Goal: Task Accomplishment & Management: Use online tool/utility

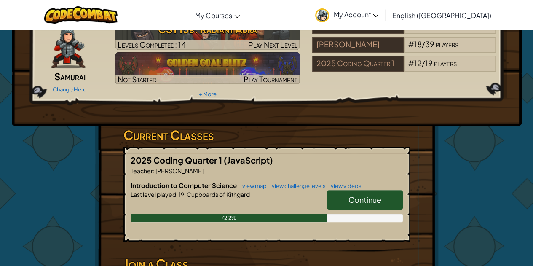
scroll to position [49, 0]
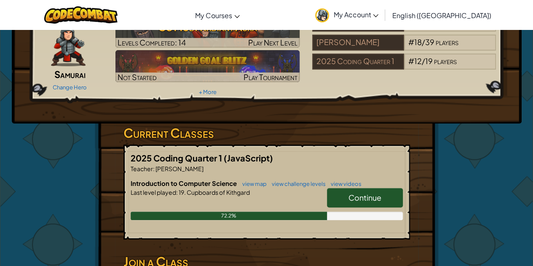
click at [384, 201] on link "Continue" at bounding box center [365, 197] width 76 height 19
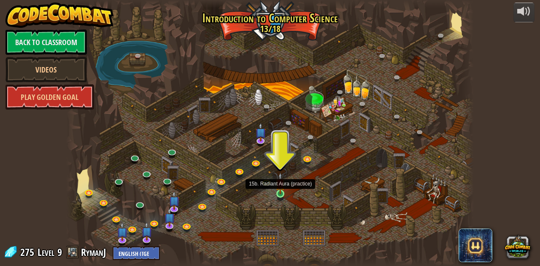
click at [282, 193] on img at bounding box center [280, 183] width 10 height 22
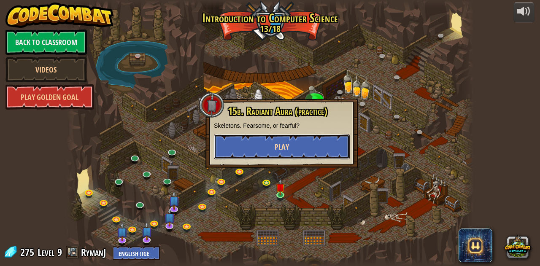
click at [287, 151] on span "Play" at bounding box center [281, 147] width 14 height 11
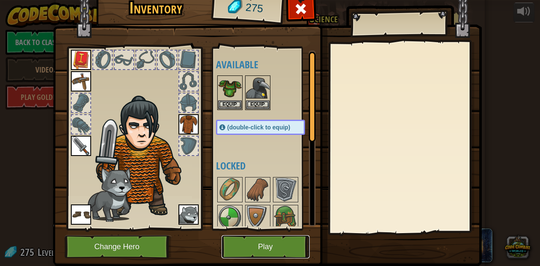
click at [272, 253] on button "Play" at bounding box center [265, 246] width 88 height 23
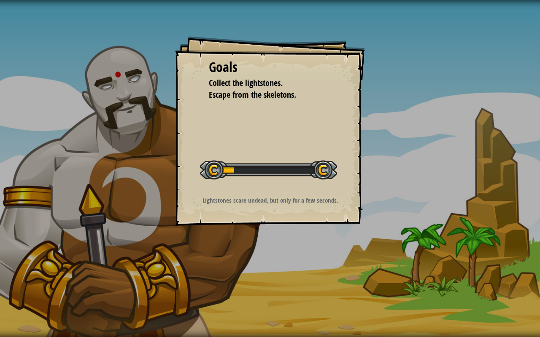
click at [272, 186] on div "Goals Collect the lightstones. Escape from the skeletons. Start Level Error loa…" at bounding box center [270, 131] width 190 height 190
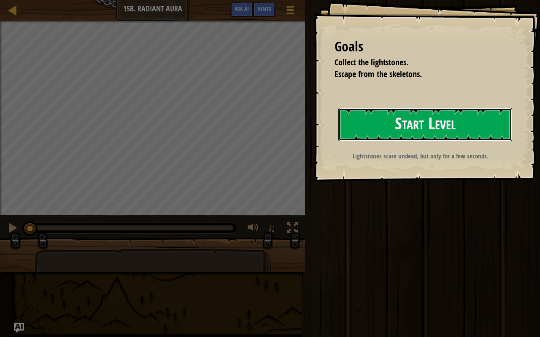
click at [341, 135] on button "Start Level" at bounding box center [425, 124] width 174 height 33
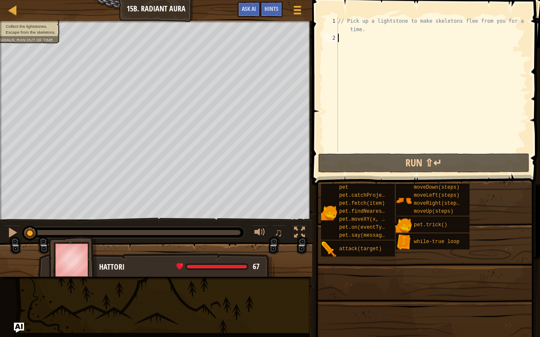
click at [382, 94] on div "// Pick up a lightstone to make skeletons flee from you for a short time." at bounding box center [431, 97] width 191 height 160
click at [353, 45] on div "// Pick up a lightstone to make skeletons flee from you for a short time." at bounding box center [431, 97] width 191 height 160
type textarea "m"
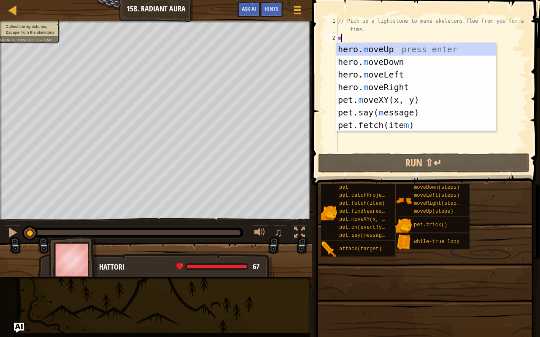
scroll to position [4, 0]
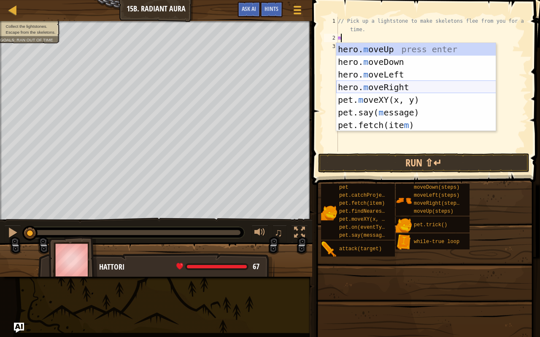
click at [387, 85] on div "hero. m oveUp press enter hero. m oveDown press enter hero. m oveLeft press ent…" at bounding box center [416, 100] width 160 height 114
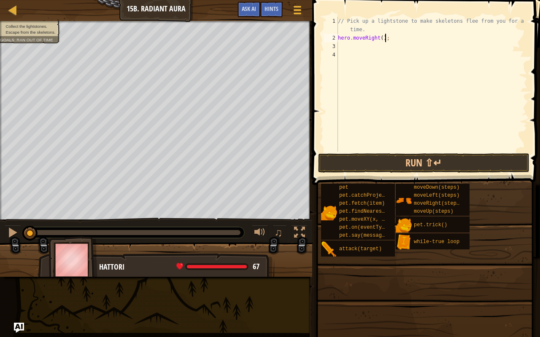
click at [392, 38] on div "// Pick up a lightstone to make skeletons flee from you for a short time. hero …" at bounding box center [431, 97] width 191 height 160
type textarea "h"
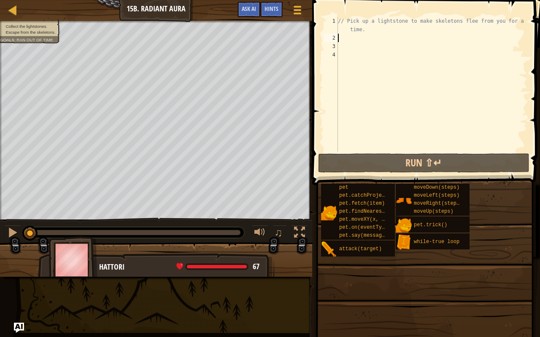
type textarea "m"
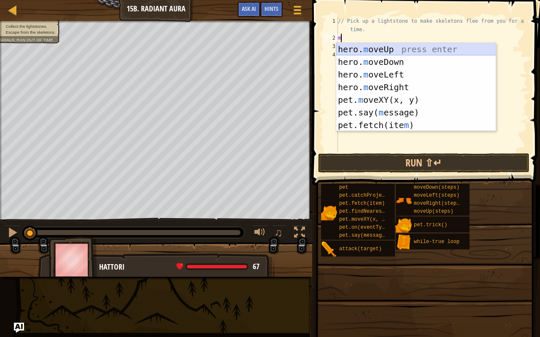
click at [378, 48] on div "hero. m oveUp press enter hero. m oveDown press enter hero. m oveLeft press ent…" at bounding box center [416, 100] width 160 height 114
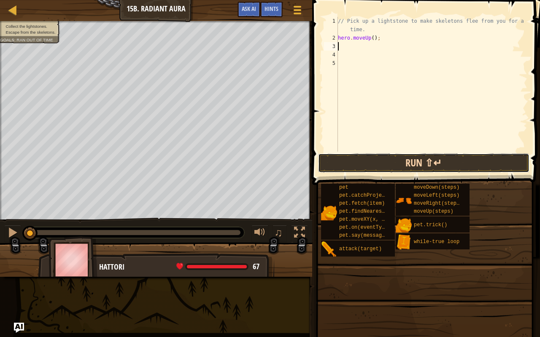
click at [373, 164] on button "Run ⇧↵" at bounding box center [423, 162] width 211 height 19
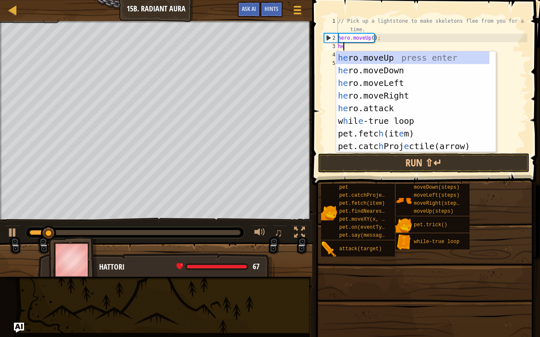
type textarea "hero"
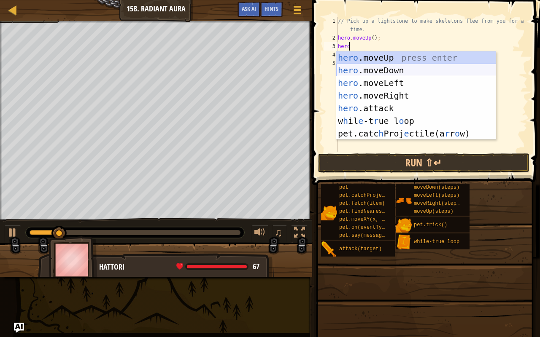
click at [378, 72] on div "hero .moveUp press enter hero .moveDown press enter hero .moveLeft press enter …" at bounding box center [416, 108] width 160 height 114
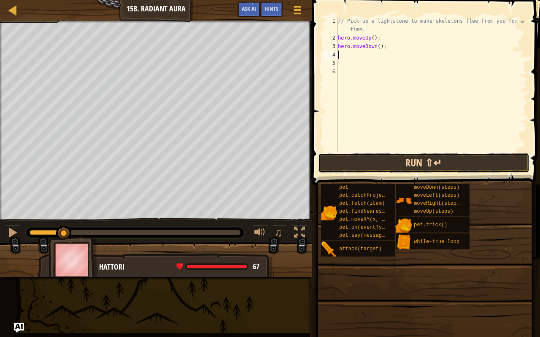
click at [368, 161] on button "Run ⇧↵" at bounding box center [423, 162] width 211 height 19
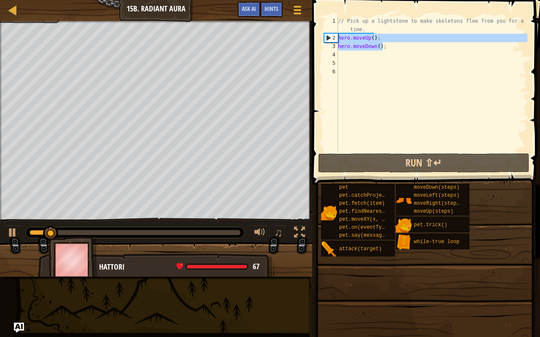
drag, startPoint x: 387, startPoint y: 46, endPoint x: 328, endPoint y: 35, distance: 60.9
click at [328, 35] on div "1 2 3 4 5 6 // Pick up a lightstone to make skeletons flee from you for a short…" at bounding box center [424, 84] width 205 height 135
type textarea "hero.moveUp(); hero.moveDown();"
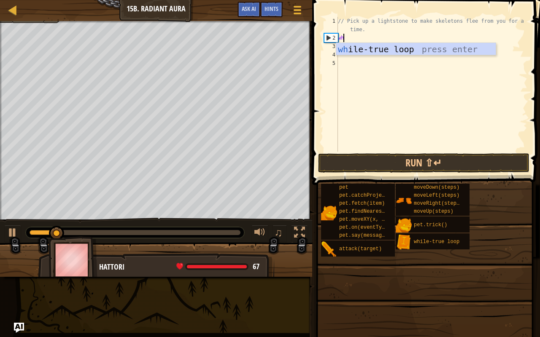
type textarea "wh"
click at [359, 50] on div "wh ile-true loop press enter" at bounding box center [416, 62] width 160 height 38
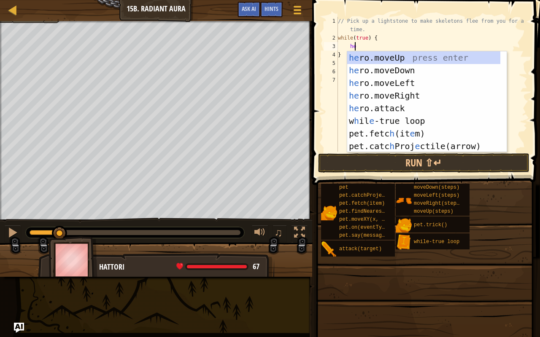
scroll to position [4, 1]
type textarea "hero"
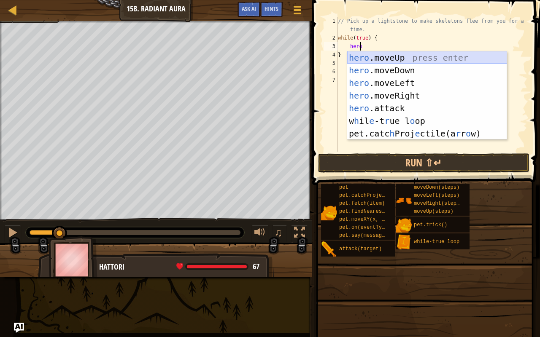
click at [398, 59] on div "hero .moveUp press enter hero .moveDown press enter hero .moveLeft press enter …" at bounding box center [427, 108] width 160 height 114
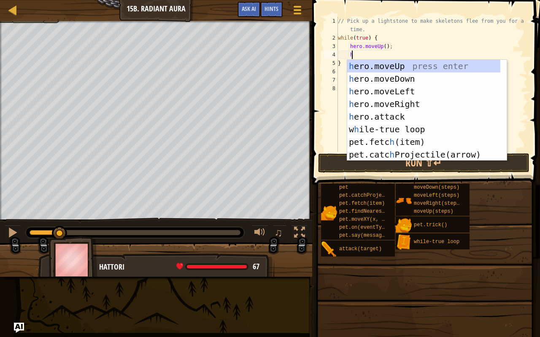
type textarea "he"
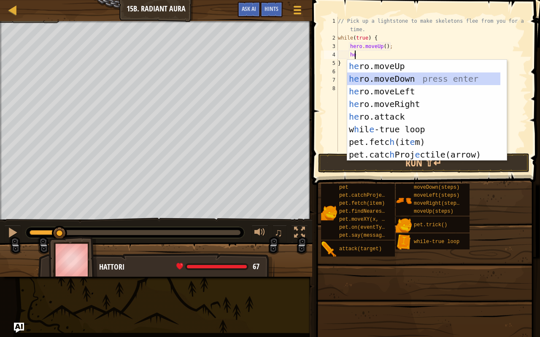
click at [394, 81] on div "he ro.moveUp press enter he ro.moveDown press enter he ro.moveLeft press enter …" at bounding box center [423, 123] width 153 height 126
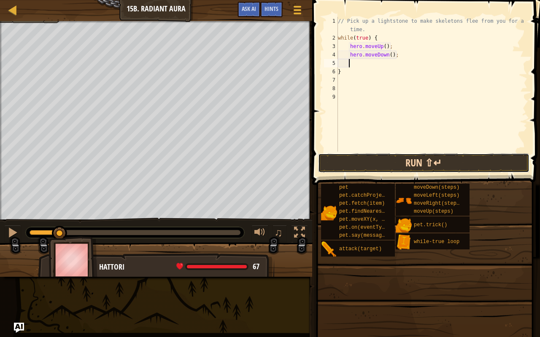
click at [408, 162] on button "Run ⇧↵" at bounding box center [423, 162] width 211 height 19
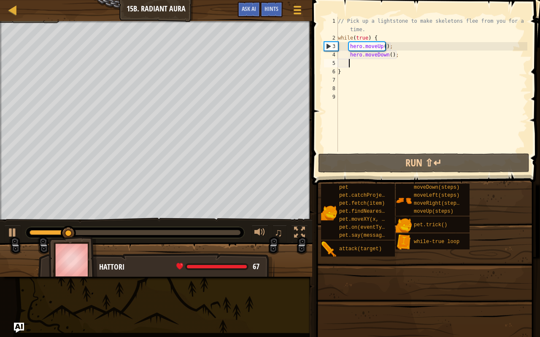
click at [382, 67] on div "// Pick up a lightstone to make skeletons flee from you for a short time. while…" at bounding box center [431, 97] width 191 height 160
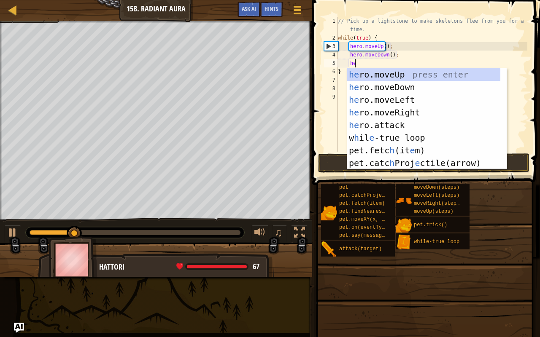
type textarea "her"
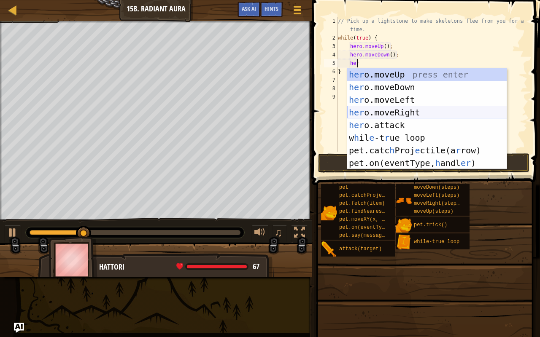
click at [401, 110] on div "her o.moveUp press enter her o.moveDown press enter her o.moveLeft press enter …" at bounding box center [427, 131] width 160 height 126
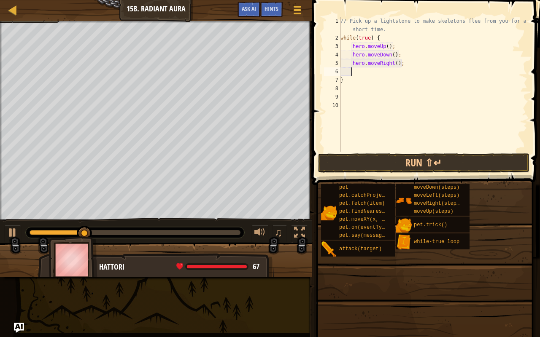
scroll to position [4, 0]
click at [395, 168] on button "Run ⇧↵" at bounding box center [423, 162] width 211 height 19
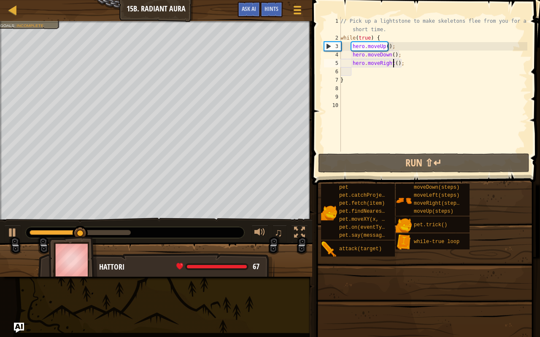
click at [393, 64] on div "// Pick up a lightstone to make skeletons flee from you for a short time. while…" at bounding box center [433, 97] width 188 height 160
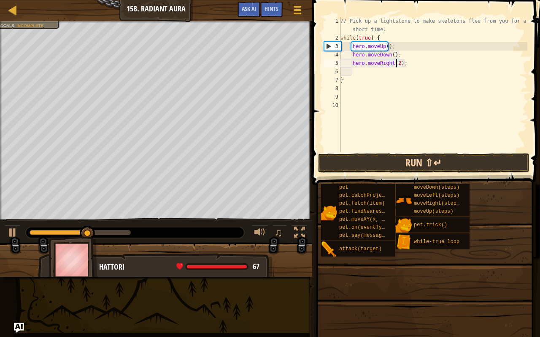
type textarea "hero.moveRight(2);"
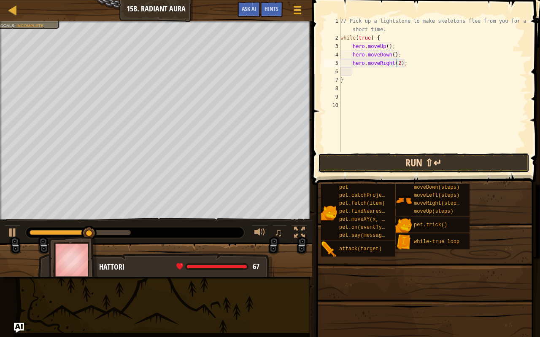
click at [432, 163] on button "Run ⇧↵" at bounding box center [423, 162] width 211 height 19
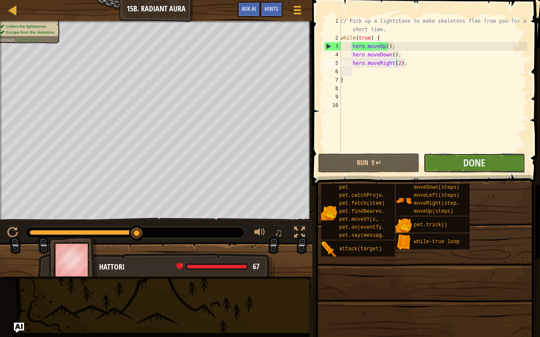
click at [451, 165] on button "Done" at bounding box center [473, 162] width 101 height 19
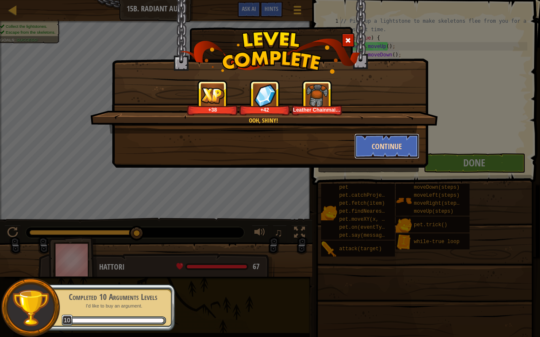
click at [376, 143] on button "Continue" at bounding box center [386, 146] width 65 height 25
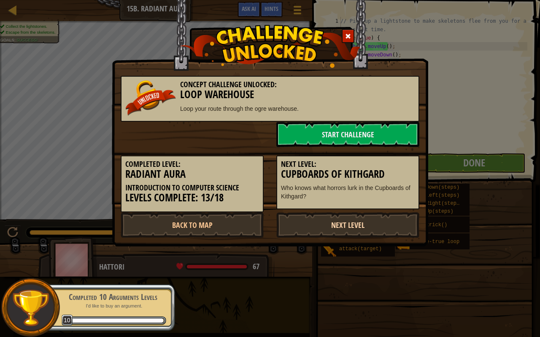
click at [356, 228] on link "Next Level" at bounding box center [347, 224] width 143 height 25
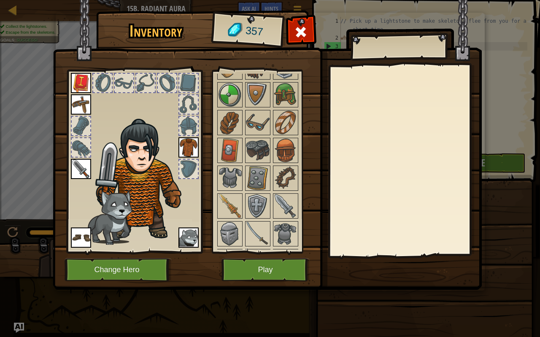
scroll to position [147, 0]
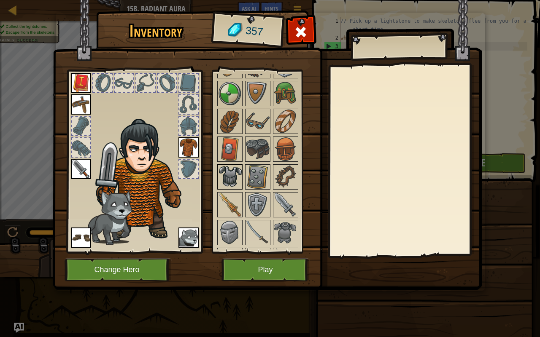
click at [221, 174] on img at bounding box center [230, 177] width 24 height 24
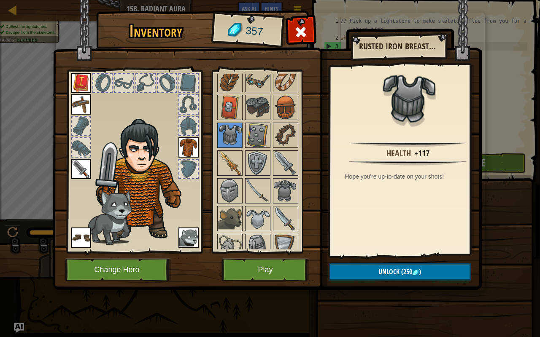
scroll to position [190, 0]
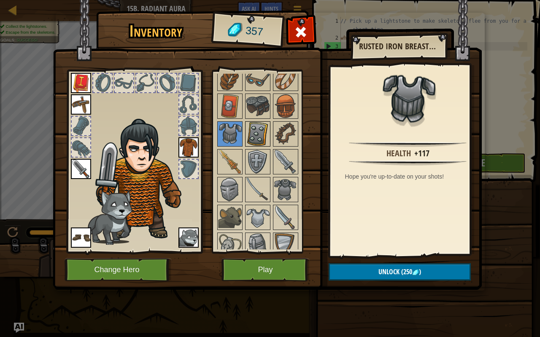
click at [261, 136] on img at bounding box center [258, 134] width 24 height 24
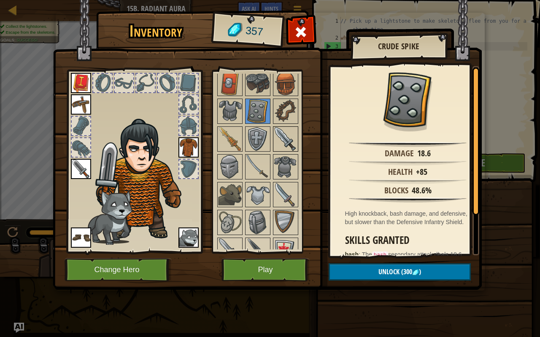
scroll to position [223, 0]
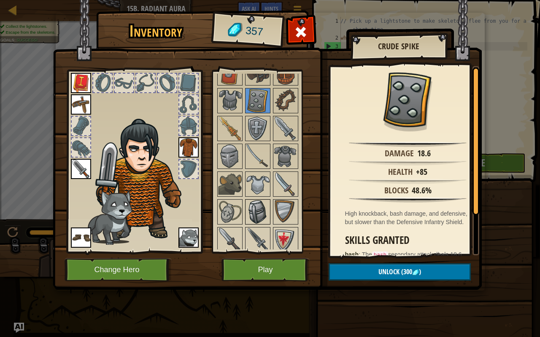
click at [258, 206] on img at bounding box center [258, 212] width 24 height 24
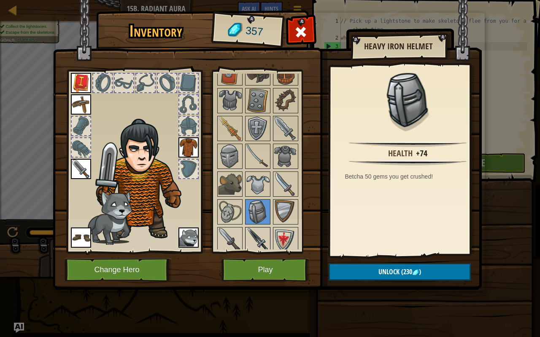
click at [264, 234] on img at bounding box center [258, 240] width 24 height 24
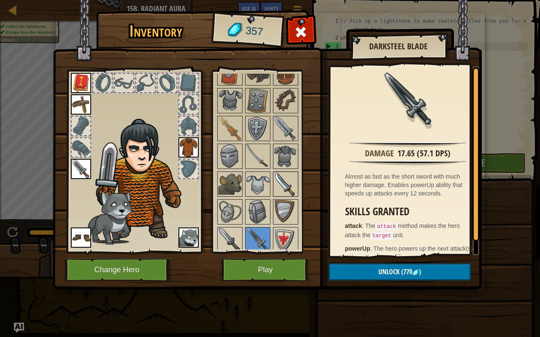
click at [291, 176] on img at bounding box center [286, 184] width 24 height 24
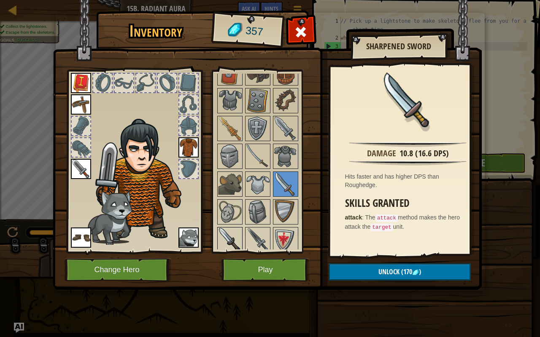
click at [222, 229] on img at bounding box center [230, 240] width 24 height 24
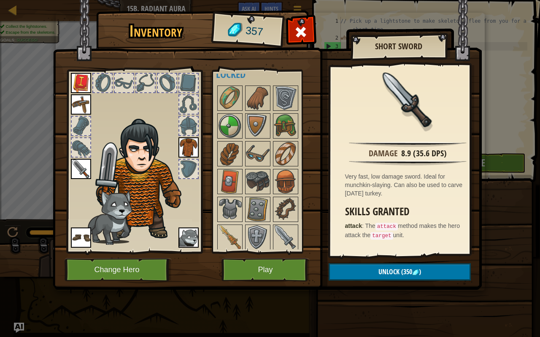
scroll to position [110, 0]
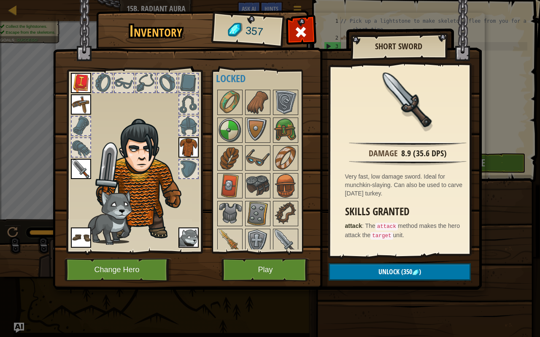
click at [81, 175] on img at bounding box center [81, 169] width 20 height 20
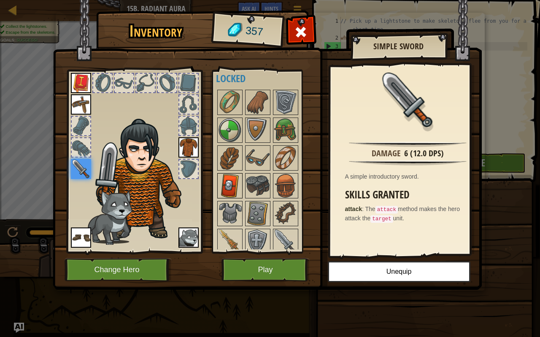
scroll to position [223, 0]
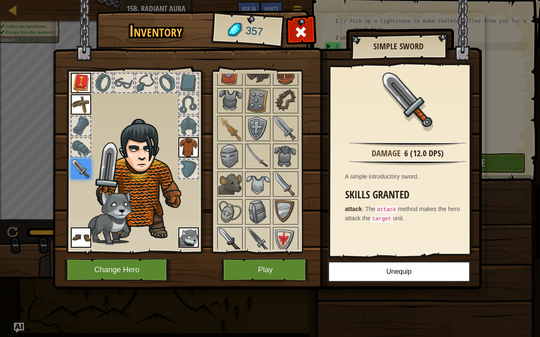
click at [236, 230] on img at bounding box center [230, 240] width 24 height 24
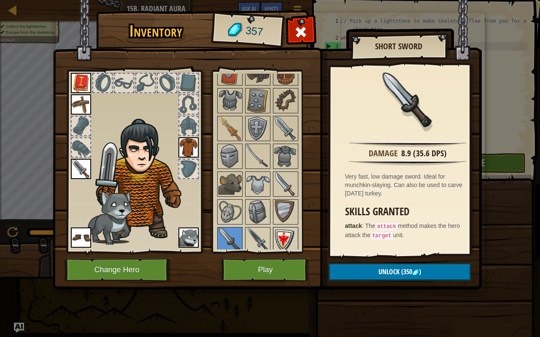
click at [283, 235] on img at bounding box center [286, 240] width 24 height 24
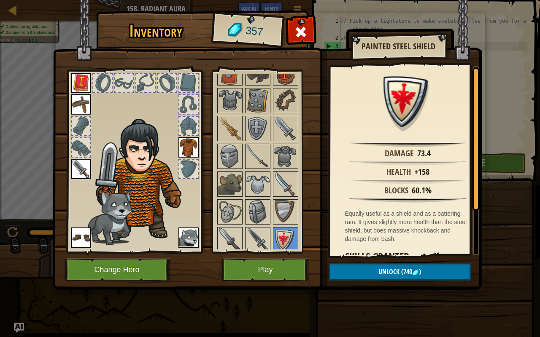
click at [191, 148] on img at bounding box center [188, 147] width 20 height 20
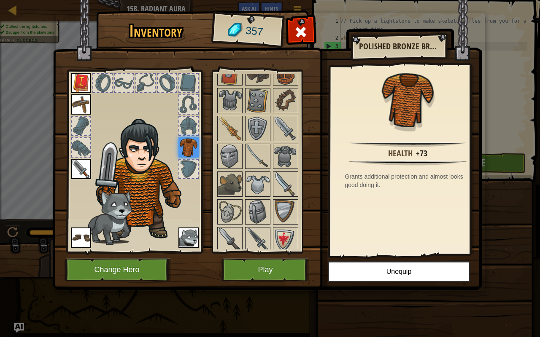
click at [191, 158] on img at bounding box center [143, 179] width 103 height 123
click at [191, 160] on div at bounding box center [188, 169] width 19 height 19
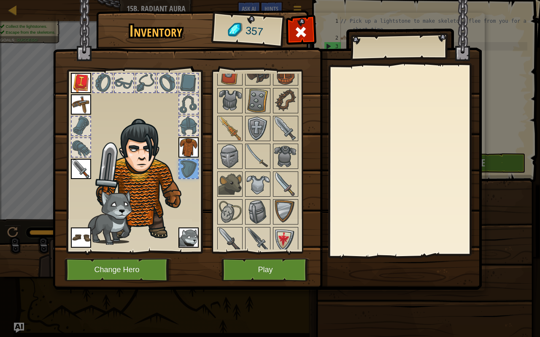
click at [191, 151] on img at bounding box center [188, 147] width 20 height 20
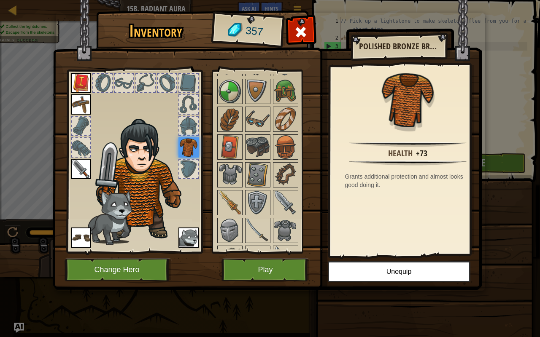
scroll to position [148, 0]
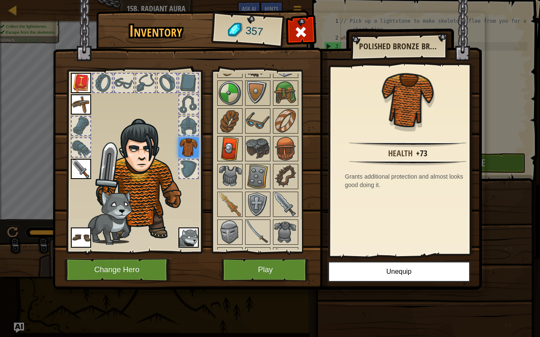
click at [230, 145] on img at bounding box center [230, 149] width 24 height 24
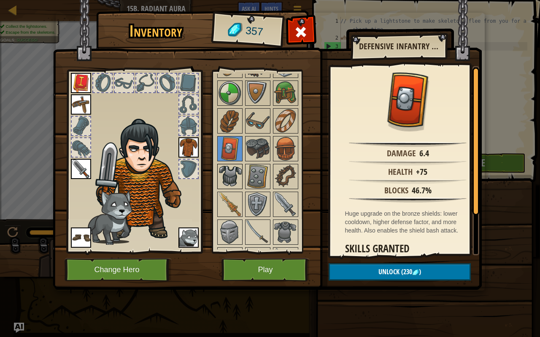
click at [226, 174] on img at bounding box center [230, 177] width 24 height 24
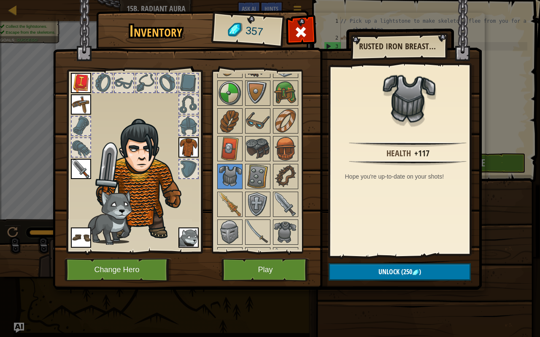
click at [189, 151] on img at bounding box center [188, 147] width 20 height 20
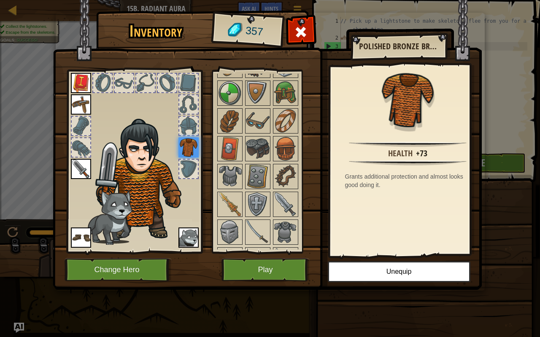
click at [244, 179] on div at bounding box center [269, 190] width 106 height 278
click at [231, 176] on img at bounding box center [230, 177] width 24 height 24
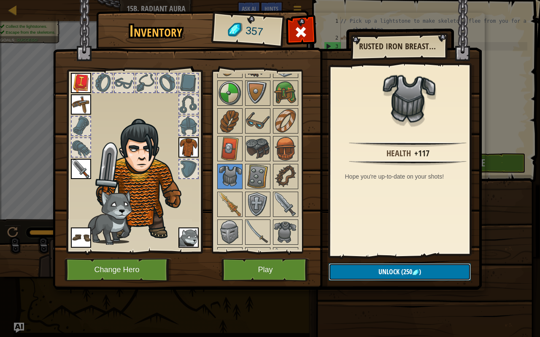
click at [387, 266] on button "Unlock (250 )" at bounding box center [399, 271] width 142 height 17
click at [387, 266] on button "Confirm" at bounding box center [399, 271] width 142 height 17
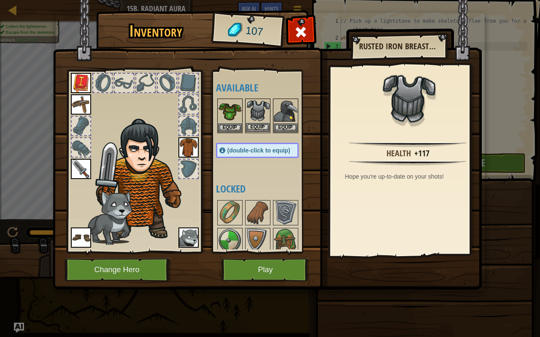
click at [263, 117] on img at bounding box center [258, 111] width 24 height 24
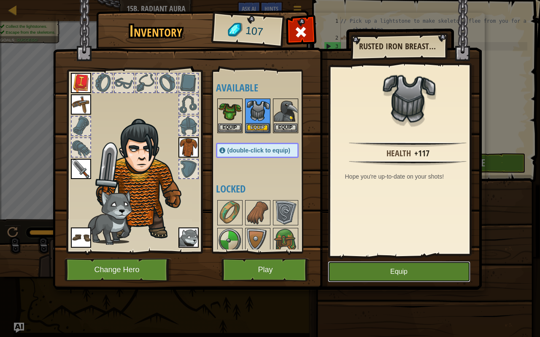
click at [401, 266] on button "Equip" at bounding box center [399, 271] width 142 height 21
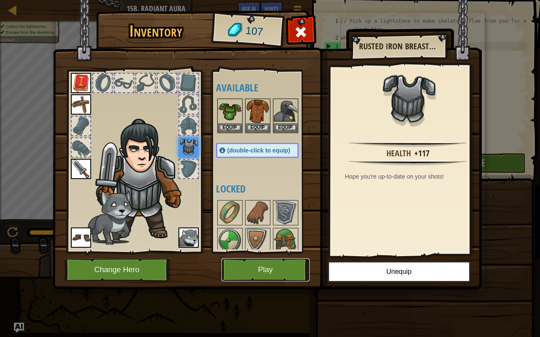
click at [253, 266] on button "Play" at bounding box center [265, 269] width 88 height 23
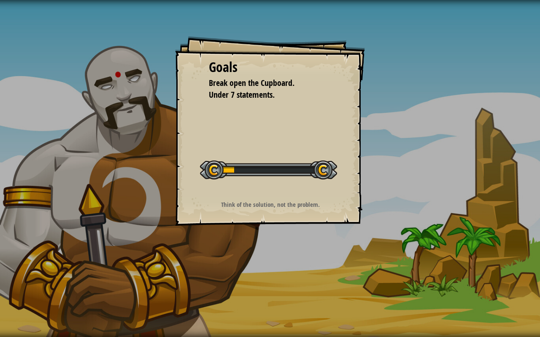
click at [269, 255] on div "Goals Break open the Cupboard. Under 7 statements. Start Level Error loading fr…" at bounding box center [270, 168] width 540 height 337
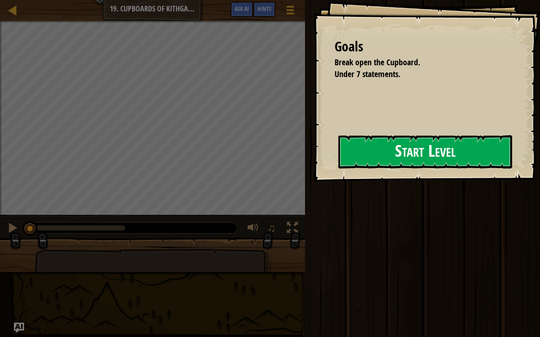
click at [313, 168] on div "Goals Break open the Cupboard. Under 7 statements. Start Level Error loading fr…" at bounding box center [426, 91] width 226 height 182
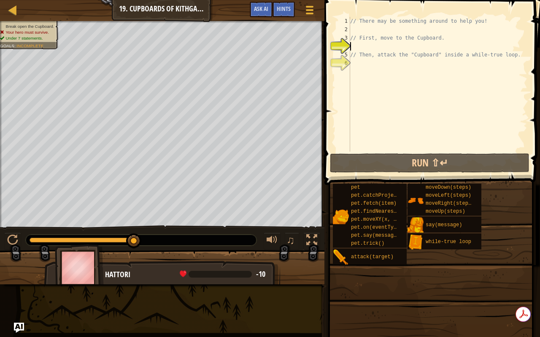
drag, startPoint x: 114, startPoint y: 240, endPoint x: 140, endPoint y: 234, distance: 27.3
click at [140, 234] on div at bounding box center [133, 241] width 15 height 15
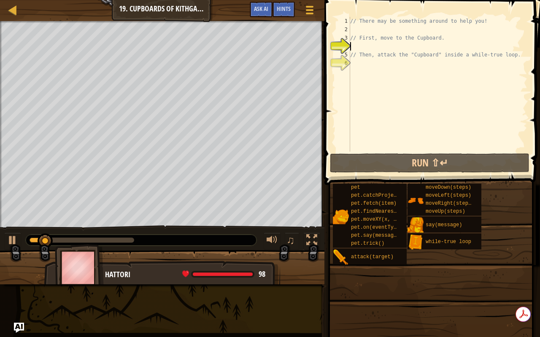
click at [369, 65] on div "// There may be something around to help you! // First, move to the Cupboard. /…" at bounding box center [437, 93] width 179 height 152
click at [364, 51] on div "// There may be something around to help you! // First, move to the Cupboard. /…" at bounding box center [437, 93] width 179 height 152
type textarea "// Then, attack the "Cupboard" inside a while-true loop."
click at [375, 47] on div "// There may be something around to help you! // First, move to the Cupboard. /…" at bounding box center [437, 93] width 179 height 152
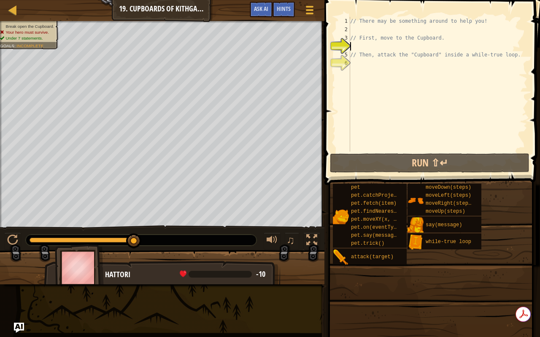
drag, startPoint x: 375, startPoint y: 47, endPoint x: 344, endPoint y: 10, distance: 48.2
click at [344, 10] on div "1 2 3 4 5 6 // There may be something around to help you! // First, move to the…" at bounding box center [431, 109] width 218 height 210
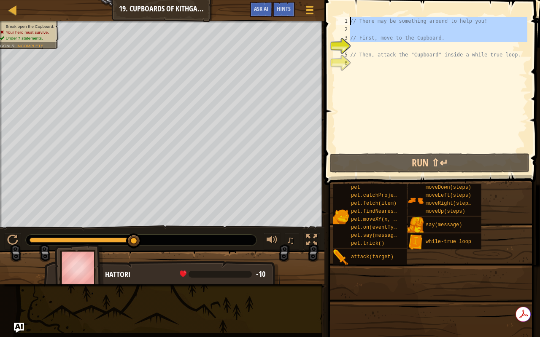
click at [356, 54] on div "// There may be something around to help you! // First, move to the Cupboard. /…" at bounding box center [437, 93] width 179 height 152
type textarea "// Then, attack the "Cupboard" inside a while-true loop."
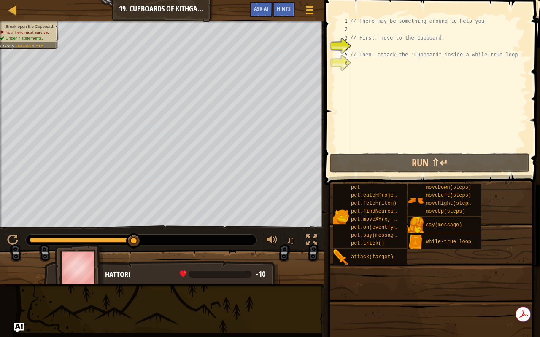
click at [366, 48] on div "// There may be something around to help you! // First, move to the Cupboard. /…" at bounding box center [437, 93] width 179 height 152
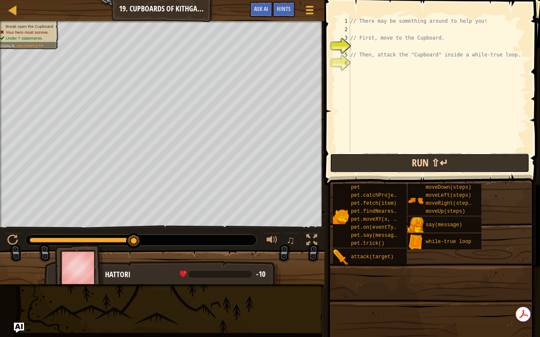
click at [398, 159] on button "Run ⇧↵" at bounding box center [429, 162] width 199 height 19
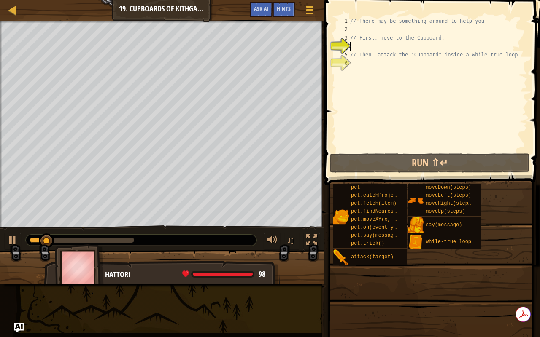
type textarea "m"
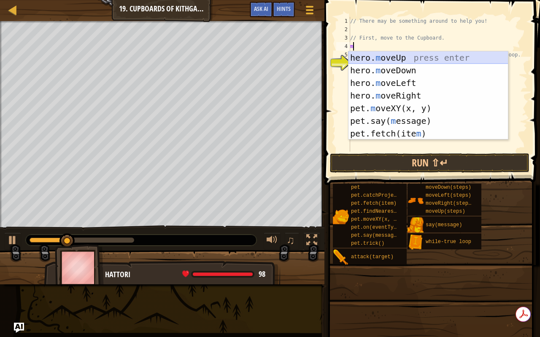
click at [372, 57] on div "hero. m oveUp press enter hero. m oveDown press enter hero. m oveLeft press ent…" at bounding box center [428, 108] width 160 height 114
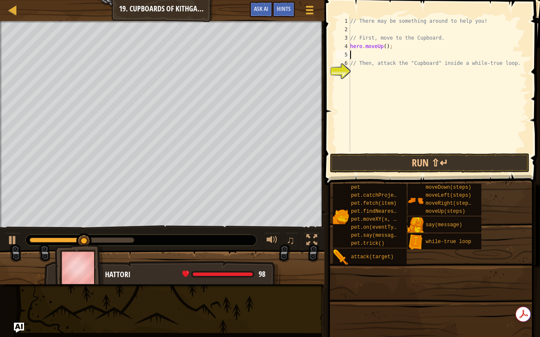
click at [376, 58] on div "// There may be something around to help you! // First, move to the Cupboard. h…" at bounding box center [437, 93] width 179 height 152
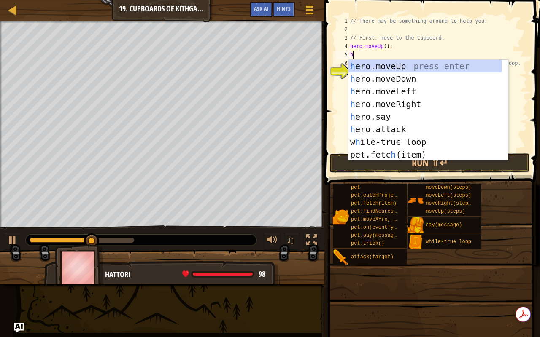
type textarea "he"
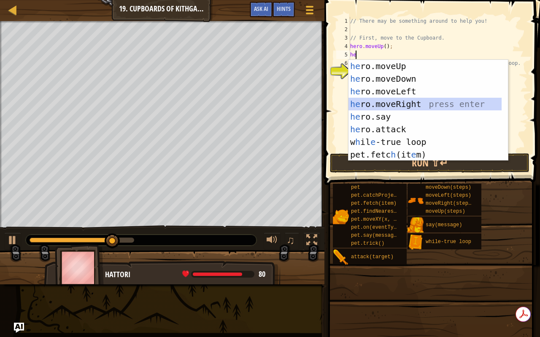
click at [391, 105] on div "he ro.moveUp press enter he ro.moveDown press enter he ro.moveLeft press enter …" at bounding box center [424, 123] width 153 height 126
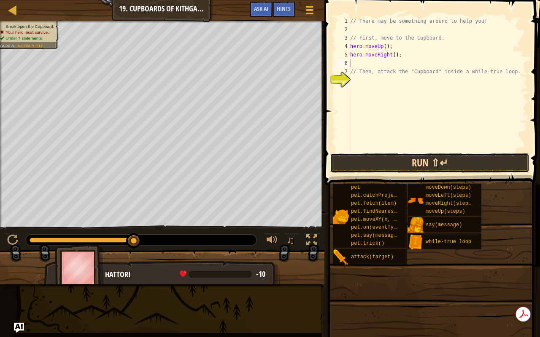
click at [396, 157] on button "Run ⇧↵" at bounding box center [429, 162] width 199 height 19
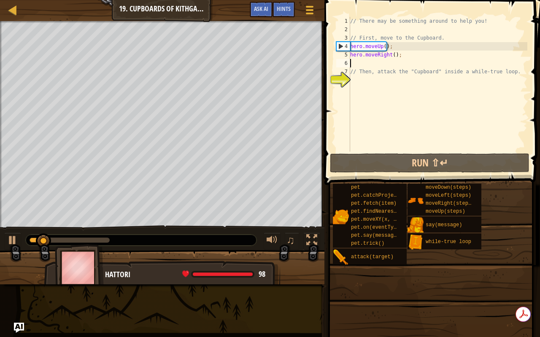
click at [390, 54] on div "// There may be something around to help you! // First, move to the Cupboard. h…" at bounding box center [437, 93] width 179 height 152
type textarea "hero.moveRight(2);"
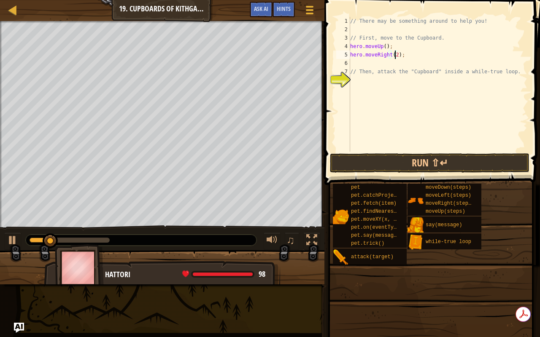
click at [369, 62] on div "// There may be something around to help you! // First, move to the Cupboard. h…" at bounding box center [437, 93] width 179 height 152
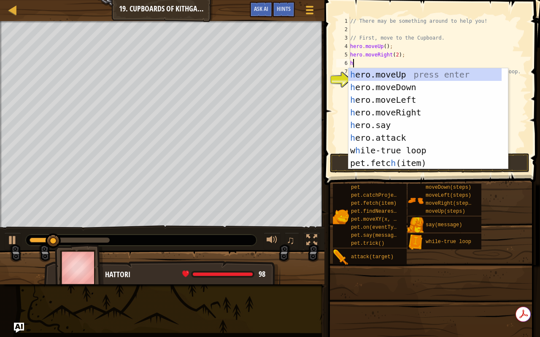
type textarea "he"
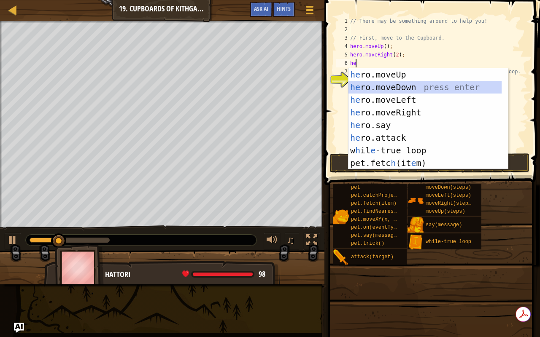
click at [401, 87] on div "he ro.moveUp press enter he ro.moveDown press enter he ro.moveLeft press enter …" at bounding box center [424, 131] width 153 height 126
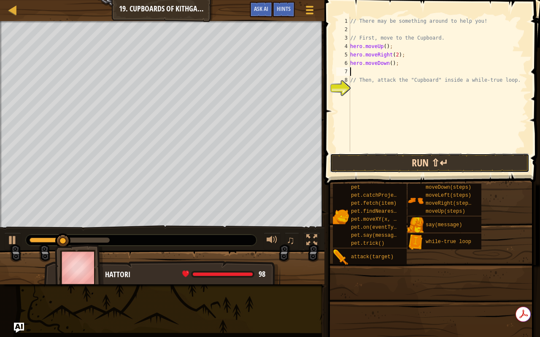
click at [355, 164] on button "Run ⇧↵" at bounding box center [429, 162] width 199 height 19
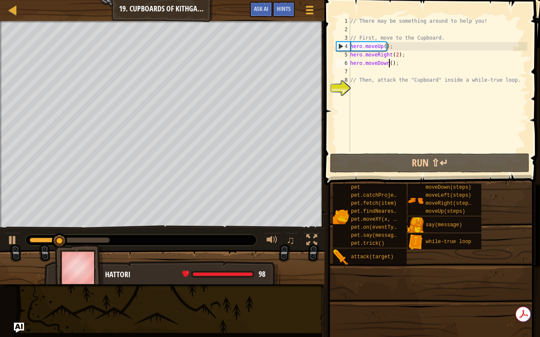
click at [388, 62] on div "// There may be something around to help you! // First, move to the Cupboard. h…" at bounding box center [437, 93] width 179 height 152
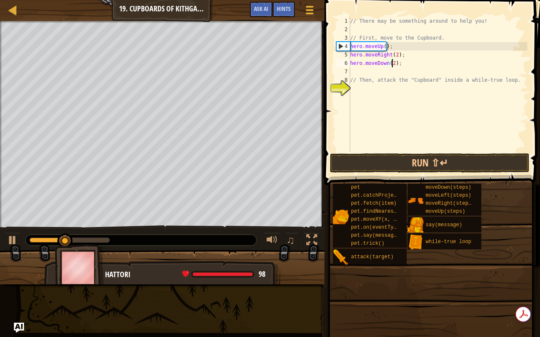
scroll to position [4, 3]
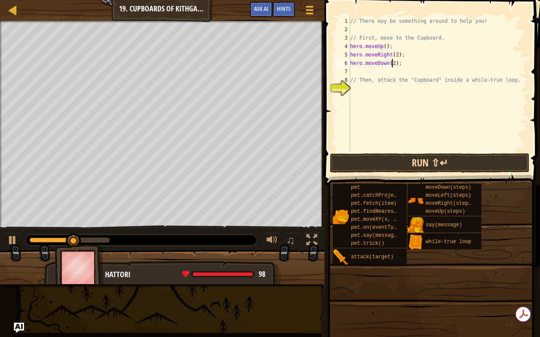
type textarea "hero.moveDown(2);"
click at [395, 155] on button "Run ⇧↵" at bounding box center [429, 162] width 199 height 19
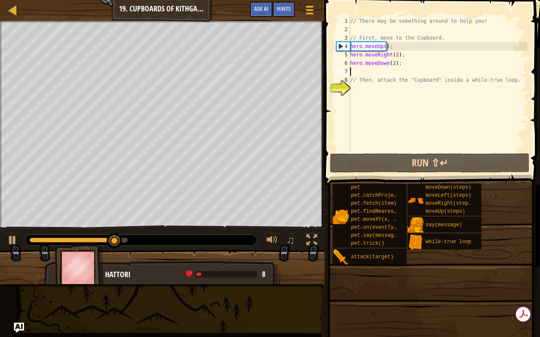
click at [376, 73] on div "// There may be something around to help you! // First, move to the Cupboard. h…" at bounding box center [437, 93] width 179 height 152
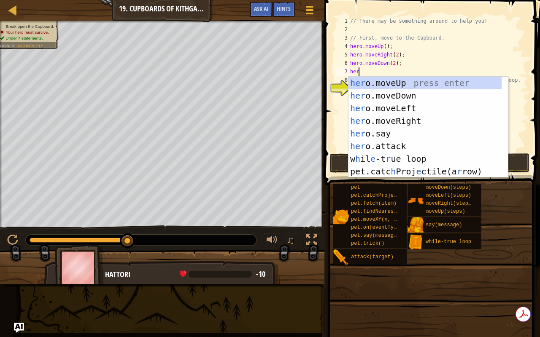
scroll to position [4, 0]
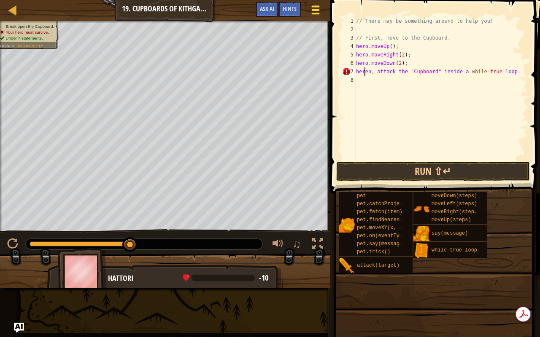
type textarea "heren, attack the "Cupboard" inside a while-true loop."
click at [310, 12] on div at bounding box center [314, 10] width 11 height 12
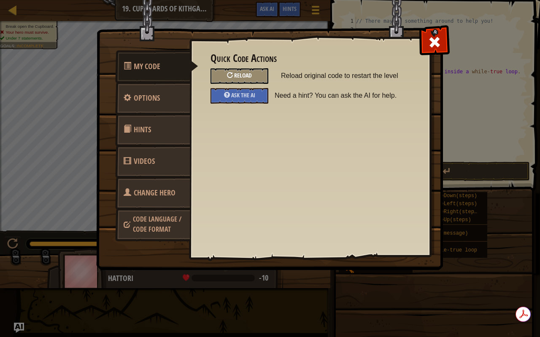
click at [253, 75] on div "Reload" at bounding box center [239, 76] width 58 height 16
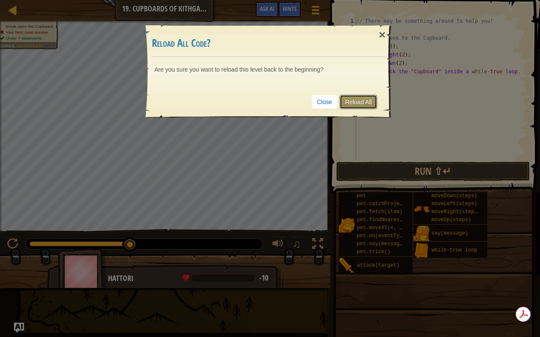
click at [361, 95] on link "Reload All" at bounding box center [358, 102] width 38 height 14
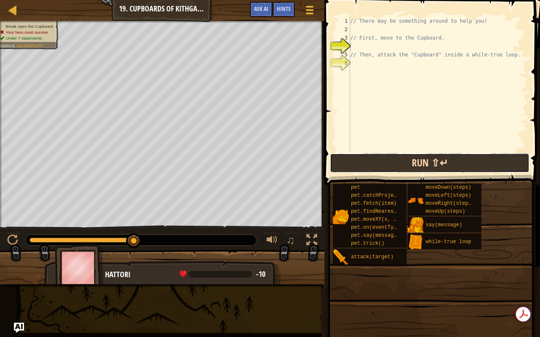
click at [383, 167] on button "Run ⇧↵" at bounding box center [429, 162] width 199 height 19
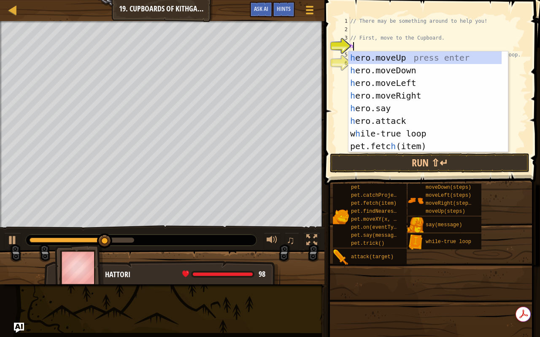
type textarea "he"
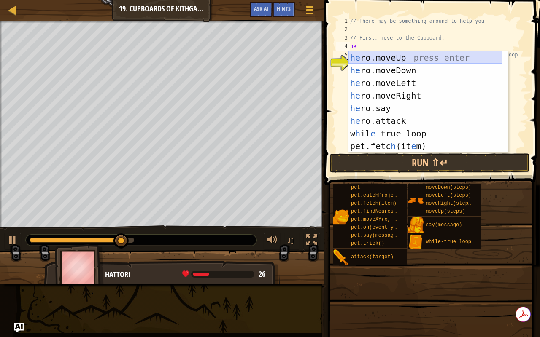
click at [385, 56] on div "he ro.moveUp press enter he ro.moveDown press enter he ro.moveLeft press enter …" at bounding box center [424, 114] width 153 height 126
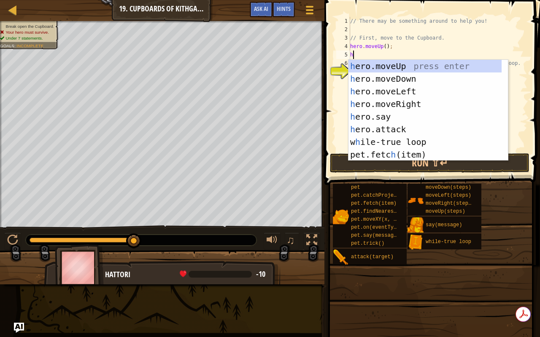
type textarea "her"
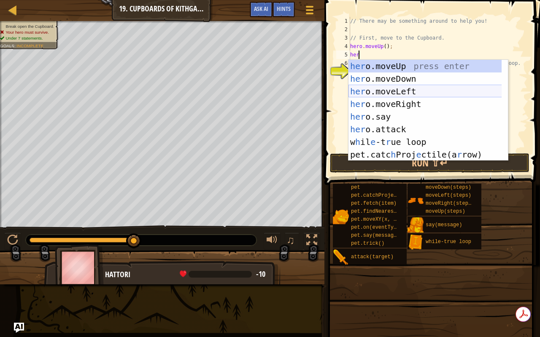
click at [394, 95] on div "her o.moveUp press enter her o.moveDown press enter her o.moveLeft press enter …" at bounding box center [424, 123] width 153 height 126
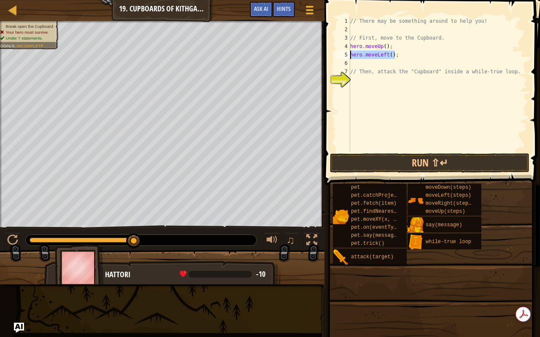
click at [315, 57] on div "Map Introduction to Computer Science 19. Cupboards of Kithgard Game Menu Done H…" at bounding box center [270, 168] width 540 height 337
type textarea "hero.moveLeft();"
type textarea "he"
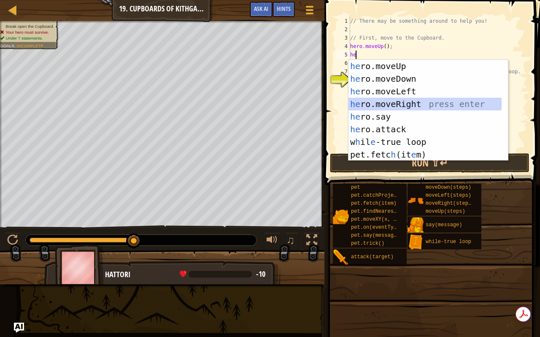
click at [374, 102] on div "he ro.moveUp press enter he ro.moveDown press enter he ro.moveLeft press enter …" at bounding box center [424, 123] width 153 height 126
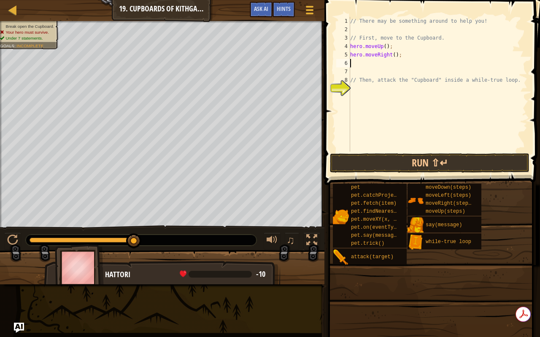
click at [392, 57] on div "// There may be something around to help you! // First, move to the Cupboard. h…" at bounding box center [437, 93] width 179 height 152
type textarea "hero.moveRight(2);"
click at [384, 61] on div "// There may be something around to help you! // First, move to the Cupboard. h…" at bounding box center [437, 93] width 179 height 152
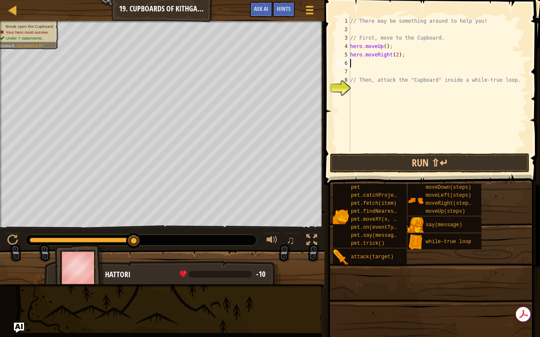
type textarea "h"
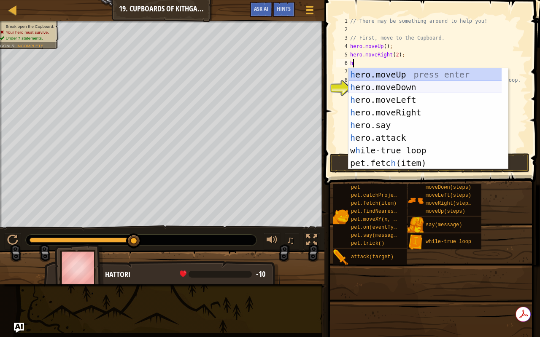
click at [401, 84] on div "h ero.moveUp press enter h ero.moveDown press enter h ero.moveLeft press enter …" at bounding box center [424, 131] width 153 height 126
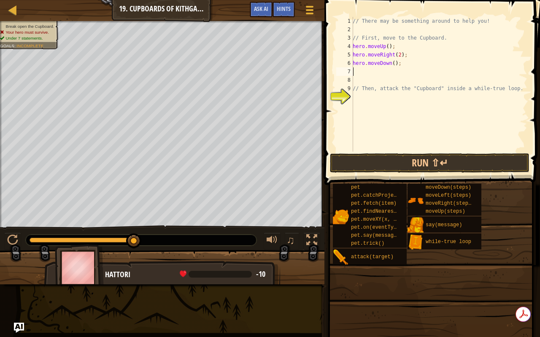
click at [392, 63] on div "// There may be something around to help you! // First, move to the Cupboard. h…" at bounding box center [439, 93] width 176 height 152
type textarea "hero.moveDown(2);"
click at [409, 159] on button "Run ⇧↵" at bounding box center [429, 162] width 199 height 19
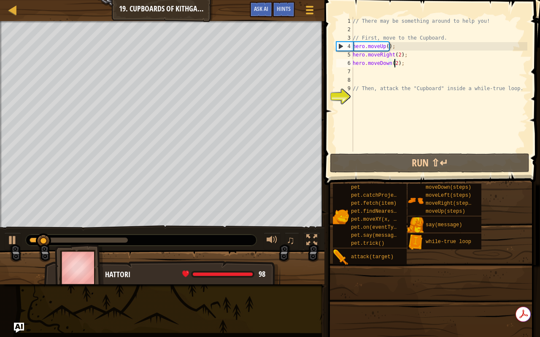
click at [373, 70] on div "// There may be something around to help you! // First, move to the Cupboard. h…" at bounding box center [439, 93] width 176 height 152
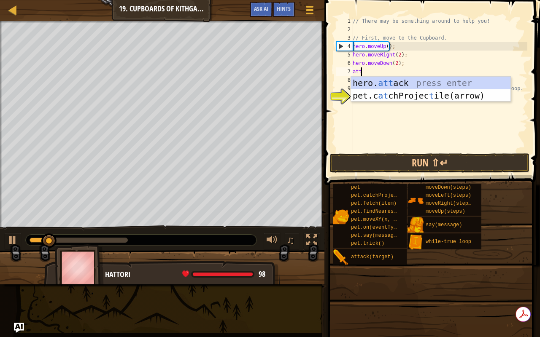
scroll to position [4, 0]
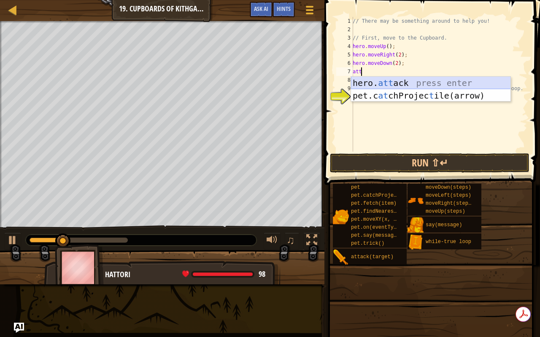
click at [381, 80] on div "hero. att ack press enter pet.c at chProjec t ile(arrow) press enter" at bounding box center [431, 102] width 160 height 51
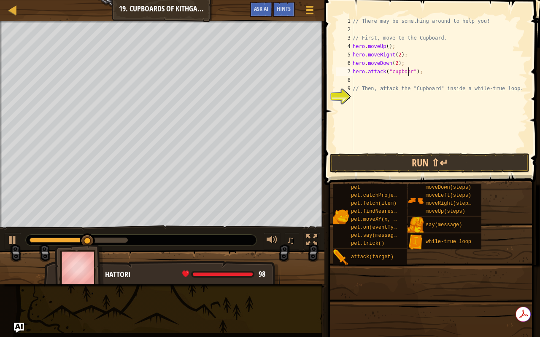
scroll to position [4, 5]
click at [390, 74] on div "// There may be something around to help you! // First, move to the Cupboard. h…" at bounding box center [439, 93] width 176 height 152
type textarea "hero.attack("Cupboard");"
click at [392, 163] on button "Run ⇧↵" at bounding box center [429, 162] width 199 height 19
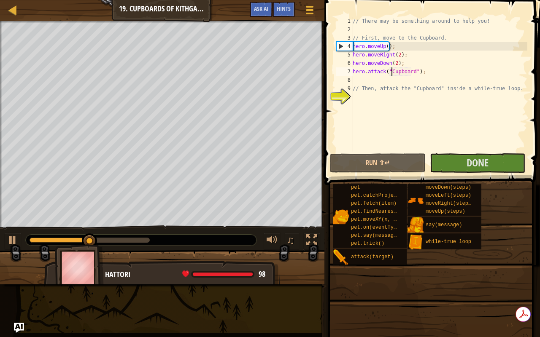
click at [375, 84] on div "// There may be something around to help you! // First, move to the Cupboard. h…" at bounding box center [439, 93] width 176 height 152
click at [368, 97] on div "// There may be something around to help you! // First, move to the Cupboard. h…" at bounding box center [439, 93] width 176 height 152
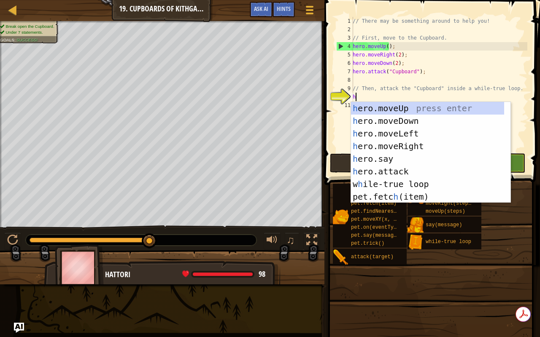
type textarea "he"
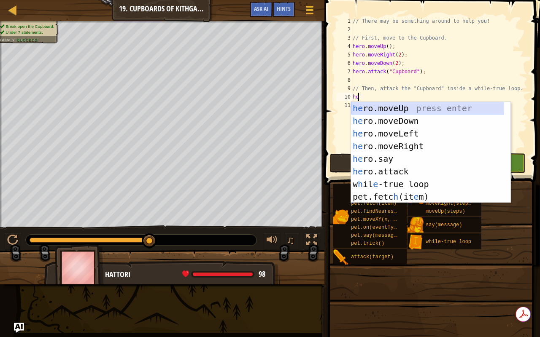
click at [406, 108] on div "he ro.moveUp press enter he ro.moveDown press enter he ro.moveLeft press enter …" at bounding box center [427, 165] width 153 height 126
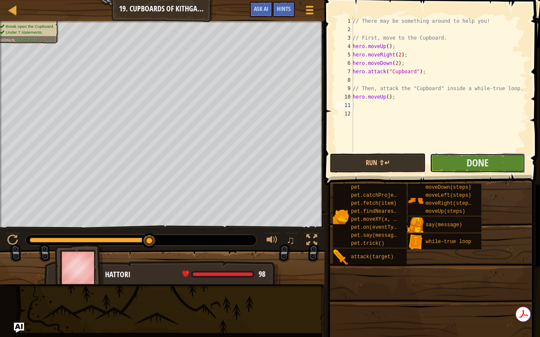
click at [452, 157] on button "Done" at bounding box center [477, 162] width 95 height 19
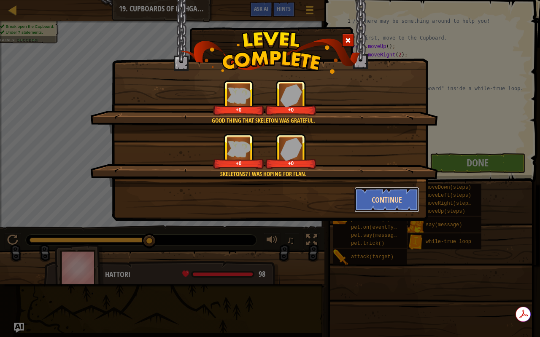
click at [380, 196] on button "Continue" at bounding box center [386, 199] width 65 height 25
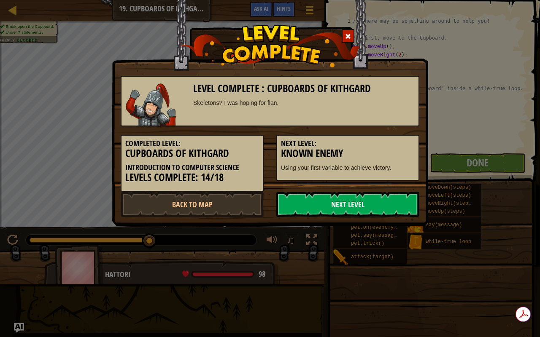
click at [380, 196] on link "Next Level" at bounding box center [347, 204] width 143 height 25
click at [347, 206] on link "Next Level" at bounding box center [347, 204] width 143 height 25
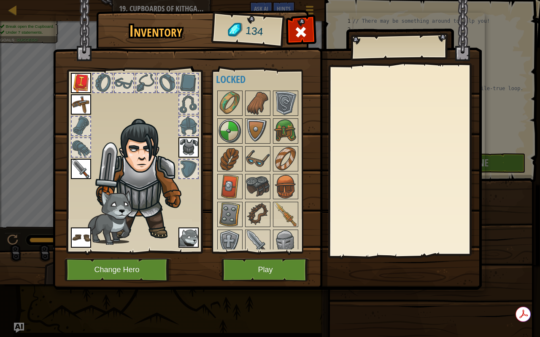
scroll to position [114, 0]
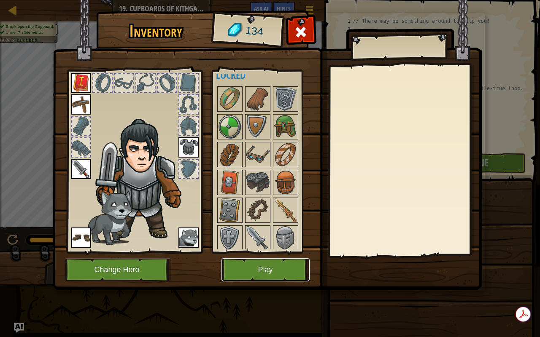
click at [290, 266] on button "Play" at bounding box center [265, 269] width 88 height 23
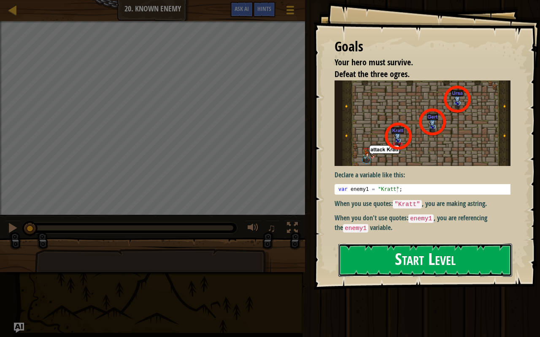
click at [371, 256] on button "Start Level" at bounding box center [425, 260] width 174 height 33
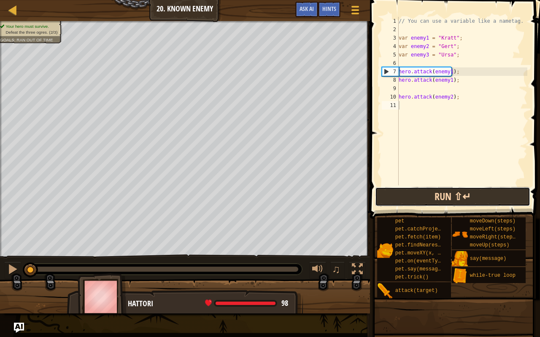
click at [442, 202] on button "Run ⇧↵" at bounding box center [452, 196] width 155 height 19
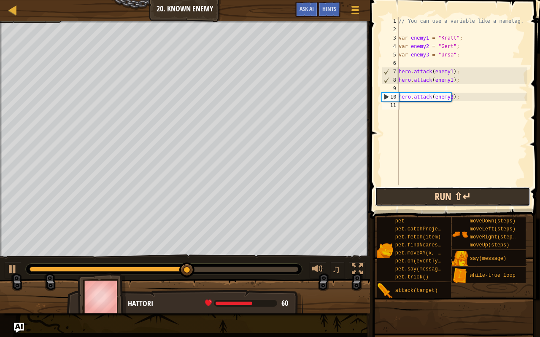
click at [445, 197] on button "Run ⇧↵" at bounding box center [452, 196] width 155 height 19
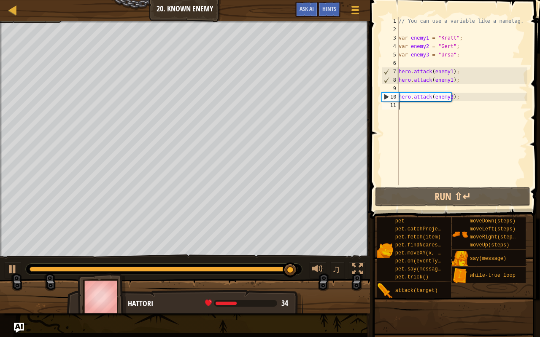
scroll to position [4, 0]
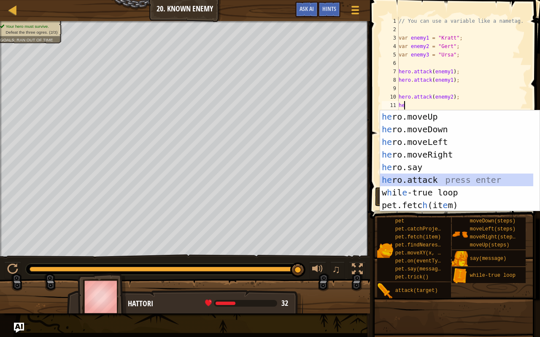
click at [440, 176] on div "he ro.moveUp press enter he ro.moveDown press enter he ro.moveLeft press enter …" at bounding box center [456, 173] width 153 height 126
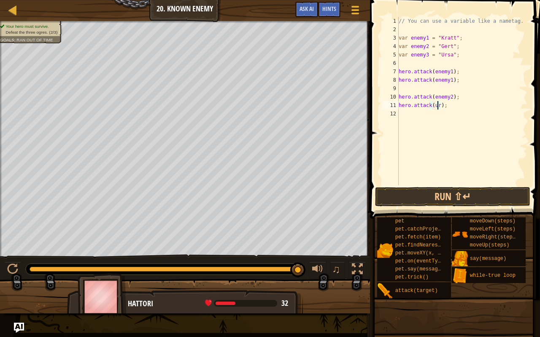
scroll to position [4, 3]
click at [433, 107] on div "// You can use a variable like a nametag. var enemy1 = "Kratt" ; var enemy2 = "…" at bounding box center [462, 109] width 130 height 185
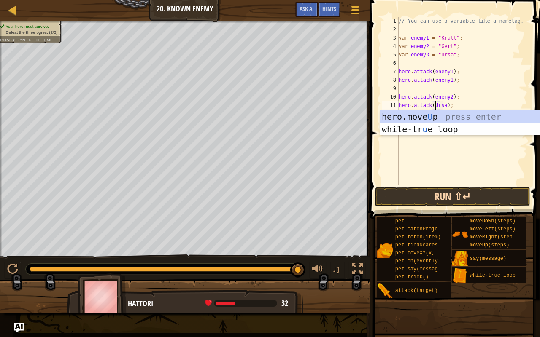
type textarea "hero.attack(Ursa);"
click at [411, 190] on button "Run ⇧↵" at bounding box center [452, 196] width 155 height 19
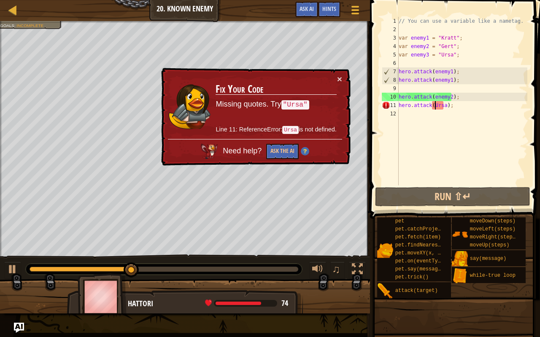
click at [406, 142] on div "// You can use a variable like a nametag. var enemy1 = "Kratt" ; var enemy2 = "…" at bounding box center [462, 109] width 130 height 185
click at [439, 106] on div "// You can use a variable like a nametag. var enemy1 = "Kratt" ; var enemy2 = "…" at bounding box center [462, 109] width 130 height 185
type textarea "hero.attack(Ursa);"
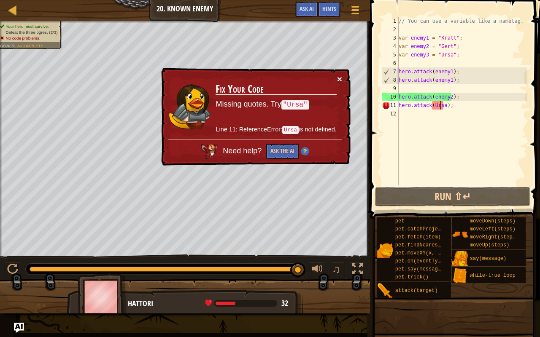
click at [337, 80] on button "×" at bounding box center [339, 79] width 5 height 9
drag, startPoint x: 453, startPoint y: 106, endPoint x: 395, endPoint y: 108, distance: 57.4
click at [395, 108] on div "hero.attack(Ursa); 1 2 3 4 5 6 7 8 9 10 11 12 // You can use a variable like a …" at bounding box center [453, 101] width 147 height 169
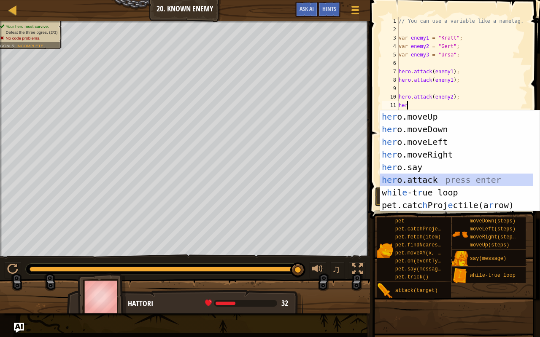
click at [444, 179] on div "her o.moveUp press enter her o.moveDown press enter her o.moveLeft press enter …" at bounding box center [456, 173] width 153 height 126
type textarea "hero.attack(enemy);"
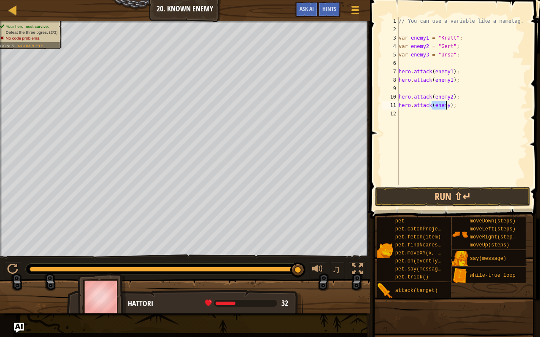
drag, startPoint x: 444, startPoint y: 104, endPoint x: 465, endPoint y: 130, distance: 33.9
click at [465, 130] on div "// You can use a variable like a nametag. var enemy1 = "Kratt" ; var enemy2 = "…" at bounding box center [462, 109] width 130 height 185
click at [447, 106] on div "// You can use a variable like a nametag. var enemy1 = "Kratt" ; var enemy2 = "…" at bounding box center [462, 109] width 130 height 185
type textarea "hero.attack(enemy3);"
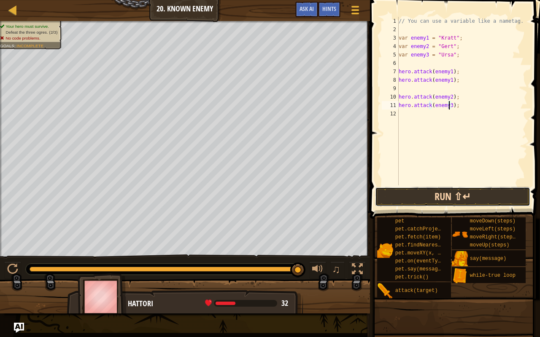
click at [457, 196] on button "Run ⇧↵" at bounding box center [452, 196] width 155 height 19
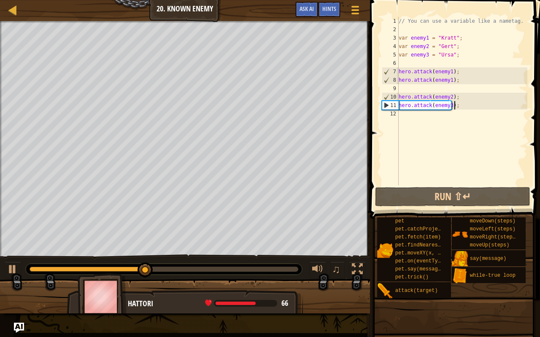
click at [467, 106] on div "// You can use a variable like a nametag. var enemy1 = "Kratt" ; var enemy2 = "…" at bounding box center [462, 109] width 130 height 185
click at [456, 124] on div "// You can use a variable like a nametag. var enemy1 = "Kratt" ; var enemy2 = "…" at bounding box center [462, 109] width 130 height 185
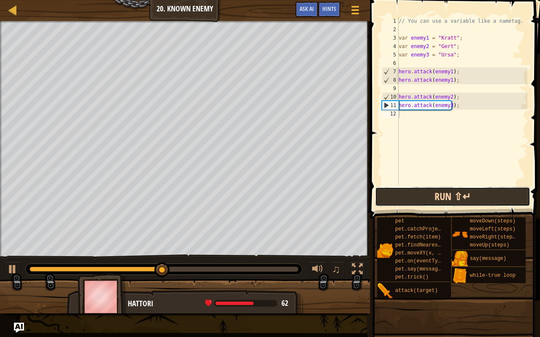
click at [438, 196] on button "Run ⇧↵" at bounding box center [452, 196] width 155 height 19
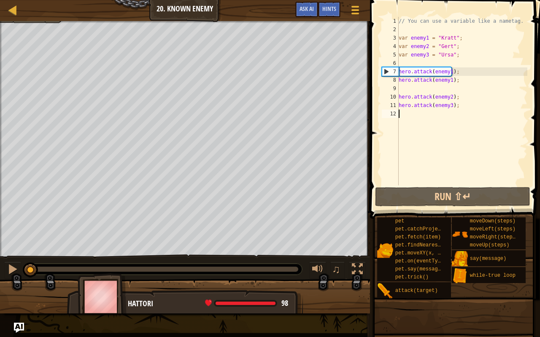
click at [13, 247] on div "Your hero must survive. Defeat the three ogres. (2/3) Goals : Ran out of time ♫…" at bounding box center [270, 167] width 540 height 293
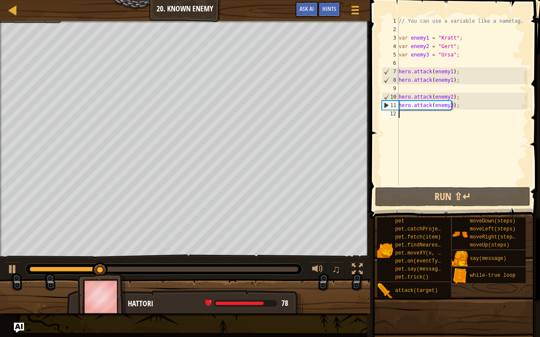
click at [464, 99] on div "// You can use a variable like a nametag. var enemy1 = "Kratt" ; var enemy2 = "…" at bounding box center [462, 109] width 130 height 185
type textarea "hero.attack(enemy2);"
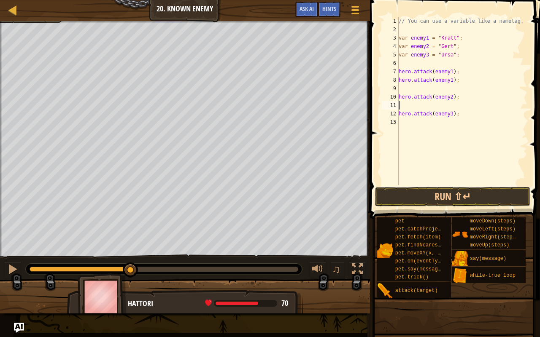
click at [429, 105] on div "// You can use a variable like a nametag. var enemy1 = "Kratt" ; var enemy2 = "…" at bounding box center [462, 109] width 130 height 185
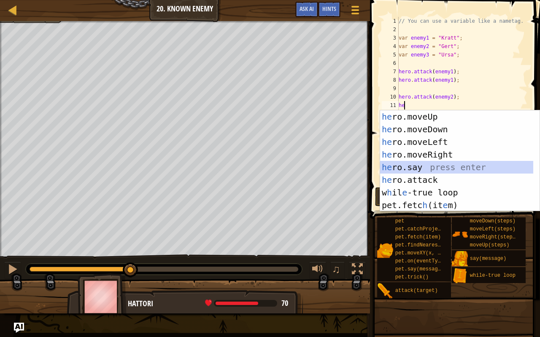
click at [423, 172] on div "he ro.moveUp press enter he ro.moveDown press enter he ro.moveLeft press enter …" at bounding box center [456, 173] width 153 height 126
type textarea "hero.say("message");"
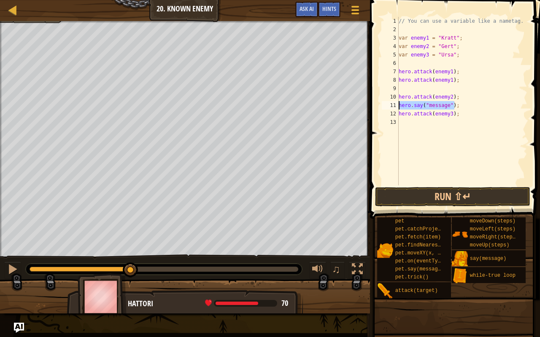
drag, startPoint x: 465, startPoint y: 107, endPoint x: 393, endPoint y: 105, distance: 72.1
click at [393, 105] on div "hero.say("message"); 1 2 3 4 5 6 7 8 9 10 11 12 13 // You can use a variable li…" at bounding box center [453, 101] width 147 height 169
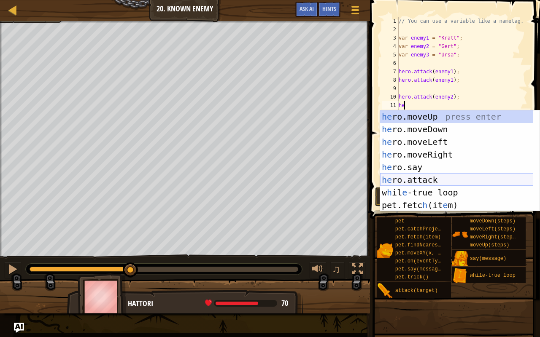
click at [428, 175] on div "he ro.moveUp press enter he ro.moveDown press enter he ro.moveLeft press enter …" at bounding box center [456, 173] width 153 height 126
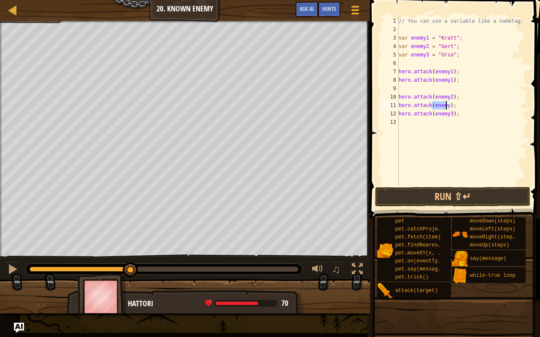
click at [447, 116] on div "// You can use a variable like a nametag. var enemy1 = "Kratt" ; var enemy2 = "…" at bounding box center [462, 109] width 130 height 185
click at [445, 107] on div "// You can use a variable like a nametag. var enemy1 = "Kratt" ; var enemy2 = "…" at bounding box center [462, 109] width 130 height 185
type textarea "hero.attack(enemy2);"
click at [459, 196] on button "Run ⇧↵" at bounding box center [452, 196] width 155 height 19
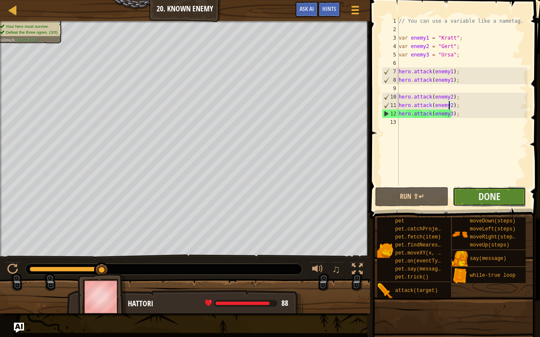
click at [478, 194] on button "Done" at bounding box center [488, 196] width 73 height 19
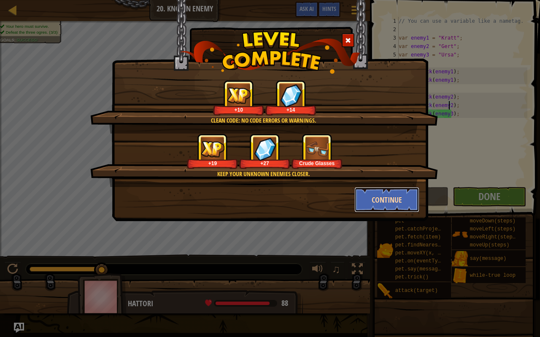
click at [374, 194] on button "Continue" at bounding box center [386, 199] width 65 height 25
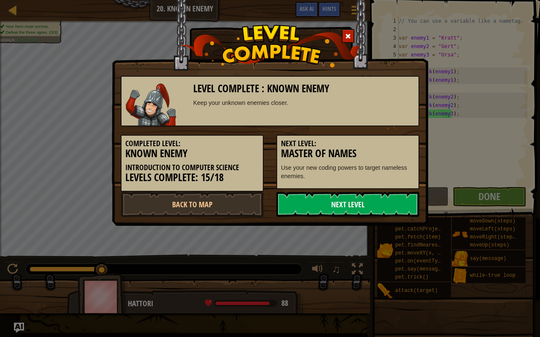
click at [345, 201] on link "Next Level" at bounding box center [347, 204] width 143 height 25
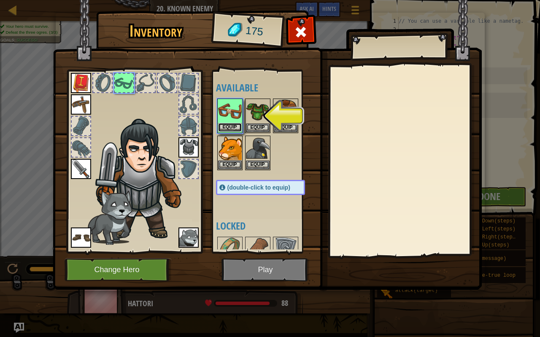
click at [231, 123] on button "Equip" at bounding box center [230, 127] width 24 height 9
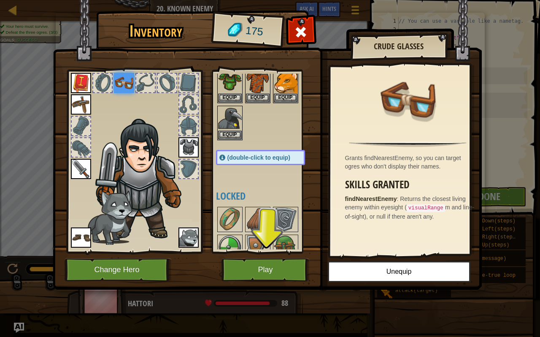
scroll to position [31, 0]
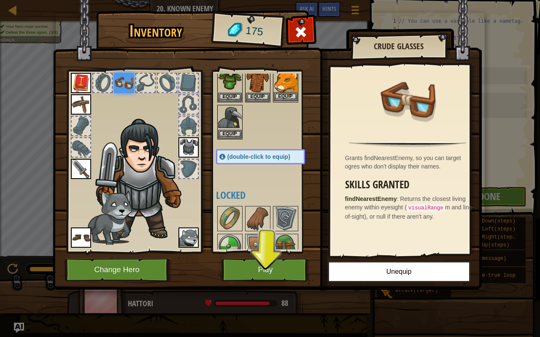
click at [286, 86] on img at bounding box center [286, 81] width 24 height 24
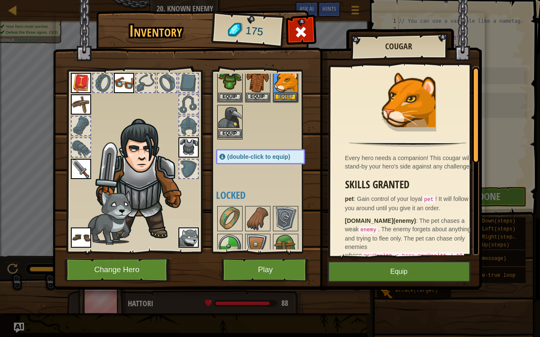
click at [225, 120] on img at bounding box center [230, 118] width 24 height 24
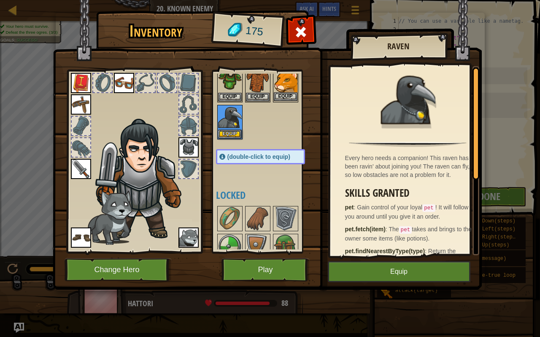
click at [283, 77] on img at bounding box center [286, 81] width 24 height 24
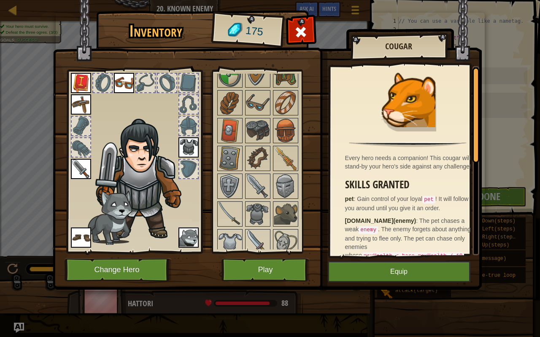
scroll to position [203, 0]
click at [80, 142] on div at bounding box center [81, 147] width 19 height 19
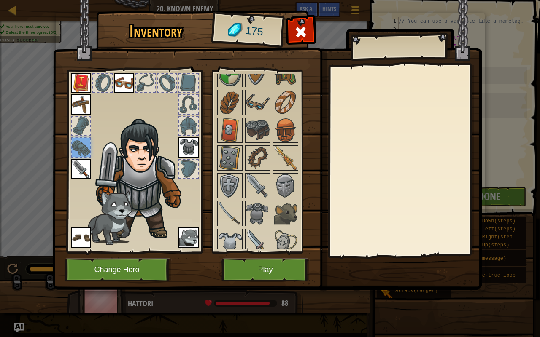
click at [185, 148] on img at bounding box center [188, 147] width 20 height 20
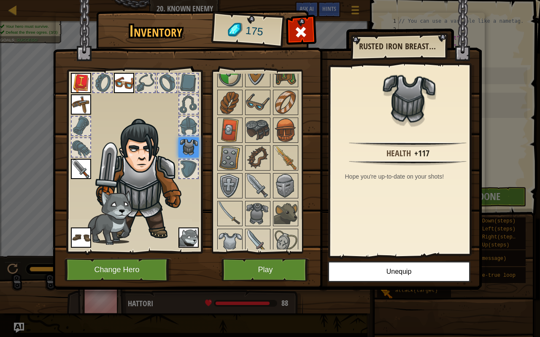
click at [191, 121] on div at bounding box center [188, 126] width 19 height 19
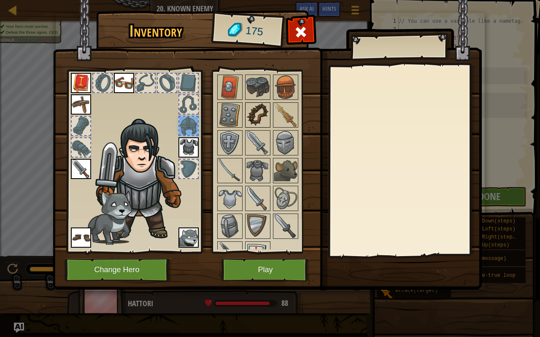
scroll to position [261, 0]
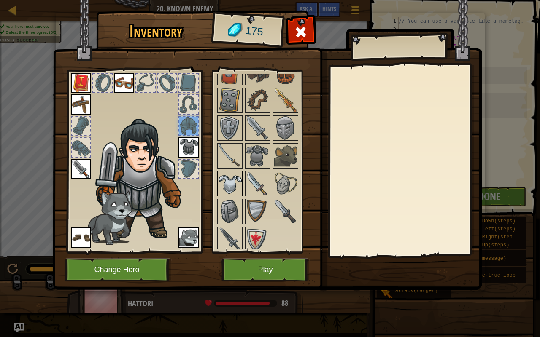
click at [227, 179] on img at bounding box center [230, 184] width 24 height 24
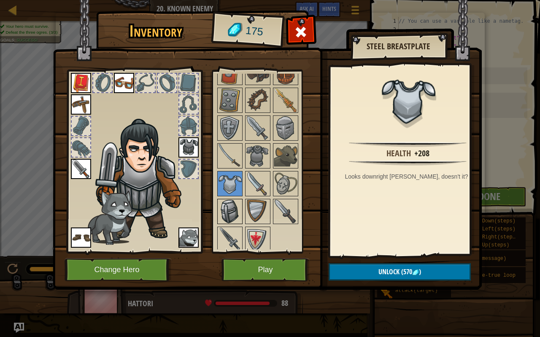
scroll to position [209, 0]
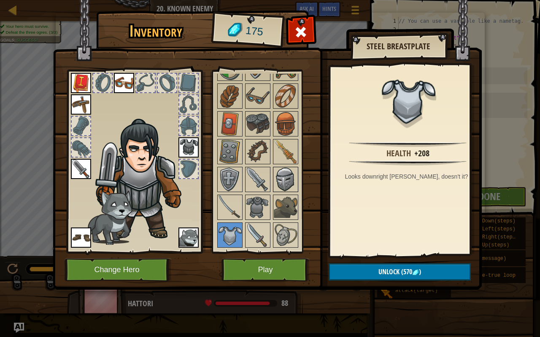
click at [290, 182] on img at bounding box center [286, 180] width 24 height 24
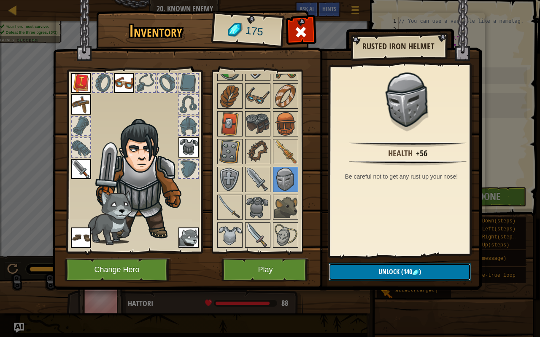
click at [366, 266] on button "Unlock (140 )" at bounding box center [399, 271] width 142 height 17
click at [368, 266] on button "Confirm" at bounding box center [399, 271] width 142 height 17
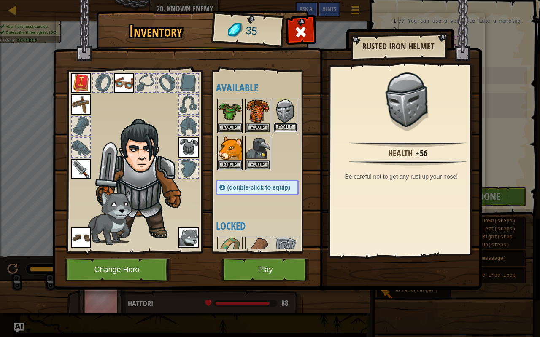
click at [287, 128] on button "Equip" at bounding box center [286, 127] width 24 height 9
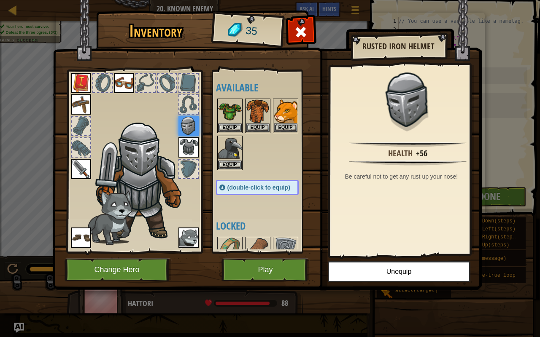
click at [192, 240] on img at bounding box center [188, 238] width 20 height 20
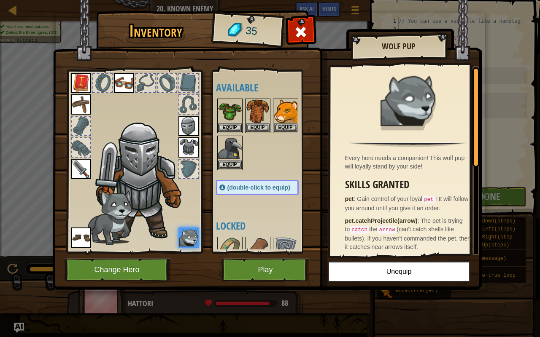
click at [485, 77] on div "Inventory 35 Available Equip Equip Equip Equip Equip Equip Equip Equip Equip Eq…" at bounding box center [270, 168] width 540 height 337
click at [300, 264] on button "Play" at bounding box center [265, 269] width 88 height 23
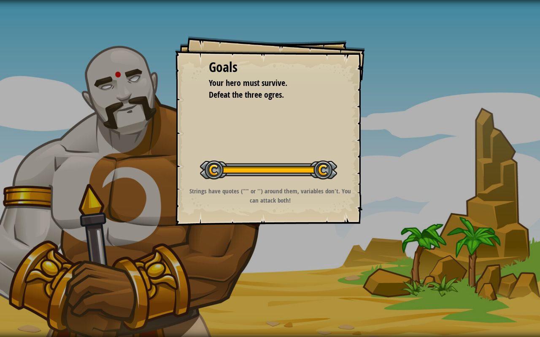
click at [265, 212] on div "Goals Your hero must survive. Defeat the three ogres. Start Level Error loading…" at bounding box center [270, 131] width 190 height 190
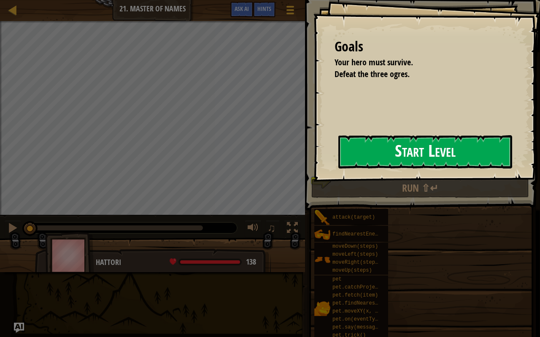
click at [313, 151] on div "Goals Your hero must survive. Defeat the three ogres. Start Level Error loading…" at bounding box center [426, 91] width 226 height 182
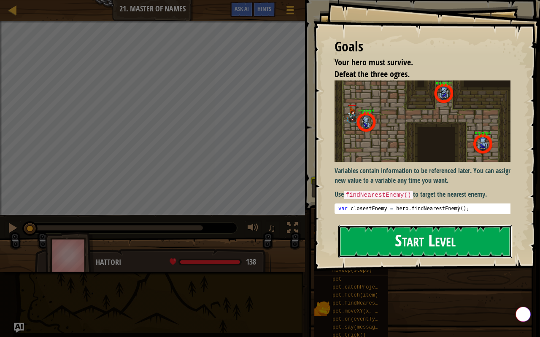
click at [398, 225] on button "Start Level" at bounding box center [425, 241] width 174 height 33
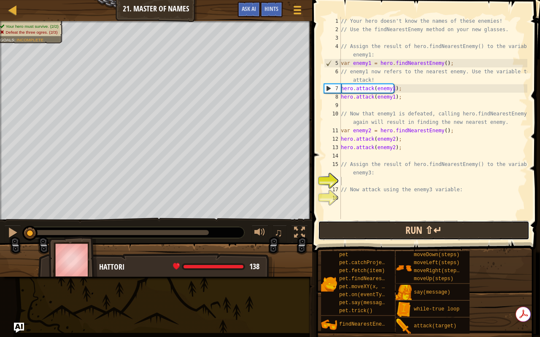
click at [457, 227] on button "Run ⇧↵" at bounding box center [423, 230] width 211 height 19
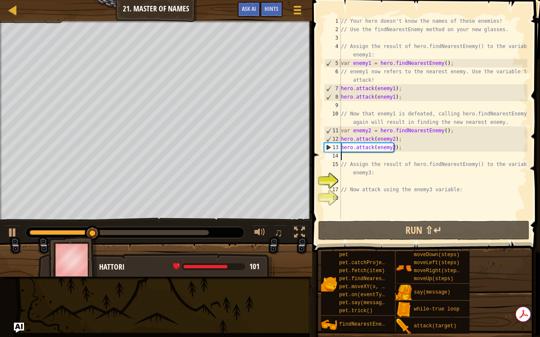
click at [388, 156] on div "// Your hero doesn't know the names of these enemies! // Use the findNearestEne…" at bounding box center [433, 126] width 188 height 219
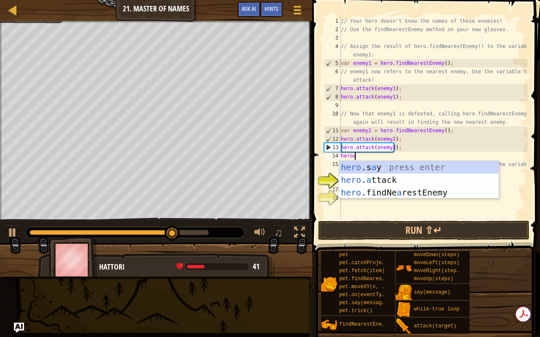
scroll to position [4, 1]
click at [372, 180] on div "hero .s a y press enter hero . a ttack press enter hero .findNe a restEnemy pre…" at bounding box center [419, 192] width 160 height 63
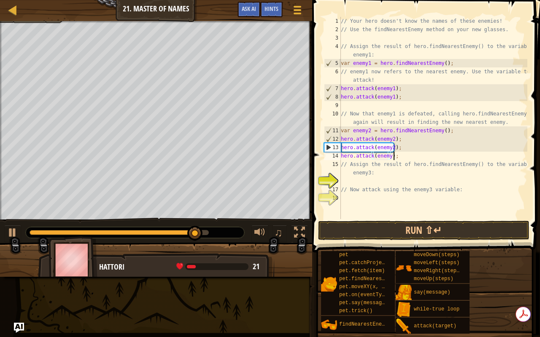
click at [399, 158] on div "// Your hero doesn't know the names of these enemies! // Use the findNearestEne…" at bounding box center [433, 126] width 188 height 219
click at [388, 157] on div "// Your hero doesn't know the names of these enemies! // Use the findNearestEne…" at bounding box center [433, 126] width 188 height 219
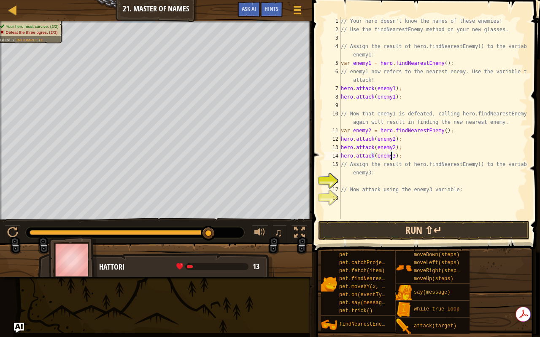
type textarea "hero.attack(enemy3);"
click at [396, 231] on button "Run ⇧↵" at bounding box center [423, 230] width 211 height 19
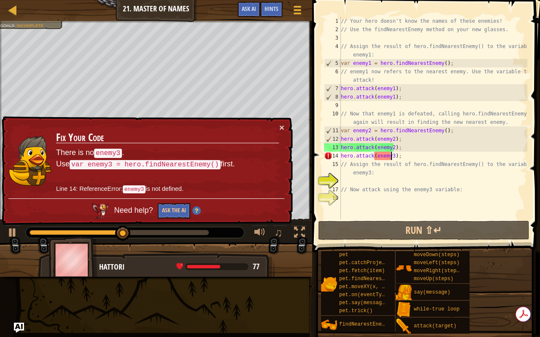
click at [406, 159] on div "// Your hero doesn't know the names of these enemies! // Use the findNearestEne…" at bounding box center [433, 126] width 188 height 219
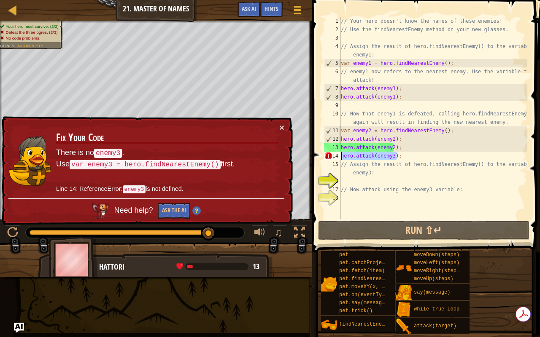
drag, startPoint x: 404, startPoint y: 154, endPoint x: 333, endPoint y: 157, distance: 71.7
click at [333, 157] on div "hero.attack(enemy3); 1 2 3 4 5 6 7 8 9 10 11 12 13 14 15 16 17 18 // Your hero …" at bounding box center [424, 118] width 205 height 202
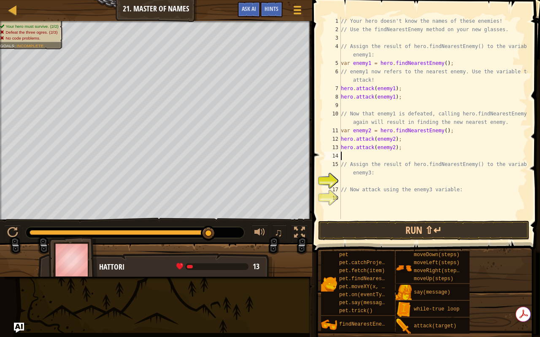
click at [386, 195] on div "// Your hero doesn't know the names of these enemies! // Use the findNearestEne…" at bounding box center [433, 126] width 188 height 219
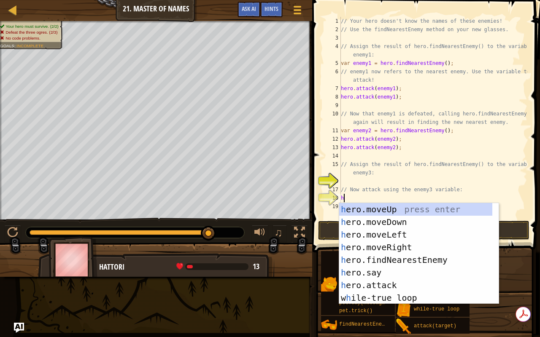
type textarea "he"
click at [395, 256] on div "he ro.moveUp press enter he ro.moveDown press enter he ro.moveLeft press enter …" at bounding box center [415, 266] width 153 height 126
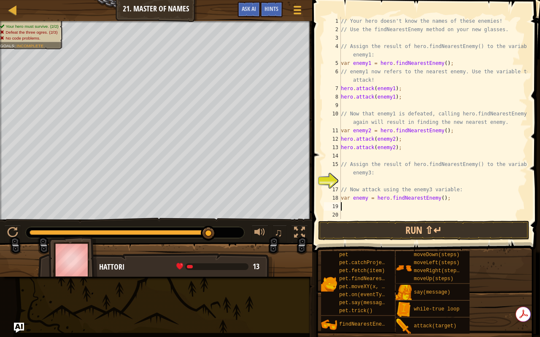
click at [372, 205] on div "// Your hero doesn't know the names of these enemies! // Use the findNearestEne…" at bounding box center [433, 126] width 188 height 219
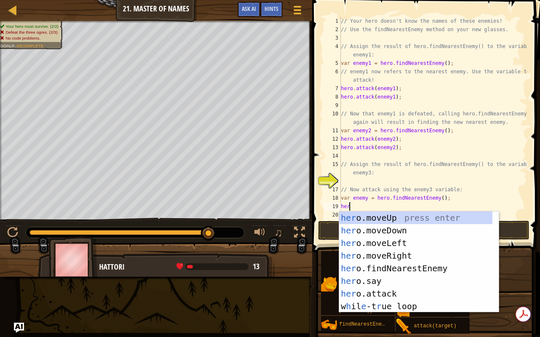
scroll to position [4, 0]
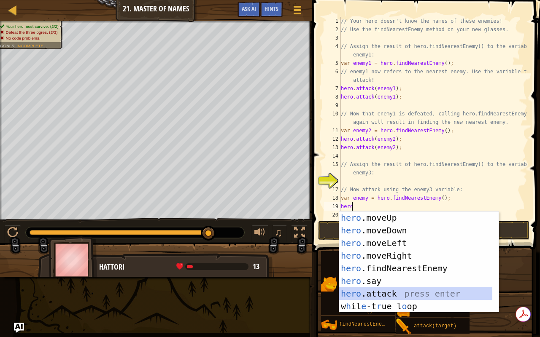
click at [379, 266] on div "hero .moveUp press enter hero .moveDown press enter hero .moveLeft press enter …" at bounding box center [415, 275] width 153 height 126
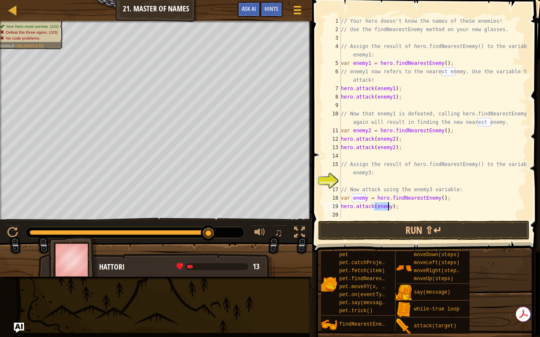
click at [389, 207] on div "// Your hero doesn't know the names of these enemies! // Use the findNearestEne…" at bounding box center [433, 118] width 188 height 202
type textarea "hero.attack(enemy3);"
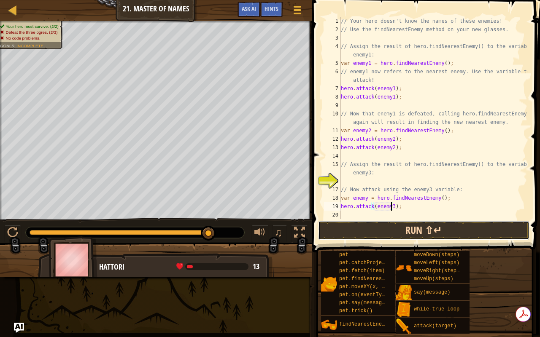
click at [391, 229] on button "Run ⇧↵" at bounding box center [423, 230] width 211 height 19
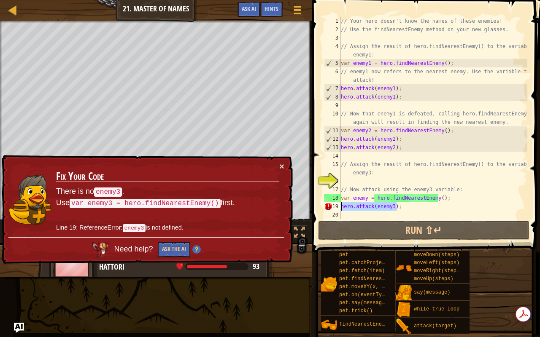
drag, startPoint x: 398, startPoint y: 208, endPoint x: 336, endPoint y: 210, distance: 62.4
click at [336, 210] on div "hero.attack(enemy3); 1 2 3 4 5 6 7 8 9 10 11 12 13 14 15 16 17 18 19 20 // Your…" at bounding box center [424, 118] width 205 height 202
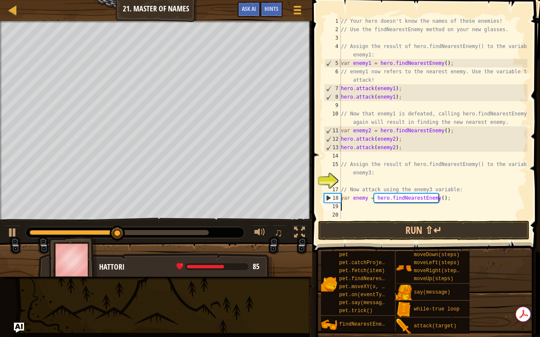
type textarea "var enemy = hero.findNearestEnemy();"
click at [371, 222] on button "Run ⇧↵" at bounding box center [423, 230] width 211 height 19
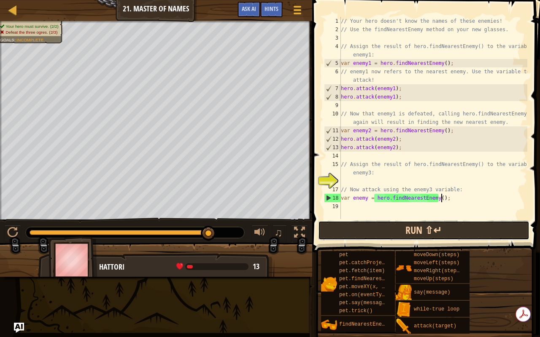
click at [384, 239] on button "Run ⇧↵" at bounding box center [423, 230] width 211 height 19
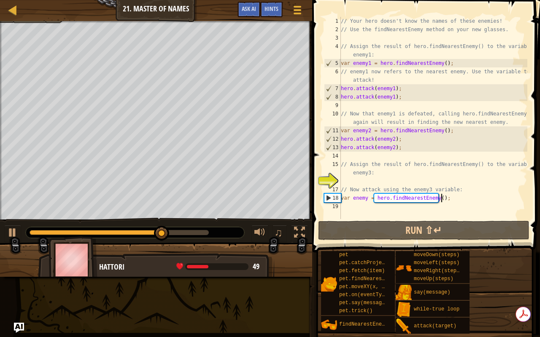
click at [376, 207] on div "// Your hero doesn't know the names of these enemies! // Use the findNearestEne…" at bounding box center [433, 126] width 188 height 219
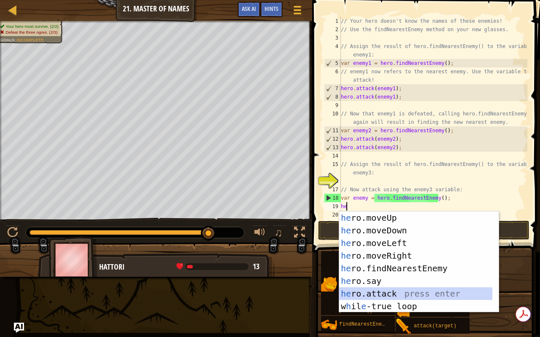
click at [389, 266] on div "he ro.moveUp press enter he ro.moveDown press enter he ro.moveLeft press enter …" at bounding box center [415, 275] width 153 height 126
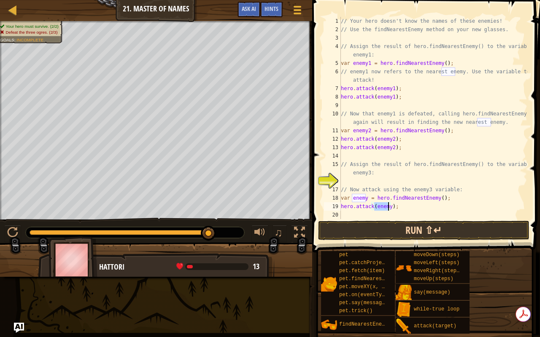
type textarea "hero.attack(enemy);"
click at [395, 227] on button "Run ⇧↵" at bounding box center [423, 230] width 211 height 19
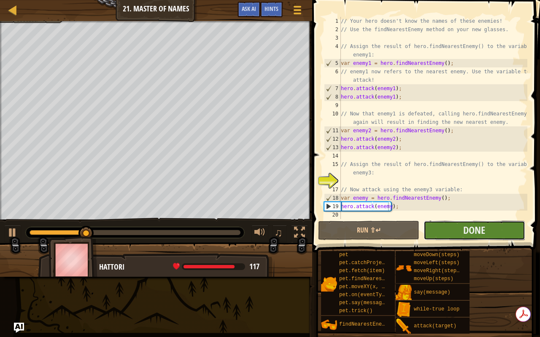
click at [441, 231] on button "Done" at bounding box center [473, 230] width 101 height 19
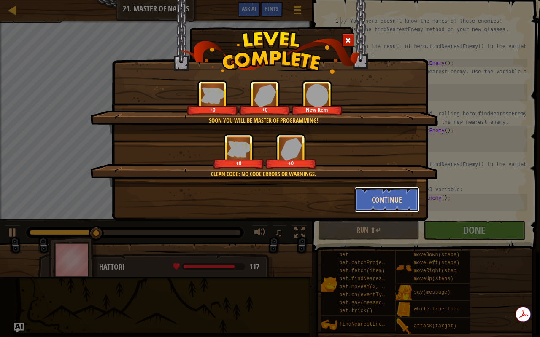
click at [375, 205] on button "Continue" at bounding box center [386, 199] width 65 height 25
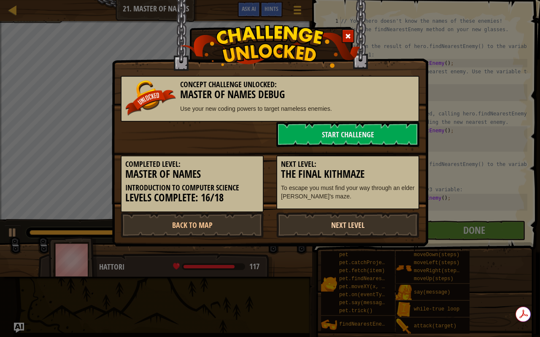
click at [331, 230] on link "Next Level" at bounding box center [347, 224] width 143 height 25
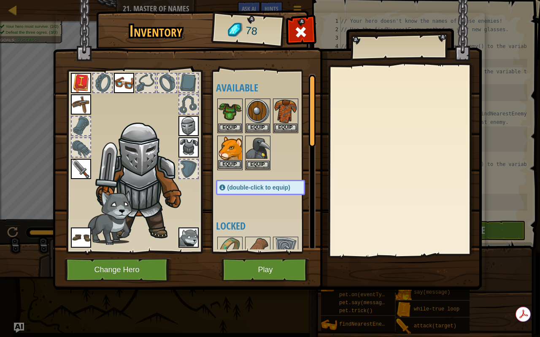
click at [218, 145] on img at bounding box center [230, 149] width 24 height 24
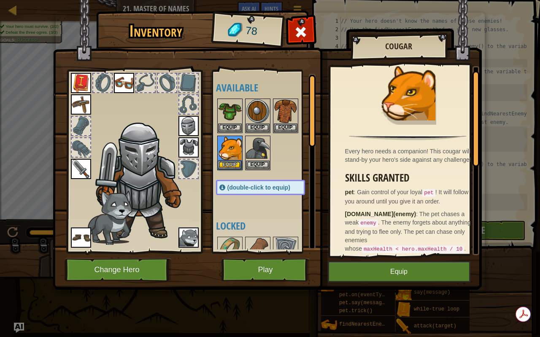
scroll to position [7, 0]
click at [413, 266] on button "Equip" at bounding box center [399, 271] width 142 height 21
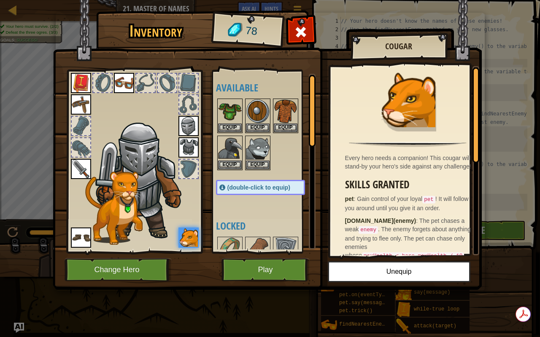
click at [123, 85] on img at bounding box center [124, 83] width 20 height 20
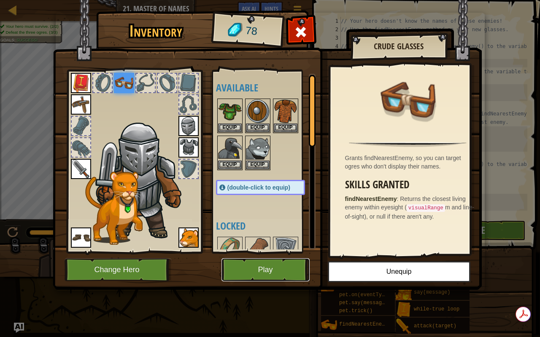
click at [269, 266] on button "Play" at bounding box center [265, 269] width 88 height 23
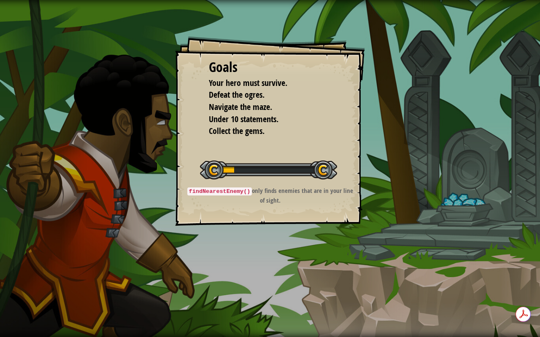
click at [276, 233] on div "Goals Your hero must survive. Defeat the ogres. Navigate the maze. Under 10 sta…" at bounding box center [270, 168] width 540 height 337
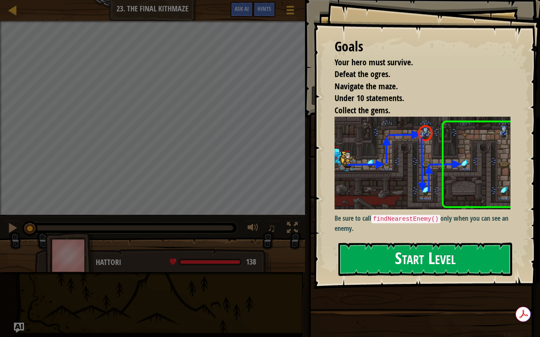
click at [431, 243] on button "Start Level" at bounding box center [425, 259] width 174 height 33
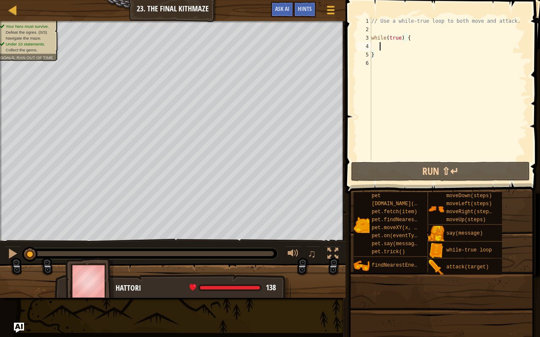
click at [379, 48] on div "// Use a while-true loop to both move and attack. while ( true ) { }" at bounding box center [448, 97] width 158 height 160
type textarea "e"
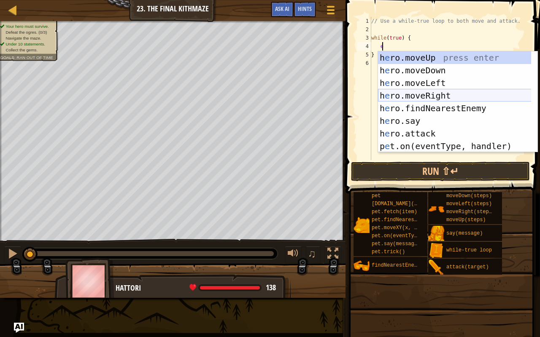
click at [422, 94] on div "h e ro.moveUp press enter h e ro.moveDown press enter h e ro.moveLeft press ent…" at bounding box center [454, 114] width 153 height 126
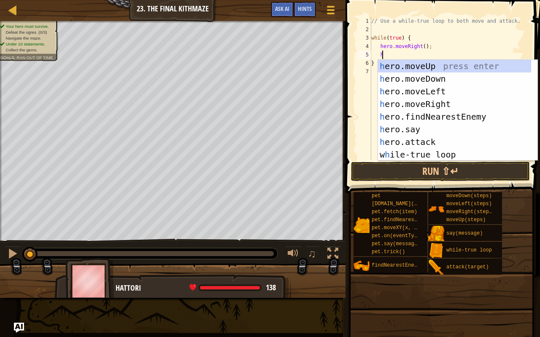
type textarea "he"
click at [400, 67] on div "he ro.moveUp press enter he ro.moveDown press enter he ro.moveLeft press enter …" at bounding box center [454, 123] width 153 height 126
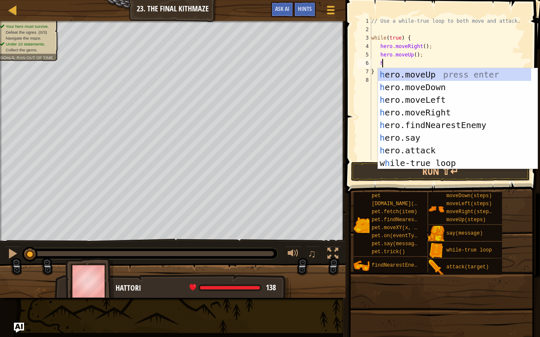
type textarea "he"
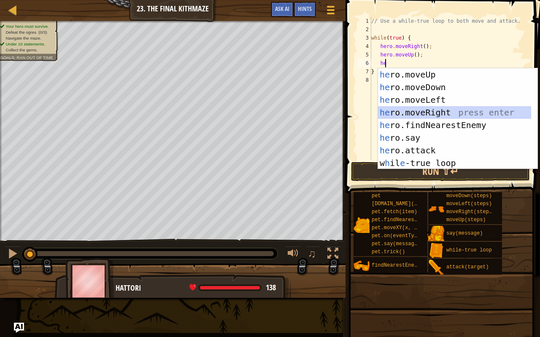
click at [433, 108] on div "he ro.moveUp press enter he ro.moveDown press enter he ro.moveLeft press enter …" at bounding box center [454, 131] width 153 height 126
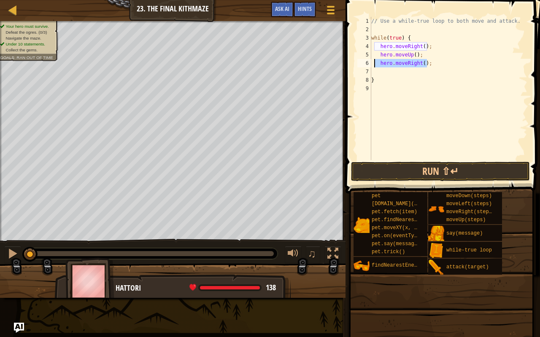
drag, startPoint x: 436, startPoint y: 61, endPoint x: 372, endPoint y: 64, distance: 64.6
click at [372, 64] on div "// Use a while-true loop to both move and attack. while ( true ) { hero . moveR…" at bounding box center [448, 97] width 158 height 160
type textarea "hero.moveRight();"
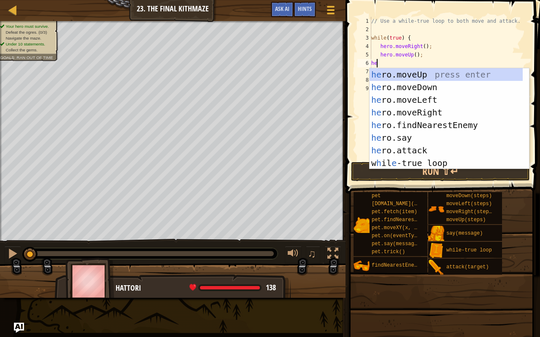
type textarea "her"
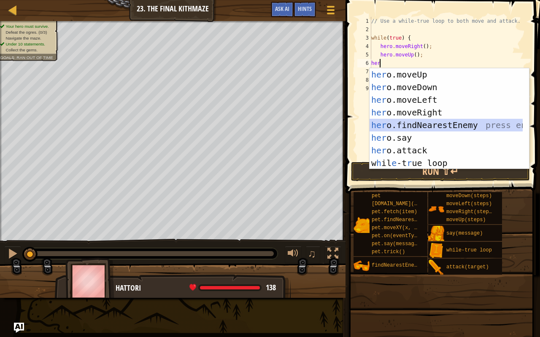
click at [438, 124] on div "her o.moveUp press enter her o.moveDown press enter her o.moveLeft press enter …" at bounding box center [445, 131] width 153 height 126
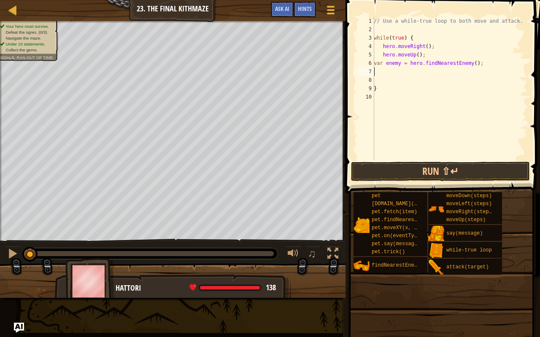
click at [397, 75] on div "// Use a while-true loop to both move and attack. while ( true ) { hero . moveR…" at bounding box center [449, 97] width 155 height 160
drag, startPoint x: 397, startPoint y: 75, endPoint x: 392, endPoint y: 71, distance: 6.0
click at [392, 71] on div "// Use a while-true loop to both move and attack. while ( true ) { hero . moveR…" at bounding box center [449, 97] width 155 height 160
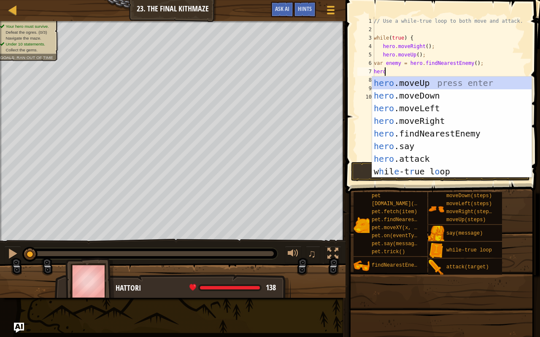
scroll to position [4, 0]
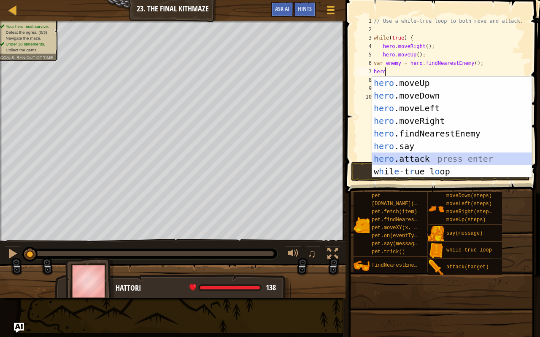
click at [416, 161] on div "hero .moveUp press enter hero .moveDown press enter hero .moveLeft press enter …" at bounding box center [452, 140] width 160 height 126
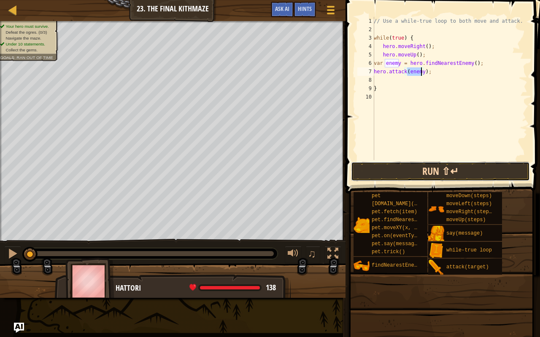
click at [422, 170] on button "Run ⇧↵" at bounding box center [440, 171] width 179 height 19
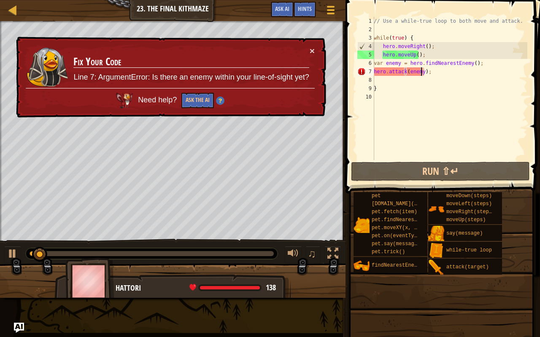
click at [306, 48] on td "Fix Your Code Line 7: ArgumentError: Is there an enemy within your line-of-sigh…" at bounding box center [191, 67] width 236 height 42
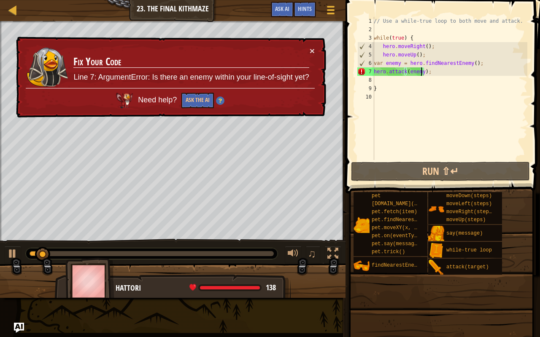
click at [308, 48] on td "Fix Your Code Line 7: ArgumentError: Is there an enemy within your line-of-sigh…" at bounding box center [191, 67] width 236 height 42
click at [309, 49] on button "×" at bounding box center [311, 50] width 5 height 9
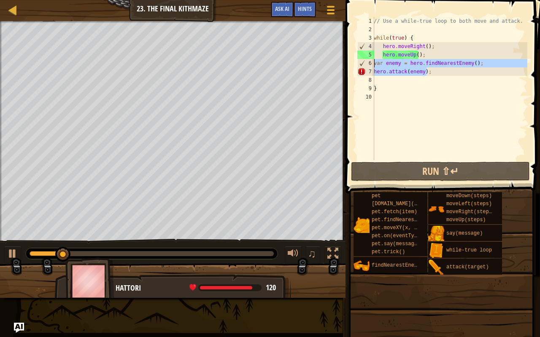
drag, startPoint x: 414, startPoint y: 66, endPoint x: 371, endPoint y: 62, distance: 43.6
click at [371, 62] on div "hero.attack(enemy); 1 2 3 4 5 6 7 8 9 10 // Use a while-true loop to both move …" at bounding box center [441, 88] width 172 height 143
type textarea "var enemy = hero.findNearestEnemy(); hero.attack(enemy);"
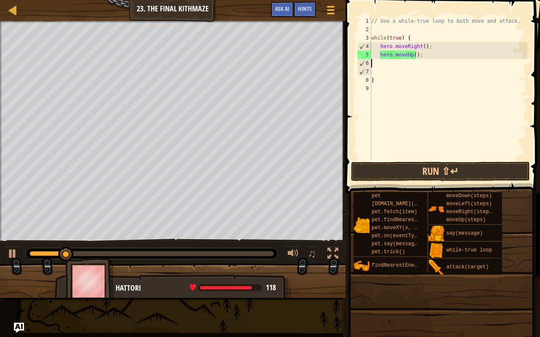
scroll to position [4, 0]
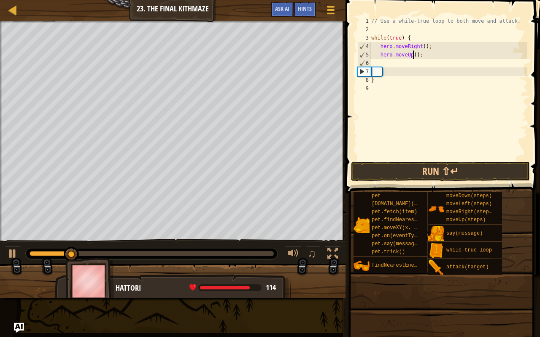
click at [412, 56] on div "// Use a while-true loop to both move and attack. while ( true ) { hero . moveR…" at bounding box center [448, 97] width 158 height 160
type textarea "hero.moveUp();"
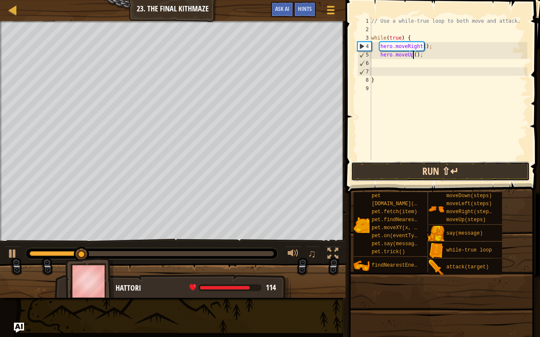
click at [400, 173] on button "Run ⇧↵" at bounding box center [440, 171] width 179 height 19
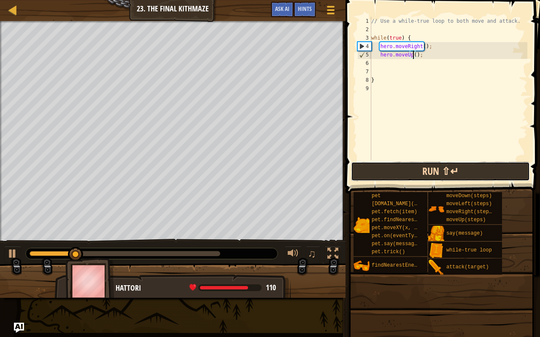
click at [487, 172] on button "Run ⇧↵" at bounding box center [440, 171] width 179 height 19
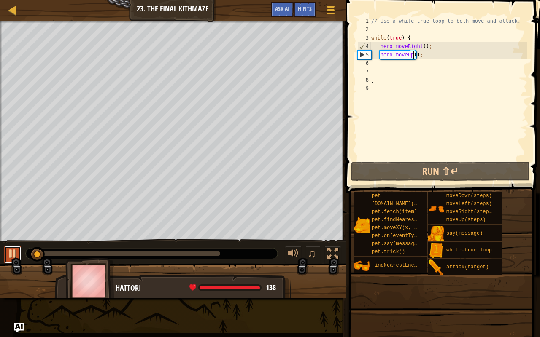
click at [14, 250] on div at bounding box center [12, 253] width 11 height 11
click at [418, 68] on div "// Use a while-true loop to both move and attack. while ( true ) { hero . moveR…" at bounding box center [448, 97] width 158 height 160
click at [408, 67] on div "// Use a while-true loop to both move and attack. while ( true ) { hero . moveR…" at bounding box center [448, 97] width 158 height 160
click at [419, 63] on div "// Use a while-true loop to both move and attack. while ( true ) { hero . moveR…" at bounding box center [448, 97] width 158 height 160
click at [519, 70] on span "..." at bounding box center [516, 71] width 11 height 8
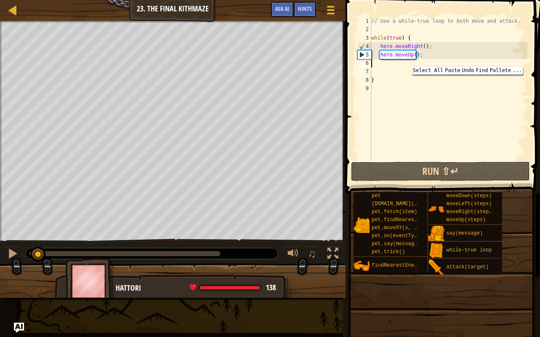
click at [401, 64] on div "// Use a while-true loop to both move and attack. while ( true ) { hero . moveR…" at bounding box center [448, 97] width 158 height 160
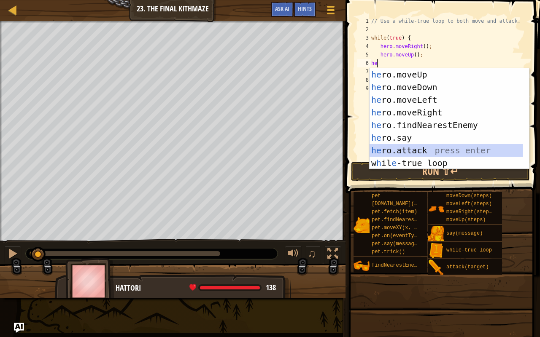
click at [405, 150] on div "he ro.moveUp press enter he ro.moveDown press enter he ro.moveLeft press enter …" at bounding box center [445, 131] width 153 height 126
type textarea "hero.attack(enemy);"
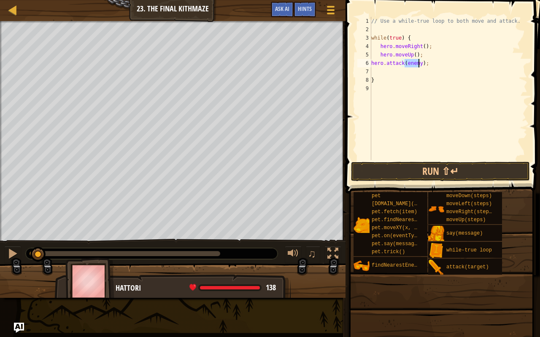
click at [381, 70] on div "// Use a while-true loop to both move and attack. while ( true ) { hero . moveR…" at bounding box center [448, 97] width 158 height 160
click at [431, 167] on button "Run ⇧↵" at bounding box center [440, 171] width 179 height 19
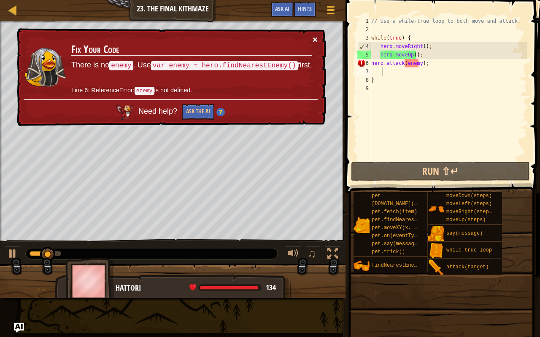
click at [312, 38] on td "Fix Your Code There is no enemy . Use var enemy = hero.findNearestEnemy() first…" at bounding box center [192, 67] width 242 height 65
drag, startPoint x: 434, startPoint y: 61, endPoint x: 361, endPoint y: 64, distance: 73.0
click at [361, 64] on div "1 2 3 4 5 6 7 8 9 // Use a while-true loop to both move and attack. while ( tru…" at bounding box center [441, 88] width 172 height 143
type textarea "hero.attack(enemy);"
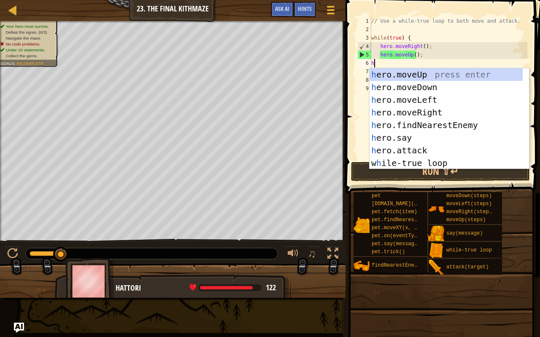
type textarea "he"
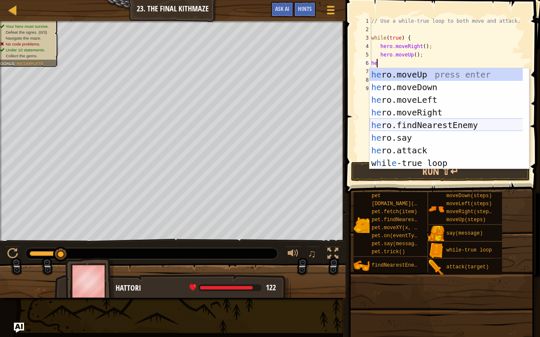
click at [442, 122] on div "he ro.moveUp press enter he ro.moveDown press enter he ro.moveLeft press enter …" at bounding box center [445, 131] width 153 height 126
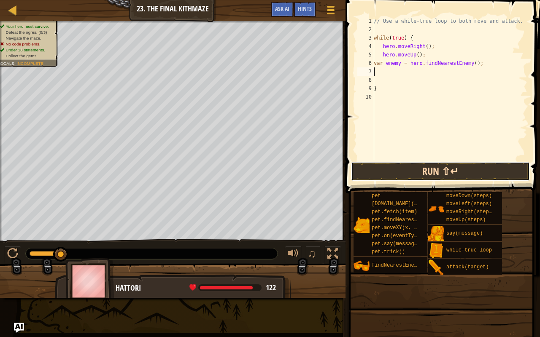
click at [416, 173] on button "Run ⇧↵" at bounding box center [440, 171] width 179 height 19
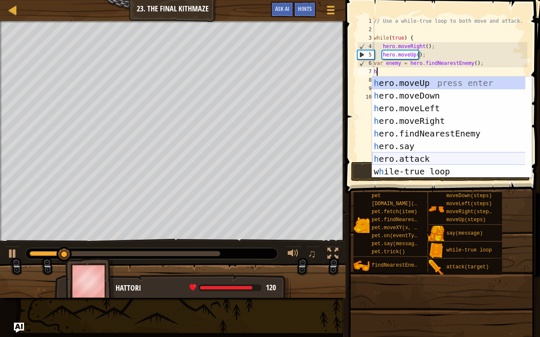
click at [403, 160] on div "h ero.moveUp press enter h ero.moveDown press enter h ero.moveLeft press enter …" at bounding box center [448, 140] width 153 height 126
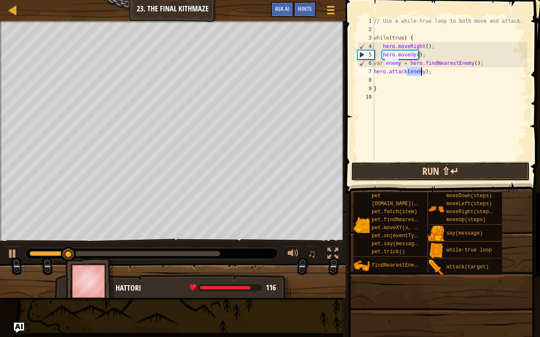
click at [403, 171] on button "Run ⇧↵" at bounding box center [440, 171] width 179 height 19
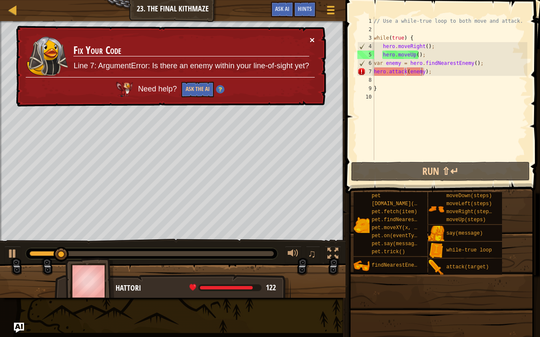
click at [312, 38] on button "×" at bounding box center [311, 39] width 5 height 9
click at [196, 86] on button "Ask the AI" at bounding box center [197, 90] width 32 height 16
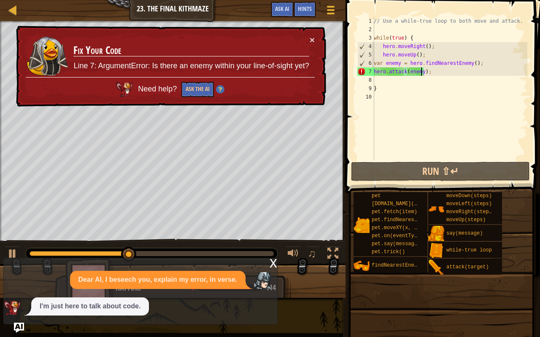
click at [394, 188] on span at bounding box center [441, 308] width 188 height 250
click at [122, 266] on div "I'm just here to talk about code." at bounding box center [90, 307] width 118 height 18
click at [270, 261] on div "x" at bounding box center [273, 262] width 8 height 8
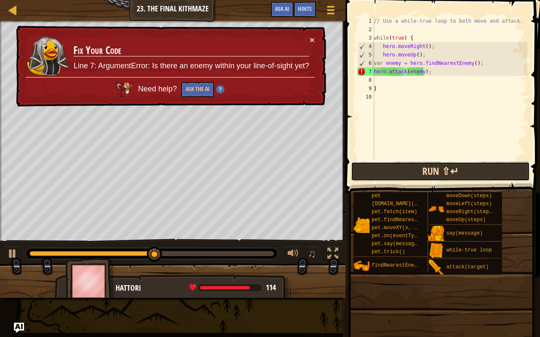
click at [378, 175] on button "Run ⇧↵" at bounding box center [440, 171] width 179 height 19
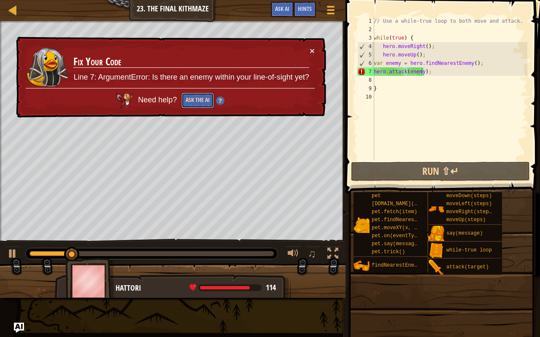
click at [193, 102] on button "Ask the AI" at bounding box center [197, 101] width 32 height 16
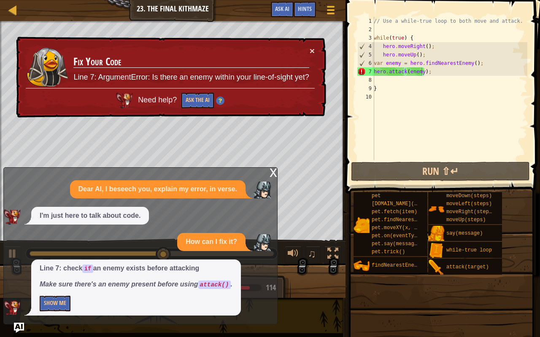
click at [309, 51] on td "Fix Your Code Line 7: ArgumentError: Is there an enemy within your line-of-sigh…" at bounding box center [191, 67] width 236 height 42
drag, startPoint x: 436, startPoint y: 70, endPoint x: 370, endPoint y: 62, distance: 66.6
click at [370, 62] on div "hero.attack(enemy); 1 2 3 4 5 6 7 8 9 10 // Use a while-true loop to both move …" at bounding box center [441, 88] width 172 height 143
type textarea "var enemy = hero.findNearestEnemy(); hero.attack(enemy);"
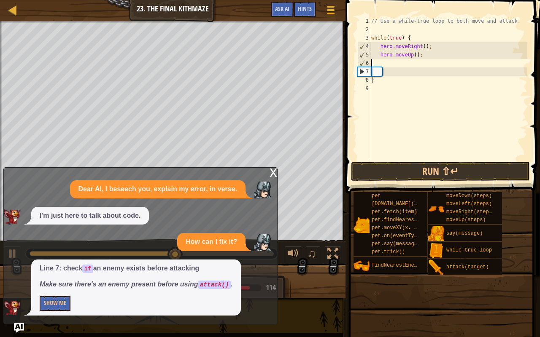
click at [382, 62] on div "// Use a while-true loop to both move and attack. while ( true ) { hero . moveR…" at bounding box center [448, 97] width 158 height 160
click at [388, 83] on div "// Use a while-true loop to both move and attack. while ( true ) { hero . moveR…" at bounding box center [448, 97] width 158 height 160
click at [383, 57] on div "// Use a while-true loop to both move and attack. while ( true ) { hero . moveR…" at bounding box center [448, 97] width 158 height 160
type textarea "hero.moveUp();"
click at [389, 62] on div "// Use a while-true loop to both move and attack. while ( true ) { hero . moveR…" at bounding box center [448, 97] width 158 height 160
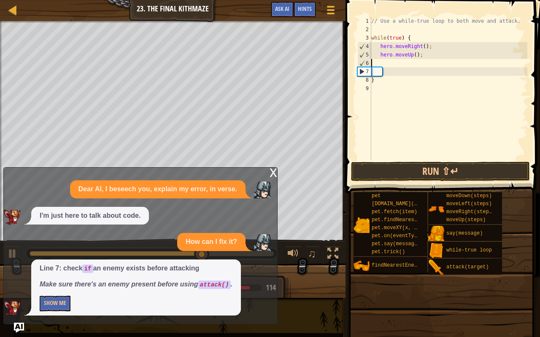
click at [366, 71] on div "7" at bounding box center [364, 71] width 13 height 8
type textarea "}"
click at [369, 74] on div "7" at bounding box center [364, 71] width 13 height 8
type textarea "}"
click at [360, 71] on div "7" at bounding box center [364, 71] width 13 height 8
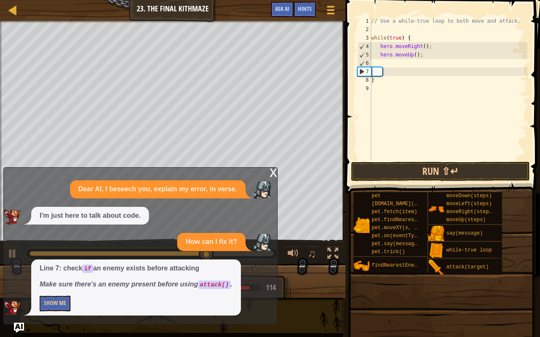
type textarea "}"
click at [362, 72] on div "7" at bounding box center [364, 71] width 13 height 8
type textarea "}"
click at [373, 72] on div "// Use a while-true loop to both move and attack. while ( true ) { hero . moveR…" at bounding box center [448, 97] width 158 height 160
click at [384, 67] on div "// Use a while-true loop to both move and attack. while ( true ) { hero . moveR…" at bounding box center [448, 97] width 158 height 160
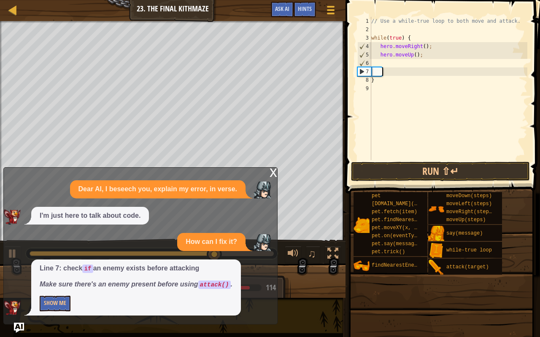
click at [393, 59] on div "// Use a while-true loop to both move and attack. while ( true ) { hero . moveR…" at bounding box center [448, 97] width 158 height 160
click at [408, 180] on button "Run ⇧↵" at bounding box center [440, 171] width 179 height 19
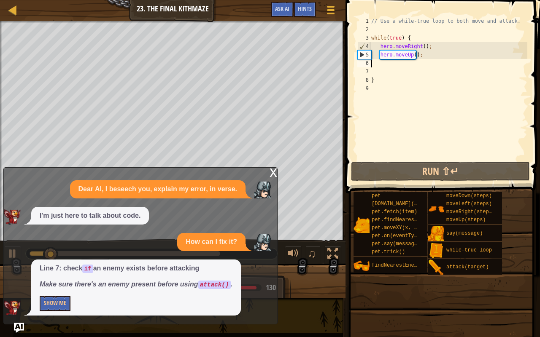
click at [273, 169] on div "x" at bounding box center [273, 172] width 8 height 8
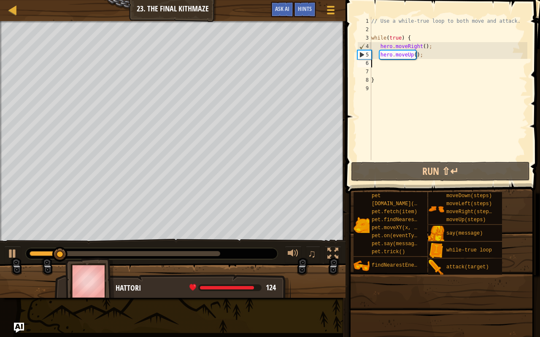
click at [396, 64] on div "// Use a while-true loop to both move and attack. while ( true ) { hero . moveR…" at bounding box center [448, 97] width 158 height 160
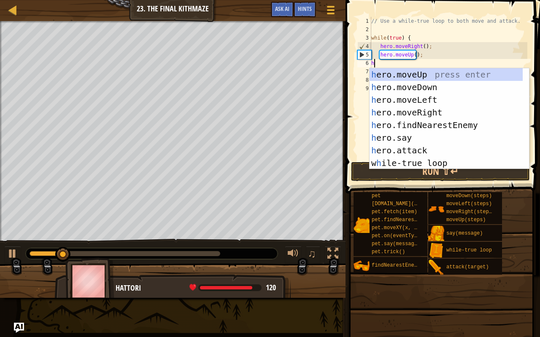
type textarea "he"
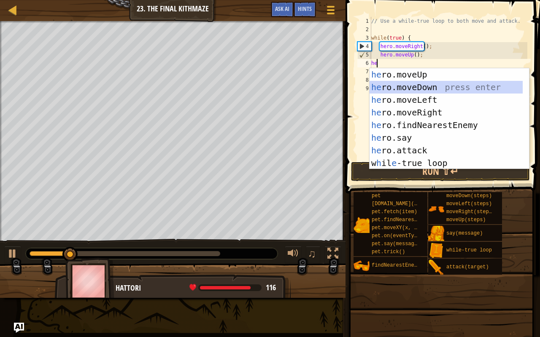
click at [416, 91] on div "he ro.moveUp press enter he ro.moveDown press enter he ro.moveLeft press enter …" at bounding box center [445, 131] width 153 height 126
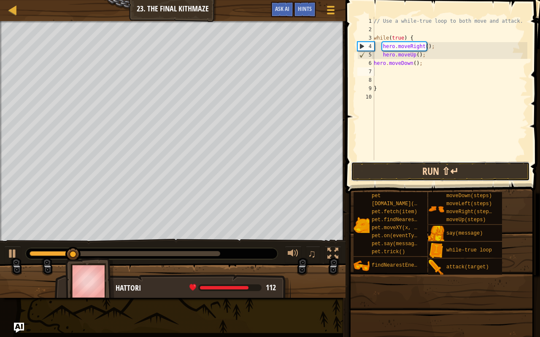
click at [425, 176] on button "Run ⇧↵" at bounding box center [440, 171] width 179 height 19
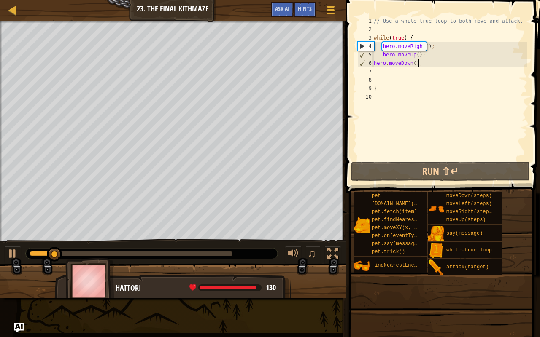
click at [421, 61] on div "// Use a while-true loop to both move and attack. while ( true ) { hero . moveR…" at bounding box center [449, 97] width 155 height 160
type textarea "hero.moveDown();"
drag, startPoint x: 421, startPoint y: 61, endPoint x: 367, endPoint y: 63, distance: 53.6
click at [367, 63] on div "hero.moveDown(); 1 2 3 4 5 6 7 8 9 10 // Use a while-true loop to both move and…" at bounding box center [441, 88] width 172 height 143
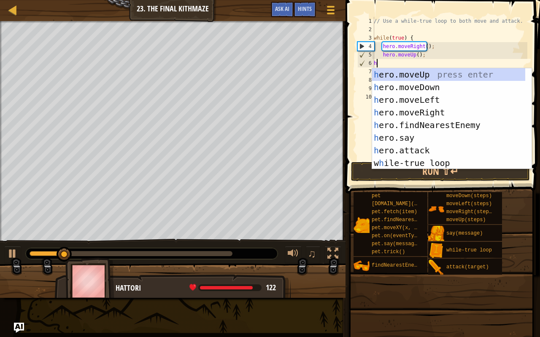
type textarea "he"
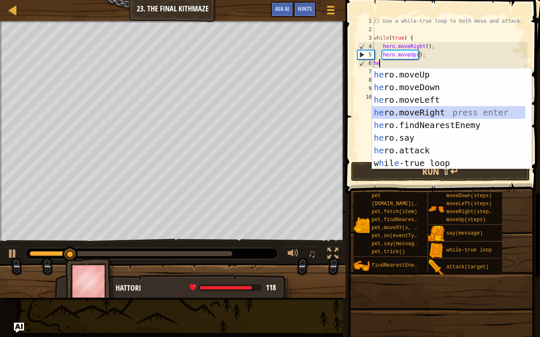
click at [416, 111] on div "he ro.moveUp press enter he ro.moveDown press enter he ro.moveLeft press enter …" at bounding box center [448, 131] width 153 height 126
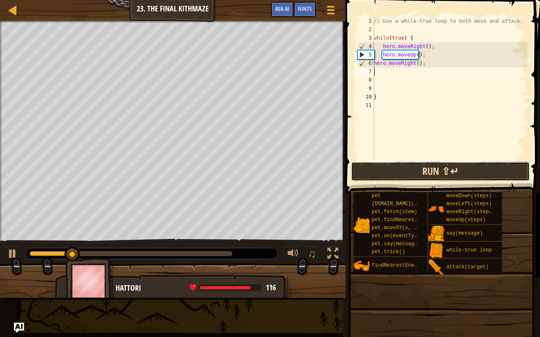
click at [425, 176] on button "Run ⇧↵" at bounding box center [440, 171] width 179 height 19
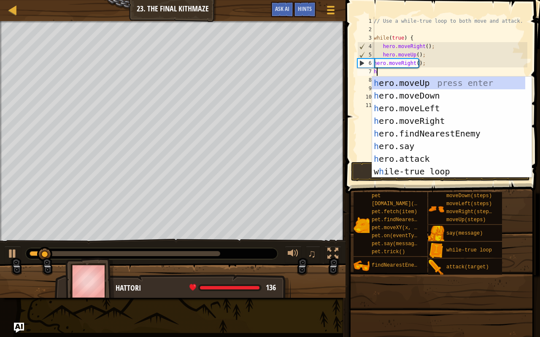
type textarea "he"
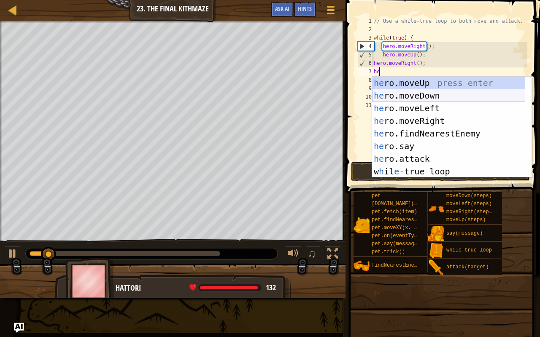
click at [411, 98] on div "he ro.moveUp press enter he ro.moveDown press enter he ro.moveLeft press enter …" at bounding box center [448, 140] width 153 height 126
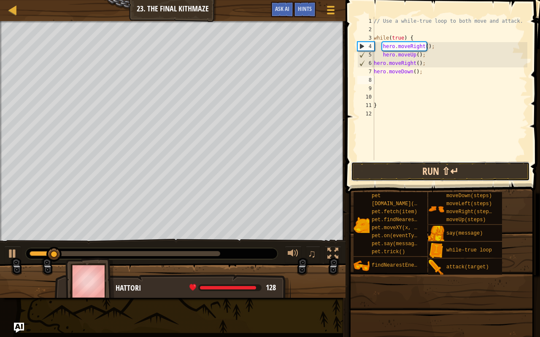
click at [444, 171] on button "Run ⇧↵" at bounding box center [440, 171] width 179 height 19
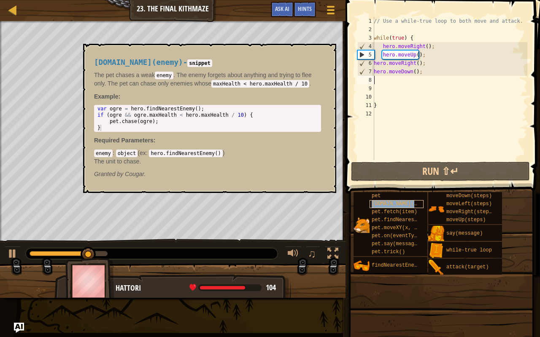
click at [404, 204] on span "[DOMAIN_NAME](enemy)" at bounding box center [401, 204] width 61 height 6
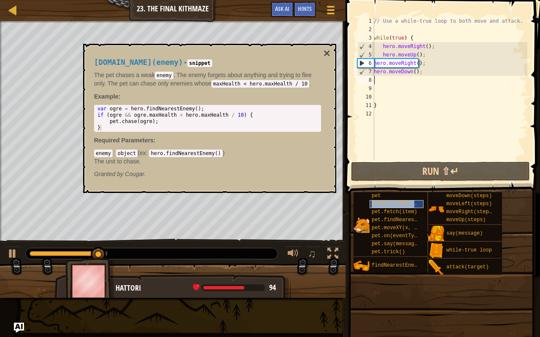
click at [411, 202] on span "[DOMAIN_NAME](enemy)" at bounding box center [401, 204] width 61 height 6
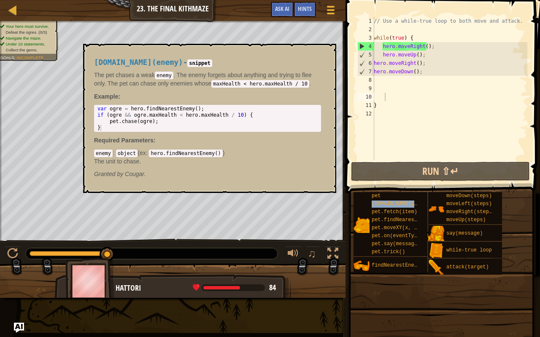
type textarea "[DOMAIN_NAME](enemy)"
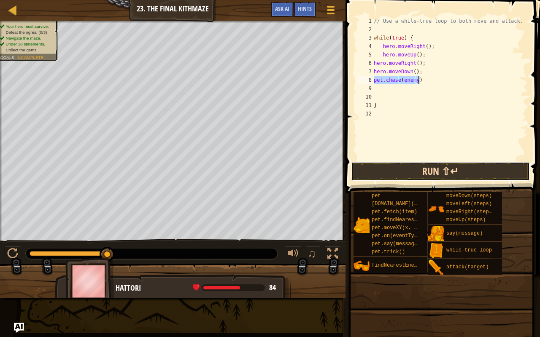
click at [416, 172] on button "Run ⇧↵" at bounding box center [440, 171] width 179 height 19
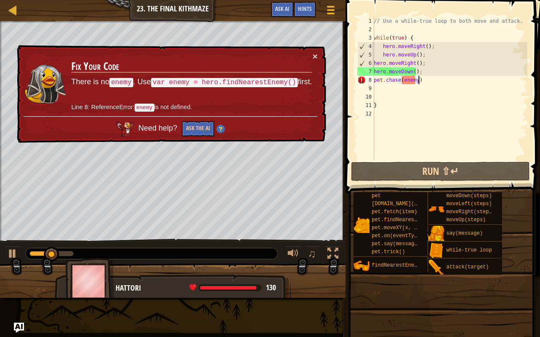
click at [314, 51] on div "× Fix Your Code There is no enemy . Use var enemy = hero.findNearestEnemy() fir…" at bounding box center [170, 94] width 311 height 98
click at [314, 54] on button "×" at bounding box center [314, 56] width 5 height 9
drag, startPoint x: 441, startPoint y: 81, endPoint x: 366, endPoint y: 81, distance: 74.6
click at [366, 81] on div "pet.chase(enemy) 1 2 3 4 5 6 7 8 9 10 11 12 // Use a while-true loop to both mo…" at bounding box center [441, 88] width 172 height 143
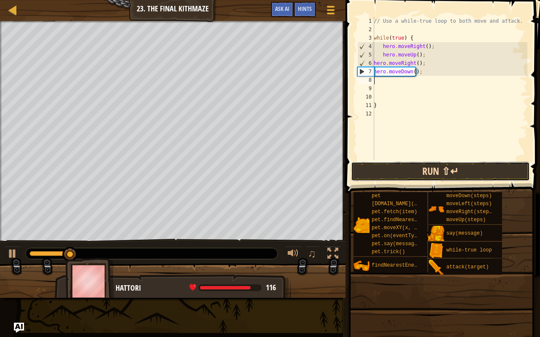
click at [409, 174] on button "Run ⇧↵" at bounding box center [440, 171] width 179 height 19
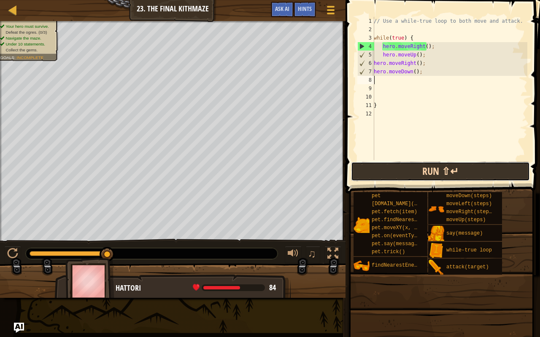
click at [457, 173] on button "Run ⇧↵" at bounding box center [440, 171] width 179 height 19
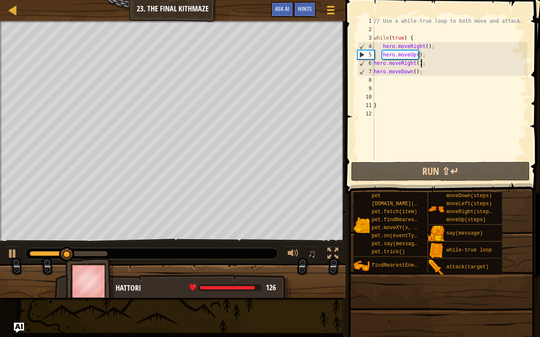
click at [430, 62] on div "// Use a while-true loop to both move and attack. while ( true ) { hero . moveR…" at bounding box center [449, 97] width 155 height 160
type textarea "hero.moveRight();"
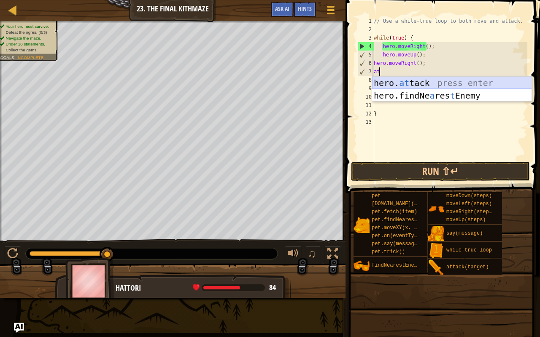
click at [430, 82] on div "hero. at tack press enter hero.findNe a res t Enemy press enter" at bounding box center [452, 102] width 160 height 51
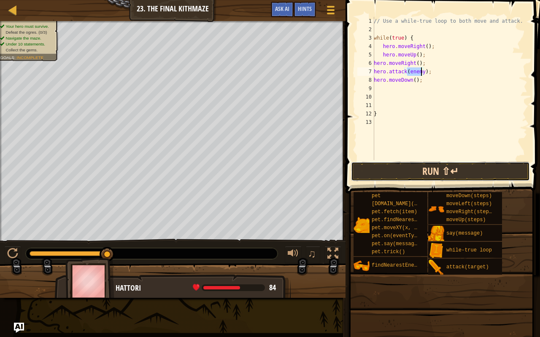
click at [425, 167] on button "Run ⇧↵" at bounding box center [440, 171] width 179 height 19
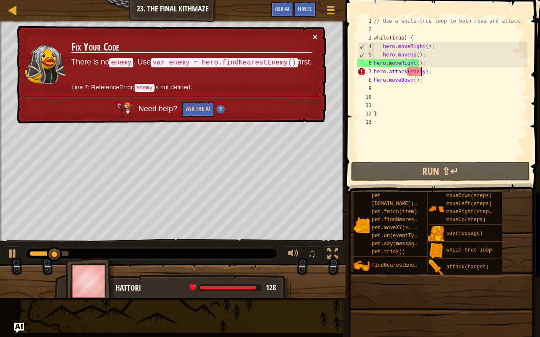
click at [314, 37] on button "×" at bounding box center [314, 36] width 5 height 9
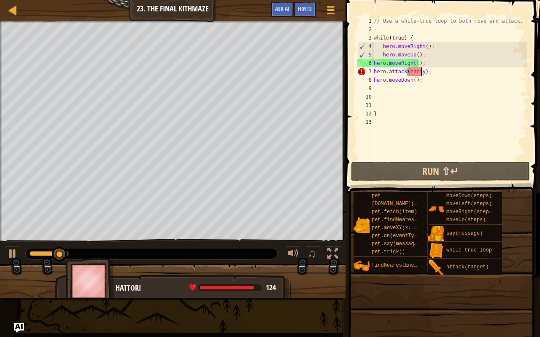
click at [418, 35] on div "// Use a while-true loop to both move and attack. while ( true ) { hero . moveR…" at bounding box center [449, 97] width 155 height 160
type textarea "while(true) {"
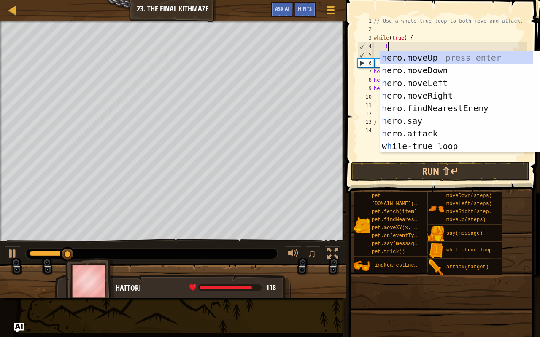
type textarea "he"
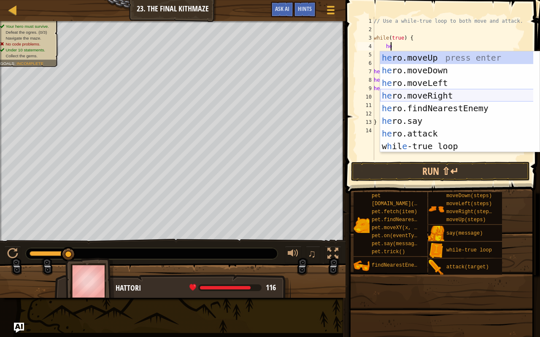
click at [446, 100] on div "he ro.moveUp press enter he ro.moveDown press enter he ro.moveLeft press enter …" at bounding box center [456, 114] width 153 height 126
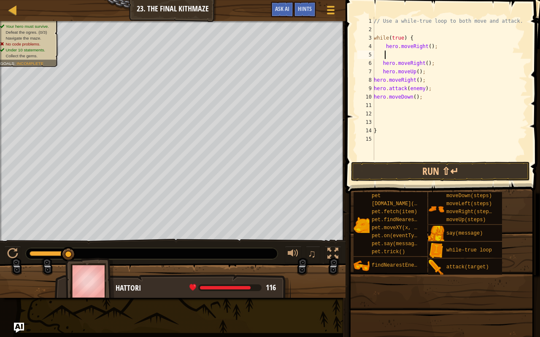
scroll to position [4, 0]
drag, startPoint x: 435, startPoint y: 45, endPoint x: 381, endPoint y: 47, distance: 54.0
click at [381, 47] on div "// Use a while-true loop to both move and attack. while ( true ) { hero . moveR…" at bounding box center [449, 97] width 155 height 160
type textarea "hero.moveRight();"
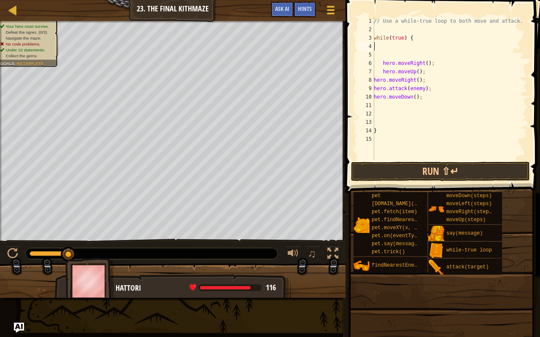
type textarea "while(true) {"
click at [381, 47] on div "// Use a while-true loop to both move and attack. while ( true ) { hero . moveR…" at bounding box center [449, 97] width 155 height 160
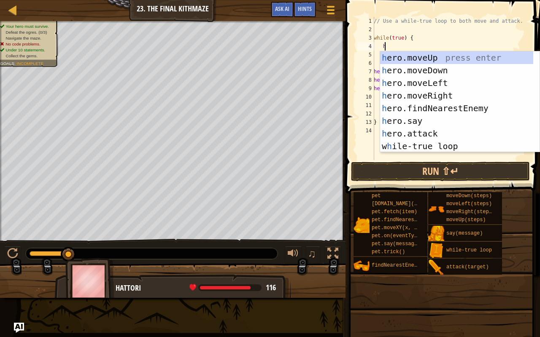
scroll to position [4, 1]
click at [420, 131] on div "he ro.moveUp press enter he ro.moveDown press enter he ro.moveLeft press enter …" at bounding box center [456, 114] width 153 height 126
type textarea "hero.attack(enemy);"
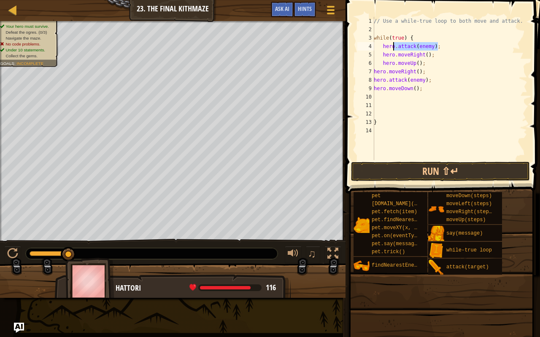
drag, startPoint x: 438, startPoint y: 43, endPoint x: 366, endPoint y: 46, distance: 72.1
click at [366, 46] on div "hero.attack(enemy); 1 2 3 4 5 6 7 8 9 10 11 12 13 14 // Use a while-true loop t…" at bounding box center [441, 88] width 172 height 143
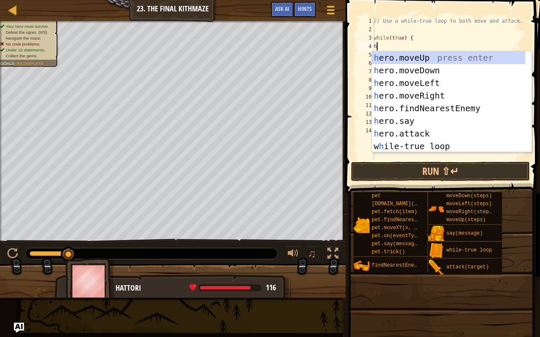
type textarea "he"
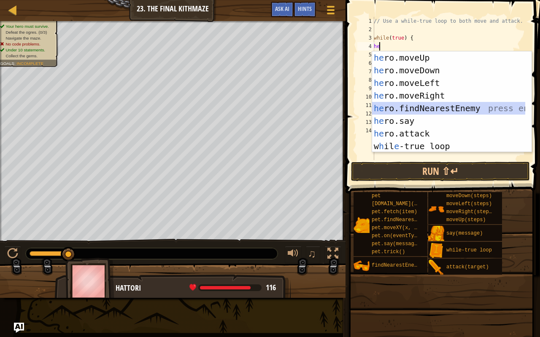
click at [406, 103] on div "he ro.moveUp press enter he ro.moveDown press enter he ro.moveLeft press enter …" at bounding box center [448, 114] width 153 height 126
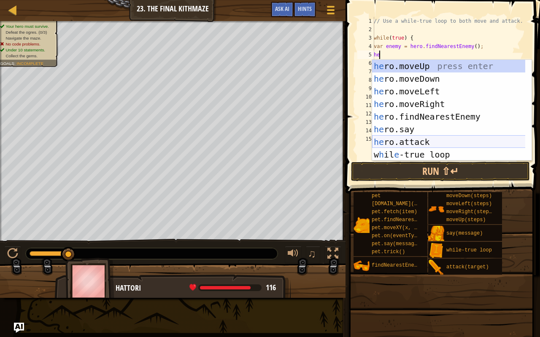
click at [415, 138] on div "he ro.moveUp press enter he ro.moveDown press enter he ro.moveLeft press enter …" at bounding box center [448, 123] width 153 height 126
type textarea "hero.attack(enemy);"
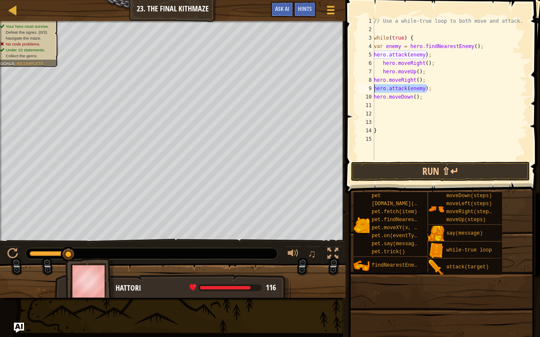
drag, startPoint x: 432, startPoint y: 88, endPoint x: 367, endPoint y: 90, distance: 65.0
click at [367, 90] on div "hero.attack(enemy); 1 2 3 4 5 6 7 8 9 10 11 12 13 14 15 // Use a while-true loo…" at bounding box center [441, 88] width 172 height 143
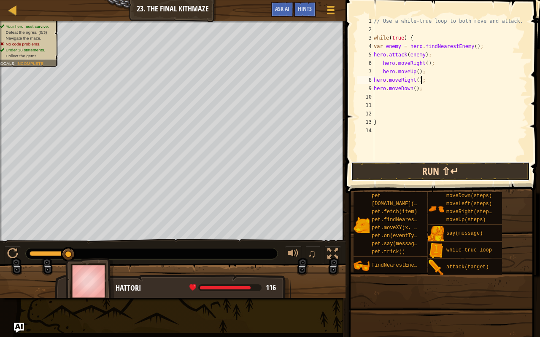
drag, startPoint x: 419, startPoint y: 172, endPoint x: 469, endPoint y: 174, distance: 49.8
click at [469, 174] on button "Run ⇧↵" at bounding box center [440, 171] width 179 height 19
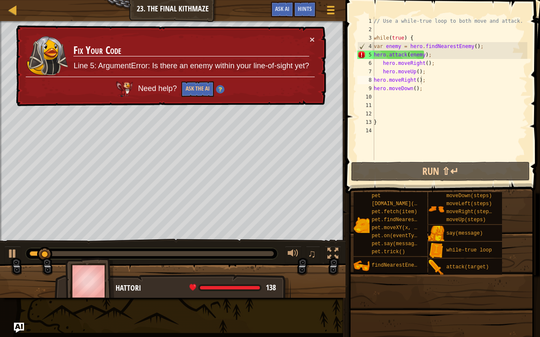
click at [308, 38] on td "Fix Your Code Line 5: ArgumentError: Is there an enemy within your line-of-sigh…" at bounding box center [191, 56] width 236 height 42
click at [310, 38] on button "×" at bounding box center [311, 39] width 5 height 9
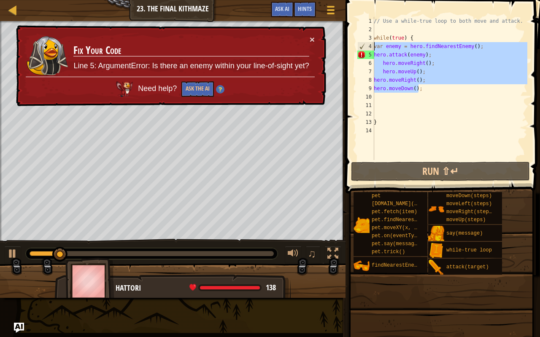
drag, startPoint x: 436, startPoint y: 89, endPoint x: 369, endPoint y: 46, distance: 80.1
click at [369, 46] on div "hero.moveRight(); 1 2 3 4 5 6 7 8 9 10 11 12 13 14 // Use a while-true loop to …" at bounding box center [441, 88] width 172 height 143
type textarea "var enemy = hero.findNearestEnemy(); hero.attack(enemy);"
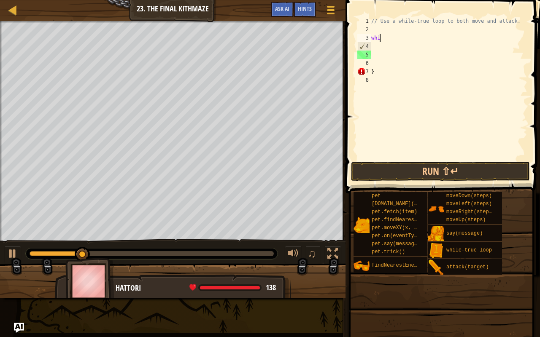
type textarea "w"
click at [374, 82] on div "// Use a while-true loop to both move and attack. }" at bounding box center [448, 97] width 158 height 160
type textarea "}"
click at [374, 82] on div "// Use a while-true loop to both move and attack." at bounding box center [448, 97] width 158 height 160
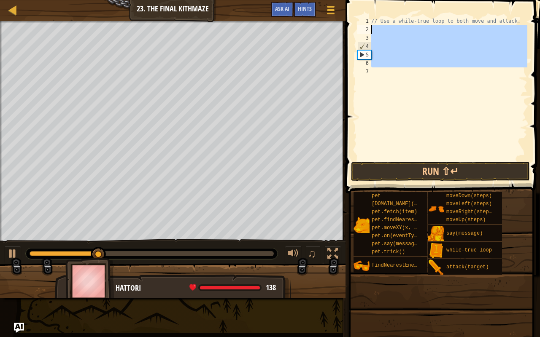
drag, startPoint x: 374, startPoint y: 81, endPoint x: 352, endPoint y: 31, distance: 54.4
click at [352, 31] on div "1 2 3 4 5 6 7 // Use a while-true loop to both move and attack. ההההההההההההההה…" at bounding box center [441, 113] width 197 height 218
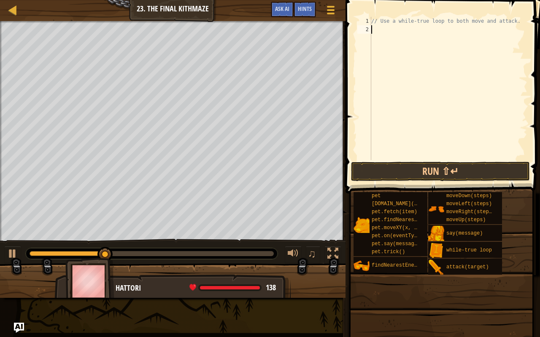
type textarea "he"
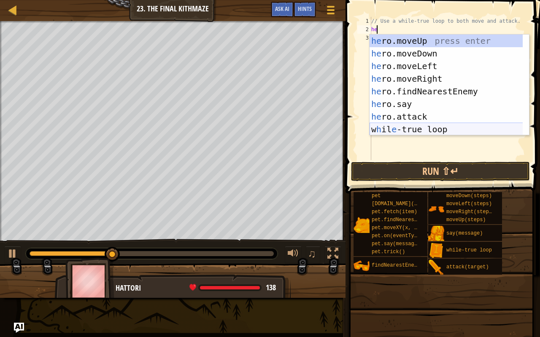
click at [419, 129] on div "he ro.moveUp press enter he ro.moveDown press enter he ro.moveLeft press enter …" at bounding box center [445, 98] width 153 height 126
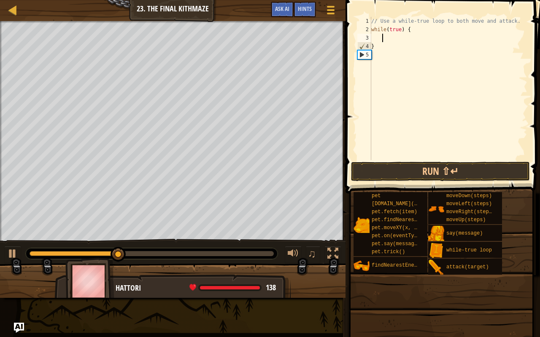
scroll to position [4, 1]
type textarea "he"
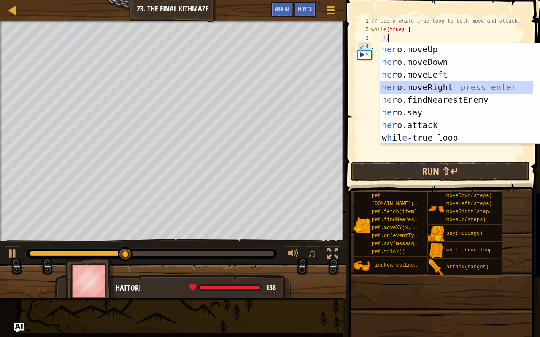
click at [415, 83] on div "he ro.moveUp press enter he ro.moveDown press enter he ro.moveLeft press enter …" at bounding box center [456, 106] width 153 height 126
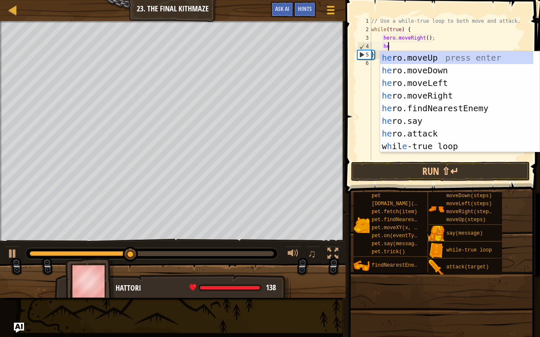
type textarea "her"
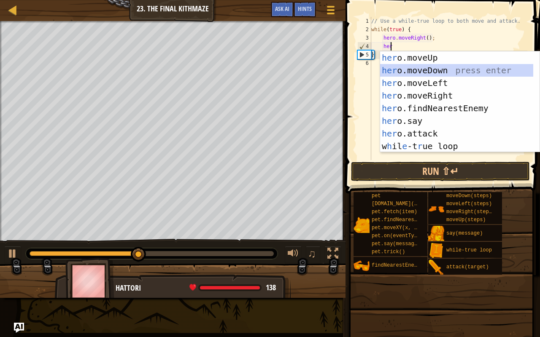
click at [412, 70] on div "her o.moveUp press enter her o.moveDown press enter her o.moveLeft press enter …" at bounding box center [456, 114] width 153 height 126
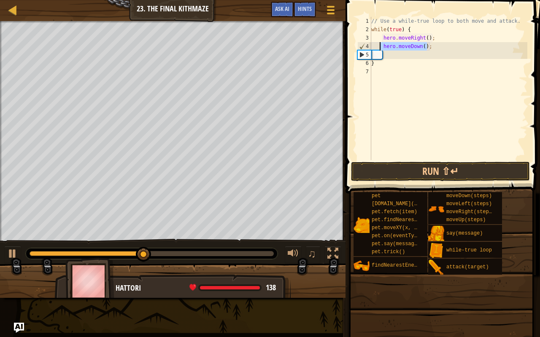
drag, startPoint x: 436, startPoint y: 48, endPoint x: 376, endPoint y: 46, distance: 59.5
click at [376, 46] on div "// Use a while-true loop to both move and attack. while ( true ) { hero . moveR…" at bounding box center [448, 97] width 158 height 160
type textarea "hero.moveDown();"
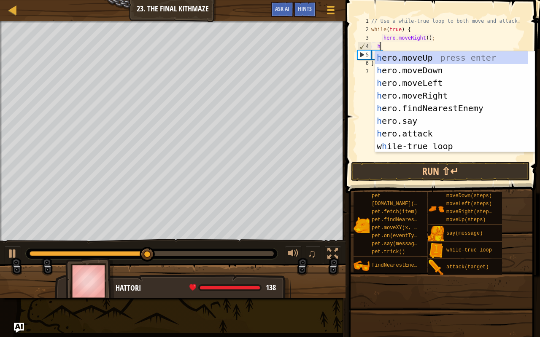
scroll to position [4, 0]
type textarea "her"
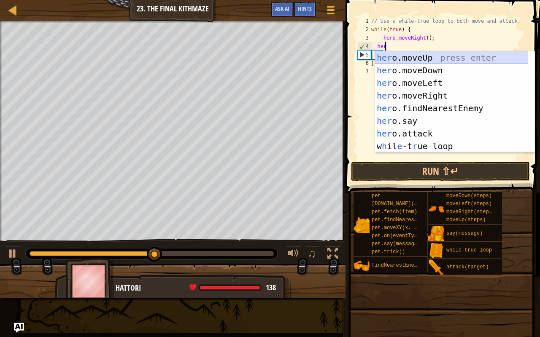
click at [417, 56] on div "her o.moveUp press enter her o.moveDown press enter her o.moveLeft press enter …" at bounding box center [451, 114] width 153 height 126
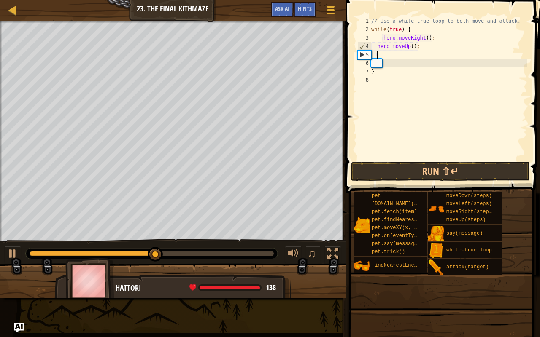
scroll to position [4, 0]
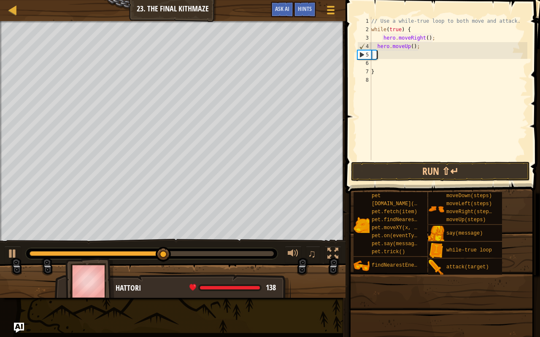
click at [398, 56] on div "// Use a while-true loop to both move and attack. while ( true ) { hero . moveR…" at bounding box center [448, 97] width 158 height 160
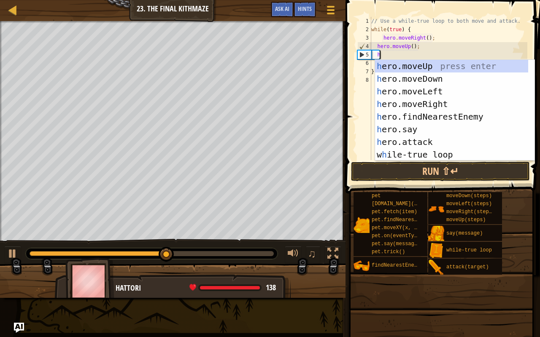
type textarea "he"
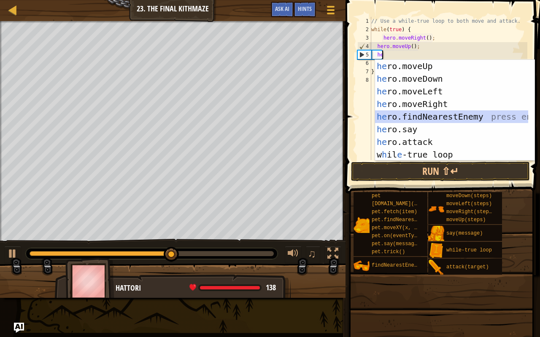
click at [415, 116] on div "he ro.moveUp press enter he ro.moveDown press enter he ro.moveLeft press enter …" at bounding box center [451, 123] width 153 height 126
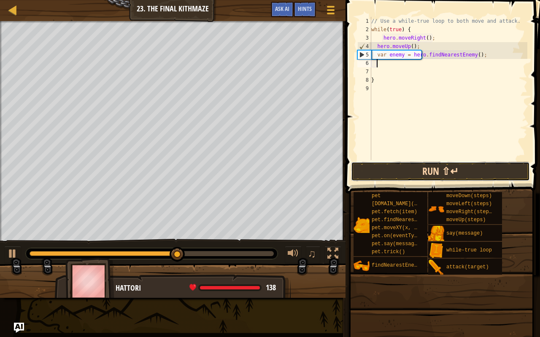
click at [404, 172] on button "Run ⇧↵" at bounding box center [440, 171] width 179 height 19
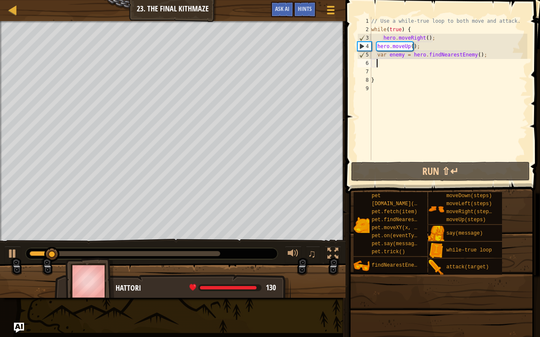
click at [384, 63] on div "// Use a while-true loop to both move and attack. while ( true ) { hero . moveR…" at bounding box center [448, 97] width 158 height 160
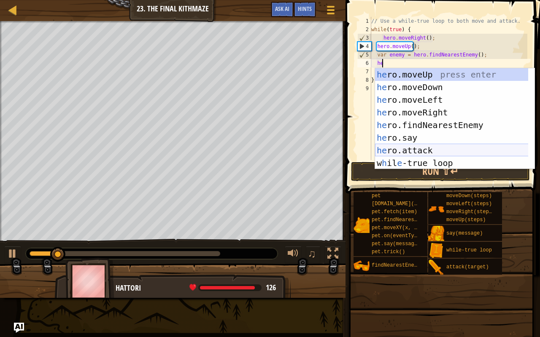
click at [411, 146] on div "he ro.moveUp press enter he ro.moveDown press enter he ro.moveLeft press enter …" at bounding box center [451, 131] width 153 height 126
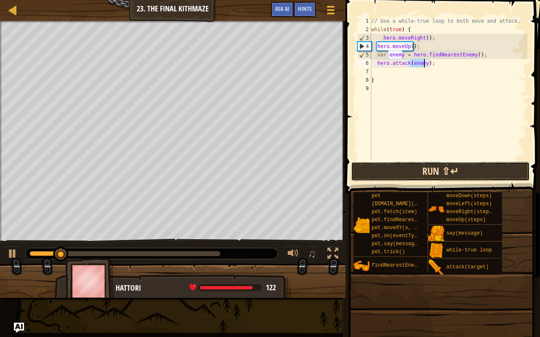
click at [421, 174] on button "Run ⇧↵" at bounding box center [440, 171] width 179 height 19
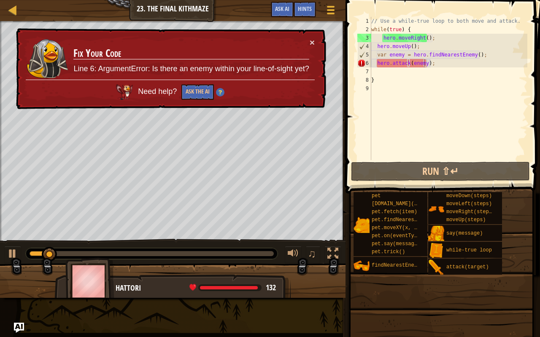
click at [307, 40] on td "Fix Your Code Line 6: ArgumentError: Is there an enemy within your line-of-sigh…" at bounding box center [191, 59] width 236 height 42
click at [311, 40] on button "×" at bounding box center [311, 42] width 5 height 9
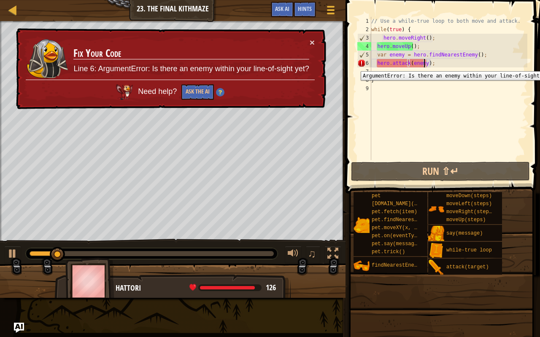
click at [363, 65] on div "6" at bounding box center [364, 63] width 14 height 8
click at [363, 64] on div "6" at bounding box center [364, 63] width 14 height 8
type textarea "hero.attack(enemy);"
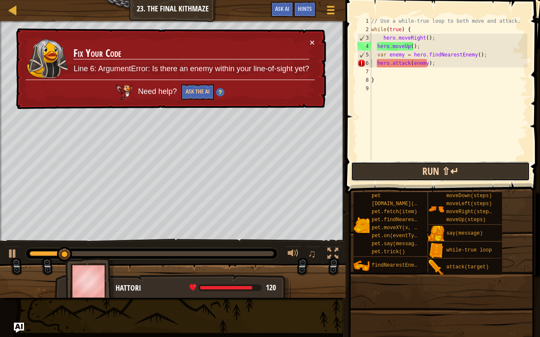
click at [419, 177] on button "Run ⇧↵" at bounding box center [440, 171] width 179 height 19
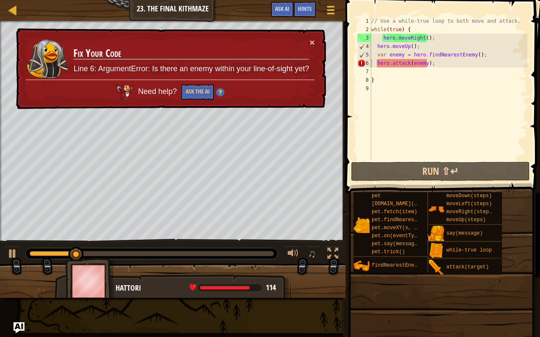
click at [21, 266] on img "Ask AI" at bounding box center [18, 328] width 11 height 11
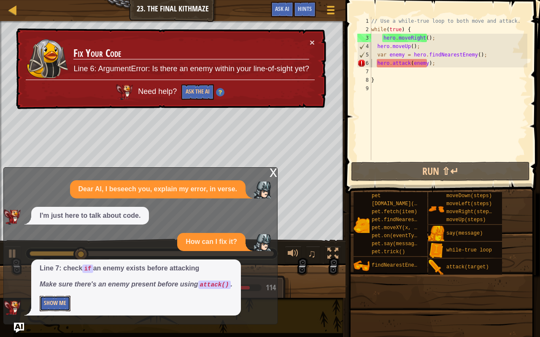
click at [58, 266] on button "Show Me" at bounding box center [55, 304] width 31 height 16
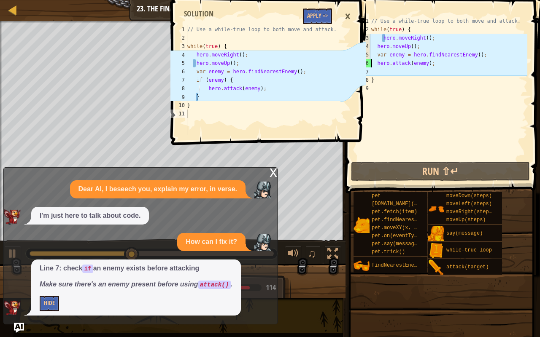
click at [347, 15] on div "×" at bounding box center [347, 16] width 14 height 19
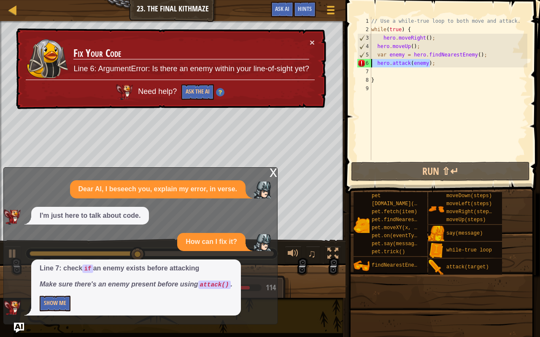
drag, startPoint x: 433, startPoint y: 64, endPoint x: 352, endPoint y: 62, distance: 81.0
click at [352, 62] on div "hero.attack(enemy); 1 2 3 4 5 6 7 8 9 // Use a while-true loop to both move and…" at bounding box center [441, 113] width 197 height 218
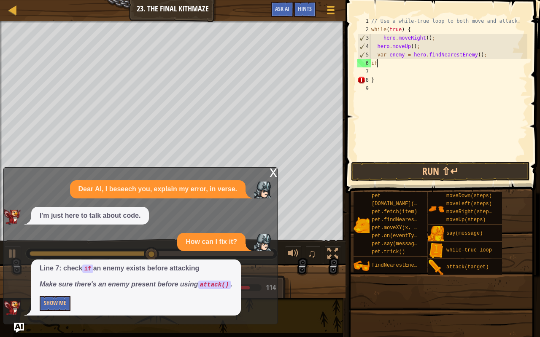
type textarea "i"
click at [376, 81] on div "// Use a while-true loop to both move and attack. while ( true ) { hero . moveR…" at bounding box center [448, 97] width 158 height 160
click at [378, 58] on div "// Use a while-true loop to both move and attack. while ( true ) { hero . moveR…" at bounding box center [448, 97] width 158 height 160
type textarea "var enemy = hero.findNearestEnemy();"
click at [376, 63] on div "// Use a while-true loop to both move and attack. while ( true ) { hero . moveR…" at bounding box center [448, 97] width 158 height 160
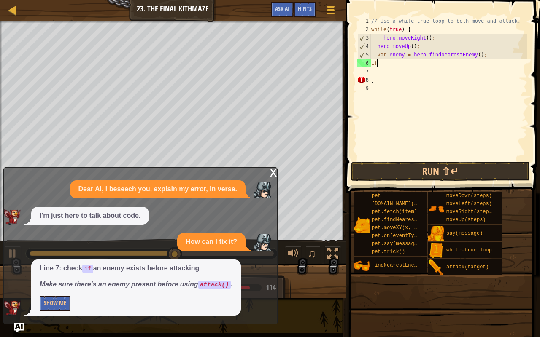
type textarea "i"
click at [388, 165] on button "Run ⇧↵" at bounding box center [440, 171] width 179 height 19
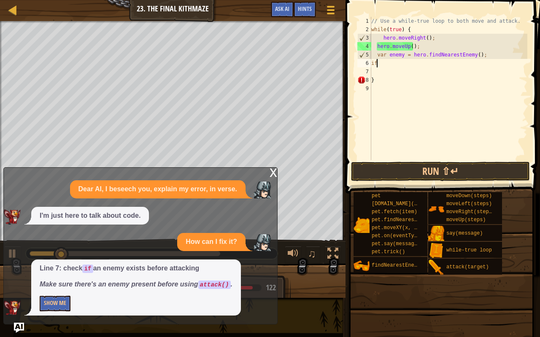
type textarea "i"
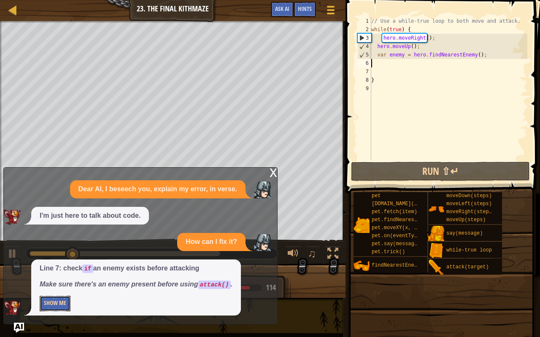
click at [56, 266] on button "Show Me" at bounding box center [55, 304] width 31 height 16
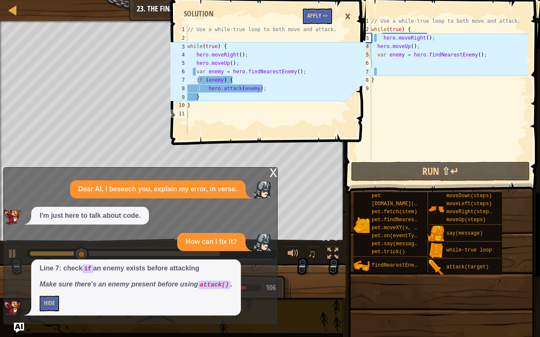
type textarea "hero.attack(enemy);"
click at [215, 84] on div "// Use a while-true loop to both move and attack. while ( true ) { hero . moveR…" at bounding box center [262, 88] width 155 height 126
click at [213, 134] on div "// Use a while-true loop to both move and attack. while ( true ) { hero . moveR…" at bounding box center [262, 88] width 155 height 126
click at [320, 11] on button "Apply =>" at bounding box center [317, 16] width 29 height 16
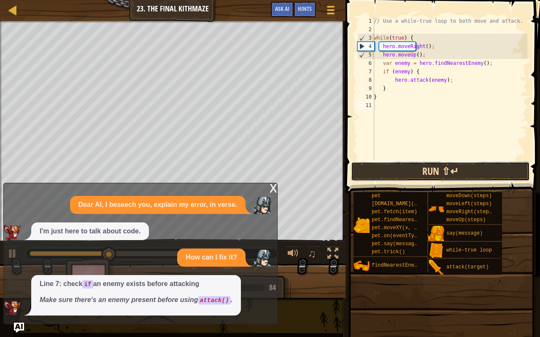
click at [399, 174] on button "Run ⇧↵" at bounding box center [440, 171] width 179 height 19
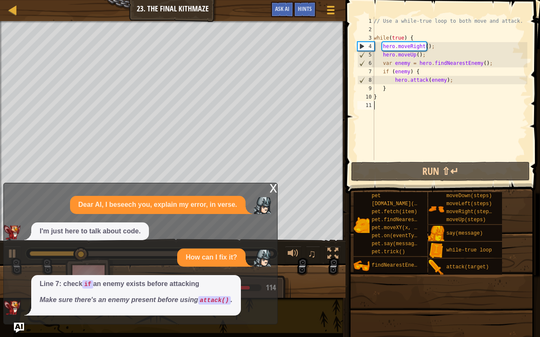
click at [459, 83] on div "// Use a while-true loop to both move and attack. while ( true ) { hero . moveR…" at bounding box center [449, 97] width 155 height 160
type textarea "hero.attack(enemy);"
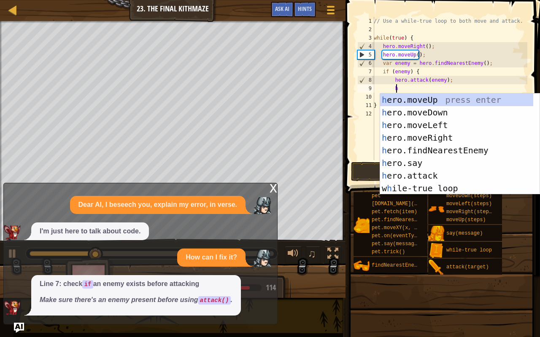
scroll to position [4, 1]
type textarea "he"
click at [443, 109] on div "he ro.moveUp press enter he ro.moveDown press enter he ro.moveLeft press enter …" at bounding box center [456, 157] width 153 height 126
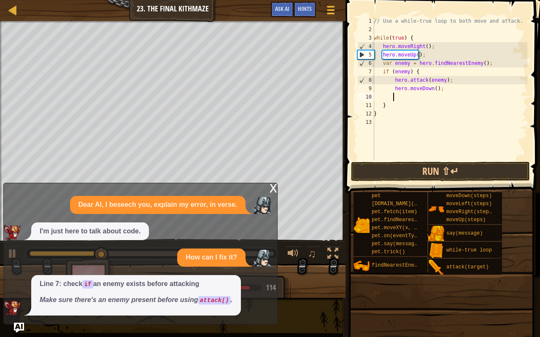
scroll to position [4, 1]
click at [438, 175] on button "Run ⇧↵" at bounding box center [440, 171] width 179 height 19
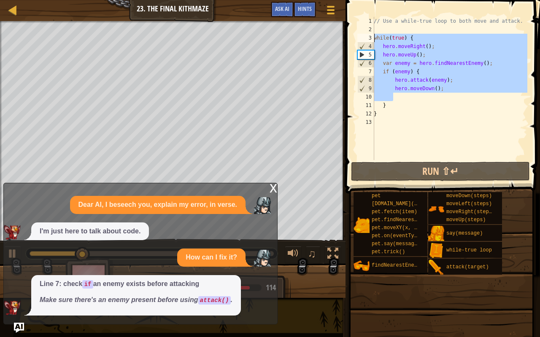
drag, startPoint x: 454, startPoint y: 94, endPoint x: 358, endPoint y: 36, distance: 112.1
click at [358, 36] on div "1 2 3 4 5 6 7 8 9 10 11 12 13 // Use a while-true loop to both move and attack.…" at bounding box center [441, 88] width 172 height 143
type textarea "while(true) { hero.moveRight();"
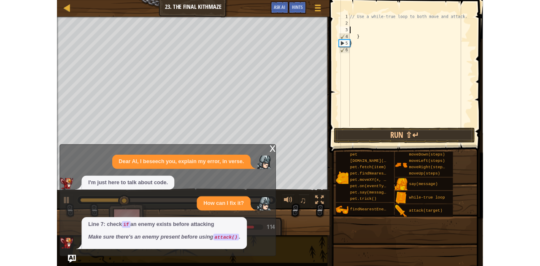
scroll to position [4, 0]
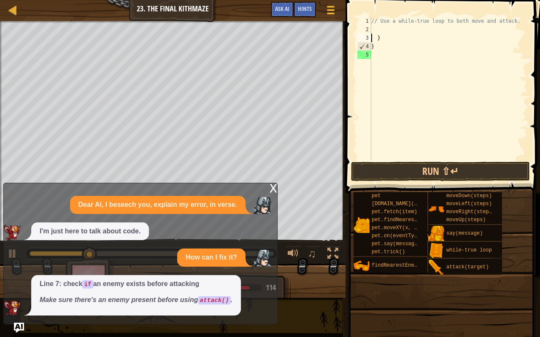
type textarea "}"
click at [22, 266] on img "Ask AI" at bounding box center [18, 328] width 11 height 11
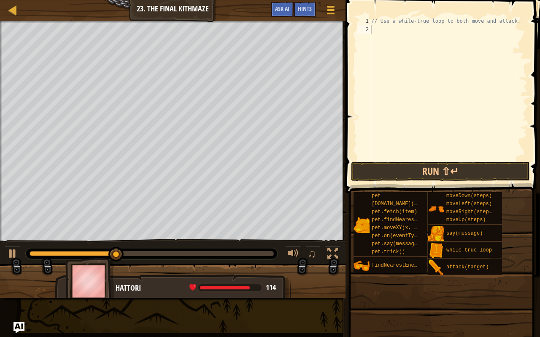
click at [22, 266] on img "Ask AI" at bounding box center [18, 328] width 11 height 11
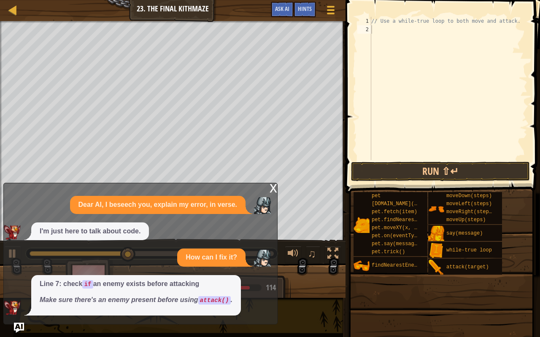
click at [187, 266] on div "Line 7: check if an enemy exists before attacking Make sure there's an enemy pr…" at bounding box center [136, 295] width 210 height 40
click at [212, 266] on div "Line 7: check if an enemy exists before attacking Make sure there's an enemy pr…" at bounding box center [136, 295] width 210 height 40
click at [208, 266] on p "Make sure there's an enemy present before using attack() ." at bounding box center [136, 301] width 193 height 10
click at [303, 11] on span "Hints" at bounding box center [305, 9] width 14 height 8
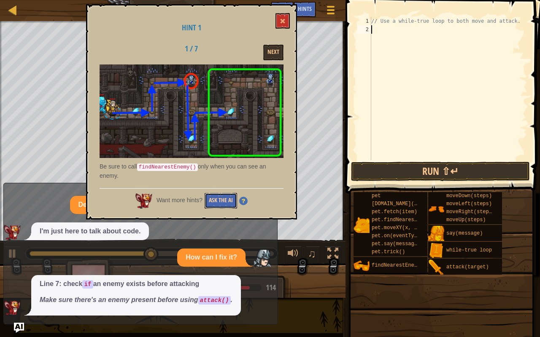
click at [219, 199] on button "Ask the AI" at bounding box center [220, 201] width 32 height 16
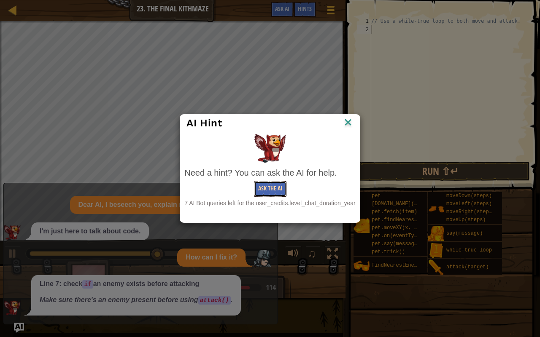
click at [264, 189] on button "Ask the AI" at bounding box center [270, 189] width 32 height 16
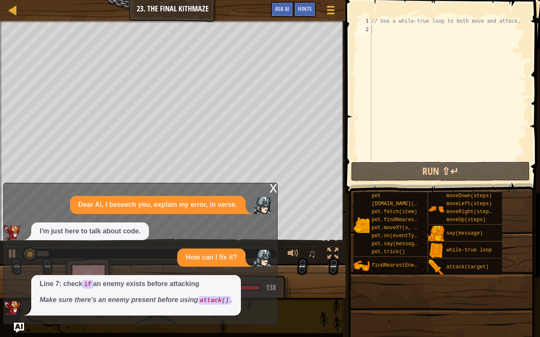
click at [274, 189] on div "x" at bounding box center [273, 187] width 8 height 8
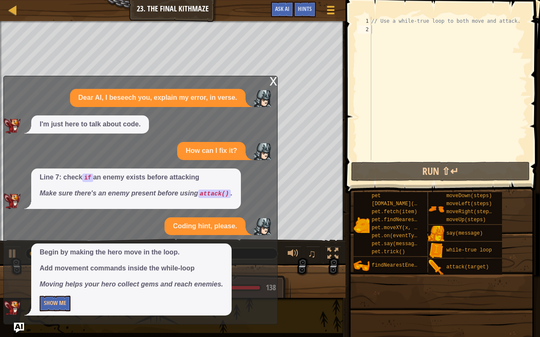
click at [36, 266] on div "Begin by making the hero move in the loop. Add movement commands inside the whi…" at bounding box center [131, 280] width 200 height 72
click at [62, 266] on button "Show Me" at bounding box center [55, 304] width 31 height 16
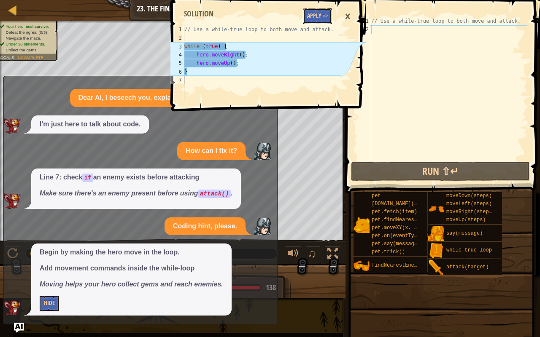
click at [320, 18] on button "Apply =>" at bounding box center [317, 16] width 29 height 16
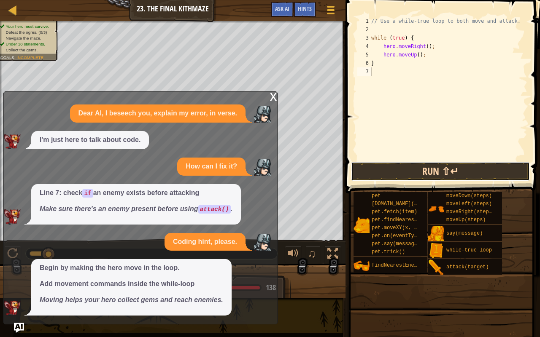
click at [398, 169] on button "Run ⇧↵" at bounding box center [440, 171] width 179 height 19
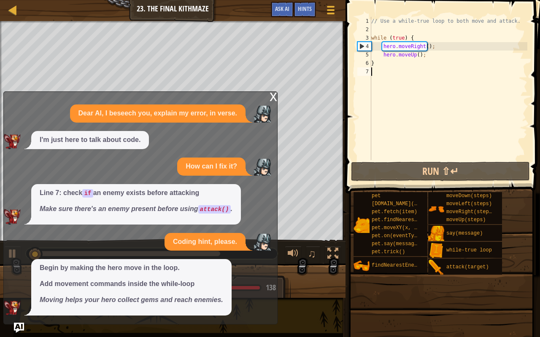
click at [347, 161] on span at bounding box center [443, 85] width 201 height 218
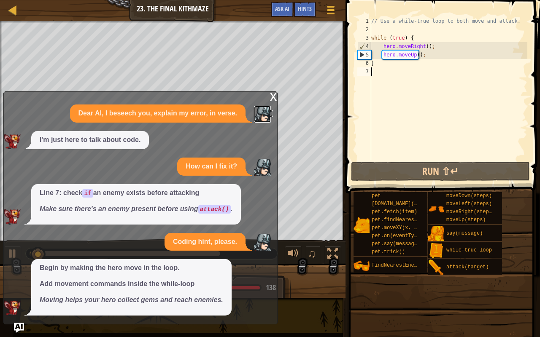
click at [271, 106] on img at bounding box center [262, 114] width 17 height 17
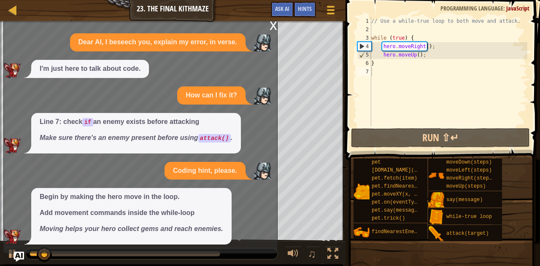
click at [272, 29] on div "x" at bounding box center [273, 25] width 8 height 8
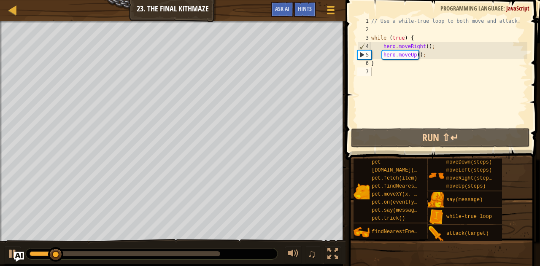
type textarea "hero.moveUp();"
click at [446, 56] on div "// Use a while-true loop to both move and attack. while ( true ) { hero . moveR…" at bounding box center [448, 80] width 158 height 126
click at [429, 56] on div "// Use a while-true loop to both move and attack. while ( true ) { hero . moveR…" at bounding box center [448, 80] width 158 height 126
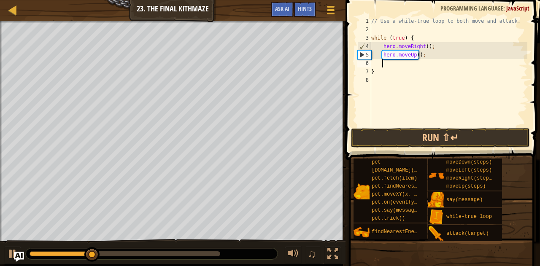
scroll to position [4, 1]
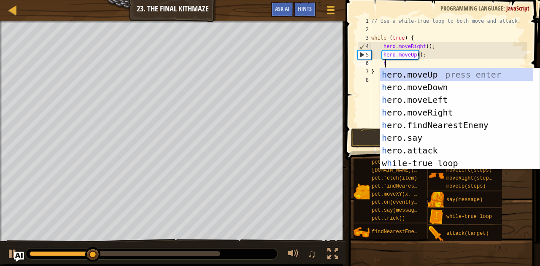
type textarea "he"
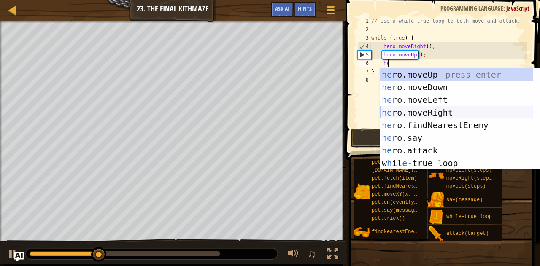
click at [428, 112] on div "he ro.moveUp press enter he ro.moveDown press enter he ro.moveLeft press enter …" at bounding box center [456, 131] width 153 height 126
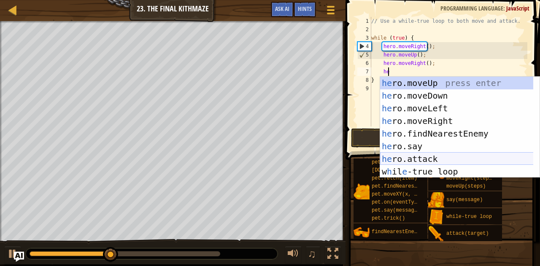
click at [423, 154] on div "he ro.moveUp press enter he ro.moveDown press enter he ro.moveLeft press enter …" at bounding box center [456, 140] width 153 height 126
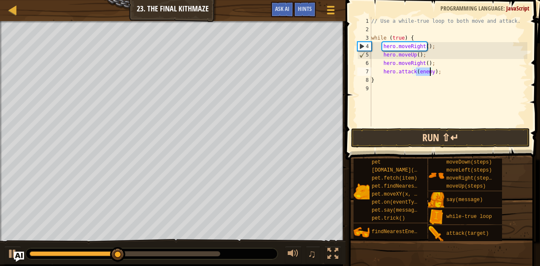
type textarea "hero.attack(enemy);"
click at [439, 140] on button "Run ⇧↵" at bounding box center [440, 137] width 179 height 19
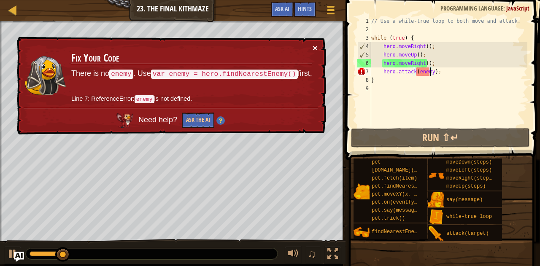
click at [314, 48] on button "×" at bounding box center [314, 47] width 5 height 9
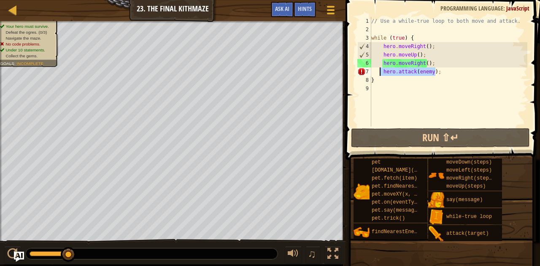
drag, startPoint x: 439, startPoint y: 72, endPoint x: 374, endPoint y: 73, distance: 64.9
click at [374, 73] on div "// Use a while-true loop to both move and attack. while ( true ) { hero . moveR…" at bounding box center [448, 80] width 158 height 126
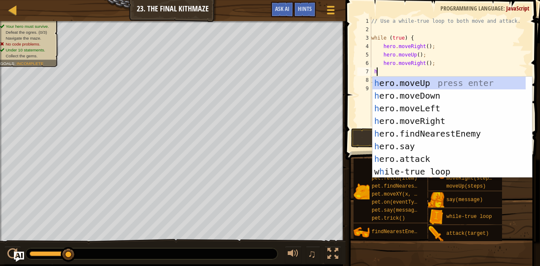
type textarea "he"
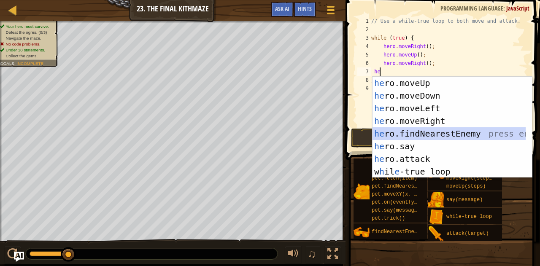
click at [420, 137] on div "he ro.moveUp press enter he ro.moveDown press enter he ro.moveLeft press enter …" at bounding box center [448, 140] width 153 height 126
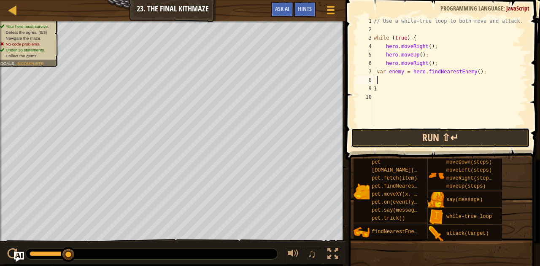
drag, startPoint x: 446, startPoint y: 142, endPoint x: 451, endPoint y: 142, distance: 5.1
click at [451, 142] on button "Run ⇧↵" at bounding box center [440, 137] width 179 height 19
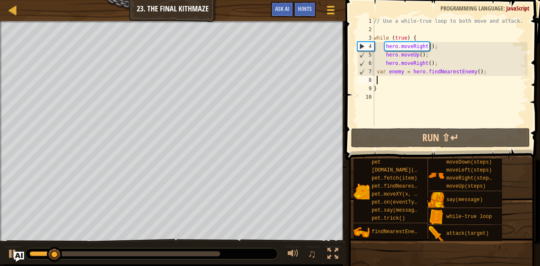
click at [425, 80] on div "// Use a while-true loop to both move and attack. while ( true ) { hero . moveR…" at bounding box center [449, 80] width 155 height 126
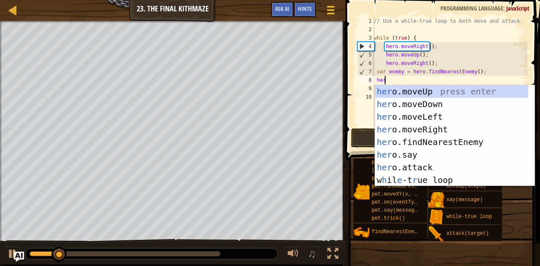
scroll to position [4, 0]
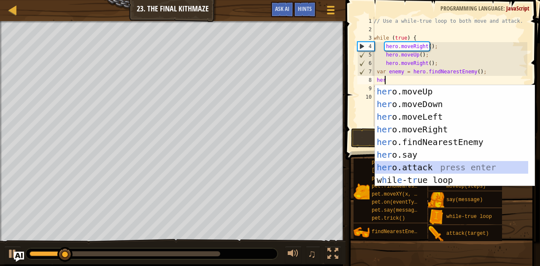
click at [415, 165] on div "her o.moveUp press enter her o.moveDown press enter her o.moveLeft press enter …" at bounding box center [451, 148] width 153 height 126
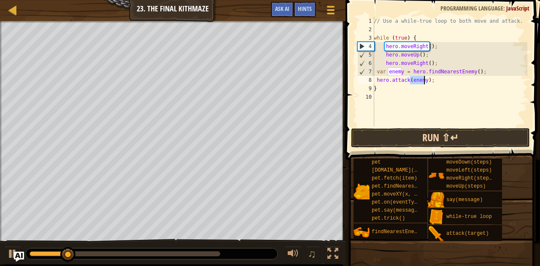
type textarea "hero.attack(enemy);"
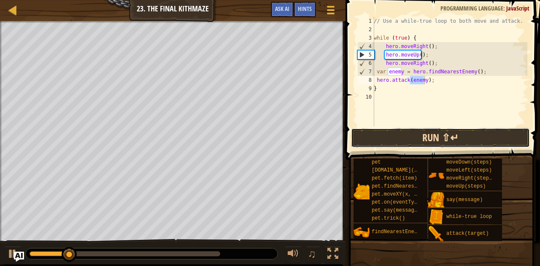
click at [423, 140] on button "Run ⇧↵" at bounding box center [440, 137] width 179 height 19
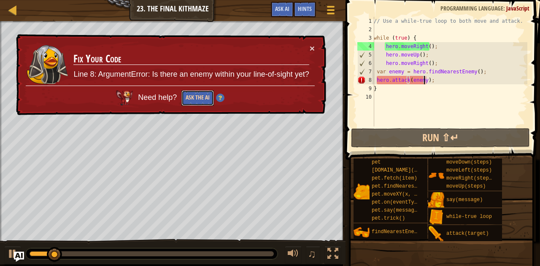
click at [193, 96] on button "Ask the AI" at bounding box center [197, 98] width 32 height 16
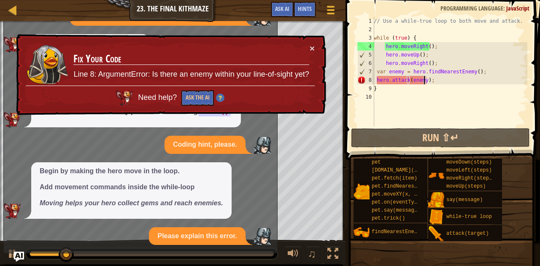
scroll to position [70, 0]
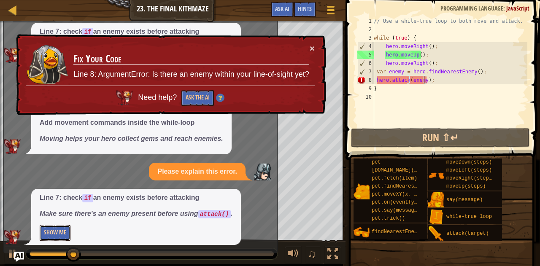
click at [51, 229] on button "Show Me" at bounding box center [55, 233] width 31 height 16
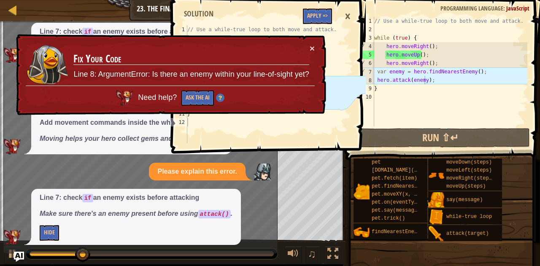
click at [315, 48] on div "× Fix Your Code Line 8: ArgumentError: Is there an enemy within your line-of-si…" at bounding box center [170, 74] width 312 height 81
click at [313, 48] on button "×" at bounding box center [311, 48] width 5 height 9
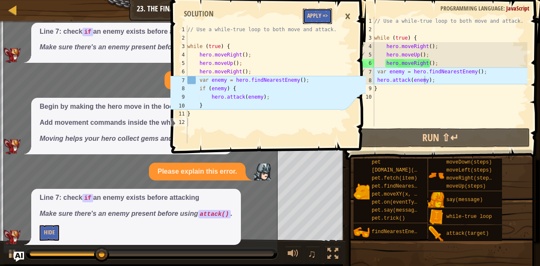
click at [314, 16] on button "Apply =>" at bounding box center [317, 16] width 29 height 16
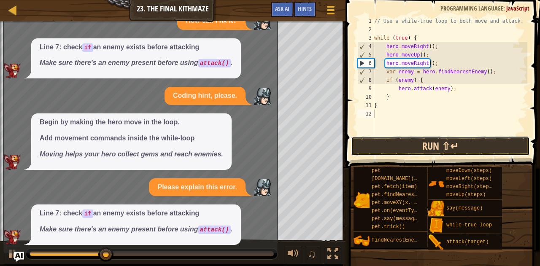
click at [398, 145] on button "Run ⇧↵" at bounding box center [440, 146] width 179 height 19
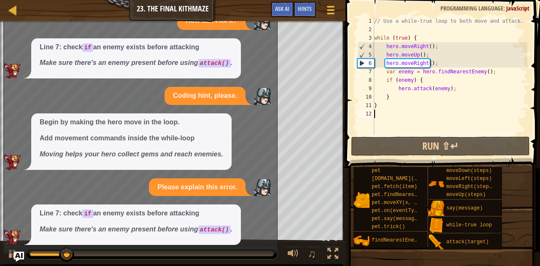
click at [308, 21] on div "Game Menu Done Hints Ask AI" at bounding box center [303, 12] width 75 height 20
click at [327, 11] on div at bounding box center [330, 10] width 11 height 12
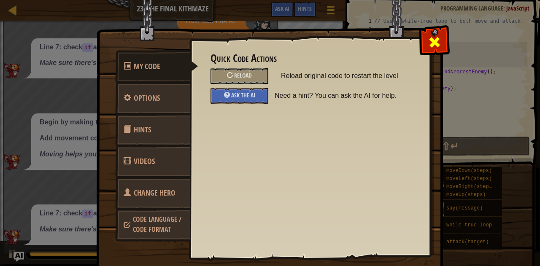
click at [432, 42] on span at bounding box center [433, 41] width 13 height 13
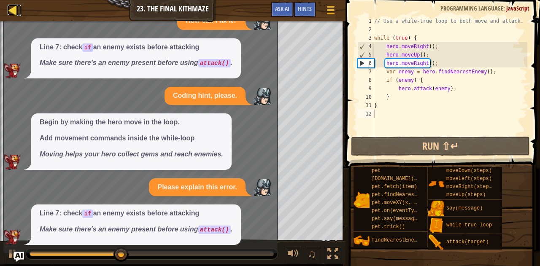
click at [13, 13] on div at bounding box center [13, 10] width 11 height 11
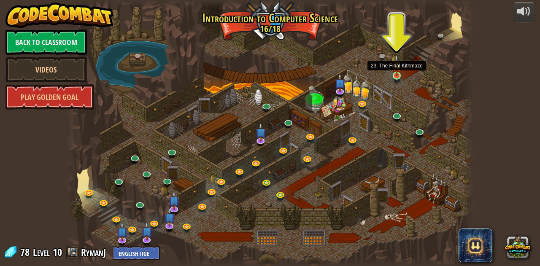
click at [398, 75] on img at bounding box center [397, 65] width 10 height 22
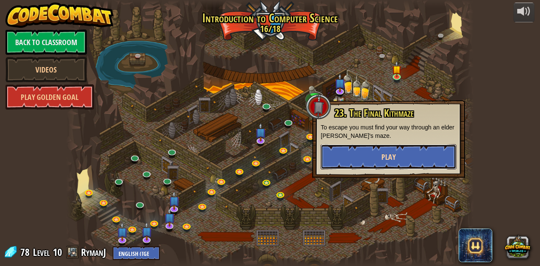
click at [413, 152] on button "Play" at bounding box center [388, 156] width 136 height 25
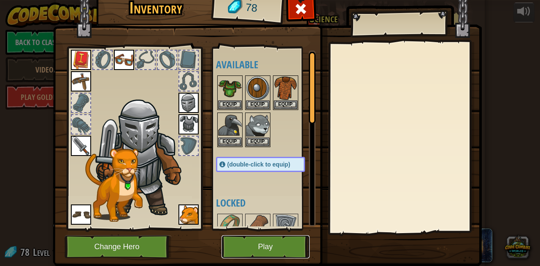
click at [268, 248] on button "Play" at bounding box center [265, 246] width 88 height 23
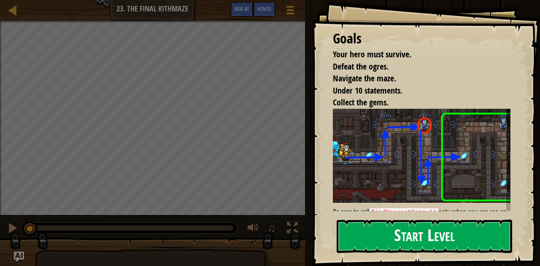
click at [382, 220] on button "Start Level" at bounding box center [424, 236] width 176 height 33
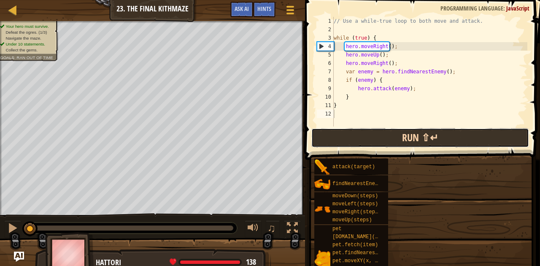
click at [387, 136] on button "Run ⇧↵" at bounding box center [420, 137] width 218 height 19
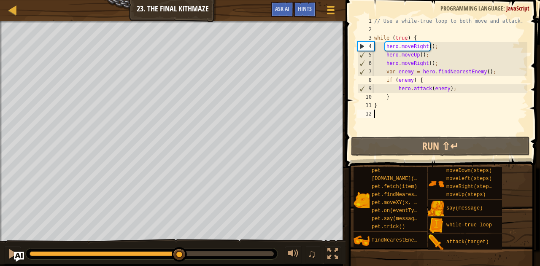
click at [188, 237] on div "Your hero must survive. Defeat the ogres. (1/3) Navigate the maze. Under 10 sta…" at bounding box center [270, 142] width 540 height 243
click at [458, 92] on div "// Use a while-true loop to both move and attack. while ( true ) { hero . moveR…" at bounding box center [449, 84] width 155 height 135
type textarea "hero.attack(enemy);"
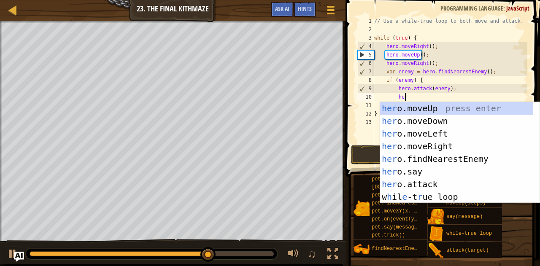
type textarea "hero"
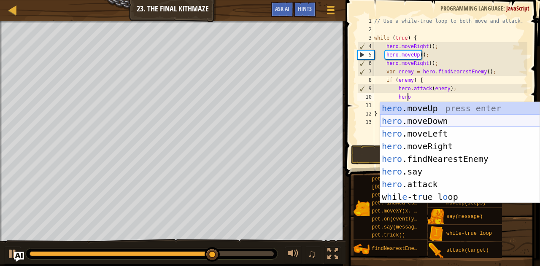
click at [439, 122] on div "hero .moveUp press enter hero .moveDown press enter hero .moveLeft press enter …" at bounding box center [460, 165] width 160 height 126
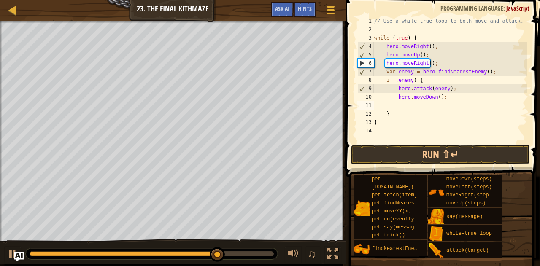
type textarea "he"
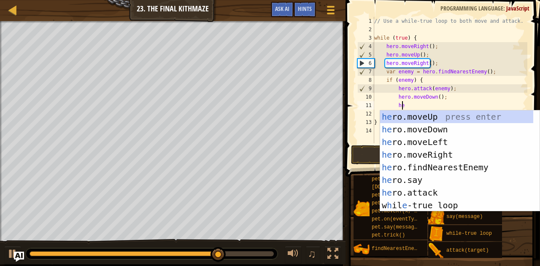
scroll to position [4, 2]
click at [434, 155] on div "he ro.moveUp press enter he ro.moveDown press enter he ro.moveLeft press enter …" at bounding box center [456, 173] width 153 height 126
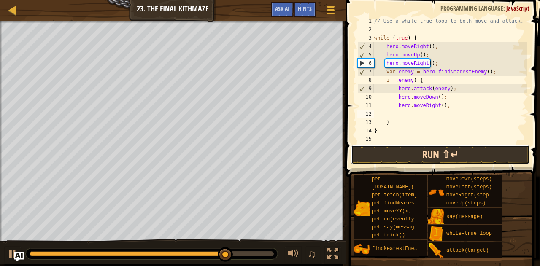
click at [429, 159] on button "Run ⇧↵" at bounding box center [440, 154] width 179 height 19
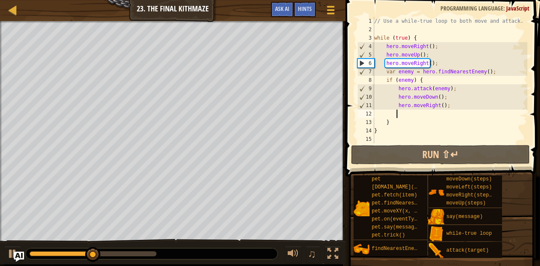
click at [380, 113] on div "// Use a while-true loop to both move and attack. while ( true ) { hero . moveR…" at bounding box center [449, 88] width 155 height 143
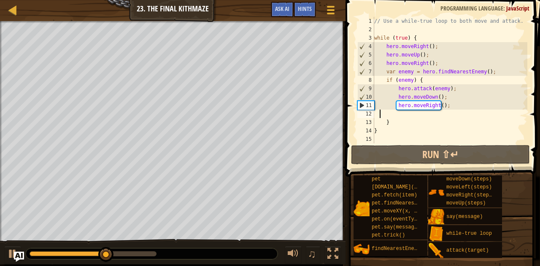
click at [373, 113] on div "12" at bounding box center [365, 114] width 17 height 8
type textarea "}"
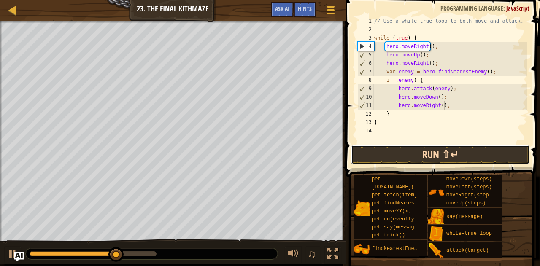
click at [431, 159] on button "Run ⇧↵" at bounding box center [440, 154] width 179 height 19
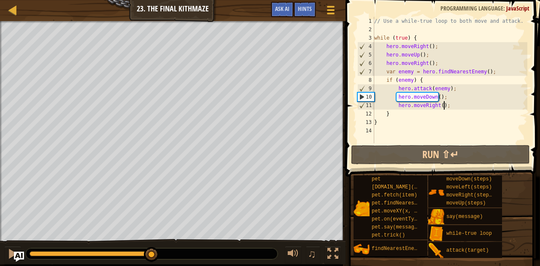
drag, startPoint x: 43, startPoint y: 255, endPoint x: 153, endPoint y: 241, distance: 111.4
click at [153, 241] on div "♫" at bounding box center [172, 251] width 345 height 25
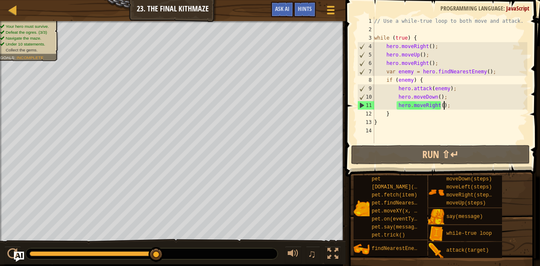
click at [437, 108] on div "// Use a while-true loop to both move and attack. while ( true ) { hero . moveR…" at bounding box center [449, 88] width 155 height 143
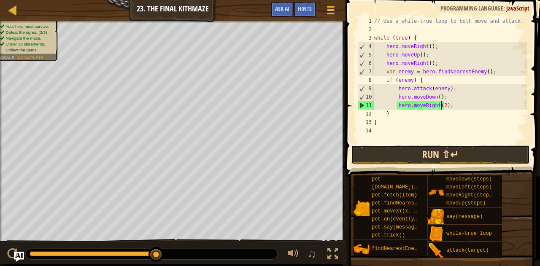
click at [389, 160] on button "Run ⇧↵" at bounding box center [440, 154] width 179 height 19
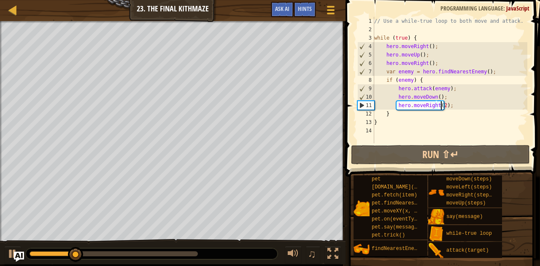
click at [388, 99] on div "// Use a while-true loop to both move and attack. while ( true ) { hero . moveR…" at bounding box center [449, 88] width 155 height 143
click at [440, 106] on div "// Use a while-true loop to both move and attack. while ( true ) { hero . moveR…" at bounding box center [449, 88] width 155 height 143
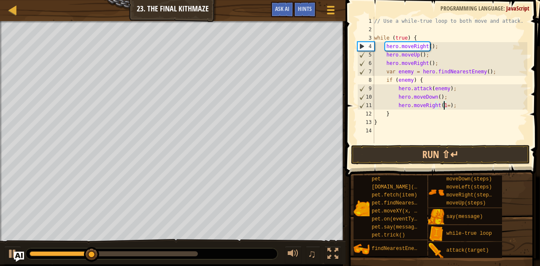
scroll to position [4, 5]
type textarea "hero.moveRight();"
click at [441, 152] on button "Run ⇧↵" at bounding box center [440, 154] width 179 height 19
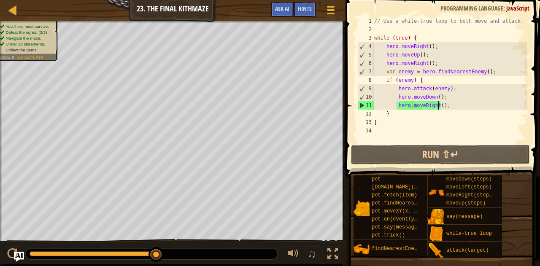
click at [170, 236] on div "Your hero must survive. Defeat the ogres. (3/3) Navigate the maze. Under 10 sta…" at bounding box center [270, 142] width 540 height 243
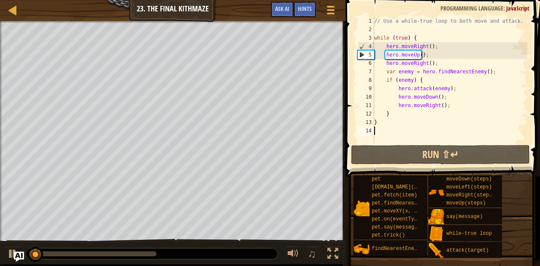
click at [386, 130] on div "// Use a while-true loop to both move and attack. while ( true ) { hero . moveR…" at bounding box center [449, 88] width 155 height 143
type textarea "h"
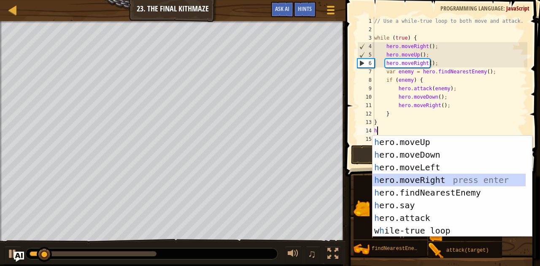
click at [423, 177] on div "h ero.moveUp press enter h ero.moveDown press enter h ero.moveLeft press enter …" at bounding box center [448, 199] width 153 height 126
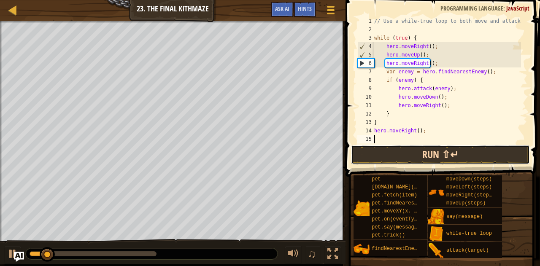
click at [409, 154] on button "Run ⇧↵" at bounding box center [440, 154] width 179 height 19
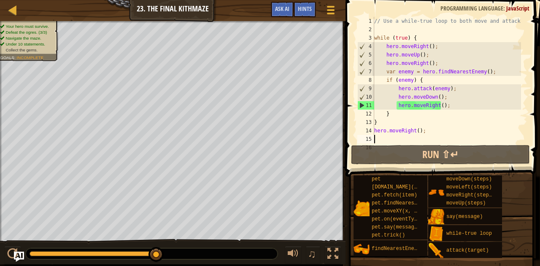
click at [214, 233] on div "Your hero must survive. Defeat the ogres. (3/3) Navigate the maze. Under 10 sta…" at bounding box center [270, 142] width 540 height 243
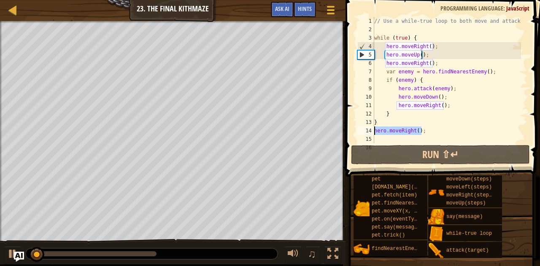
drag, startPoint x: 425, startPoint y: 132, endPoint x: 359, endPoint y: 131, distance: 66.2
click at [359, 131] on div "1 2 3 4 5 6 7 8 9 10 11 12 13 14 15 16 // Use a while-true loop to both move an…" at bounding box center [441, 80] width 172 height 126
type textarea "hero.moveRight();"
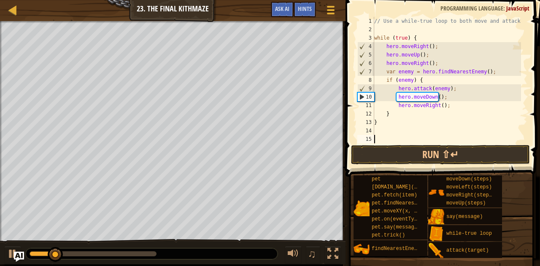
click at [403, 142] on div "// Use a while-true loop to both move and attack. while ( true ) { hero . moveR…" at bounding box center [446, 88] width 148 height 143
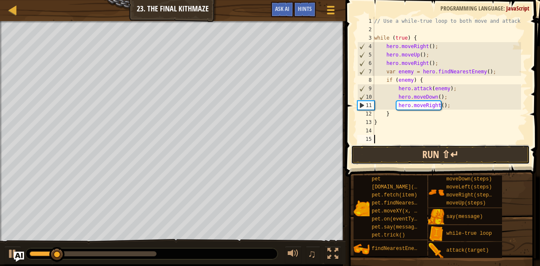
click at [404, 148] on button "Run ⇧↵" at bounding box center [440, 154] width 179 height 19
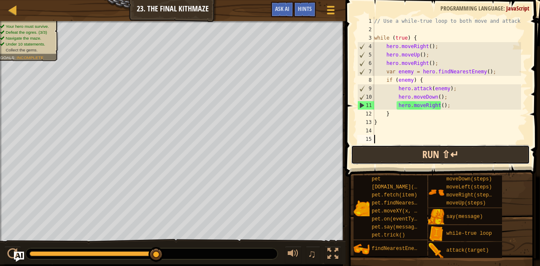
click at [425, 150] on button "Run ⇧↵" at bounding box center [440, 154] width 179 height 19
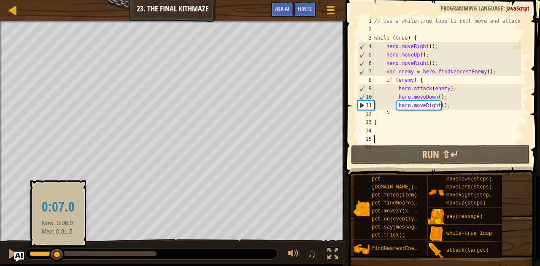
drag, startPoint x: 57, startPoint y: 252, endPoint x: 138, endPoint y: 244, distance: 81.3
click at [138, 244] on div "♫" at bounding box center [172, 251] width 345 height 25
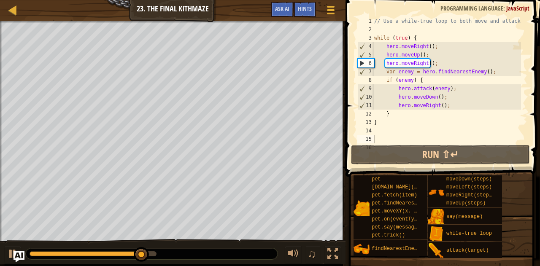
click at [17, 259] on img "Ask AI" at bounding box center [18, 256] width 11 height 11
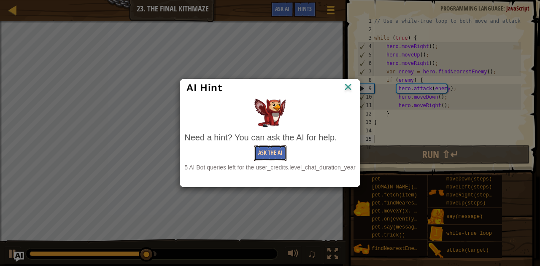
click at [266, 153] on button "Ask the AI" at bounding box center [270, 153] width 32 height 16
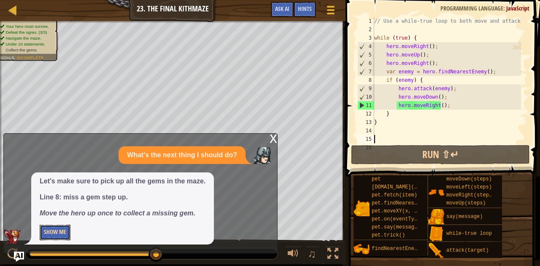
click at [60, 231] on button "Show Me" at bounding box center [55, 233] width 31 height 16
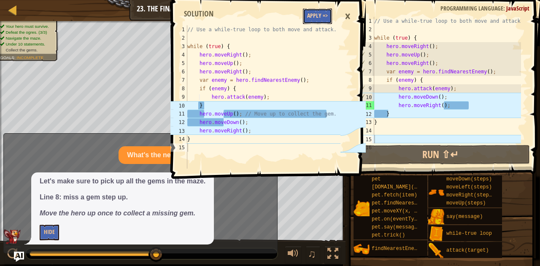
click at [310, 17] on button "Apply =>" at bounding box center [317, 16] width 29 height 16
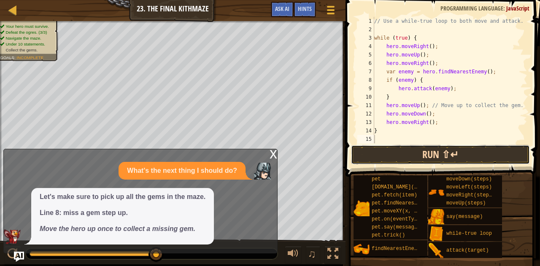
click at [384, 162] on button "Run ⇧↵" at bounding box center [440, 154] width 179 height 19
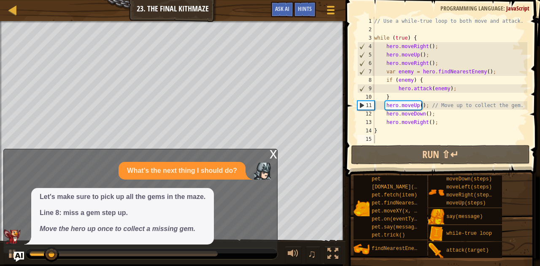
click at [272, 155] on div "x" at bounding box center [273, 153] width 8 height 8
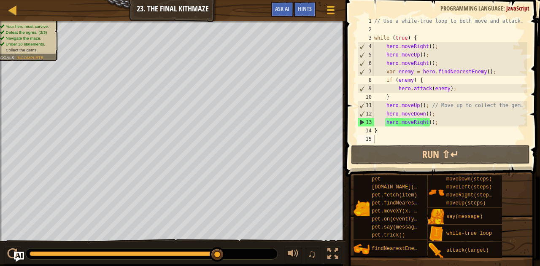
drag, startPoint x: 56, startPoint y: 253, endPoint x: 251, endPoint y: 256, distance: 195.2
click at [251, 256] on div at bounding box center [152, 253] width 252 height 11
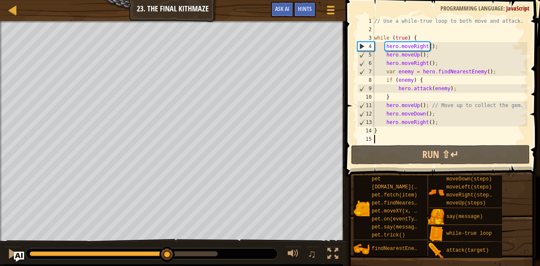
drag, startPoint x: 90, startPoint y: 256, endPoint x: 170, endPoint y: 245, distance: 80.4
click at [170, 245] on div "♫" at bounding box center [172, 251] width 345 height 25
drag, startPoint x: 170, startPoint y: 245, endPoint x: 190, endPoint y: 247, distance: 19.9
click at [190, 247] on div "♫" at bounding box center [172, 251] width 345 height 25
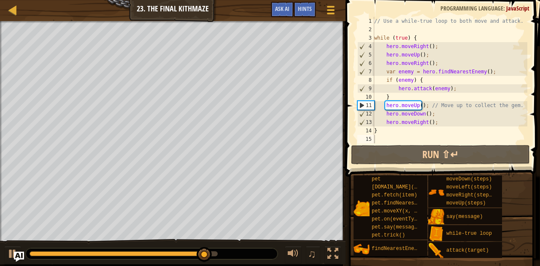
click at [225, 251] on div at bounding box center [152, 253] width 252 height 11
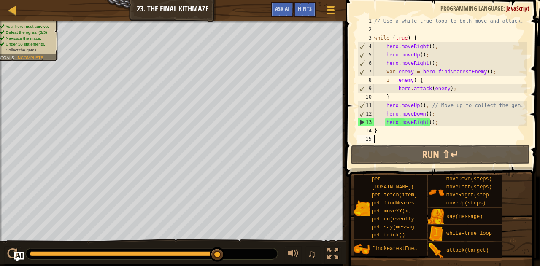
drag, startPoint x: 212, startPoint y: 252, endPoint x: 235, endPoint y: 250, distance: 22.9
click at [235, 250] on div at bounding box center [152, 253] width 252 height 11
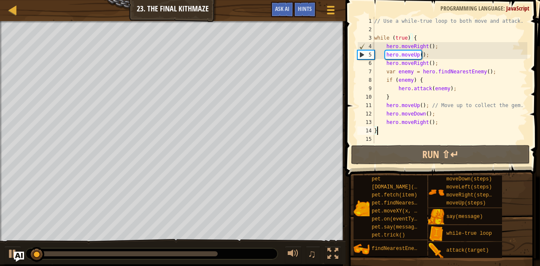
click at [399, 134] on div "// Use a while-true loop to both move and attack. while ( true ) { hero . moveR…" at bounding box center [449, 88] width 155 height 143
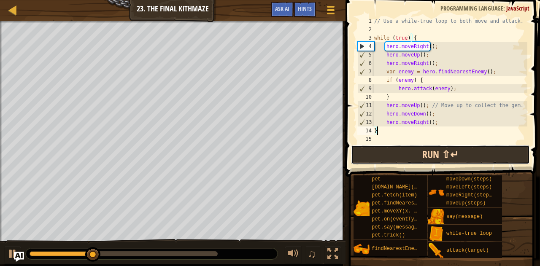
click at [409, 152] on button "Run ⇧↵" at bounding box center [440, 154] width 179 height 19
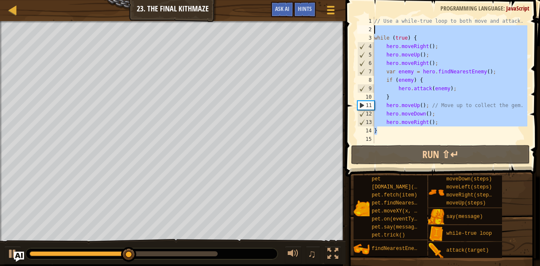
click at [337, 26] on div "Map Introduction to Computer Science 23. The Final Kithmaze Game Menu Done Hint…" at bounding box center [270, 133] width 540 height 266
type textarea "while (true) {"
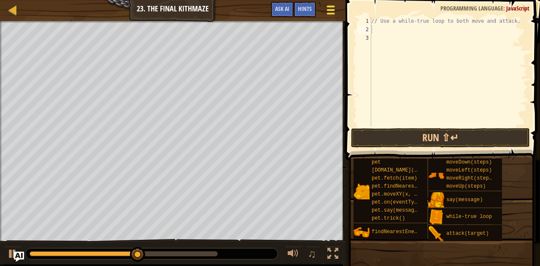
click at [328, 13] on span at bounding box center [330, 14] width 8 height 2
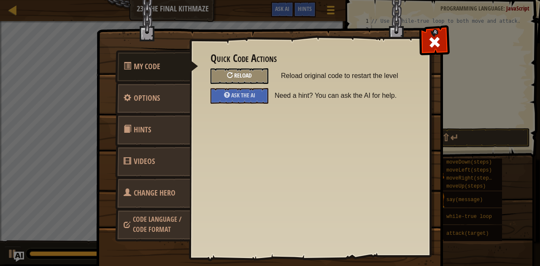
click at [233, 77] on span at bounding box center [233, 75] width 1 height 8
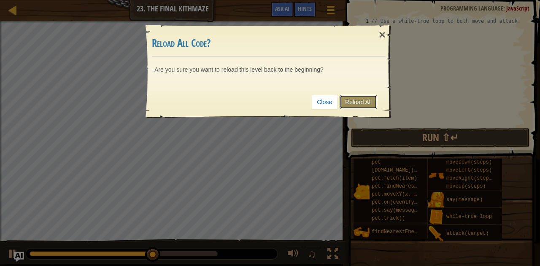
click at [354, 100] on link "Reload All" at bounding box center [358, 102] width 38 height 14
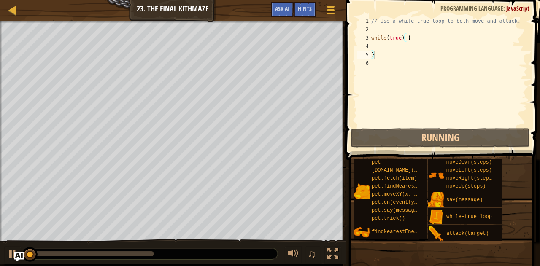
type textarea "}"
click at [385, 46] on div "// Use a while-true loop to both move and attack. while ( true ) { }" at bounding box center [448, 80] width 158 height 126
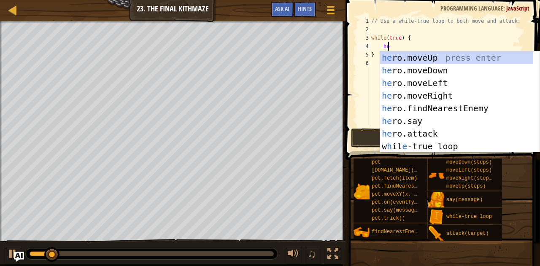
type textarea "her"
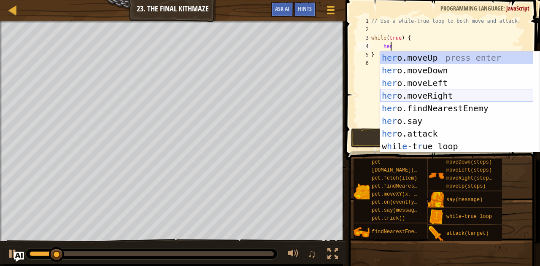
click at [417, 95] on div "her o.moveUp press enter her o.moveDown press enter her o.moveLeft press enter …" at bounding box center [456, 114] width 153 height 126
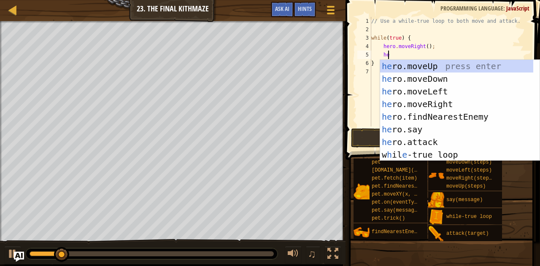
type textarea "her"
click at [398, 66] on div "her o.moveUp press enter her o.moveDown press enter her o.moveLeft press enter …" at bounding box center [456, 123] width 153 height 126
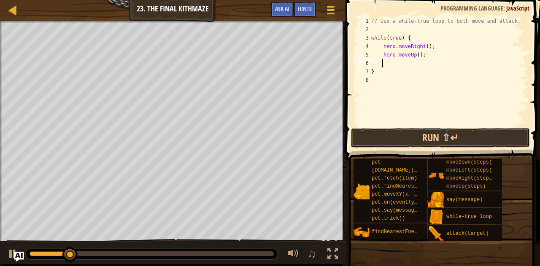
click at [396, 65] on div "// Use a while-true loop to both move and attack. while ( true ) { hero . moveR…" at bounding box center [448, 80] width 158 height 126
type textarea "he"
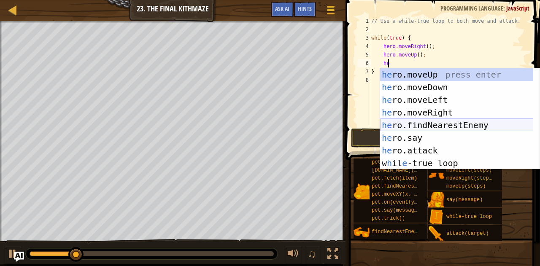
click at [435, 126] on div "he ro.moveUp press enter he ro.moveDown press enter he ro.moveLeft press enter …" at bounding box center [456, 131] width 153 height 126
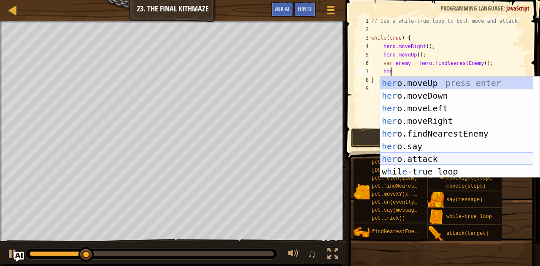
click at [401, 162] on div "her o.moveUp press enter her o.moveDown press enter her o.moveLeft press enter …" at bounding box center [456, 140] width 153 height 126
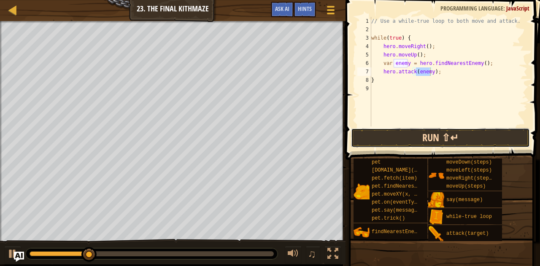
click at [411, 132] on button "Run ⇧↵" at bounding box center [440, 137] width 179 height 19
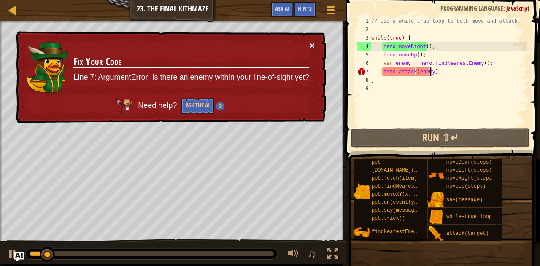
click at [312, 45] on button "×" at bounding box center [311, 45] width 5 height 9
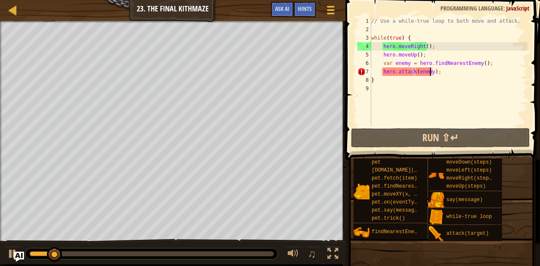
click at [464, 78] on div "// Use a while-true loop to both move and attack. while ( true ) { hero . moveR…" at bounding box center [448, 80] width 158 height 126
click at [461, 73] on div "// Use a while-true loop to both move and attack. while ( true ) { hero . moveR…" at bounding box center [448, 80] width 158 height 126
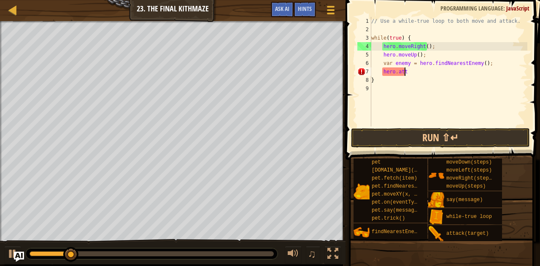
type textarea "h"
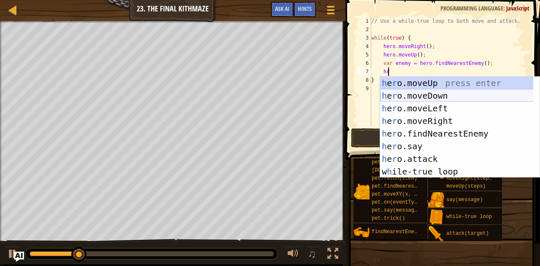
type textarea "h"
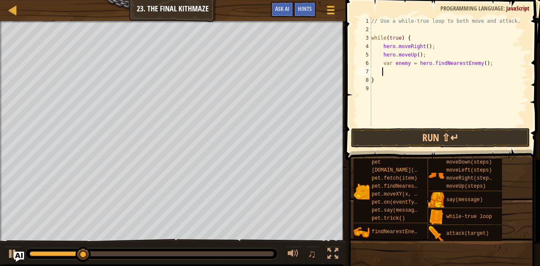
scroll to position [4, 0]
drag, startPoint x: 488, startPoint y: 65, endPoint x: 375, endPoint y: 62, distance: 113.0
click at [375, 62] on div "// Use a while-true loop to both move and attack. while ( true ) { hero . moveR…" at bounding box center [448, 80] width 158 height 126
type textarea "var enemy = hero.findNearestEnemy();"
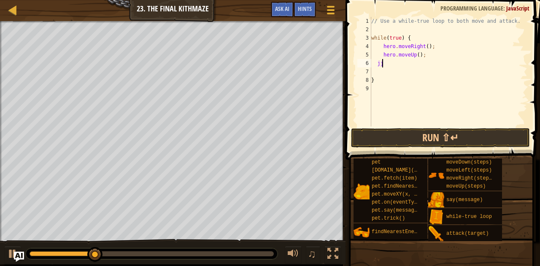
type textarea "j"
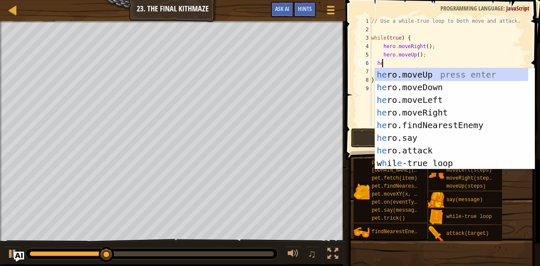
type textarea "her"
click at [403, 125] on div "her o.moveUp press enter her o.moveDown press enter her o.moveLeft press enter …" at bounding box center [451, 131] width 153 height 126
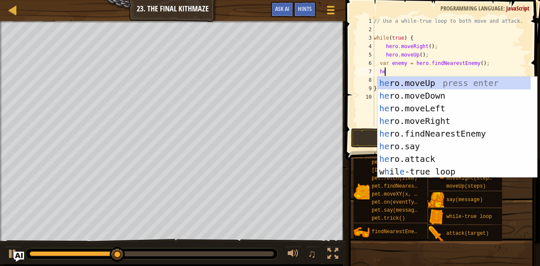
scroll to position [4, 0]
type textarea "her"
click at [419, 115] on div "her o.moveUp press enter her o.moveDown press enter her o.moveLeft press enter …" at bounding box center [453, 140] width 153 height 126
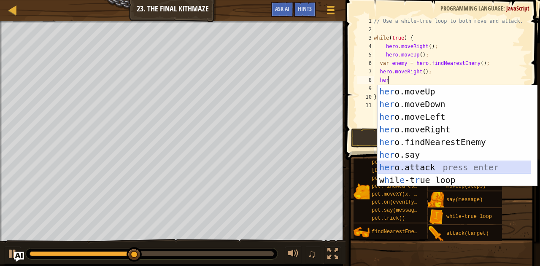
click at [428, 162] on div "her o.moveUp press enter her o.moveDown press enter her o.moveLeft press enter …" at bounding box center [453, 148] width 153 height 126
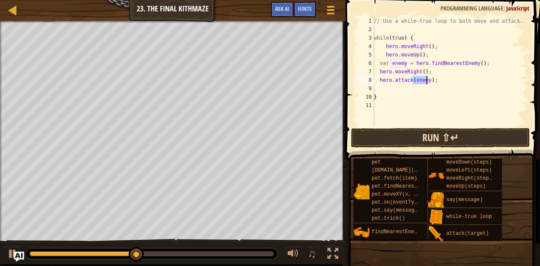
type textarea "hero.attack(enemy);"
click at [452, 129] on button "Run ⇧↵" at bounding box center [440, 137] width 179 height 19
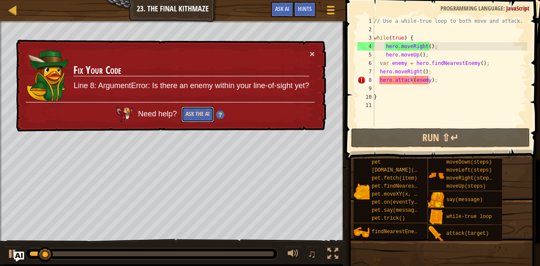
click at [210, 116] on button "Ask the AI" at bounding box center [197, 115] width 32 height 16
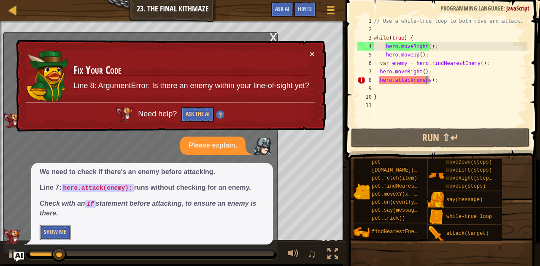
click at [60, 227] on button "Show Me" at bounding box center [55, 233] width 31 height 16
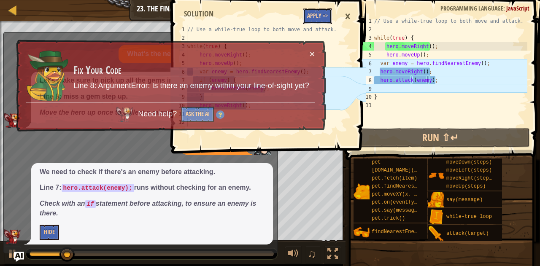
click at [317, 21] on button "Apply =>" at bounding box center [317, 16] width 29 height 16
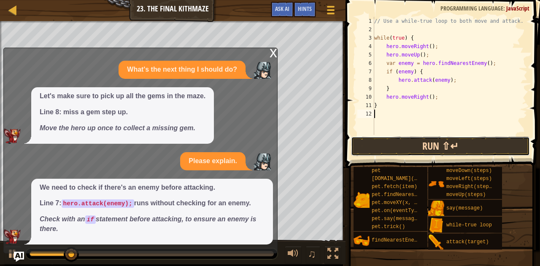
click at [399, 142] on button "Run ⇧↵" at bounding box center [440, 146] width 179 height 19
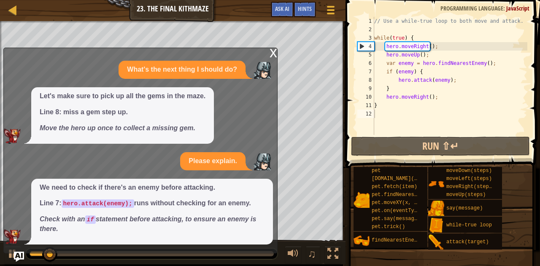
click at [274, 54] on div "x" at bounding box center [273, 52] width 8 height 8
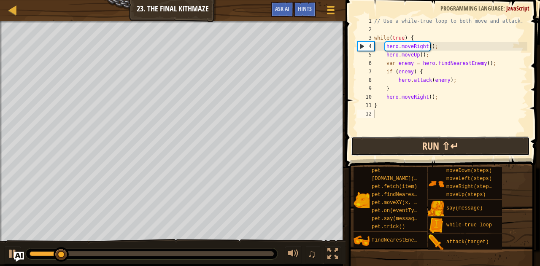
click at [411, 150] on button "Run ⇧↵" at bounding box center [440, 146] width 179 height 19
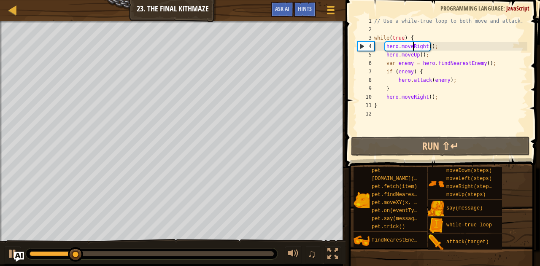
click at [413, 48] on div "// Use a while-true loop to both move and attack. while ( true ) { hero . moveR…" at bounding box center [449, 84] width 155 height 135
click at [432, 58] on div "// Use a while-true loop to both move and attack. while ( true ) { hero . moveR…" at bounding box center [449, 84] width 155 height 135
type textarea "hero.moveUp();"
click at [453, 82] on div "// Use a while-true loop to both move and attack. while ( true ) { hero . moveR…" at bounding box center [449, 84] width 155 height 135
click at [440, 95] on div "// Use a while-true loop to both move and attack. while ( true ) { hero . moveR…" at bounding box center [449, 84] width 155 height 135
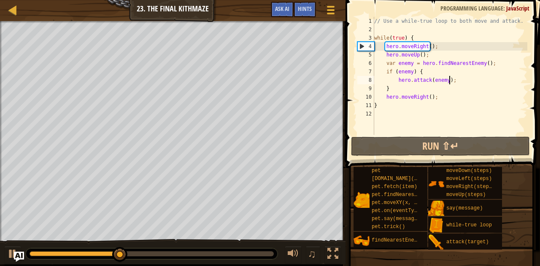
type textarea "hero.moveRight();"
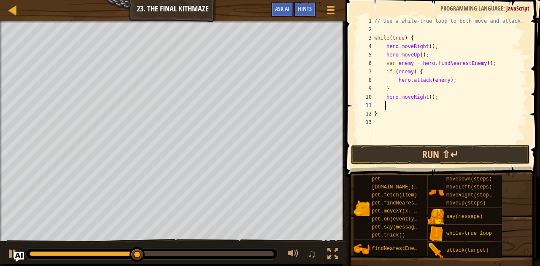
type textarea "h"
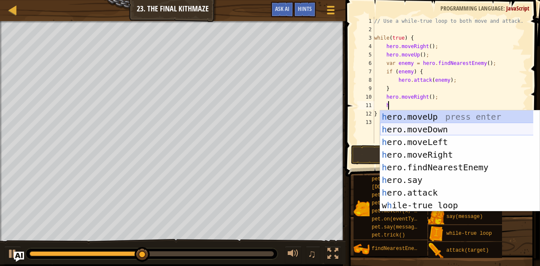
click at [417, 129] on div "h ero.moveUp press enter h ero.moveDown press enter h ero.moveLeft press enter …" at bounding box center [456, 173] width 153 height 126
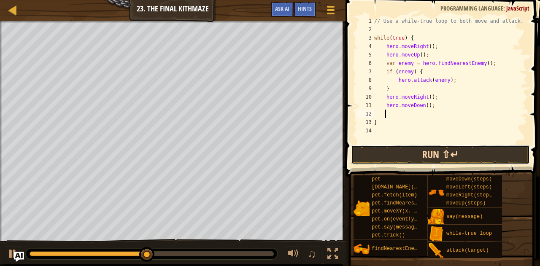
click at [411, 155] on button "Run ⇧↵" at bounding box center [440, 154] width 179 height 19
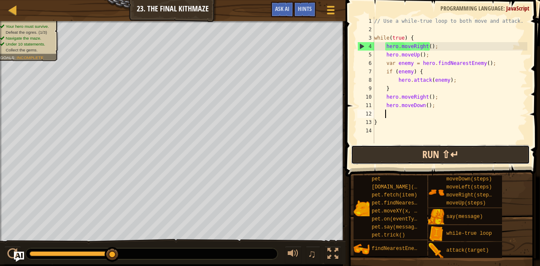
click at [409, 149] on button "Run ⇧↵" at bounding box center [440, 154] width 179 height 19
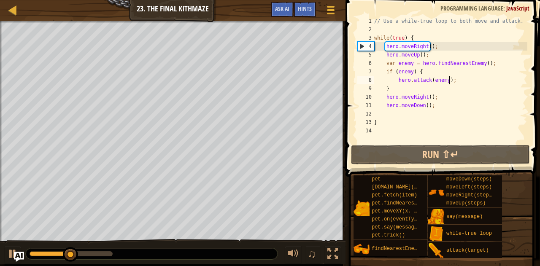
click at [454, 79] on div "// Use a while-true loop to both move and attack. while ( true ) { hero . moveR…" at bounding box center [449, 88] width 155 height 143
type textarea "hero.attack(enemy);"
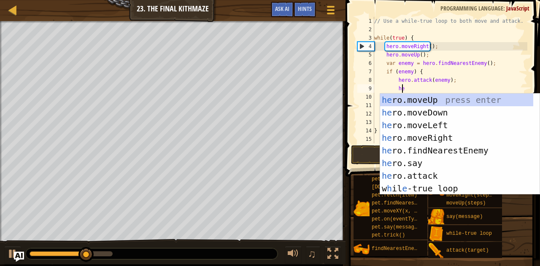
scroll to position [4, 2]
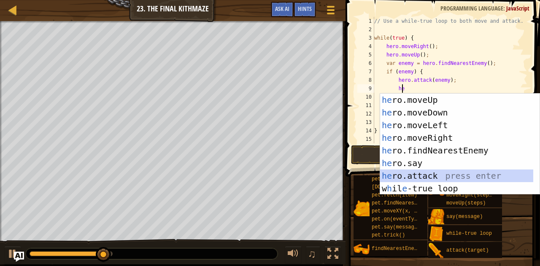
click at [425, 175] on div "he ro.moveUp press enter he ro.moveDown press enter he ro.moveLeft press enter …" at bounding box center [456, 157] width 153 height 126
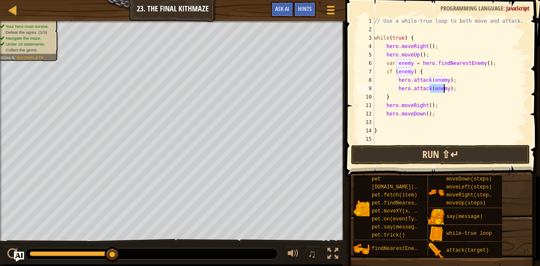
type textarea "hero.attack(enemy);"
click at [458, 152] on button "Run ⇧↵" at bounding box center [440, 154] width 179 height 19
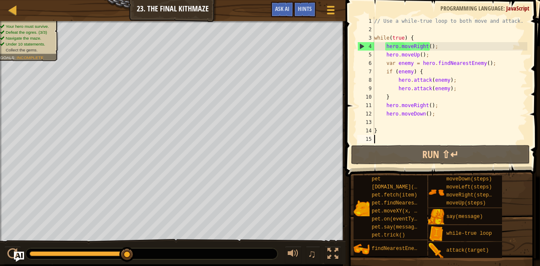
click at [394, 142] on div "// Use a while-true loop to both move and attack. while ( true ) { hero . moveR…" at bounding box center [449, 88] width 155 height 143
type textarea "h"
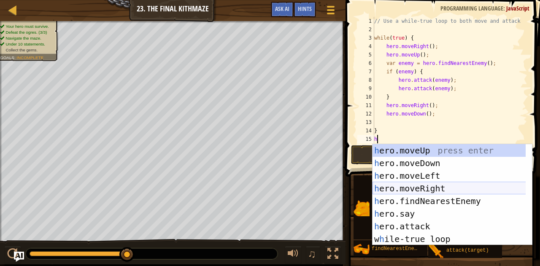
click at [438, 191] on div "h ero.moveUp press enter h ero.moveDown press enter h ero.moveLeft press enter …" at bounding box center [448, 207] width 153 height 126
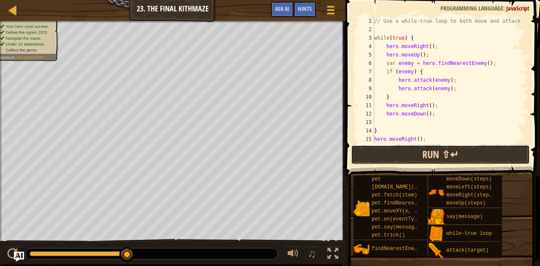
click at [374, 149] on button "Run ⇧↵" at bounding box center [440, 154] width 179 height 19
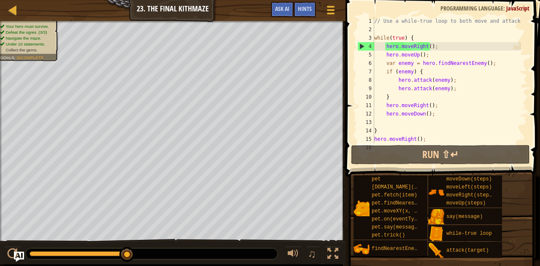
drag, startPoint x: 48, startPoint y: 253, endPoint x: 178, endPoint y: 244, distance: 130.6
click at [178, 244] on div "♫" at bounding box center [172, 251] width 345 height 25
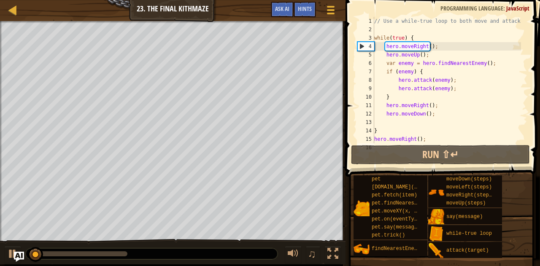
scroll to position [17, 0]
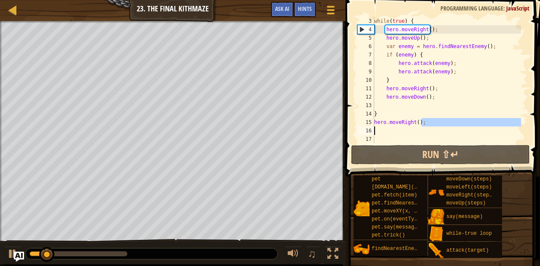
drag, startPoint x: 428, startPoint y: 123, endPoint x: 363, endPoint y: 126, distance: 65.0
click at [363, 126] on div "3 4 5 6 7 8 9 10 11 12 13 14 15 16 17 while ( true ) { hero . moveRight ( ) ; h…" at bounding box center [441, 80] width 172 height 126
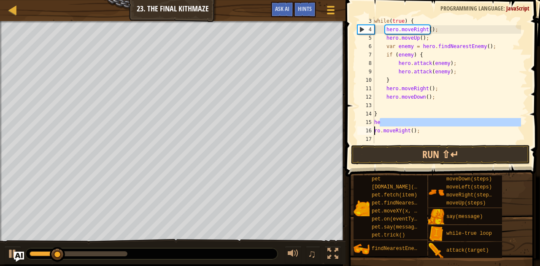
click at [409, 128] on div "while ( true ) { hero . moveRight ( ) ; hero . moveUp ( ) ; var enemy = hero . …" at bounding box center [446, 88] width 148 height 143
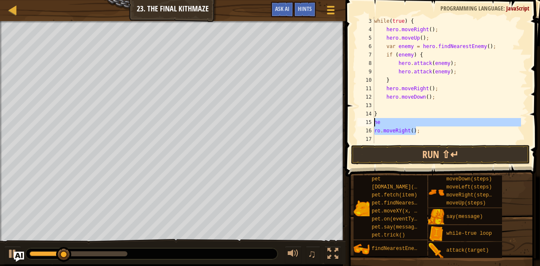
drag, startPoint x: 417, startPoint y: 130, endPoint x: 362, endPoint y: 123, distance: 56.2
click at [362, 123] on div "ro.moveRight(); 3 4 5 6 7 8 9 10 11 12 13 14 15 16 17 while ( true ) { hero . m…" at bounding box center [441, 80] width 172 height 126
type textarea "he ro.moveRight();"
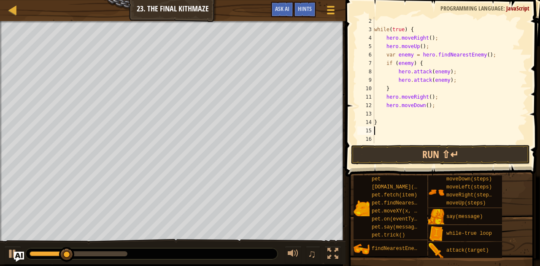
scroll to position [8, 0]
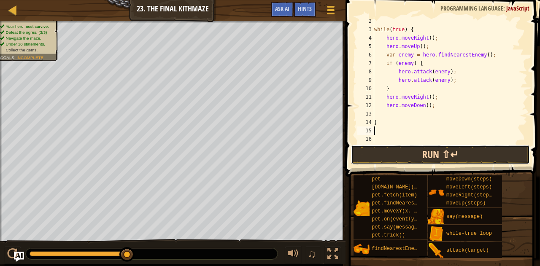
click at [383, 155] on button "Run ⇧↵" at bounding box center [440, 154] width 179 height 19
click at [429, 164] on button "Run ⇧↵" at bounding box center [440, 154] width 179 height 19
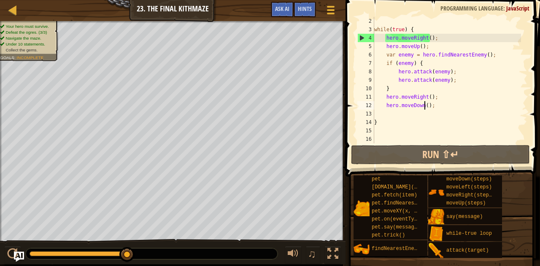
click at [424, 106] on div "while ( true ) { hero . moveRight ( ) ; hero . moveUp ( ) ; var enemy = hero . …" at bounding box center [446, 88] width 148 height 143
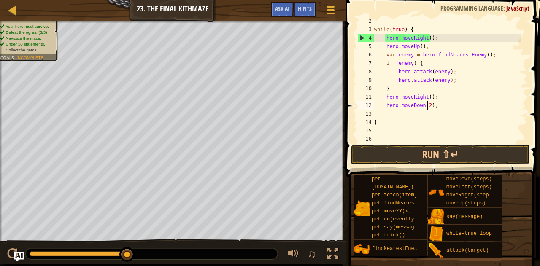
scroll to position [4, 4]
type textarea "hero.moveDown(2);"
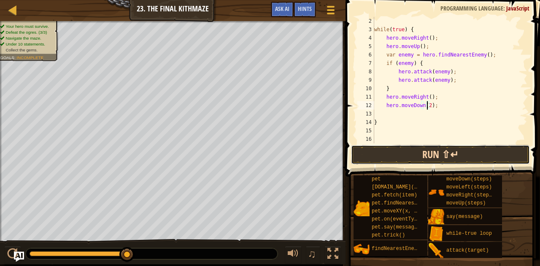
click at [403, 155] on button "Run ⇧↵" at bounding box center [440, 154] width 179 height 19
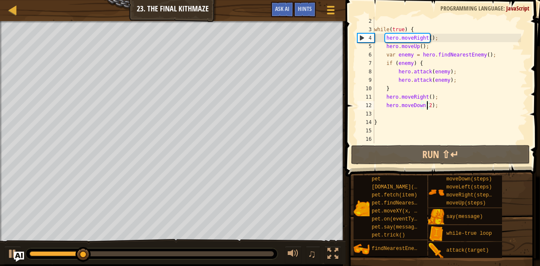
click at [438, 108] on div "while ( true ) { hero . moveRight ( ) ; hero . moveUp ( ) ; var enemy = hero . …" at bounding box center [446, 88] width 148 height 143
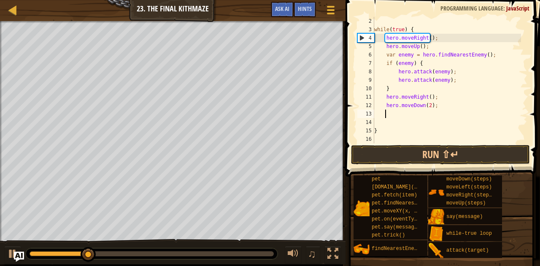
type textarea "he"
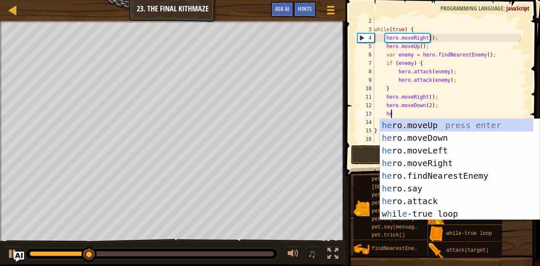
scroll to position [4, 1]
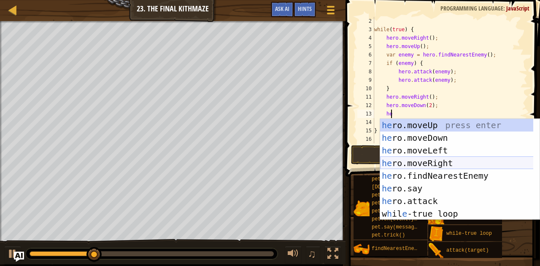
click at [435, 164] on div "he ro.moveUp press enter he ro.moveDown press enter he ro.moveLeft press enter …" at bounding box center [456, 182] width 153 height 126
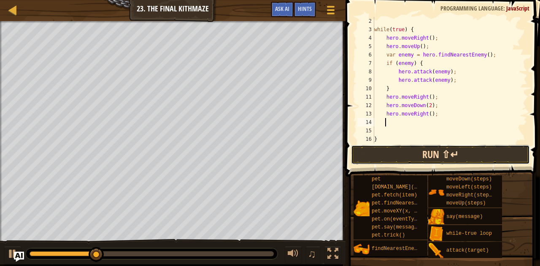
click at [408, 157] on button "Run ⇧↵" at bounding box center [440, 154] width 179 height 19
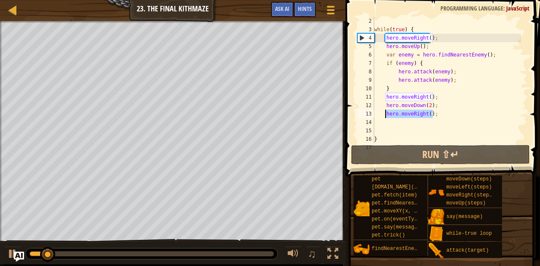
drag, startPoint x: 435, startPoint y: 112, endPoint x: 383, endPoint y: 116, distance: 52.4
click at [383, 116] on div "while ( true ) { hero . moveRight ( ) ; hero . moveUp ( ) ; var enemy = hero . …" at bounding box center [446, 88] width 148 height 143
type textarea "hero.moveRight();"
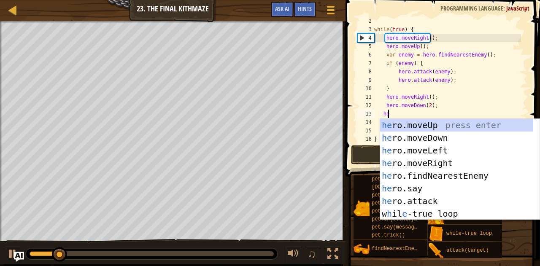
type textarea "hero"
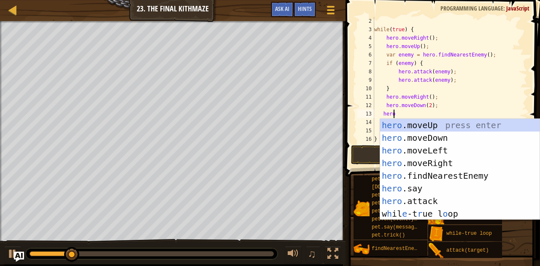
click at [384, 123] on div "hero .moveUp press enter hero .moveDown press enter hero .moveLeft press enter …" at bounding box center [460, 182] width 160 height 126
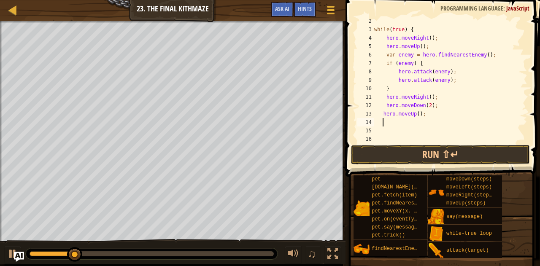
scroll to position [4, 0]
click at [384, 151] on button "Run ⇧↵" at bounding box center [440, 154] width 179 height 19
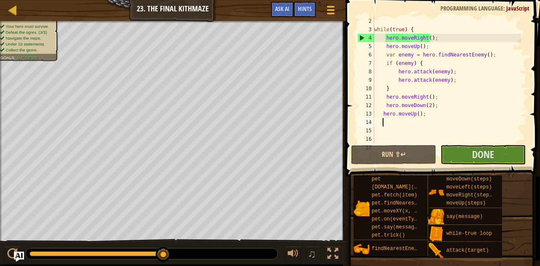
drag, startPoint x: 73, startPoint y: 253, endPoint x: 178, endPoint y: 248, distance: 105.1
click at [178, 248] on div at bounding box center [152, 253] width 252 height 11
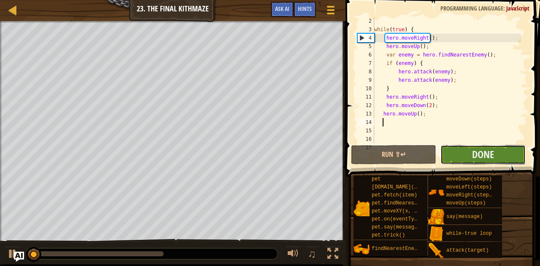
click at [454, 156] on button "Done" at bounding box center [482, 154] width 85 height 19
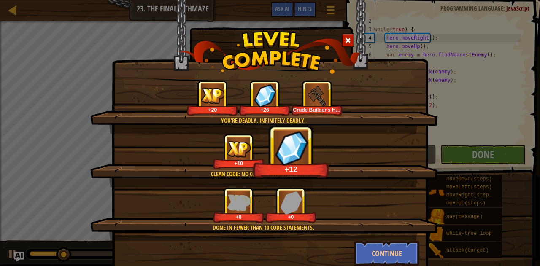
drag, startPoint x: 367, startPoint y: 251, endPoint x: 337, endPoint y: 246, distance: 30.8
click at [337, 246] on div "Continue" at bounding box center [269, 253] width 311 height 25
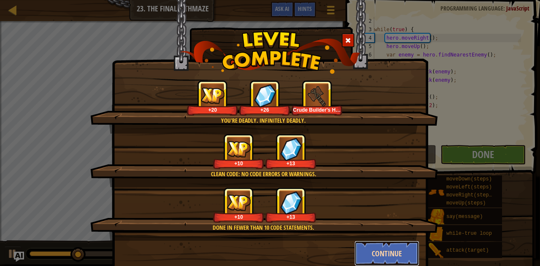
click at [393, 256] on button "Continue" at bounding box center [386, 253] width 65 height 25
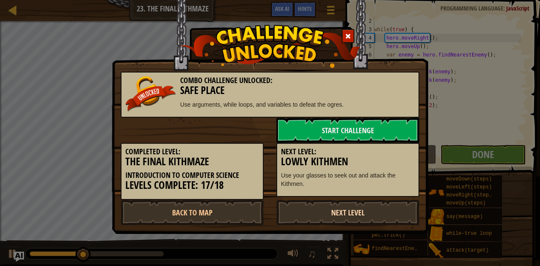
drag, startPoint x: 393, startPoint y: 256, endPoint x: 361, endPoint y: 208, distance: 58.0
click at [361, 208] on link "Next Level" at bounding box center [347, 212] width 143 height 25
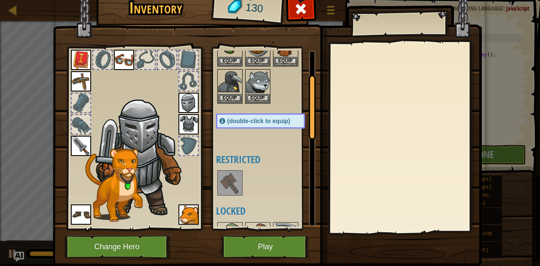
scroll to position [69, 0]
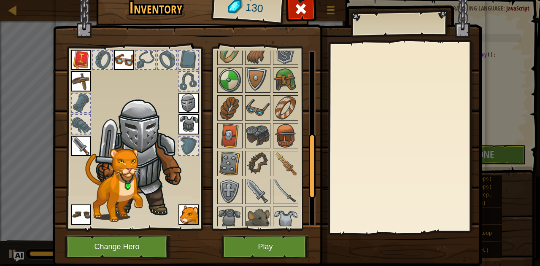
scroll to position [312, 0]
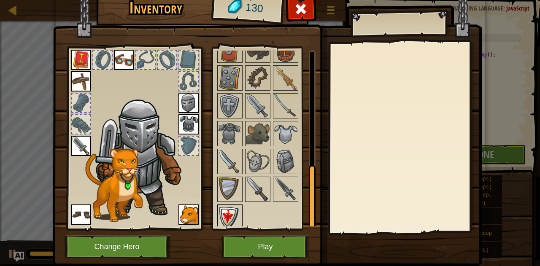
click at [223, 217] on img at bounding box center [230, 217] width 24 height 24
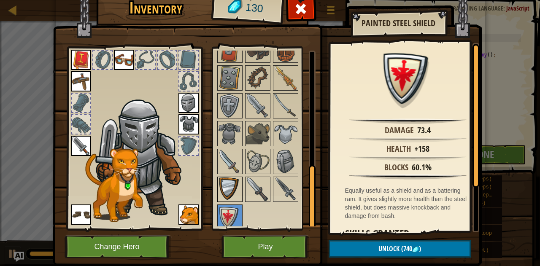
click at [232, 188] on img at bounding box center [230, 189] width 24 height 24
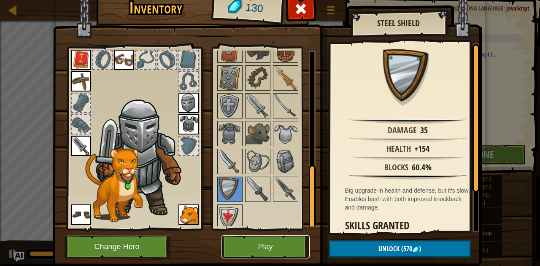
click at [250, 243] on button "Play" at bounding box center [265, 246] width 88 height 23
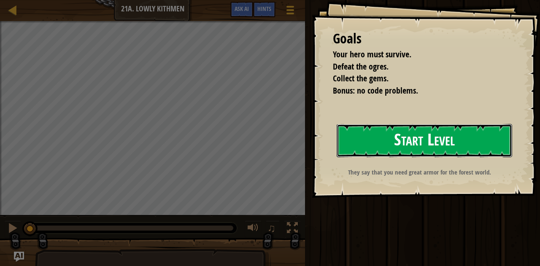
click at [428, 154] on button "Start Level" at bounding box center [424, 140] width 176 height 33
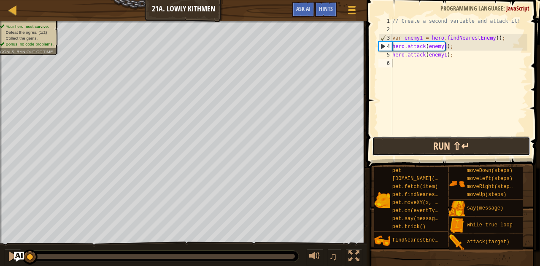
click at [432, 150] on button "Run ⇧↵" at bounding box center [451, 146] width 158 height 19
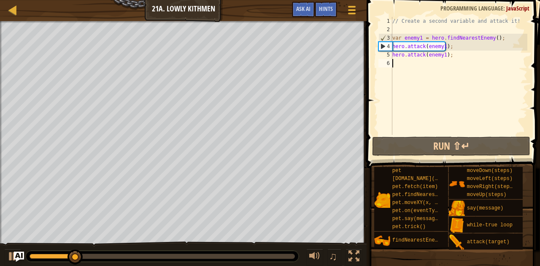
scroll to position [4, 0]
type textarea "he"
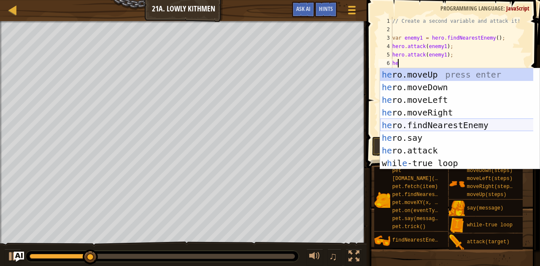
click at [410, 123] on div "he ro.moveUp press enter he ro.moveDown press enter he ro.moveLeft press enter …" at bounding box center [456, 131] width 153 height 126
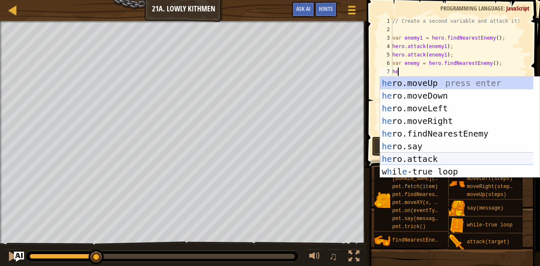
click at [418, 162] on div "he ro.moveUp press enter he ro.moveDown press enter he ro.moveLeft press enter …" at bounding box center [456, 140] width 153 height 126
type textarea "hero.attack(enemy);"
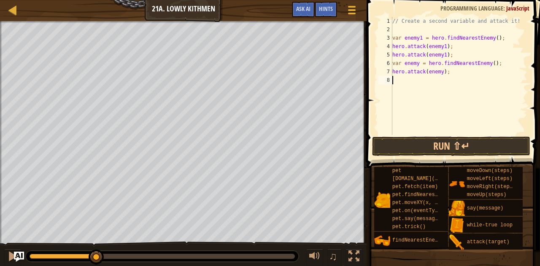
click at [414, 82] on div "// Create a second variable and attack it! var enemy1 = hero . findNearestEnemy…" at bounding box center [458, 84] width 137 height 135
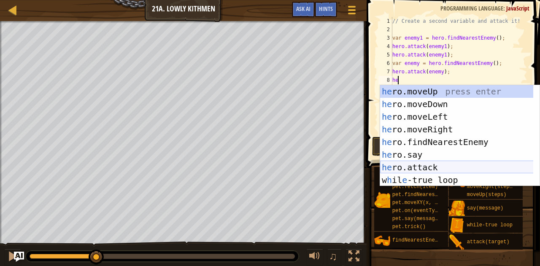
click at [427, 168] on div "he ro.moveUp press enter he ro.moveDown press enter he ro.moveLeft press enter …" at bounding box center [456, 148] width 153 height 126
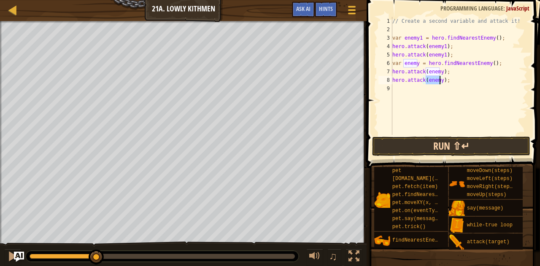
type textarea "hero.attack(enemy);"
click at [442, 150] on button "Run ⇧↵" at bounding box center [451, 146] width 158 height 19
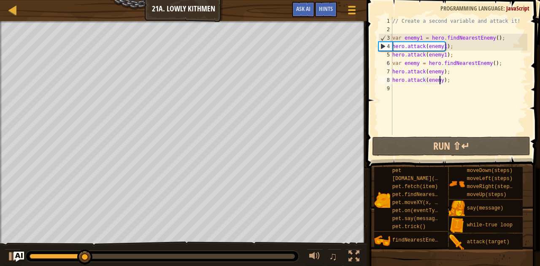
click at [427, 97] on div "// Create a second variable and attack it! var enemy1 = hero . findNearestEnemy…" at bounding box center [458, 84] width 137 height 135
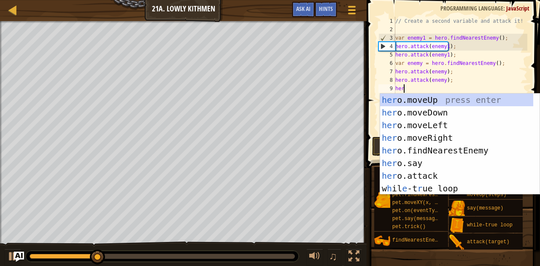
type textarea "hero"
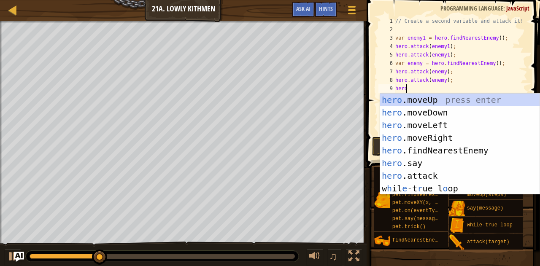
scroll to position [4, 0]
click at [431, 136] on div "hero .moveUp press enter hero .moveDown press enter hero .moveLeft press enter …" at bounding box center [460, 157] width 160 height 126
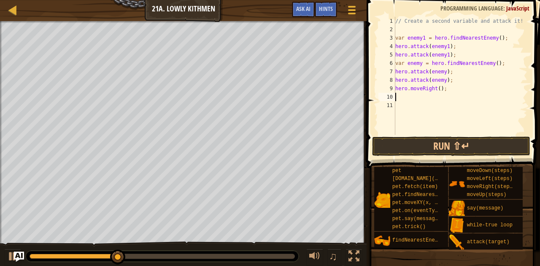
scroll to position [4, 0]
click at [428, 145] on button "Run ⇧↵" at bounding box center [451, 146] width 158 height 19
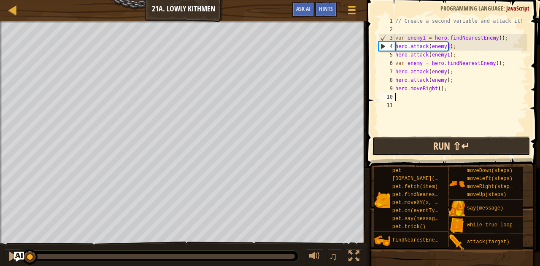
click at [435, 144] on button "Run ⇧↵" at bounding box center [451, 146] width 158 height 19
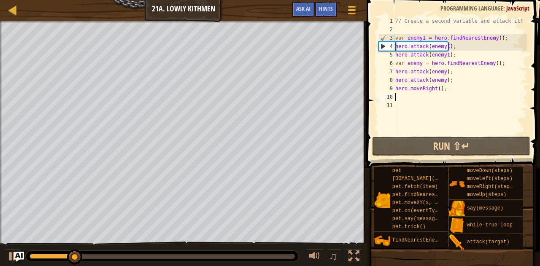
click at [427, 100] on div "// Create a second variable and attack it! var enemy1 = hero . findNearestEnemy…" at bounding box center [460, 84] width 134 height 135
type textarea "he"
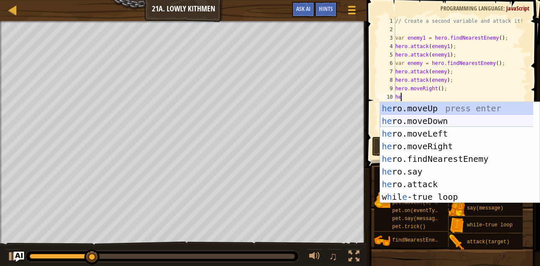
click at [430, 121] on div "he ro.moveUp press enter he ro.moveDown press enter he ro.moveLeft press enter …" at bounding box center [456, 165] width 153 height 126
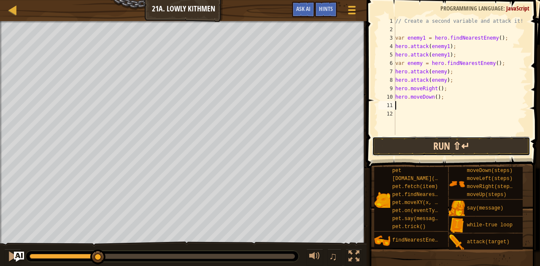
click at [422, 147] on button "Run ⇧↵" at bounding box center [451, 146] width 158 height 19
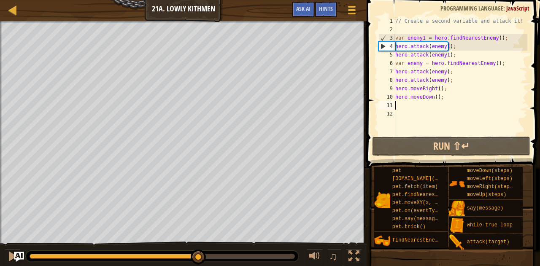
click at [199, 239] on div "Your hero must survive. Defeat the ogres. (2/2) Collect the gems. Bonus: no cod…" at bounding box center [270, 144] width 540 height 246
type textarea "he"
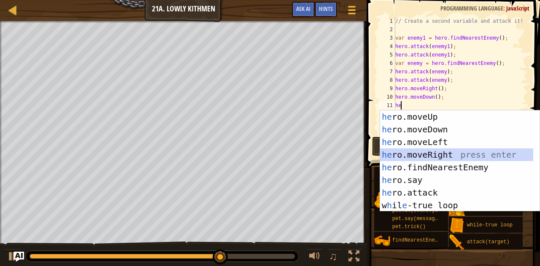
click at [432, 156] on div "he ro.moveUp press enter he ro.moveDown press enter he ro.moveLeft press enter …" at bounding box center [456, 173] width 153 height 126
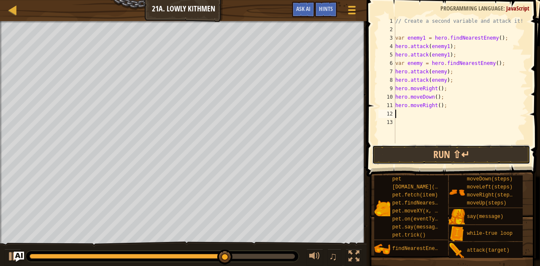
click at [432, 156] on button "Run ⇧↵" at bounding box center [451, 154] width 158 height 19
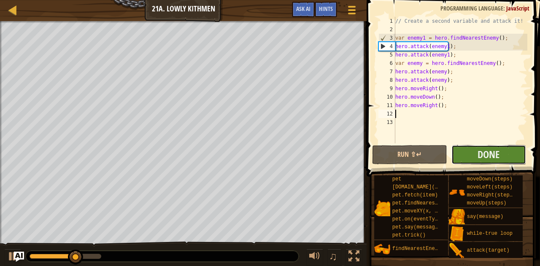
click at [516, 157] on button "Done" at bounding box center [488, 154] width 75 height 19
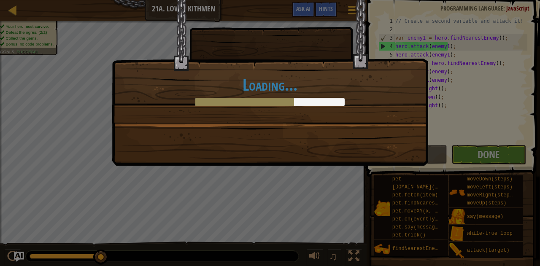
click at [342, 113] on div "Loading..." at bounding box center [269, 61] width 315 height 123
click at [343, 113] on div "Loading..." at bounding box center [269, 61] width 315 height 123
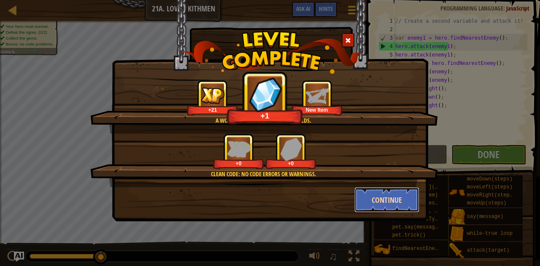
click at [387, 198] on button "Continue" at bounding box center [386, 199] width 65 height 25
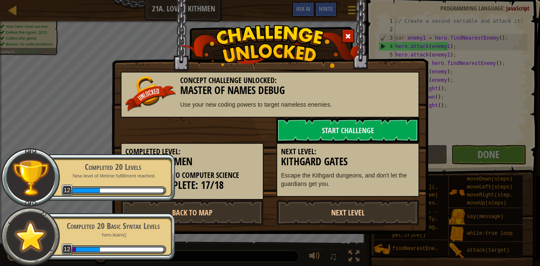
click at [364, 214] on link "Next Level" at bounding box center [347, 212] width 143 height 25
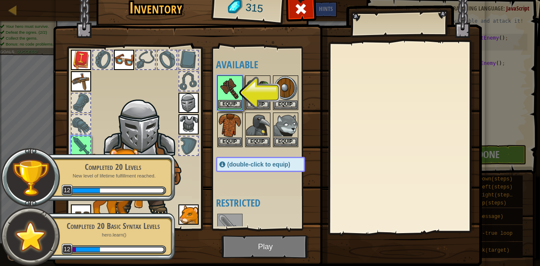
click at [223, 92] on img at bounding box center [230, 88] width 24 height 24
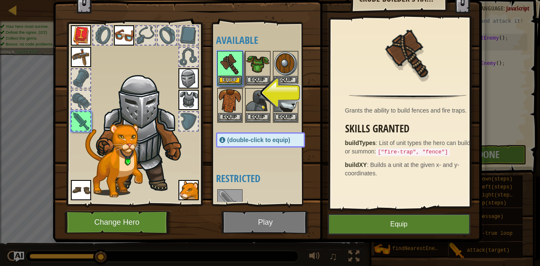
scroll to position [24, 0]
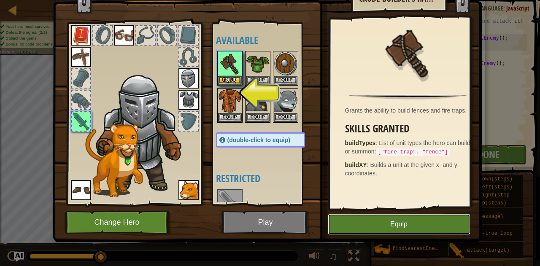
click at [363, 220] on button "Equip" at bounding box center [399, 224] width 142 height 21
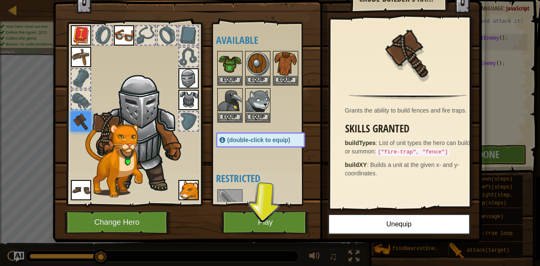
click at [232, 189] on div at bounding box center [229, 201] width 25 height 25
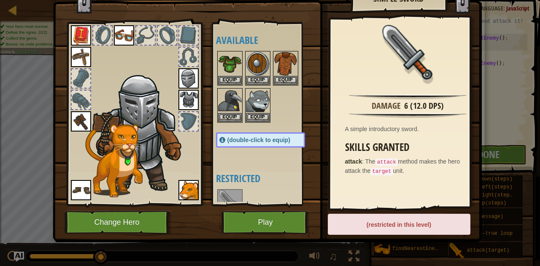
click at [78, 116] on img at bounding box center [81, 121] width 20 height 20
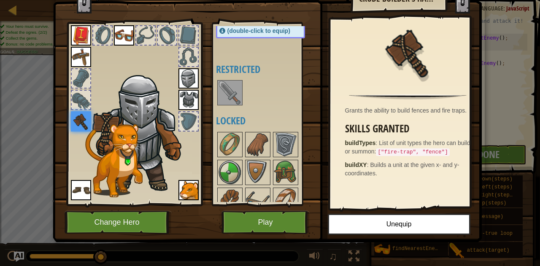
scroll to position [110, 0]
click at [225, 97] on img at bounding box center [230, 93] width 24 height 24
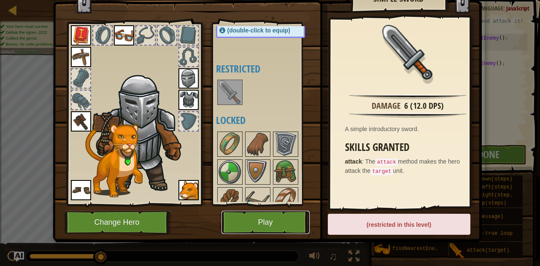
click at [279, 221] on button "Play" at bounding box center [265, 222] width 88 height 23
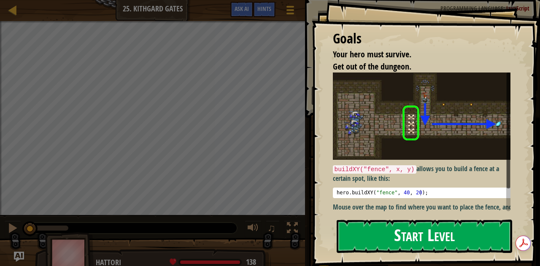
click at [415, 239] on button "Start Level" at bounding box center [424, 236] width 176 height 33
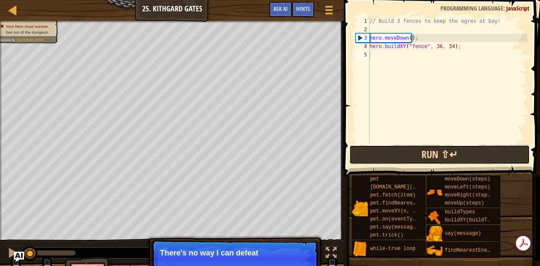
click at [380, 148] on button "Run ⇧↵" at bounding box center [439, 154] width 180 height 19
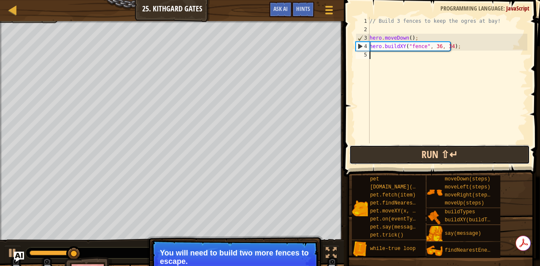
click at [372, 152] on button "Run ⇧↵" at bounding box center [439, 154] width 180 height 19
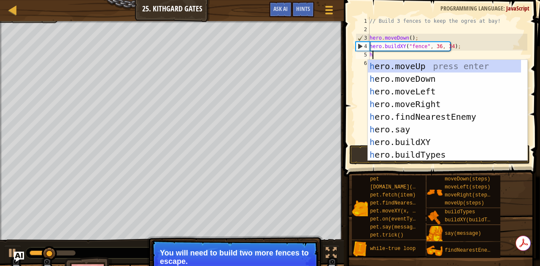
scroll to position [4, 0]
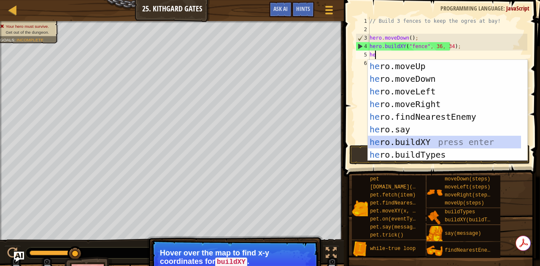
click at [417, 140] on div "he ro.moveUp press enter he ro.moveDown press enter he ro.moveLeft press enter …" at bounding box center [444, 123] width 153 height 126
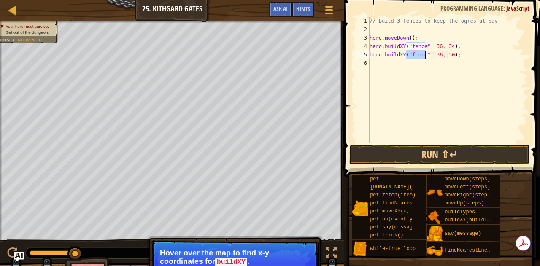
click at [446, 56] on div "// Build 3 fences to keep the ogres at bay! hero . moveDown ( ) ; hero . buildX…" at bounding box center [447, 88] width 159 height 143
type textarea "hero.buildXY("fence", 36, 31);"
click at [441, 154] on button "Run ⇧↵" at bounding box center [439, 154] width 180 height 19
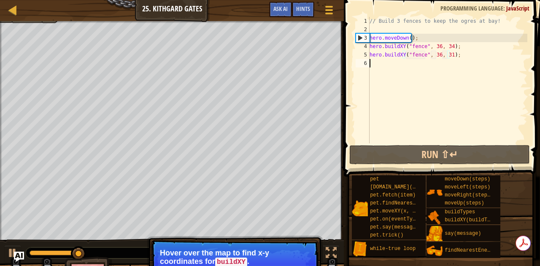
click at [394, 64] on div "// Build 3 fences to keep the ogres at bay! hero . moveDown ( ) ; hero . buildX…" at bounding box center [447, 88] width 159 height 143
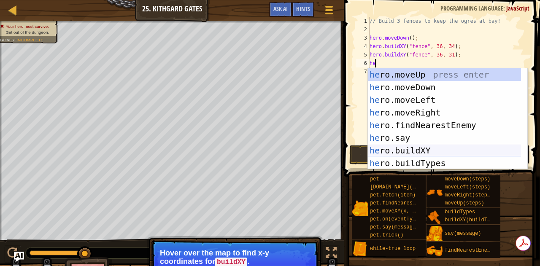
click at [421, 148] on div "he ro.moveUp press enter he ro.moveDown press enter he ro.moveLeft press enter …" at bounding box center [444, 131] width 153 height 126
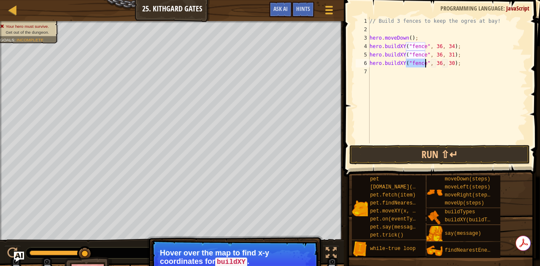
click at [446, 65] on div "// Build 3 fences to keep the ogres at bay! hero . moveDown ( ) ; hero . buildX…" at bounding box center [447, 88] width 159 height 143
type textarea "hero.buildXY("fence", 36, 27);"
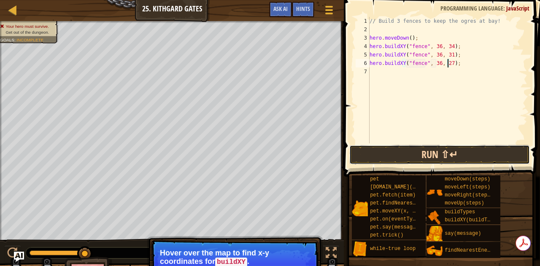
click at [408, 155] on button "Run ⇧↵" at bounding box center [439, 154] width 180 height 19
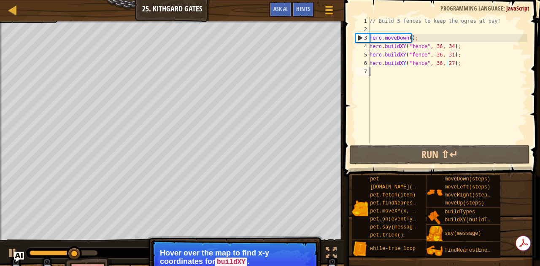
click at [394, 72] on div "// Build 3 fences to keep the ogres at bay! hero . moveDown ( ) ; hero . buildX…" at bounding box center [447, 88] width 159 height 143
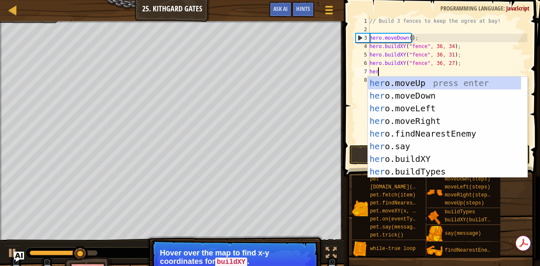
type textarea "hero"
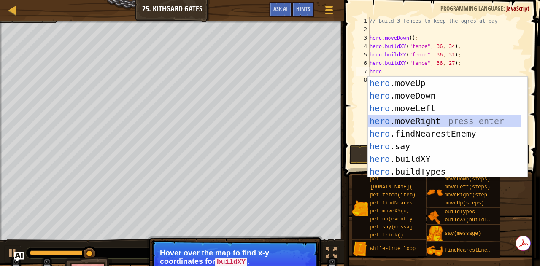
click at [402, 119] on div "hero .moveUp press enter hero .moveDown press enter hero .moveLeft press enter …" at bounding box center [444, 140] width 153 height 126
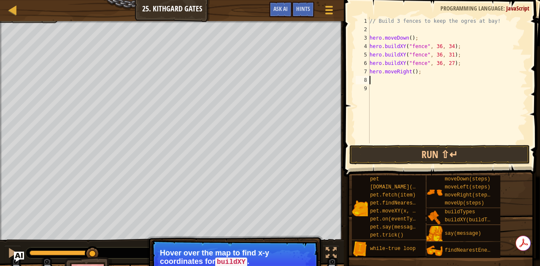
click at [410, 75] on div "// Build 3 fences to keep the ogres at bay! hero . moveDown ( ) ; hero . buildX…" at bounding box center [447, 88] width 159 height 143
click at [399, 158] on button "Run ⇧↵" at bounding box center [439, 154] width 180 height 19
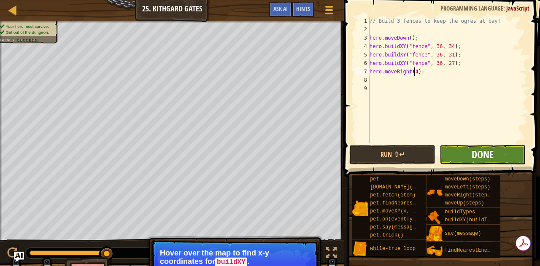
type textarea "hero.moveRight(4);"
click at [472, 148] on span "Done" at bounding box center [482, 154] width 22 height 13
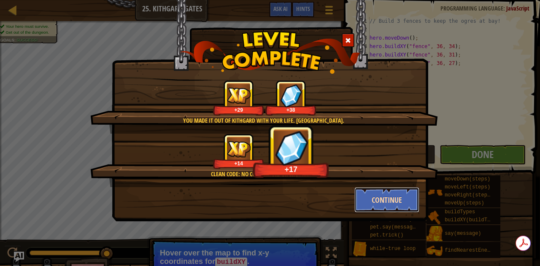
click at [381, 199] on button "Continue" at bounding box center [386, 199] width 65 height 25
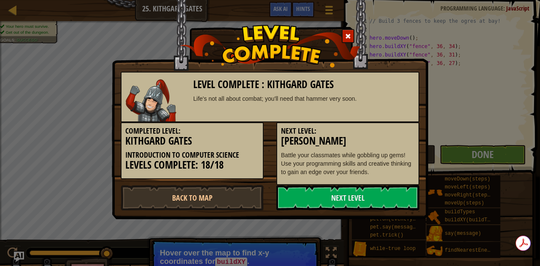
click at [381, 200] on link "Next Level" at bounding box center [347, 197] width 143 height 25
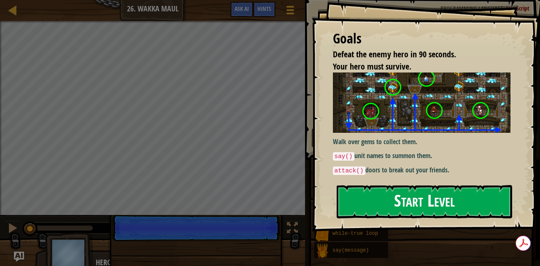
click at [382, 185] on button "Start Level" at bounding box center [424, 201] width 176 height 33
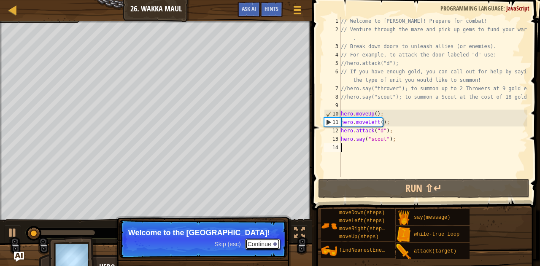
click at [265, 241] on button "Continue" at bounding box center [262, 244] width 35 height 11
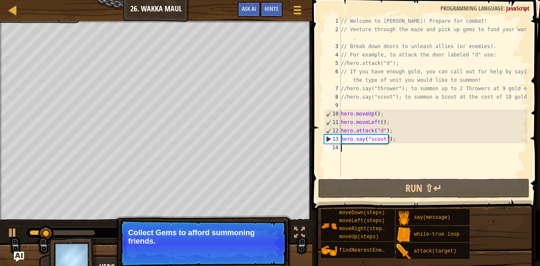
click at [310, 22] on div "Ladder Introduction to Computer Science 26. Wakka Maul Game Menu Done Hints Ask…" at bounding box center [270, 133] width 540 height 266
click at [204, 0] on html "Ladder Introduction to Computer Science 26. Wakka Maul Game Menu Done Hints Ask…" at bounding box center [270, 0] width 540 height 0
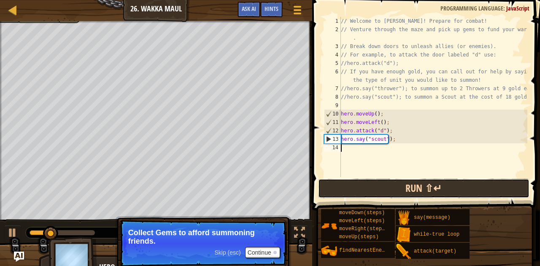
click at [375, 188] on button "Run ⇧↵" at bounding box center [423, 188] width 211 height 19
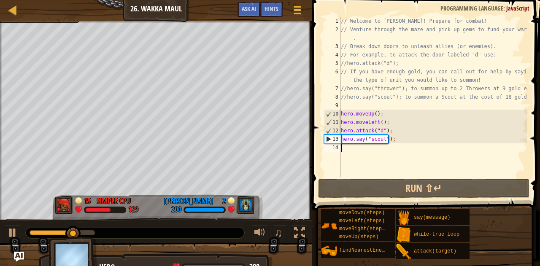
scroll to position [4, 0]
type textarea "he"
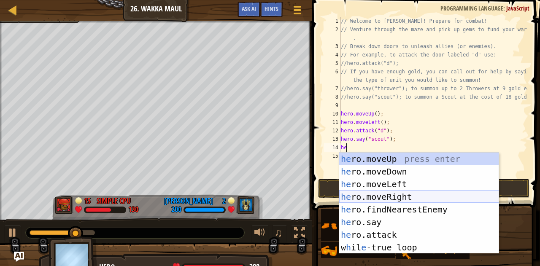
click at [384, 198] on div "he ro.moveUp press enter he ro.moveDown press enter he ro.moveLeft press enter …" at bounding box center [419, 216] width 160 height 126
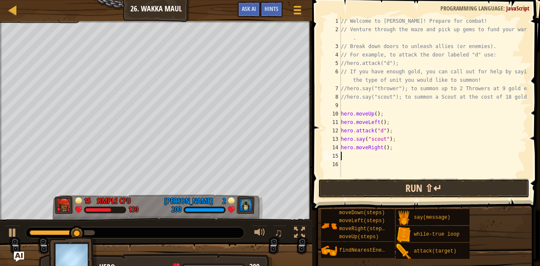
click at [385, 192] on button "Run ⇧↵" at bounding box center [423, 188] width 211 height 19
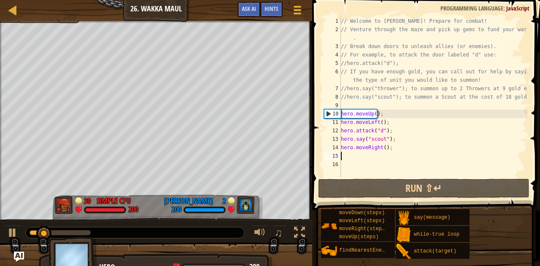
type textarea "he"
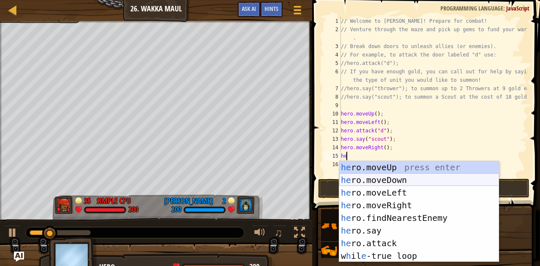
click at [382, 176] on div "he ro.moveUp press enter he ro.moveDown press enter he ro.moveLeft press enter …" at bounding box center [419, 224] width 160 height 126
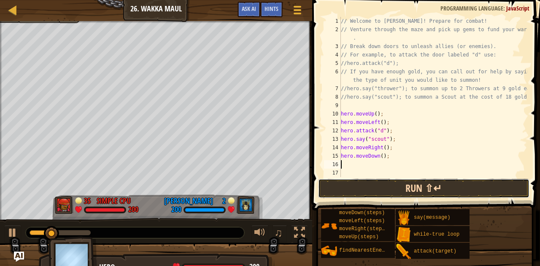
click at [379, 180] on button "Run ⇧↵" at bounding box center [423, 188] width 211 height 19
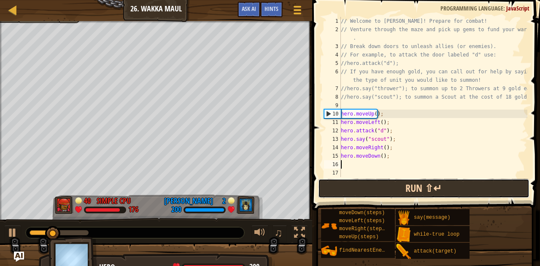
click at [394, 186] on button "Run ⇧↵" at bounding box center [423, 188] width 211 height 19
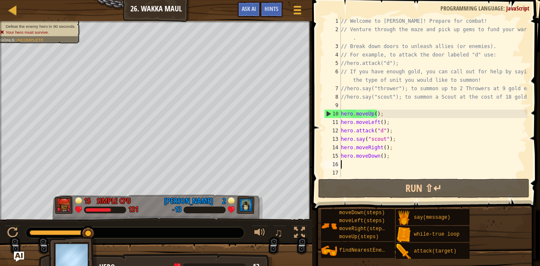
drag, startPoint x: 52, startPoint y: 230, endPoint x: 124, endPoint y: 229, distance: 72.1
click at [124, 229] on div at bounding box center [135, 232] width 218 height 11
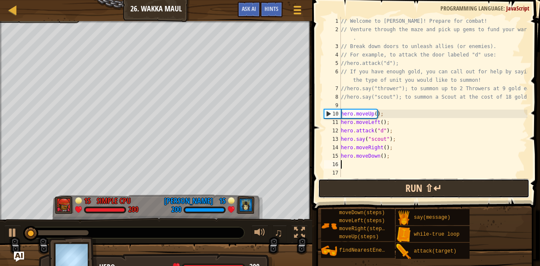
click at [339, 193] on button "Run ⇧↵" at bounding box center [423, 188] width 211 height 19
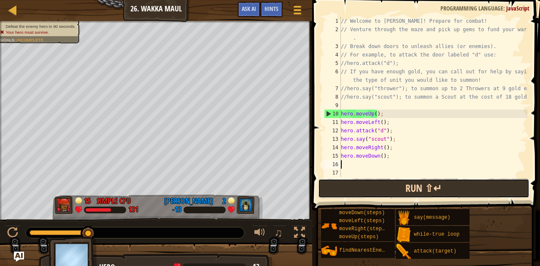
click at [379, 189] on button "Run ⇧↵" at bounding box center [423, 188] width 211 height 19
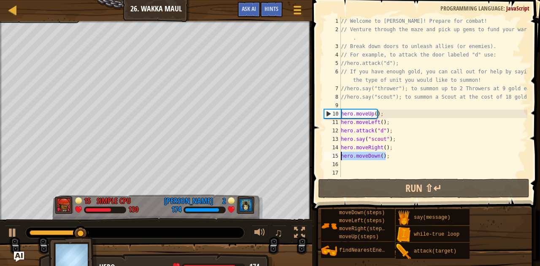
drag, startPoint x: 392, startPoint y: 156, endPoint x: 308, endPoint y: 164, distance: 84.3
click at [309, 164] on div "Hints Videos 1 2 3 4 5 6 7 8 9 10 11 12 13 14 15 16 17 // Welcome to [PERSON_NA…" at bounding box center [424, 133] width 230 height 266
type textarea "hero.moveDown();"
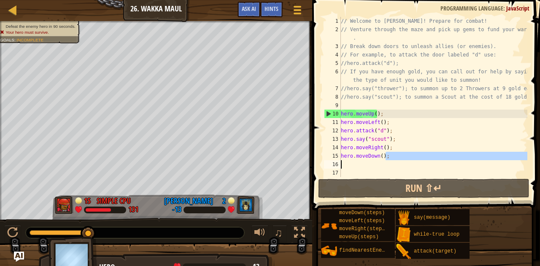
click at [354, 167] on div "// Welcome to [PERSON_NAME]! Prepare for combat! // Venture through the maze an…" at bounding box center [433, 97] width 188 height 160
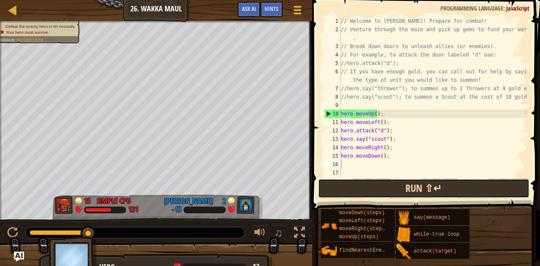
click at [334, 183] on button "Run ⇧↵" at bounding box center [423, 188] width 211 height 19
click at [343, 183] on button "Run ⇧↵" at bounding box center [423, 188] width 211 height 19
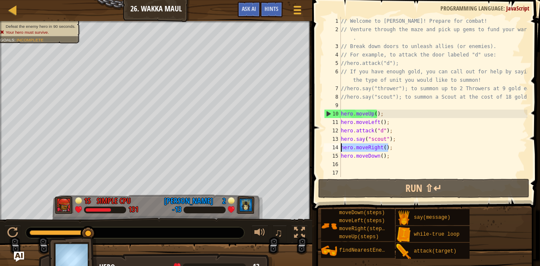
drag, startPoint x: 390, startPoint y: 151, endPoint x: 338, endPoint y: 149, distance: 51.5
click at [338, 149] on div "1 2 3 4 5 6 7 8 9 10 11 12 13 14 15 16 17 // Welcome to Wakka Maul! Prepare for…" at bounding box center [424, 97] width 205 height 160
drag, startPoint x: 399, startPoint y: 155, endPoint x: 323, endPoint y: 151, distance: 75.6
click at [323, 151] on div "hero.moveRight(); 1 2 3 4 5 6 7 8 9 10 11 12 13 14 15 16 17 // Welcome to Wakka…" at bounding box center [424, 97] width 205 height 160
type textarea "hero.moveRight(); hero.moveDown();"
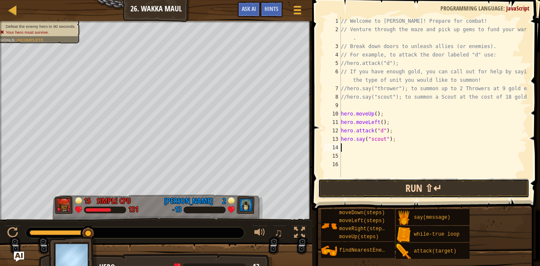
click at [354, 192] on button "Run ⇧↵" at bounding box center [423, 188] width 211 height 19
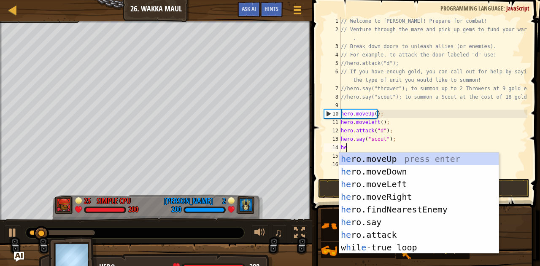
type textarea "her"
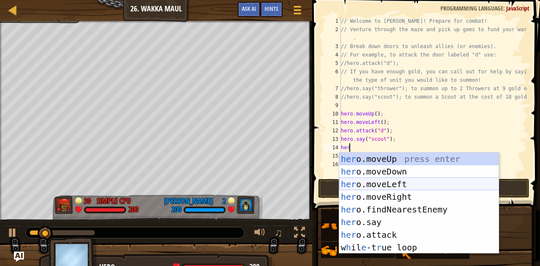
click at [382, 183] on div "her o.moveUp press enter her o.moveDown press enter her o.moveLeft press enter …" at bounding box center [419, 216] width 160 height 126
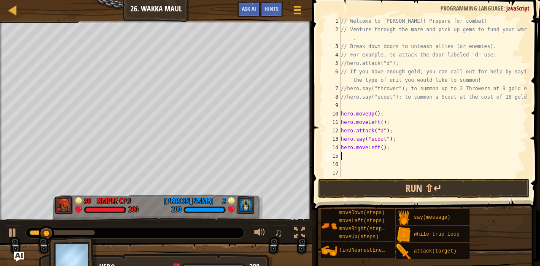
click at [381, 199] on span at bounding box center [426, 93] width 234 height 235
click at [381, 196] on button "Run ⇧↵" at bounding box center [423, 188] width 211 height 19
click at [399, 156] on div "// Welcome to [PERSON_NAME]! Prepare for combat! // Venture through the maze an…" at bounding box center [433, 105] width 188 height 177
type textarea "h"
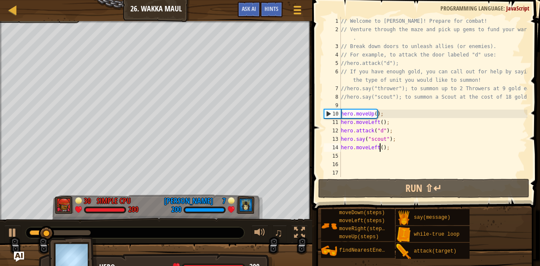
click at [378, 149] on div "// Welcome to [PERSON_NAME]! Prepare for combat! // Venture through the maze an…" at bounding box center [433, 105] width 188 height 177
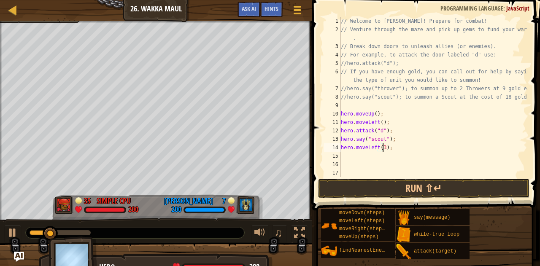
scroll to position [4, 3]
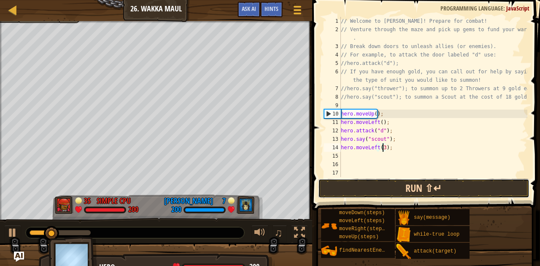
click at [384, 196] on button "Run ⇧↵" at bounding box center [423, 188] width 211 height 19
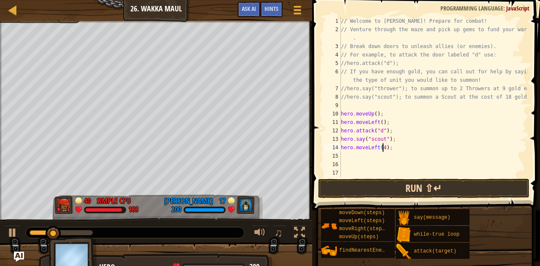
type textarea "hero.moveLeft(4);"
click at [396, 195] on button "Run ⇧↵" at bounding box center [423, 188] width 211 height 19
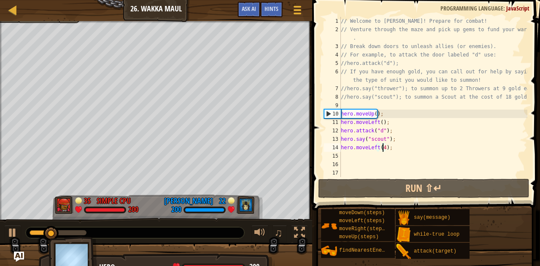
click at [358, 156] on div "// Welcome to [PERSON_NAME]! Prepare for combat! // Venture through the maze an…" at bounding box center [433, 105] width 188 height 177
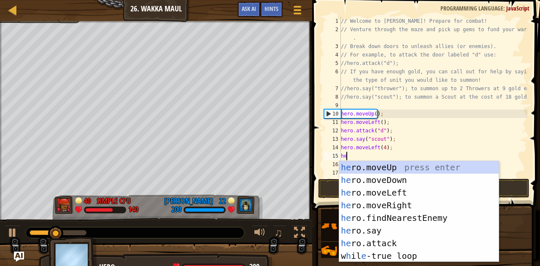
type textarea "her"
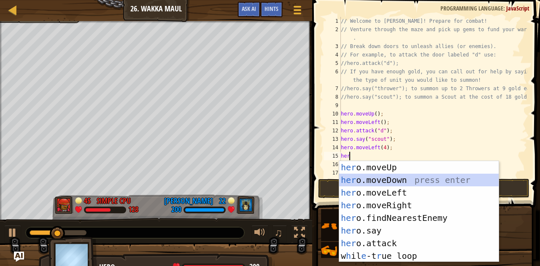
click at [368, 174] on div "her o.moveUp press enter her o.moveDown press enter her o.moveLeft press enter …" at bounding box center [419, 224] width 160 height 126
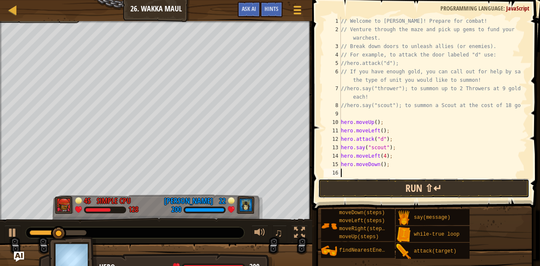
click at [372, 185] on button "Run ⇧↵" at bounding box center [423, 188] width 211 height 19
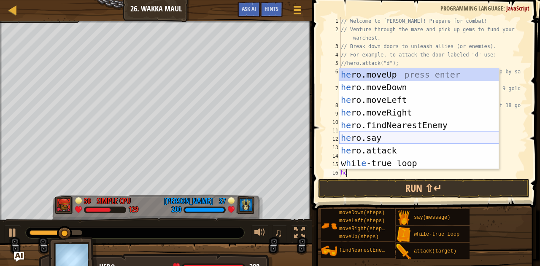
click at [362, 136] on div "he ro.moveUp press enter he ro.moveDown press enter he ro.moveLeft press enter …" at bounding box center [419, 131] width 160 height 126
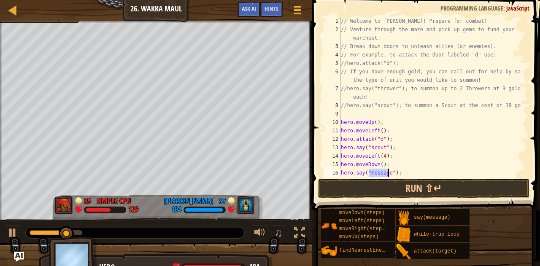
scroll to position [4, 3]
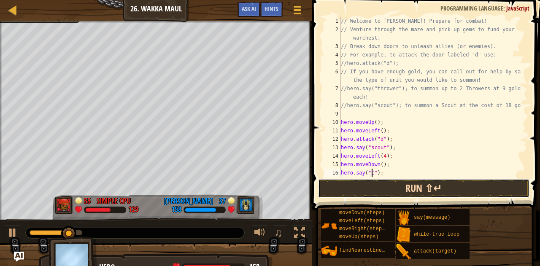
click at [391, 191] on button "Run ⇧↵" at bounding box center [423, 188] width 211 height 19
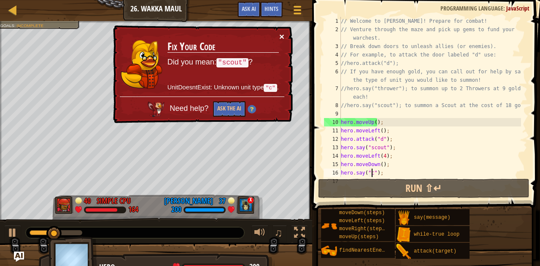
click at [279, 35] on button "×" at bounding box center [281, 36] width 5 height 9
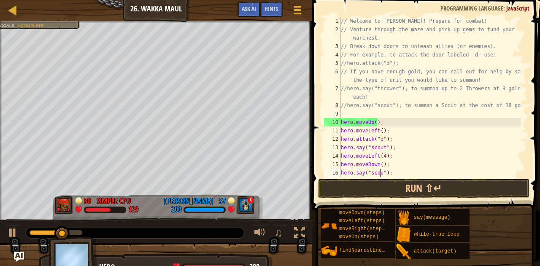
scroll to position [4, 3]
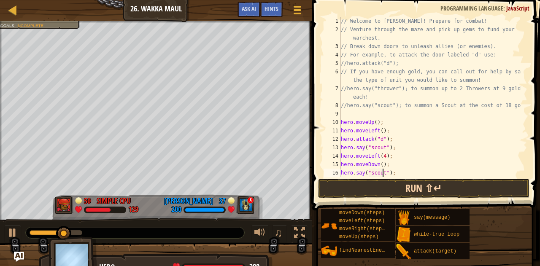
type textarea "hero.say("scout");"
click at [392, 191] on button "Run ⇧↵" at bounding box center [423, 188] width 211 height 19
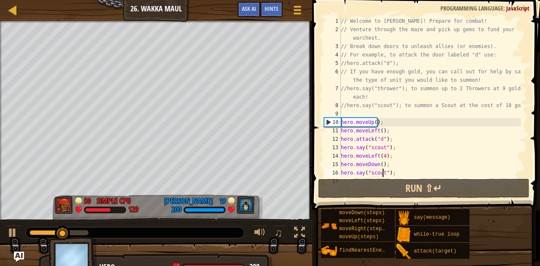
scroll to position [17, 0]
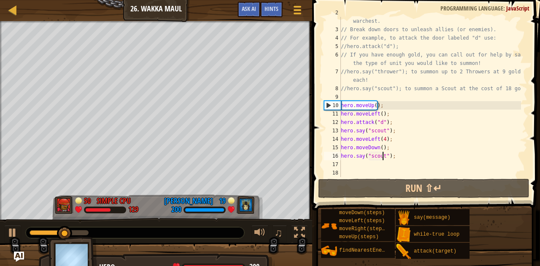
click at [379, 163] on div "// Venture through the maze and pick up gems to fund your warchest. // Break do…" at bounding box center [430, 100] width 182 height 185
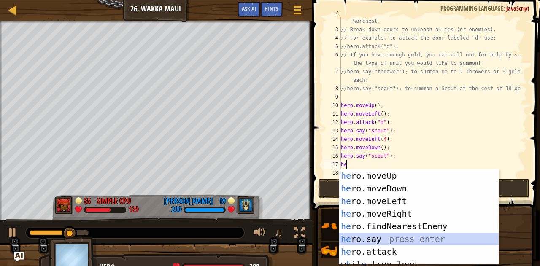
click at [392, 240] on div "he ro.moveUp press enter he ro.moveDown press enter he ro.moveLeft press enter …" at bounding box center [418, 229] width 159 height 121
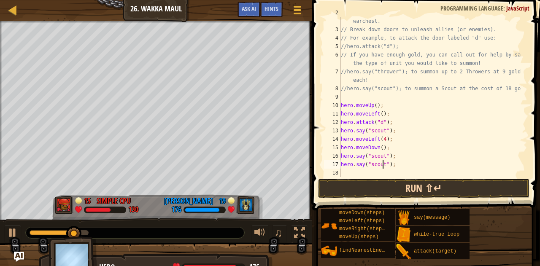
scroll to position [4, 3]
type textarea "hero.say("scout");"
click at [392, 182] on button "Run ⇧↵" at bounding box center [423, 188] width 211 height 19
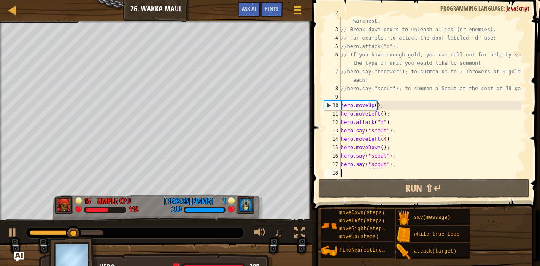
click at [347, 174] on div "// Venture through the maze and pick up gems to fund your warchest. // Break do…" at bounding box center [430, 100] width 182 height 185
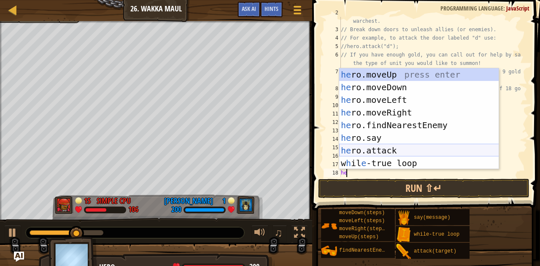
click at [380, 149] on div "he ro.moveUp press enter he ro.moveDown press enter he ro.moveLeft press enter …" at bounding box center [419, 131] width 160 height 126
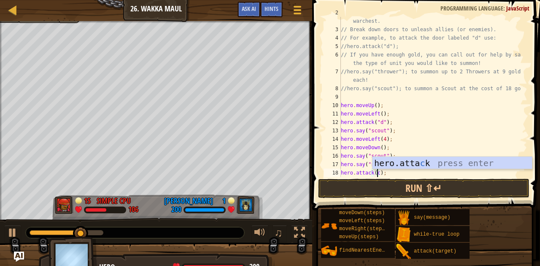
scroll to position [4, 3]
type textarea "hero.attack(c);"
click at [388, 188] on button "Run ⇧↵" at bounding box center [423, 188] width 211 height 19
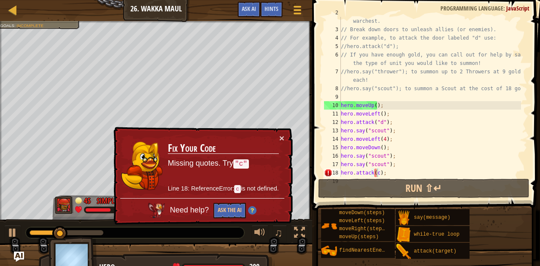
click at [277, 137] on td "Fix Your Code Missing quotes. Try "c" Line 18: ReferenceError: c is not defined." at bounding box center [223, 166] width 112 height 65
click at [282, 135] on button "×" at bounding box center [281, 138] width 5 height 9
drag, startPoint x: 391, startPoint y: 171, endPoint x: 330, endPoint y: 175, distance: 61.6
click at [330, 175] on div "hero.attack(c); 2 3 4 5 6 7 8 9 10 11 12 13 14 15 16 17 18 19 // Venture throug…" at bounding box center [424, 97] width 205 height 160
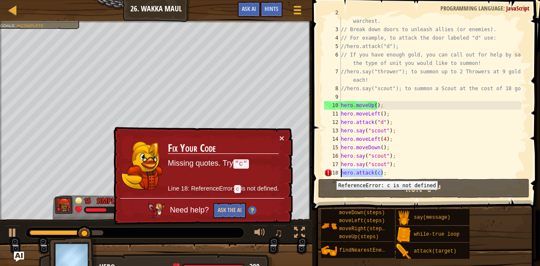
scroll to position [4, 0]
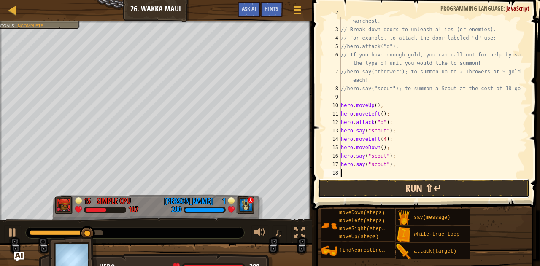
click at [355, 191] on button "Run ⇧↵" at bounding box center [423, 188] width 211 height 19
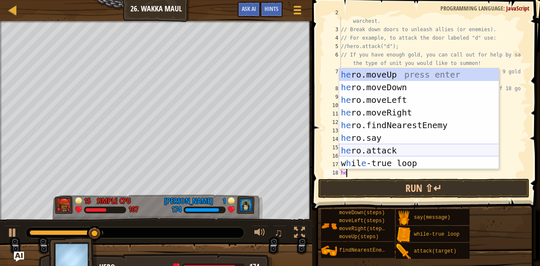
click at [384, 150] on div "he ro.moveUp press enter he ro.moveDown press enter he ro.moveLeft press enter …" at bounding box center [419, 131] width 160 height 126
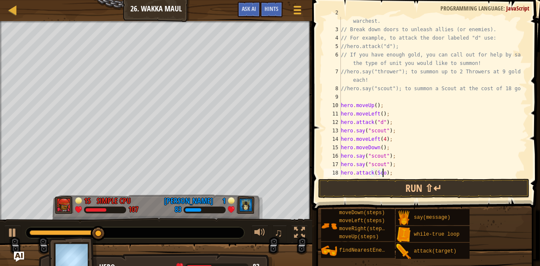
scroll to position [4, 3]
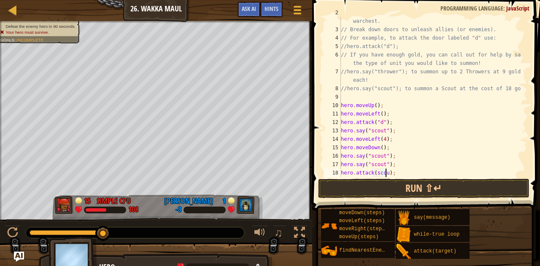
type textarea "hero.attack(scout);"
click at [395, 175] on div "// Venture through the maze and pick up gems to fund your warchest. // Break do…" at bounding box center [430, 100] width 182 height 185
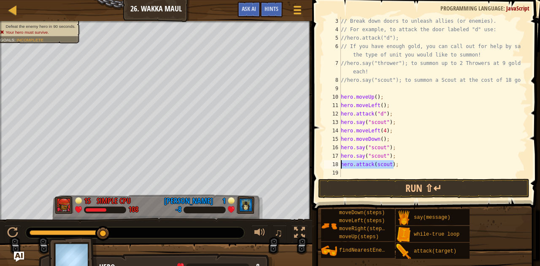
drag, startPoint x: 394, startPoint y: 173, endPoint x: 337, endPoint y: 161, distance: 57.9
click at [337, 161] on div "hero.attack(scout); 3 4 5 6 7 8 9 10 11 12 13 14 15 16 17 18 19 // Break down d…" at bounding box center [424, 97] width 205 height 160
click at [342, 171] on div "// Break down doors to unleash allies (or enemies). // For example, to attack t…" at bounding box center [430, 105] width 182 height 177
paste textarea "hero.attack(scout);"
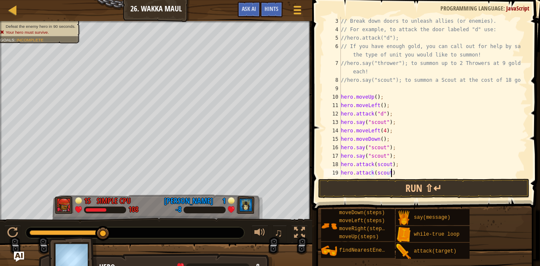
type textarea "hero.attack(scout);"
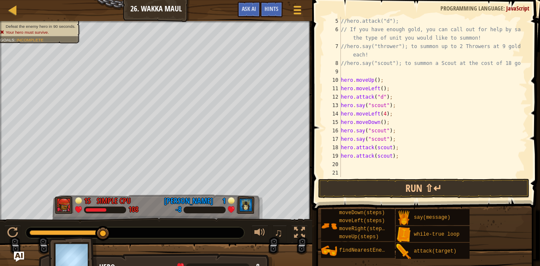
click at [344, 161] on div "//hero.attack("d"); // If you have enough gold, you can call out for help by sa…" at bounding box center [430, 105] width 182 height 177
paste textarea "hero.attack(scout);"
type textarea "hero.attack(scout);"
click at [342, 174] on div "//hero.attack("d"); // If you have enough gold, you can call out for help by sa…" at bounding box center [430, 105] width 182 height 177
paste textarea "hero.attack(scout);"
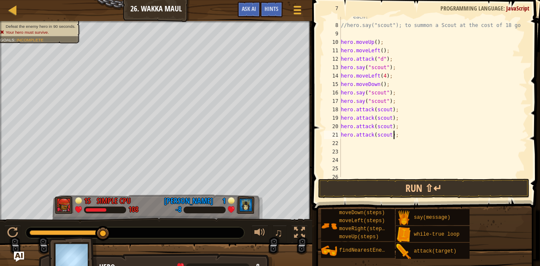
scroll to position [87, 0]
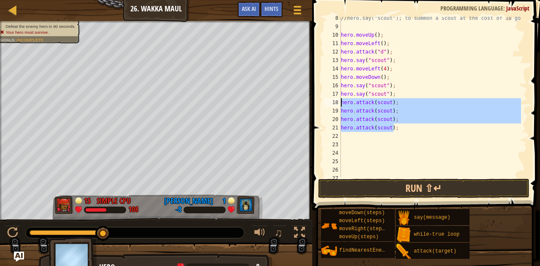
drag, startPoint x: 401, startPoint y: 129, endPoint x: 334, endPoint y: 102, distance: 72.7
click at [334, 102] on div "hero.attack(scout); 8 9 10 11 12 13 14 15 16 17 18 19 20 21 22 23 24 25 26 27 2…" at bounding box center [424, 97] width 205 height 160
click at [374, 194] on button "Run ⇧↵" at bounding box center [423, 188] width 211 height 19
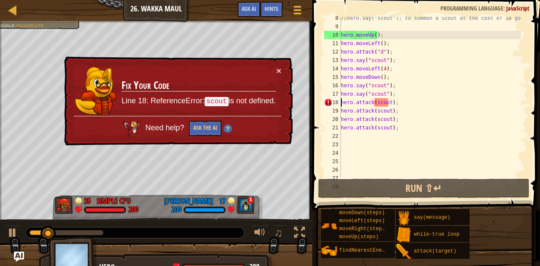
click at [282, 73] on div "× Fix Your Code Line 18: ReferenceError: scout is not defined. Need help? Ask t…" at bounding box center [177, 101] width 230 height 90
click at [278, 70] on button "×" at bounding box center [278, 69] width 5 height 9
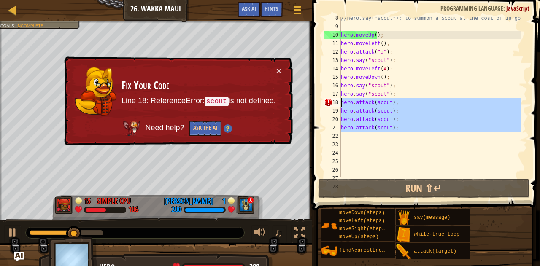
drag, startPoint x: 426, startPoint y: 139, endPoint x: 336, endPoint y: 102, distance: 96.8
click at [336, 102] on div "hero.attack(scout); 8 9 10 11 12 13 14 15 16 17 18 19 20 21 22 23 24 25 26 27 2…" at bounding box center [424, 97] width 205 height 160
type textarea "hero.attack(scout); hero.attack(scout);"
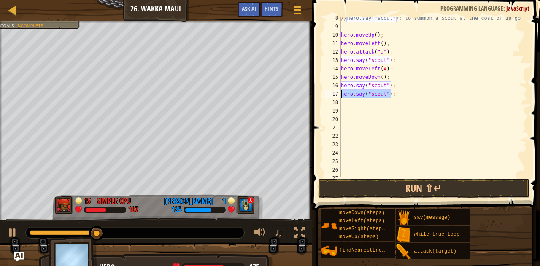
drag, startPoint x: 401, startPoint y: 95, endPoint x: 333, endPoint y: 94, distance: 68.3
click at [333, 94] on div "8 9 10 11 12 13 14 15 16 17 18 19 20 21 22 23 24 25 26 27 28 //hero.say("scout"…" at bounding box center [424, 97] width 205 height 160
type textarea "hero.say("scout");"
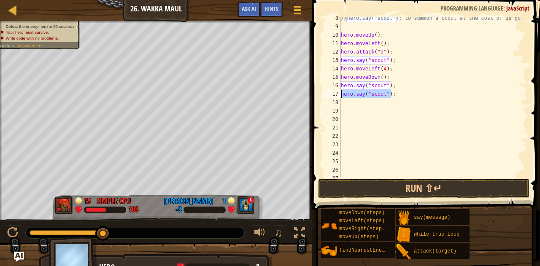
click at [344, 103] on div "//hero.say("scout"); to summon a Scout at the cost of 18 gold! hero . moveUp ( …" at bounding box center [430, 102] width 182 height 177
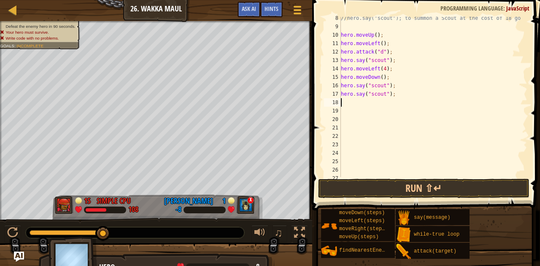
paste textarea "hero.say("scout");"
type textarea "hero.say("scout");"
click at [346, 111] on div "//hero.say("scout"); to summon a Scout at the cost of 18 gold! hero . moveUp ( …" at bounding box center [430, 102] width 182 height 177
paste textarea "hero.say("scout");"
type textarea "hero.say("scout");"
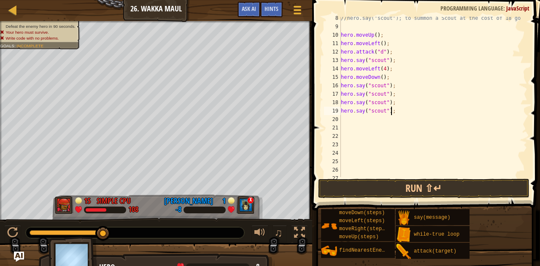
click at [347, 119] on div "//hero.say("scout"); to summon a Scout at the cost of 18 gold! hero . moveUp ( …" at bounding box center [430, 102] width 182 height 177
paste textarea "hero.say("scout");"
type textarea "hero.say("scout");"
click at [346, 126] on div "//hero.say("scout"); to summon a Scout at the cost of 18 gold! hero . moveUp ( …" at bounding box center [430, 102] width 182 height 177
paste textarea "hero.say("scout");"
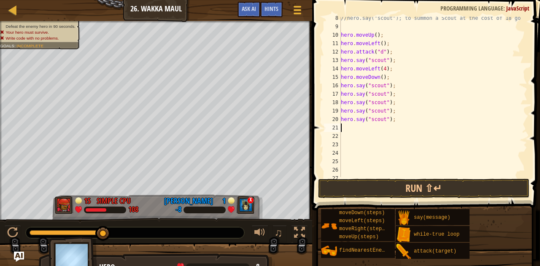
type textarea "hero.say("scout");"
click at [346, 138] on div "//hero.say("scout"); to summon a Scout at the cost of 18 gold! hero . moveUp ( …" at bounding box center [430, 102] width 182 height 177
paste textarea "hero.say("scout");"
type textarea "hero.say("scout");"
click at [348, 145] on div "//hero.say("scout"); to summon a Scout at the cost of 18 gold! hero . moveUp ( …" at bounding box center [430, 102] width 182 height 177
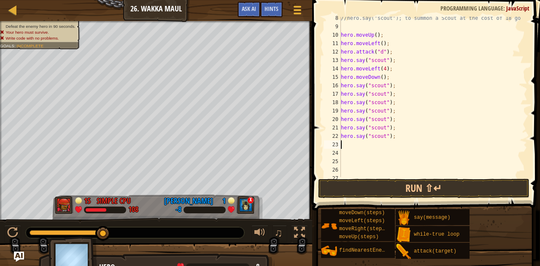
paste textarea "hero.say("scout");"
type textarea "hero.say("scout");"
click at [349, 148] on div "//hero.say("scout"); to summon a Scout at the cost of 18 gold! hero . moveUp ( …" at bounding box center [430, 102] width 182 height 177
click at [349, 155] on div "//hero.say("scout"); to summon a Scout at the cost of 18 gold! hero . moveUp ( …" at bounding box center [430, 102] width 182 height 177
paste textarea "hero.say("scout");"
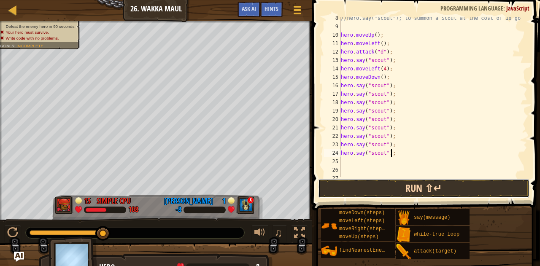
click at [364, 185] on button "Run ⇧↵" at bounding box center [423, 188] width 211 height 19
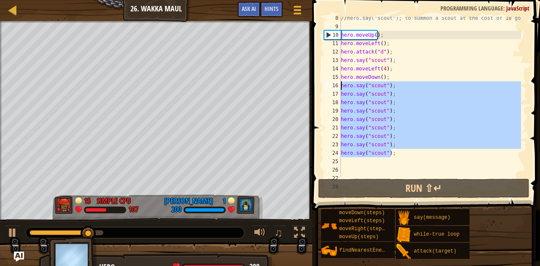
drag, startPoint x: 398, startPoint y: 151, endPoint x: 334, endPoint y: 84, distance: 92.7
click at [334, 84] on div "hero.say("scout"); 8 9 10 11 12 13 14 15 16 17 18 19 20 21 22 23 24 25 26 27 28…" at bounding box center [424, 97] width 205 height 160
type textarea "hero.say("scout"); hero.say("scout");"
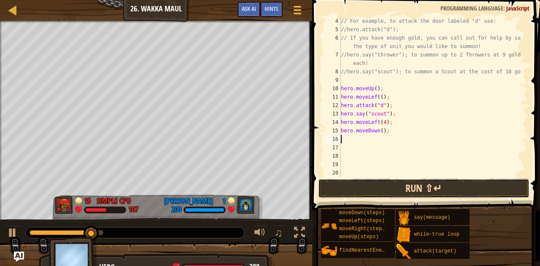
click at [392, 194] on button "Run ⇧↵" at bounding box center [423, 188] width 211 height 19
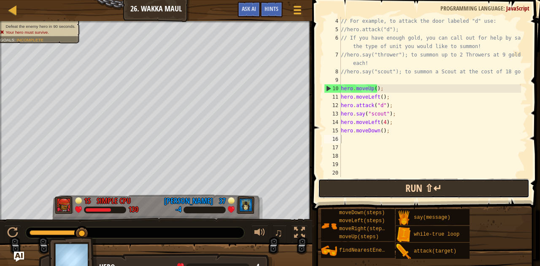
click at [392, 194] on button "Run ⇧↵" at bounding box center [423, 188] width 211 height 19
click at [335, 183] on button "Run ⇧↵" at bounding box center [423, 188] width 211 height 19
click at [334, 183] on button "Run ⇧↵" at bounding box center [423, 188] width 211 height 19
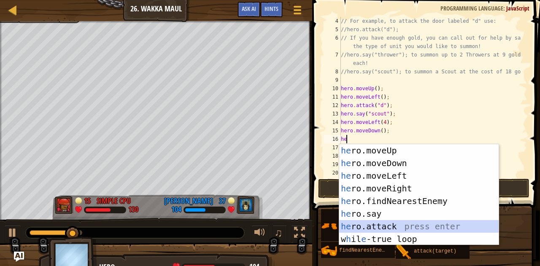
click at [389, 224] on div "he ro.moveUp press enter he ro.moveDown press enter he ro.moveLeft press enter …" at bounding box center [419, 207] width 160 height 126
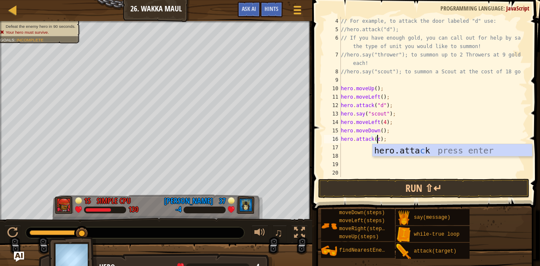
scroll to position [4, 3]
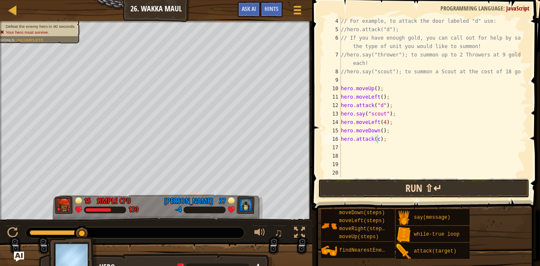
click at [407, 185] on button "Run ⇧↵" at bounding box center [423, 188] width 211 height 19
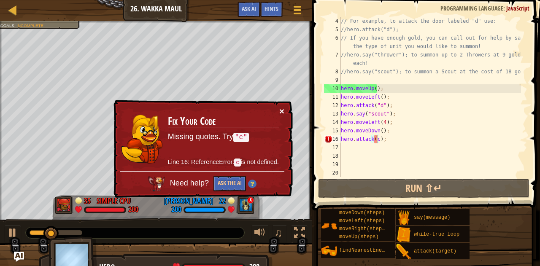
click at [279, 113] on button "×" at bounding box center [281, 111] width 5 height 9
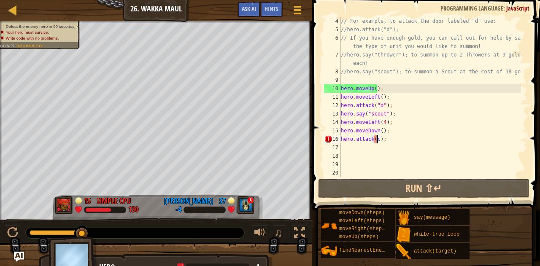
scroll to position [4, 3]
click at [374, 138] on div "// For example, to attack the door labeled "d" use: //hero.attack("d"); // If y…" at bounding box center [430, 105] width 182 height 177
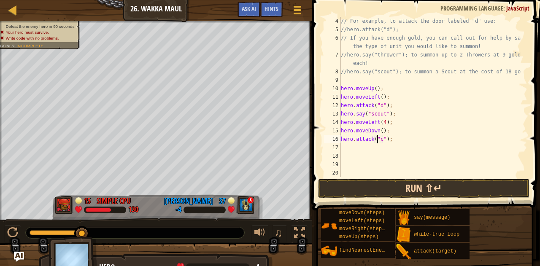
type textarea "hero.attack("c");"
click at [388, 189] on button "Run ⇧↵" at bounding box center [423, 188] width 211 height 19
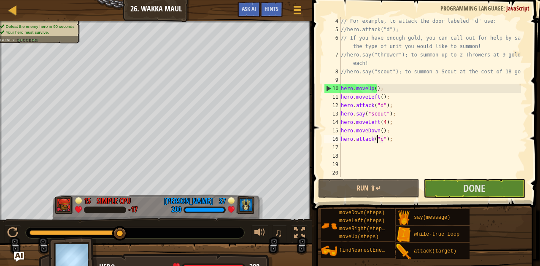
drag, startPoint x: 74, startPoint y: 231, endPoint x: 137, endPoint y: 226, distance: 63.0
click at [137, 227] on div at bounding box center [135, 232] width 218 height 11
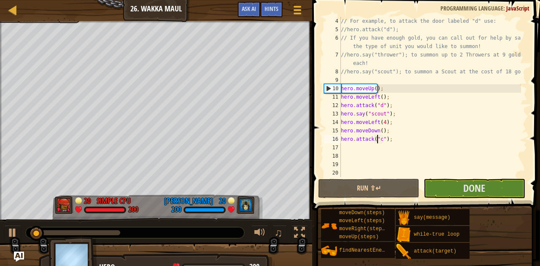
click at [369, 149] on div "// For example, to attack the door labeled "d" use: //hero.attack("d"); // If y…" at bounding box center [430, 105] width 182 height 177
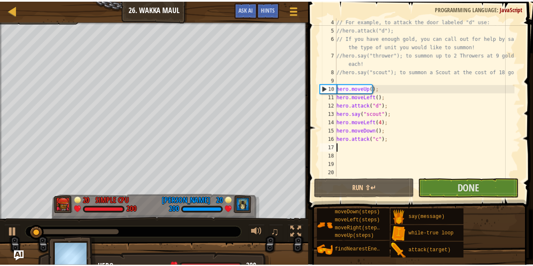
scroll to position [4, 0]
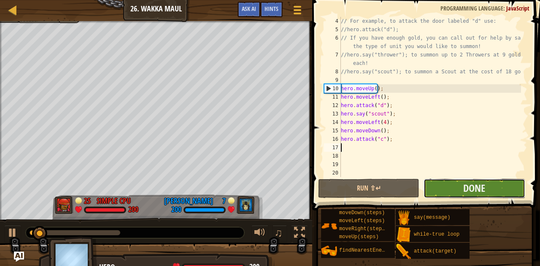
click at [449, 190] on button "Done" at bounding box center [473, 188] width 101 height 19
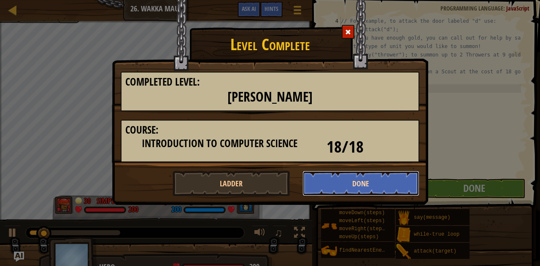
click at [350, 183] on button "Done" at bounding box center [360, 183] width 117 height 25
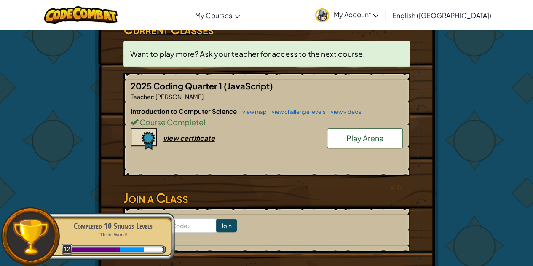
scroll to position [154, 0]
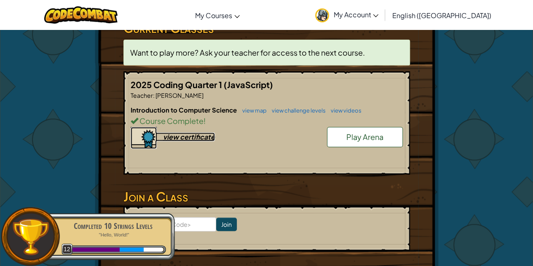
click at [170, 140] on div "view certificate" at bounding box center [189, 136] width 52 height 9
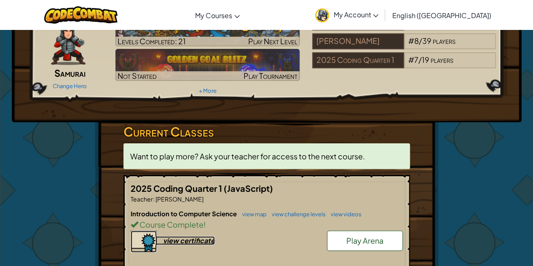
scroll to position [0, 0]
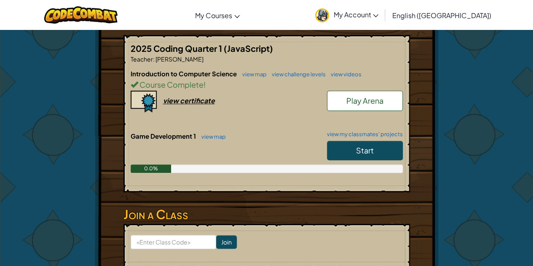
scroll to position [159, 0]
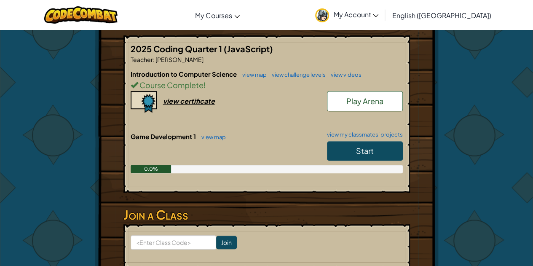
click at [346, 148] on link "Start" at bounding box center [365, 150] width 76 height 19
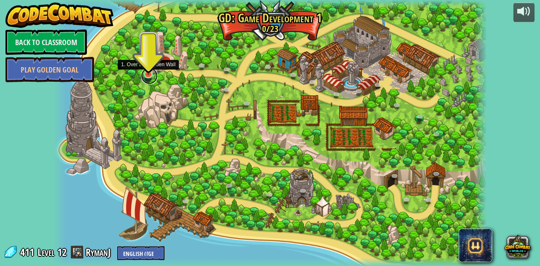
click at [144, 78] on link at bounding box center [149, 75] width 17 height 17
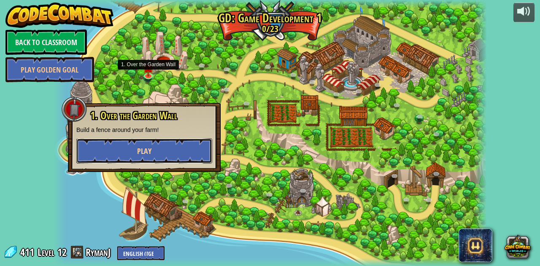
click at [166, 157] on button "Play" at bounding box center [144, 150] width 136 height 25
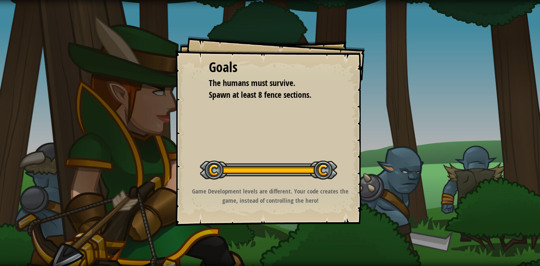
click at [243, 139] on div "Goals The humans must survive. Spawn at least 8 fence sections. Start Level Err…" at bounding box center [270, 131] width 190 height 190
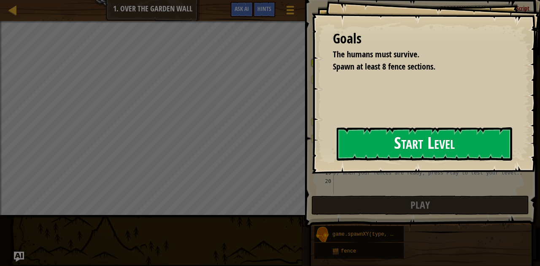
click at [274, 165] on div "Goals The humans must survive. Spawn at least 8 fence sections. Start Level Err…" at bounding box center [270, 133] width 540 height 266
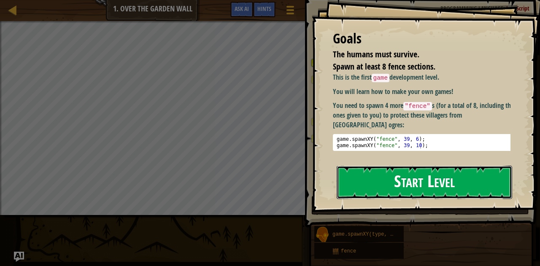
click at [371, 166] on button "Start Level" at bounding box center [424, 182] width 176 height 33
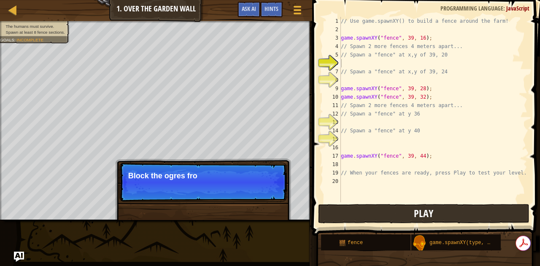
click at [193, 197] on p "Skip (esc) Continue Block the ogres from the peasant villag" at bounding box center [202, 182] width 167 height 39
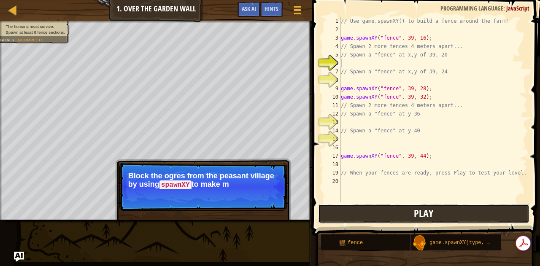
click at [369, 212] on button "Play" at bounding box center [423, 213] width 211 height 19
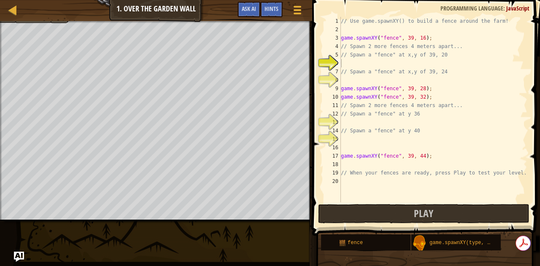
click at [355, 63] on div "// Use game.spawnXY() to build a fence around the farm! game . spawnXY ( "fence…" at bounding box center [433, 118] width 188 height 202
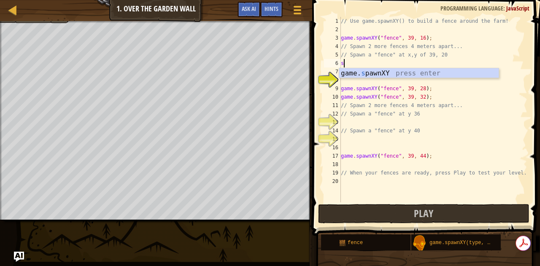
scroll to position [4, 0]
click at [374, 76] on div "game. s pawnXY press enter" at bounding box center [419, 83] width 160 height 30
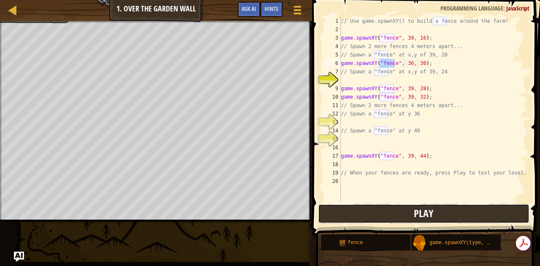
click at [393, 215] on button "Play" at bounding box center [423, 213] width 211 height 19
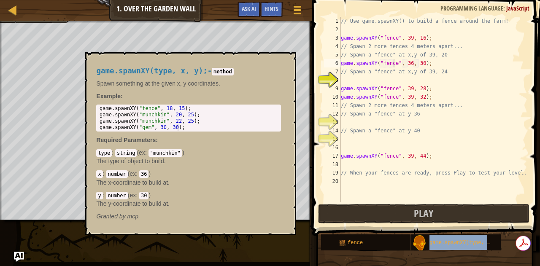
click at [493, 245] on span "game.spawnXY(type, x, y);" at bounding box center [467, 243] width 76 height 6
click at [287, 62] on button "×" at bounding box center [286, 62] width 7 height 12
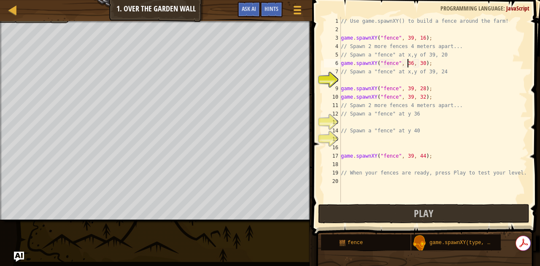
click at [406, 65] on div "// Use game.spawnXY() to build a fence around the farm! game . spawnXY ( "fence…" at bounding box center [433, 118] width 188 height 202
click at [415, 65] on div "// Use game.spawnXY() to build a fence around the farm! game . spawnXY ( "fence…" at bounding box center [433, 118] width 188 height 202
type textarea "game.spawnXY("fence", 39, 20);"
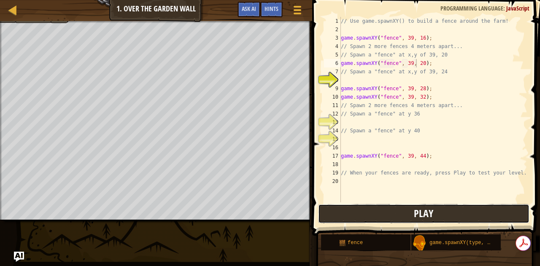
click at [427, 211] on span "Play" at bounding box center [423, 213] width 19 height 13
click at [377, 215] on button "Play" at bounding box center [423, 213] width 211 height 19
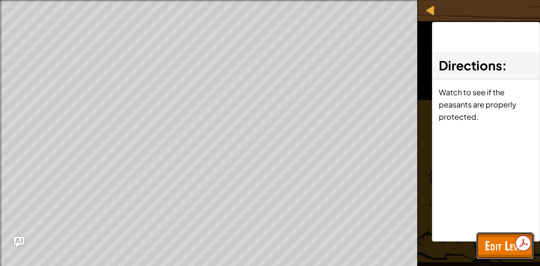
click at [491, 245] on span "Edit Level" at bounding box center [504, 245] width 40 height 17
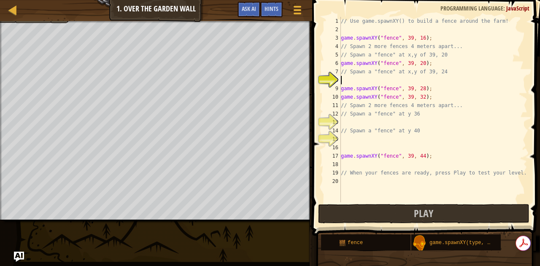
click at [353, 81] on div "// Use game.spawnXY() to build a fence around the farm! game . spawnXY ( "fence…" at bounding box center [433, 118] width 188 height 202
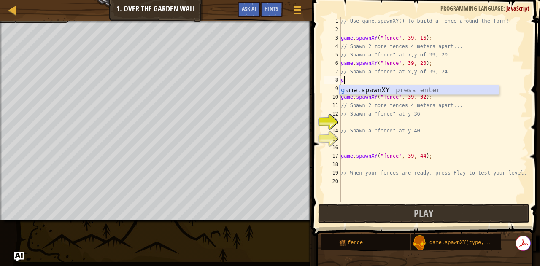
click at [359, 89] on div "g ame.spawnXY press enter" at bounding box center [419, 100] width 160 height 30
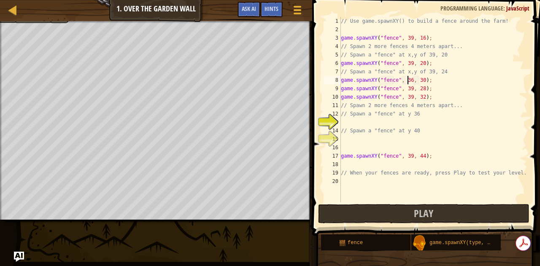
click at [407, 83] on div "// Use game.spawnXY() to build a fence around the farm! game . spawnXY ( "fence…" at bounding box center [433, 118] width 188 height 202
click at [418, 83] on div "// Use game.spawnXY() to build a fence around the farm! game . spawnXY ( "fence…" at bounding box center [433, 118] width 188 height 202
type textarea "game.spawnXY("fence", 39, 24);"
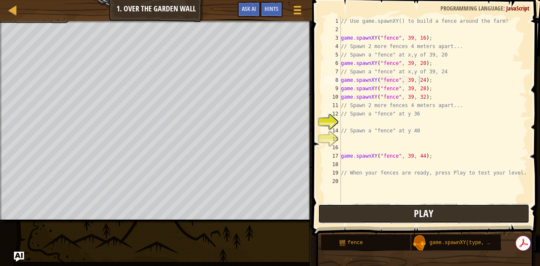
click at [426, 215] on span "Play" at bounding box center [423, 213] width 19 height 13
click at [350, 126] on div "// Use game.spawnXY() to build a fence around the farm! game . spawnXY ( "fence…" at bounding box center [433, 118] width 188 height 202
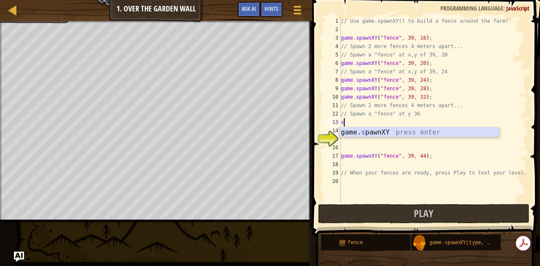
click at [352, 132] on div "game. s pawnXY press enter" at bounding box center [419, 142] width 160 height 30
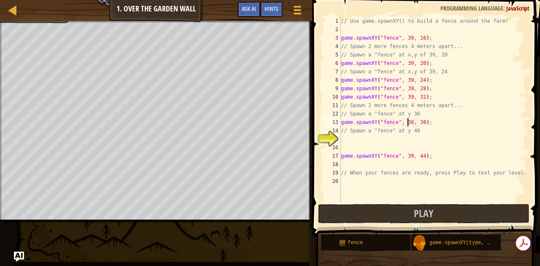
click at [406, 126] on div "// Use game.spawnXY() to build a fence around the farm! game . spawnXY ( "fence…" at bounding box center [433, 118] width 188 height 202
type textarea "game.spawnXY("fence", 36, 30);"
click at [392, 212] on button "Play" at bounding box center [423, 213] width 211 height 19
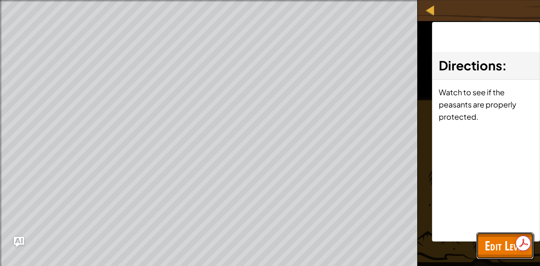
click at [502, 247] on span "Edit Level" at bounding box center [504, 245] width 40 height 17
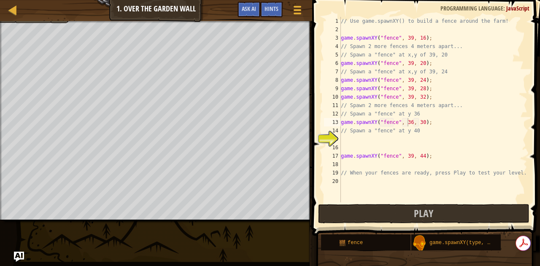
click at [378, 137] on div "// Use game.spawnXY() to build a fence around the farm! game . spawnXY ( "fence…" at bounding box center [433, 118] width 188 height 202
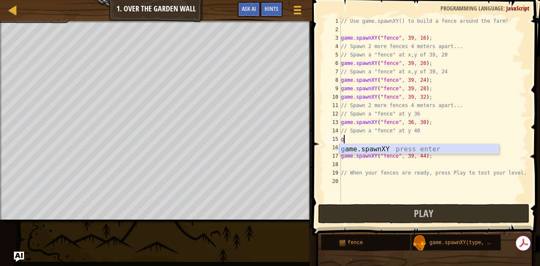
click at [347, 149] on div "g ame.spawnXY press enter" at bounding box center [419, 159] width 160 height 30
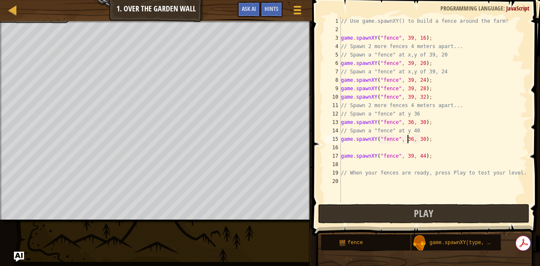
click at [408, 143] on div "// Use game.spawnXY() to build a fence around the farm! game . spawnXY ( "fence…" at bounding box center [433, 118] width 188 height 202
click at [416, 143] on div "// Use game.spawnXY() to build a fence around the farm! game . spawnXY ( "fence…" at bounding box center [433, 118] width 188 height 202
click at [438, 211] on button "Play" at bounding box center [423, 213] width 211 height 19
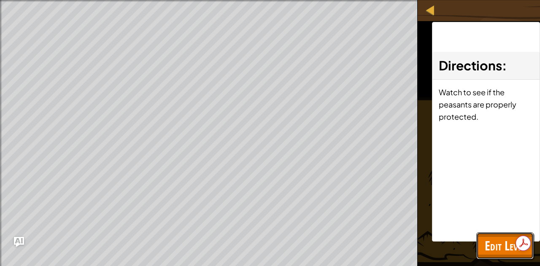
click at [486, 242] on span "Edit Level" at bounding box center [504, 245] width 40 height 17
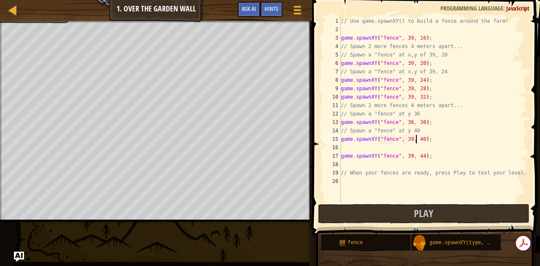
click at [362, 160] on div "// Use game.spawnXY() to build a fence around the farm! game . spawnXY ( "fence…" at bounding box center [433, 118] width 188 height 202
type textarea "game.spawnXY("fence", 39, 44);"
click at [363, 150] on div "// Use game.spawnXY() to build a fence around the farm! game . spawnXY ( "fence…" at bounding box center [433, 118] width 188 height 202
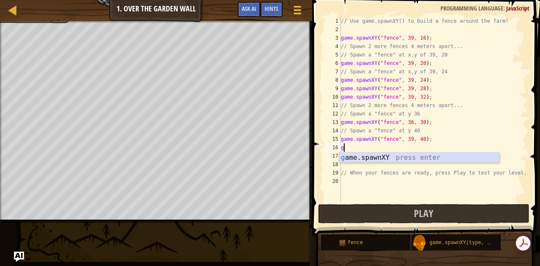
click at [372, 158] on div "g ame.spawnXY press enter" at bounding box center [419, 168] width 160 height 30
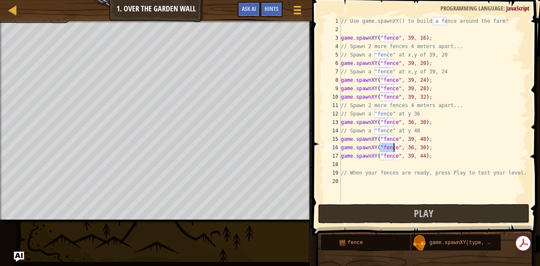
click at [406, 149] on div "// Use game.spawnXY() to build a fence around the farm! game . spawnXY ( "fence…" at bounding box center [433, 118] width 188 height 202
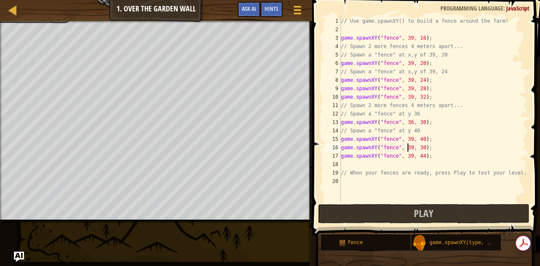
scroll to position [4, 5]
click at [418, 151] on div "// Use game.spawnXY() to build a fence around the farm! game . spawnXY ( "fence…" at bounding box center [433, 118] width 188 height 202
type textarea "game.spawnXY("fence", 39, 38);"
click at [429, 215] on span "Play" at bounding box center [423, 213] width 19 height 13
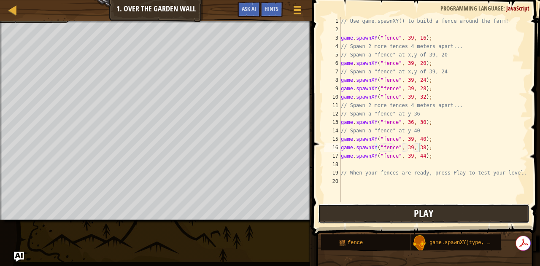
click at [428, 215] on span "Play" at bounding box center [423, 213] width 19 height 13
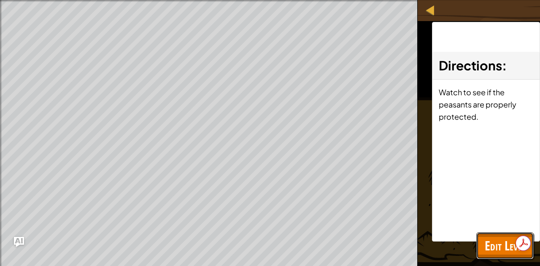
click at [494, 253] on span "Edit Level" at bounding box center [504, 245] width 40 height 17
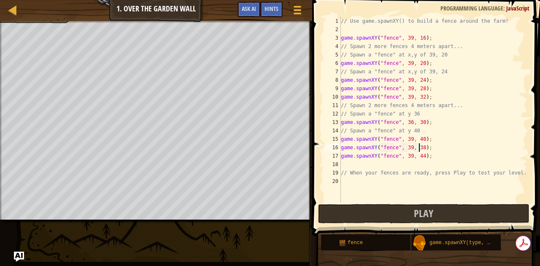
click at [358, 164] on div "// Use game.spawnXY() to build a fence around the farm! game . spawnXY ( "fence…" at bounding box center [433, 118] width 188 height 202
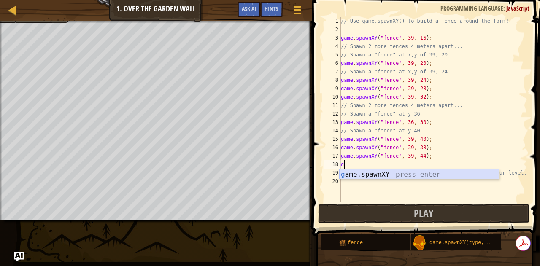
click at [361, 175] on div "g ame.spawnXY press enter" at bounding box center [419, 184] width 160 height 30
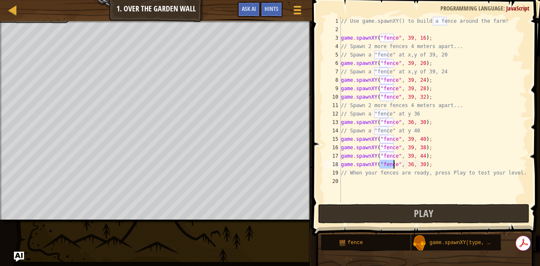
click at [408, 165] on div "// Use game.spawnXY() to build a fence around the farm! game . spawnXY ( "fence…" at bounding box center [433, 118] width 188 height 202
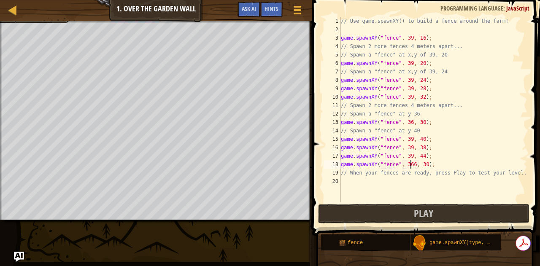
scroll to position [4, 6]
click at [418, 166] on div "// Use game.spawnXY() to build a fence around the farm! game . spawnXY ( "fence…" at bounding box center [433, 118] width 188 height 202
type textarea "game.spawnXY("fence", 36, 37);"
click at [411, 218] on button "Play" at bounding box center [423, 213] width 211 height 19
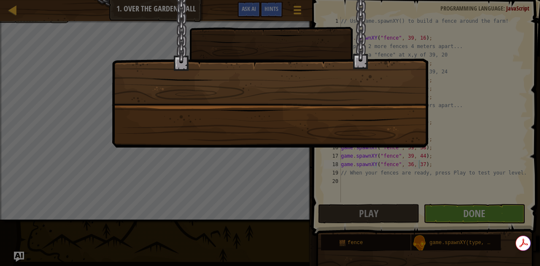
click at [500, 215] on div at bounding box center [270, 133] width 540 height 266
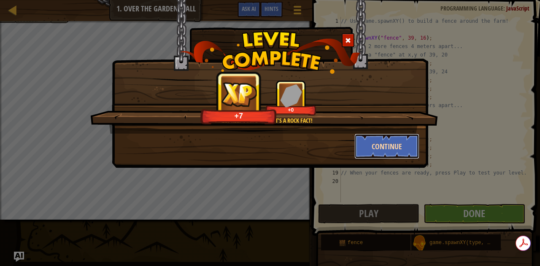
click at [391, 146] on button "Continue" at bounding box center [386, 146] width 65 height 25
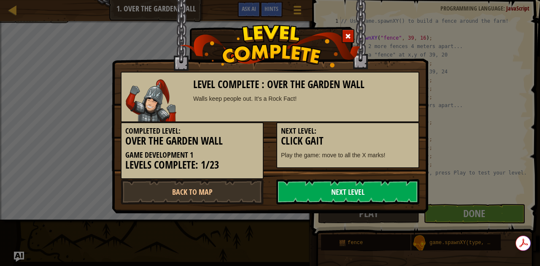
click at [376, 188] on link "Next Level" at bounding box center [347, 191] width 143 height 25
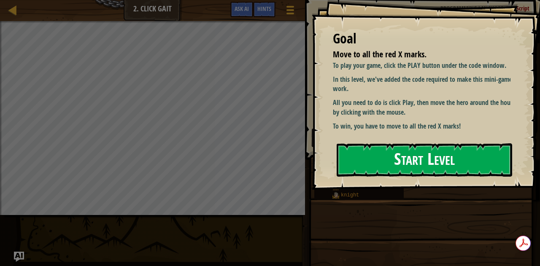
click at [369, 154] on button "Start Level" at bounding box center [424, 159] width 176 height 33
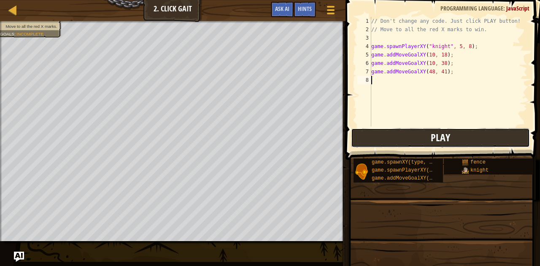
click at [372, 145] on button "Play" at bounding box center [440, 137] width 179 height 19
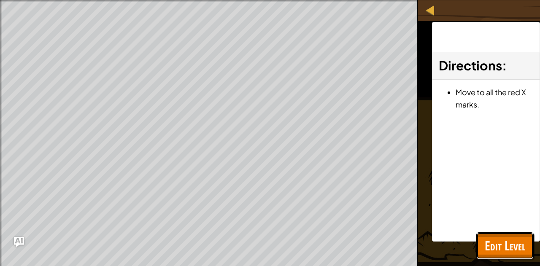
click at [496, 237] on span "Edit Level" at bounding box center [504, 245] width 40 height 17
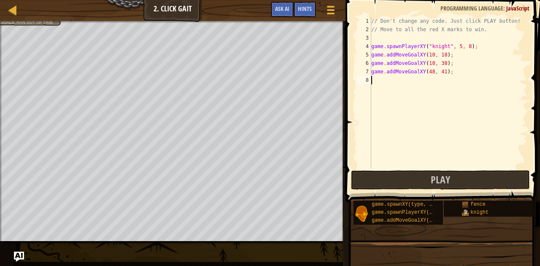
click at [382, 83] on div "// Don't change any code. Just click PLAY button! // Move to all the red X mark…" at bounding box center [448, 101] width 158 height 169
type textarea "h"
type textarea "game.addMoveGoalXY(48, 41)"
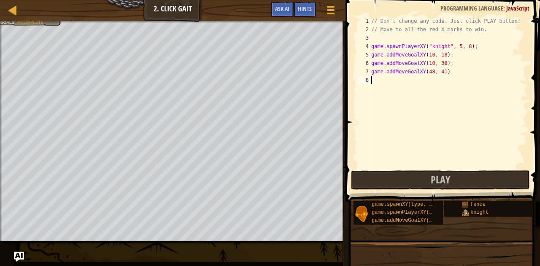
click at [382, 83] on div "// Don't change any code. Just click PLAY button! // Move to all the red X mark…" at bounding box center [448, 101] width 158 height 169
type textarea "h"
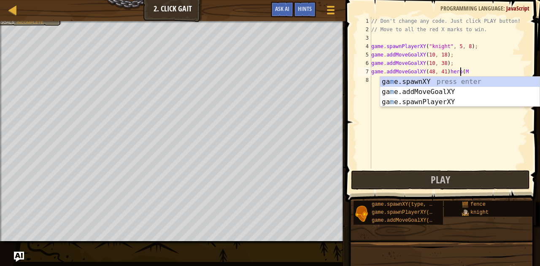
scroll to position [4, 7]
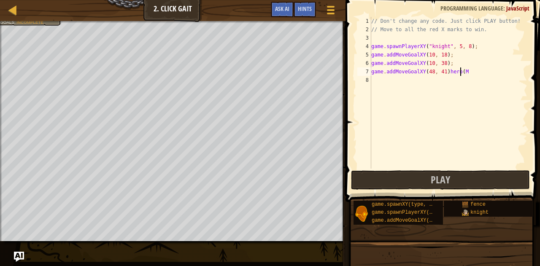
click at [465, 72] on div "// Don't change any code. Just click PLAY button! // Move to all the red X mark…" at bounding box center [448, 101] width 158 height 169
drag, startPoint x: 465, startPoint y: 72, endPoint x: 455, endPoint y: 73, distance: 9.3
click at [455, 73] on div "// Don't change any code. Just click PLAY button! // Move to all the red X mark…" at bounding box center [448, 101] width 158 height 169
type textarea "game.addMoveGoalXY(48, 41)"
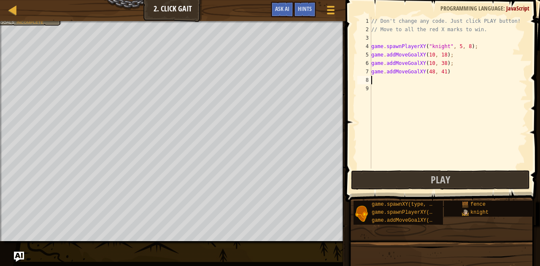
type textarea "h"
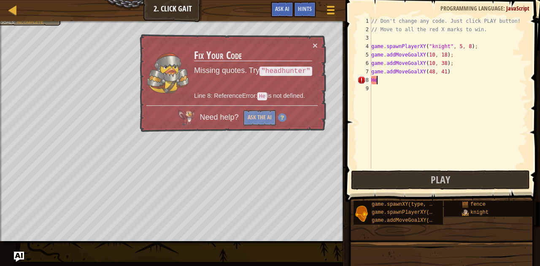
type textarea "H"
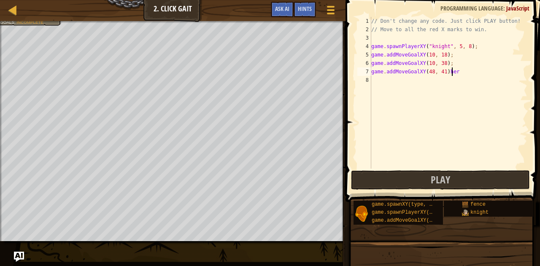
scroll to position [4, 6]
type textarea "game.addMoveGoalXY(48, 41)"
type textarea "h"
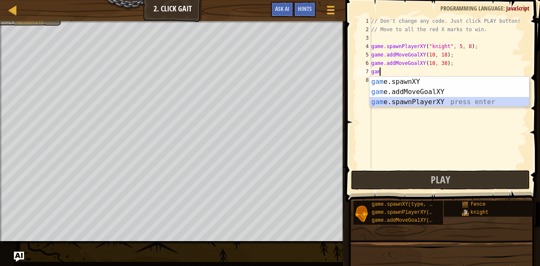
click at [422, 98] on div "gam e.spawnXY press enter gam e.addMoveGoalXY press enter gam e.spawnPlayerXY p…" at bounding box center [449, 102] width 160 height 51
type textarea "var player = game.spawnPlayerXY("captain", 36, 30);"
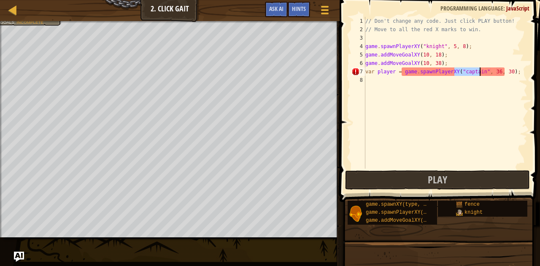
click at [444, 84] on div "// Don't change any code. Just click PLAY button! // Move to all the red X mark…" at bounding box center [445, 101] width 164 height 169
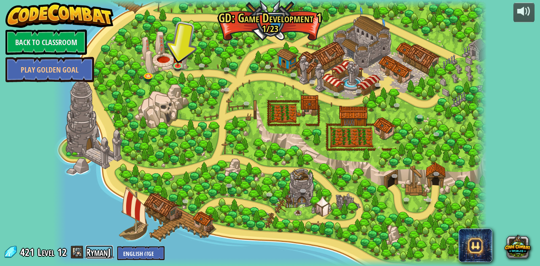
click at [87, 256] on link "RymanJ" at bounding box center [99, 251] width 27 height 13
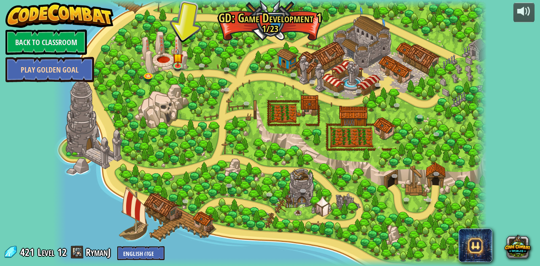
click at [34, 71] on link "Play Golden Goal" at bounding box center [49, 69] width 89 height 25
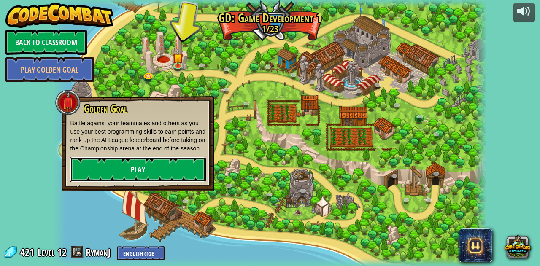
click at [120, 181] on link "Play" at bounding box center [138, 169] width 136 height 25
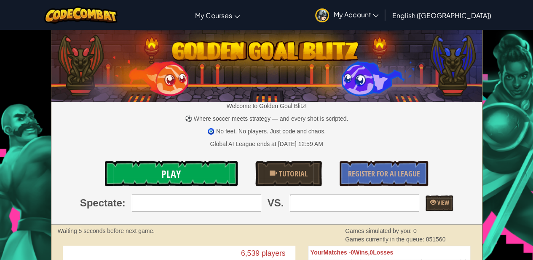
click at [160, 175] on link "Play" at bounding box center [171, 173] width 133 height 25
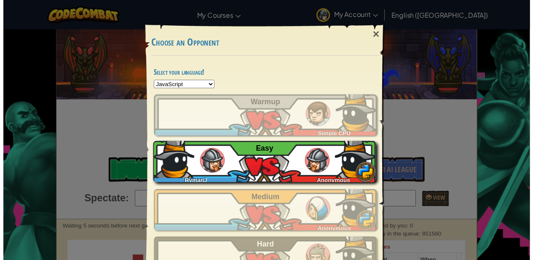
scroll to position [35, 0]
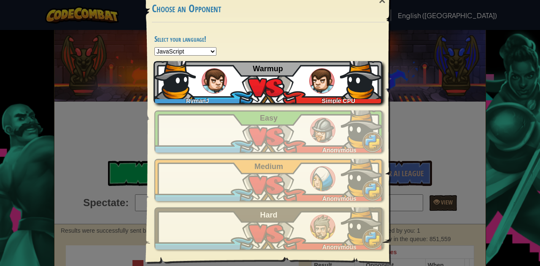
click at [296, 81] on div "RymanJ Simple CPU Warmup" at bounding box center [267, 82] width 229 height 42
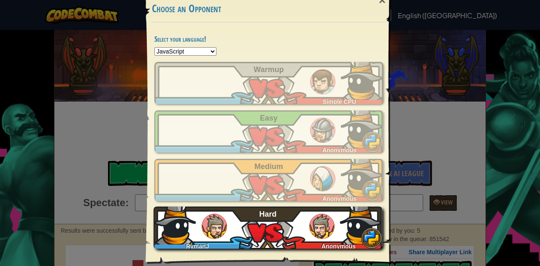
click at [283, 237] on div "RymanJ Anonymous Hard" at bounding box center [267, 228] width 229 height 42
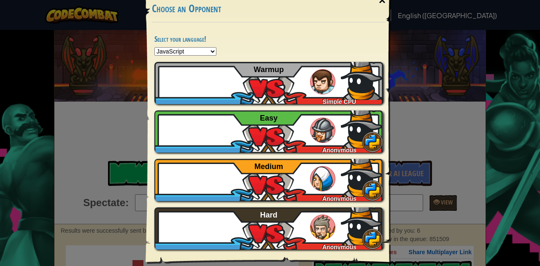
click at [380, 3] on div "×" at bounding box center [381, 0] width 19 height 24
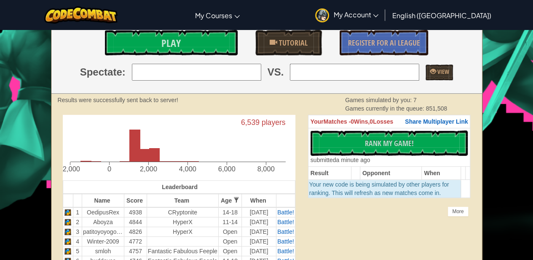
scroll to position [0, 11]
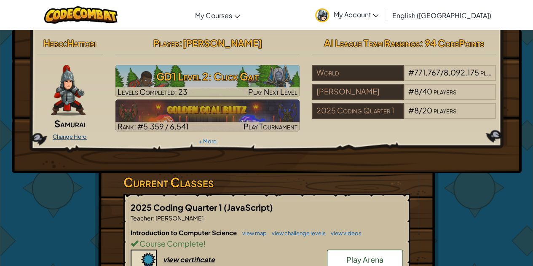
click at [64, 136] on link "Change Hero" at bounding box center [70, 136] width 34 height 7
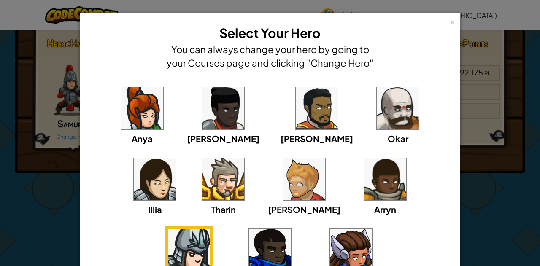
click at [376, 110] on img at bounding box center [397, 108] width 42 height 42
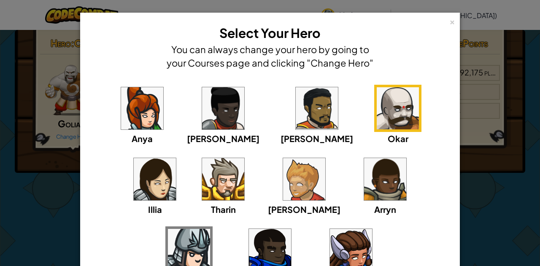
click at [210, 229] on img at bounding box center [189, 250] width 42 height 42
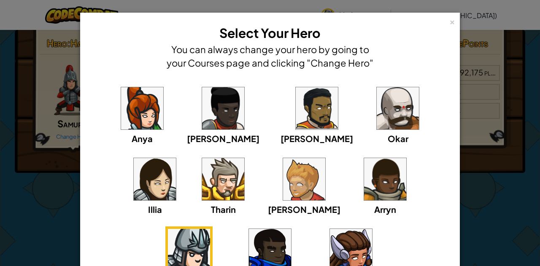
click at [176, 158] on img at bounding box center [155, 179] width 42 height 42
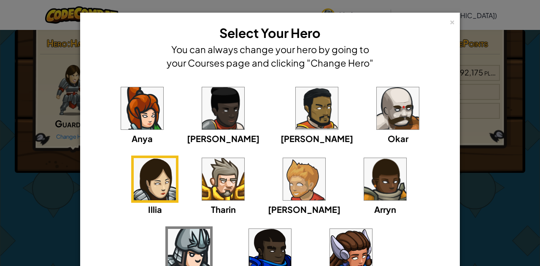
click at [210, 229] on img at bounding box center [189, 250] width 42 height 42
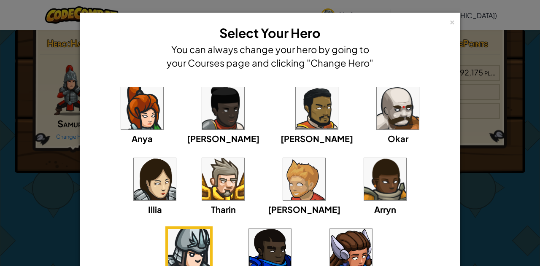
click at [306, 226] on div "Gordon" at bounding box center [270, 256] width 73 height 60
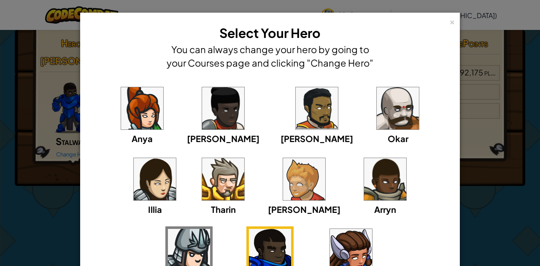
click at [215, 124] on img at bounding box center [223, 108] width 42 height 42
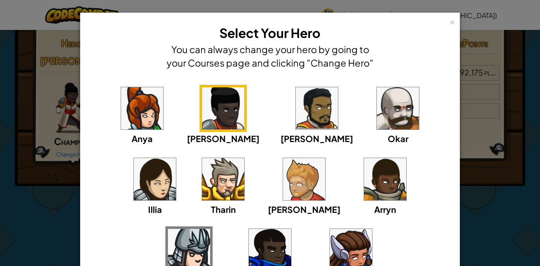
click at [210, 229] on img at bounding box center [189, 250] width 42 height 42
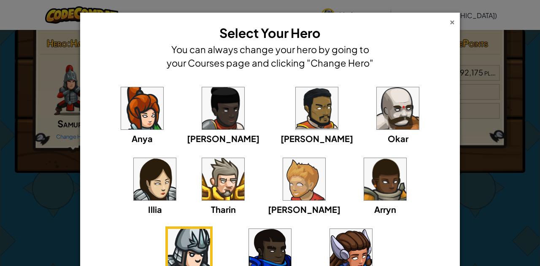
click at [449, 25] on div "×" at bounding box center [452, 20] width 6 height 9
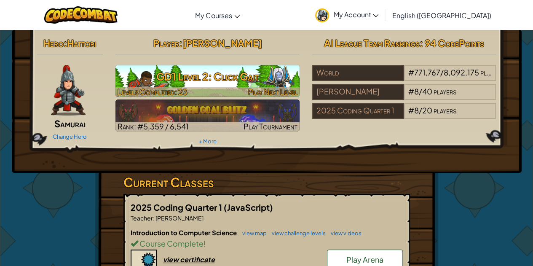
click at [237, 77] on h3 "GD1 Level 2: Click Gait" at bounding box center [208, 76] width 184 height 19
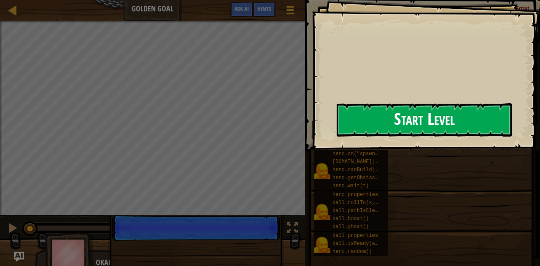
click at [341, 134] on button "Start Level" at bounding box center [424, 119] width 176 height 33
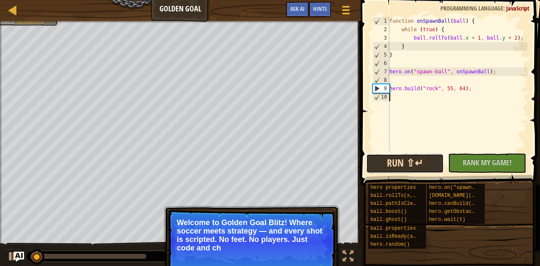
click at [419, 162] on button "Run ⇧↵" at bounding box center [405, 163] width 78 height 19
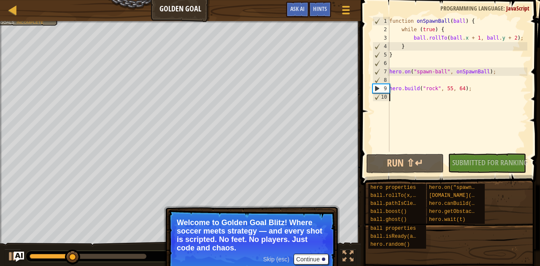
click at [406, 98] on div "function onSpawnBall ( ball ) { while ( true ) { ball . rollTo ( ball . x + 1 ,…" at bounding box center [457, 93] width 140 height 152
type textarea "g"
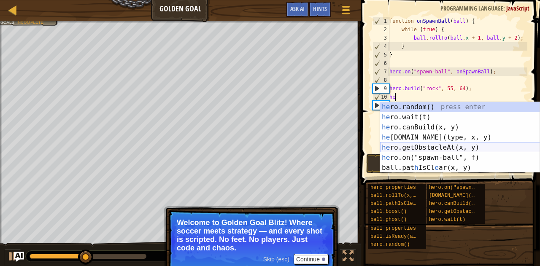
click at [428, 148] on div "he ro.random() press enter he ro.wait(t) press enter he ro.canBuild(x, y) press…" at bounding box center [460, 147] width 160 height 91
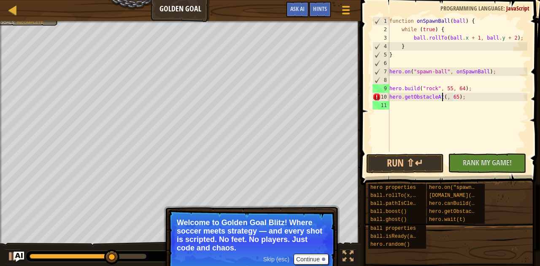
scroll to position [4, 5]
click at [459, 97] on div "function onSpawnBall ( ball ) { while ( true ) { ball . rollTo ( ball . x + 1 ,…" at bounding box center [457, 93] width 140 height 152
click at [445, 98] on div "function onSpawnBall ( ball ) { while ( true ) { ball . rollTo ( ball . x + 1 ,…" at bounding box center [457, 93] width 140 height 152
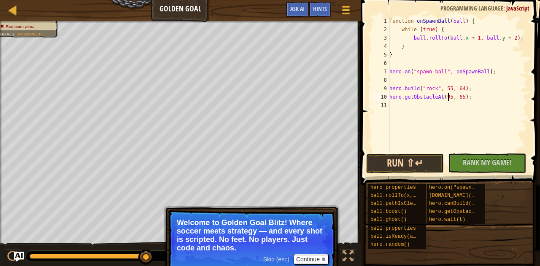
type textarea "hero.getObstacleAt(95, 65);"
click at [427, 159] on button "Run ⇧↵" at bounding box center [405, 163] width 78 height 19
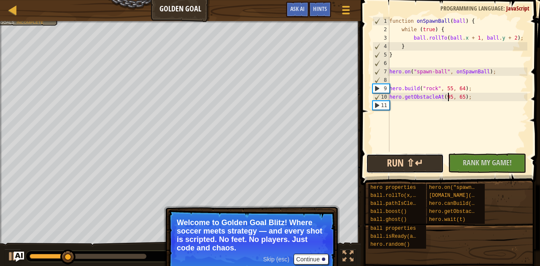
click at [426, 159] on button "Run ⇧↵" at bounding box center [405, 163] width 78 height 19
